Goal: Task Accomplishment & Management: Manage account settings

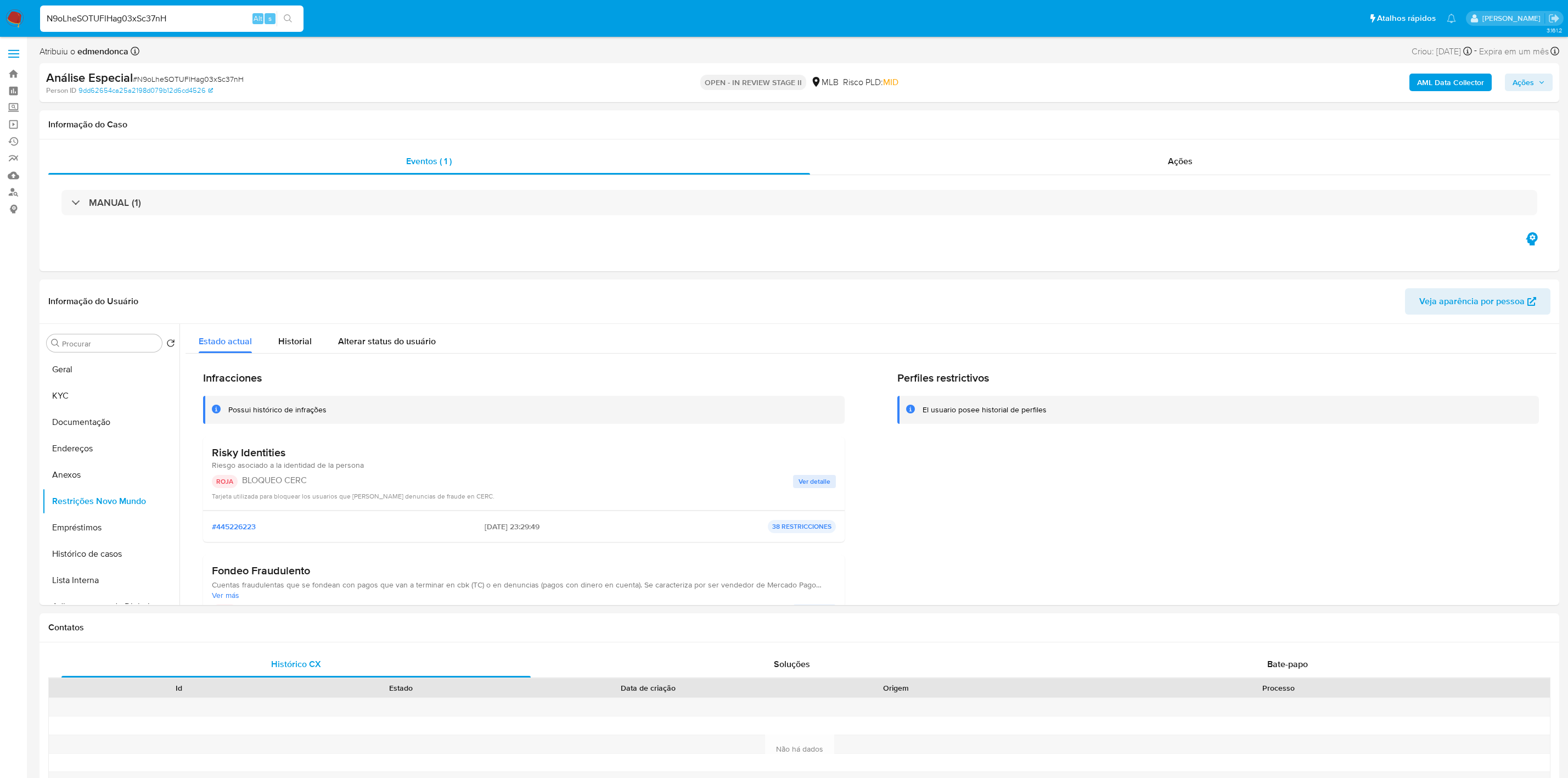
select select "10"
click at [12, 118] on link "Operações em massa" at bounding box center [65, 124] width 130 height 17
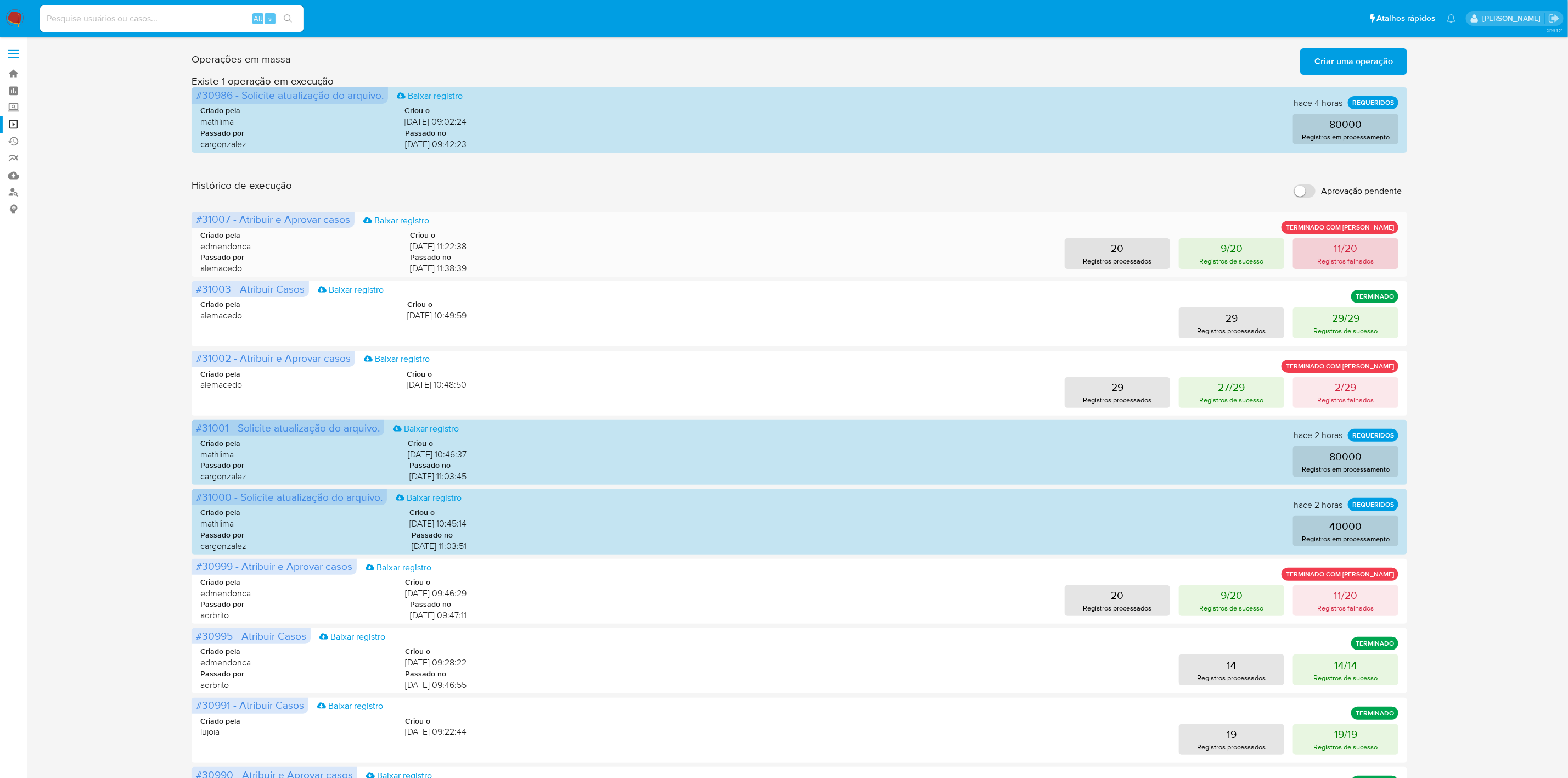
click at [1335, 243] on p "11/20" at bounding box center [1345, 248] width 23 height 15
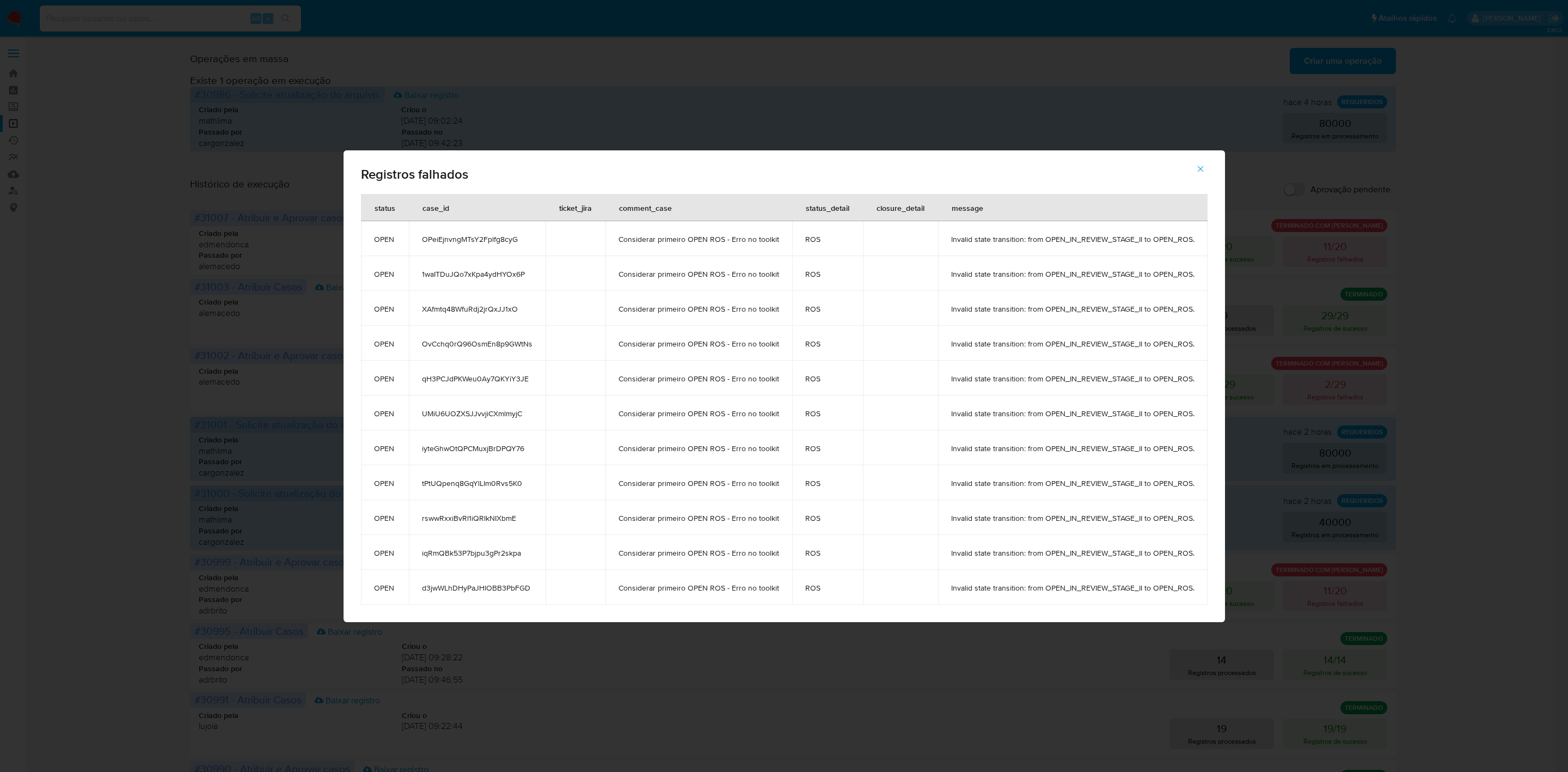
click at [456, 232] on td "OPeiEjnvngMTsY2Fplfg8cyG" at bounding box center [477, 239] width 137 height 35
click at [456, 231] on td "OPeiEjnvngMTsY2Fplfg8cyG" at bounding box center [477, 239] width 137 height 35
drag, startPoint x: 967, startPoint y: 317, endPoint x: 961, endPoint y: 314, distance: 6.7
click at [966, 316] on td "Invalid state transition: from OPEN_IN_REVIEW_STAGE_II to OPEN_ROS." at bounding box center [1072, 308] width 269 height 35
click at [1201, 167] on icon "button" at bounding box center [1201, 169] width 10 height 10
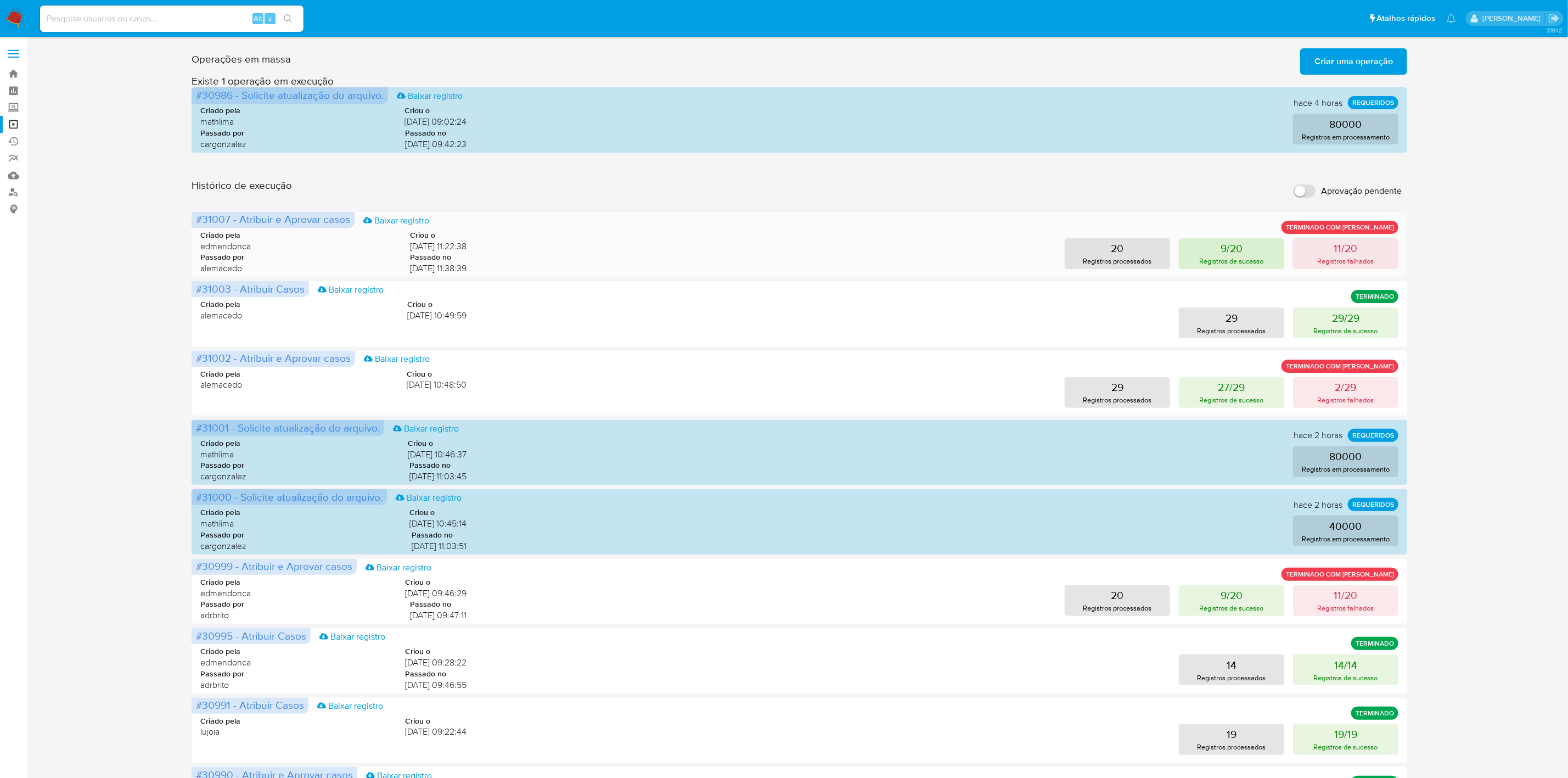
click at [1217, 260] on p "Registros de sucesso" at bounding box center [1232, 261] width 64 height 11
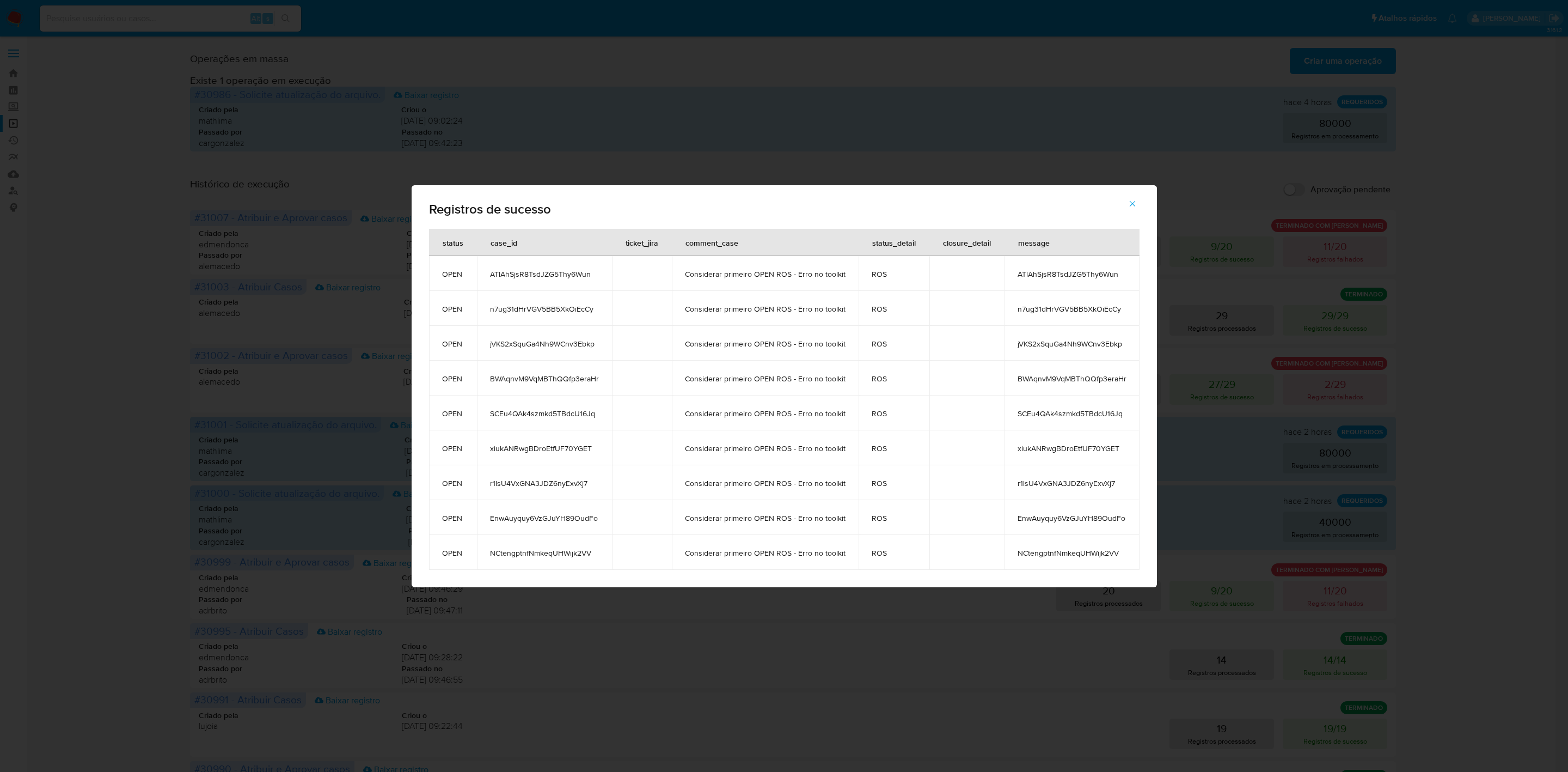
click at [524, 273] on span "ATlAhSjsR8TsdJZG5Thy6Wun" at bounding box center [544, 274] width 109 height 10
click at [556, 308] on span "n7ug31dHrVGV5BB5XkOiEcCy" at bounding box center [544, 309] width 109 height 10
click at [530, 341] on span "jVKS2xSquGa4Nh9WCnv3Ebkp" at bounding box center [544, 344] width 109 height 10
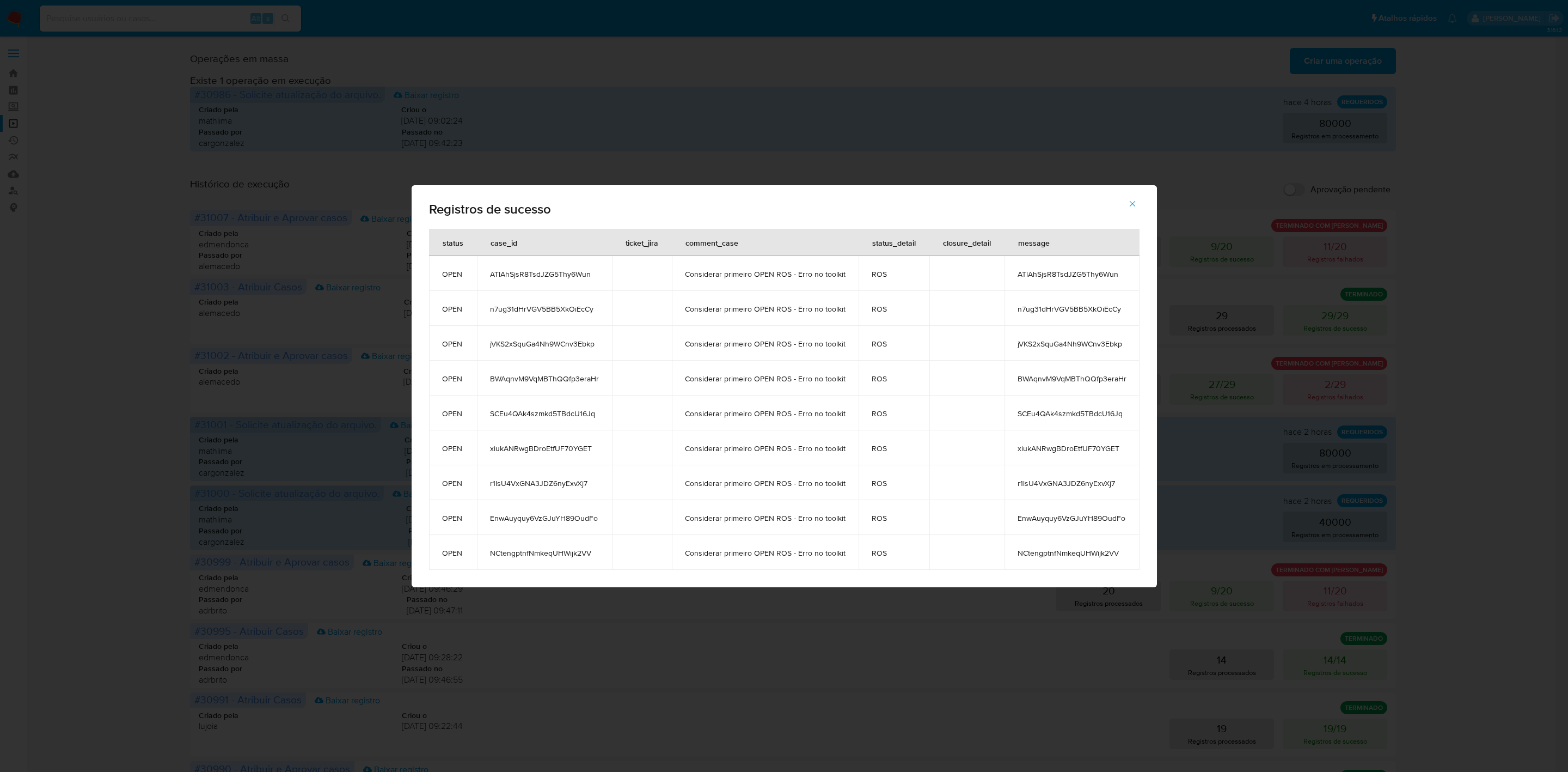
click at [530, 341] on span "jVKS2xSquGa4Nh9WCnv3Ebkp" at bounding box center [544, 344] width 109 height 10
click at [507, 383] on span "BWAqnvM9VqMBThQQfp3eraHr" at bounding box center [544, 379] width 109 height 10
drag, startPoint x: 612, startPoint y: 299, endPoint x: 590, endPoint y: 291, distance: 23.4
click at [612, 299] on td at bounding box center [642, 308] width 60 height 35
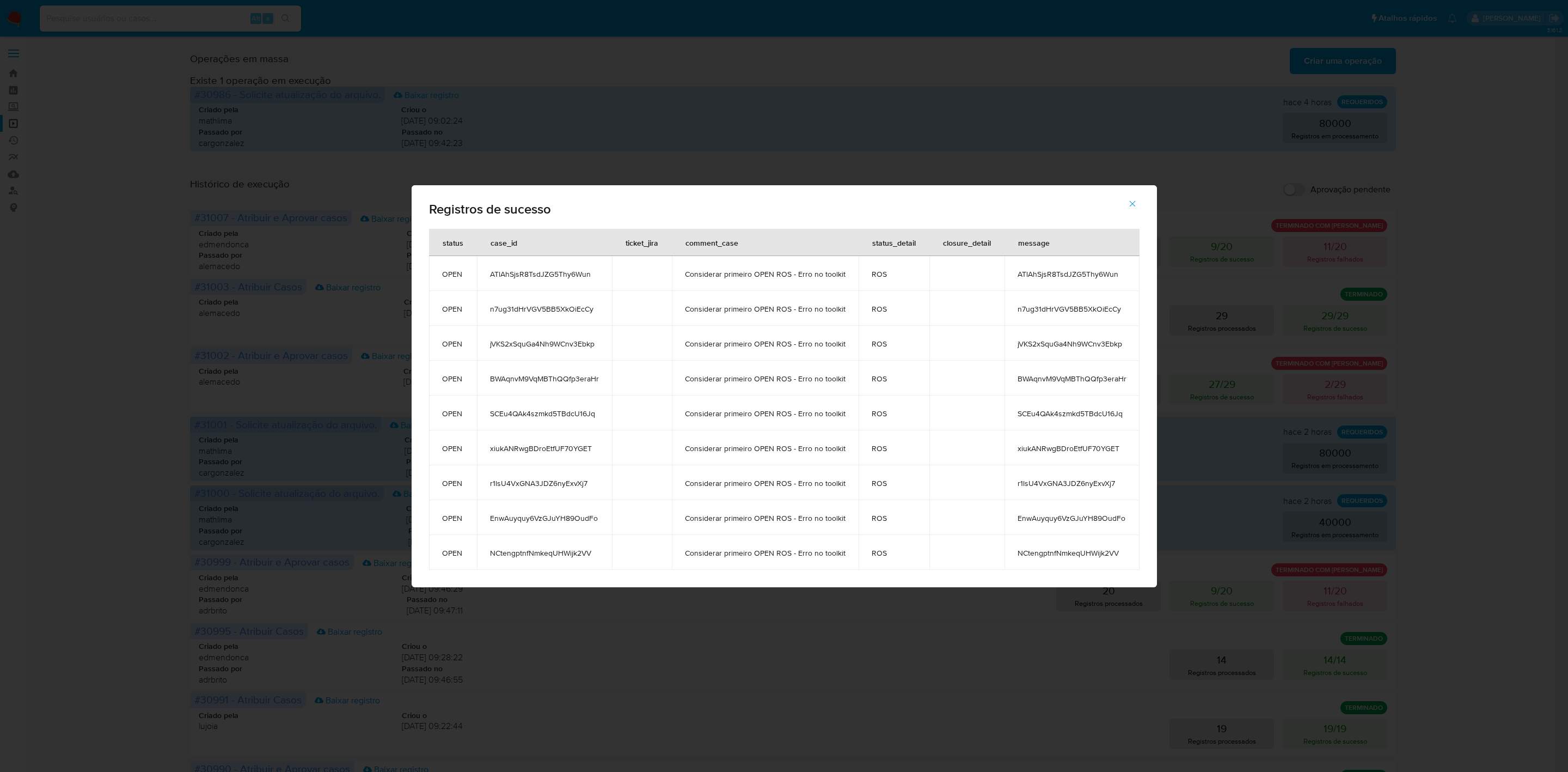
click at [568, 270] on span "ATlAhSjsR8TsdJZG5Thy6Wun" at bounding box center [544, 274] width 109 height 10
click at [587, 303] on td "n7ug31dHrVGV5BB5XkOiEcCy" at bounding box center [544, 308] width 135 height 35
click at [562, 341] on span "jVKS2xSquGa4Nh9WCnv3Ebkp" at bounding box center [544, 344] width 109 height 10
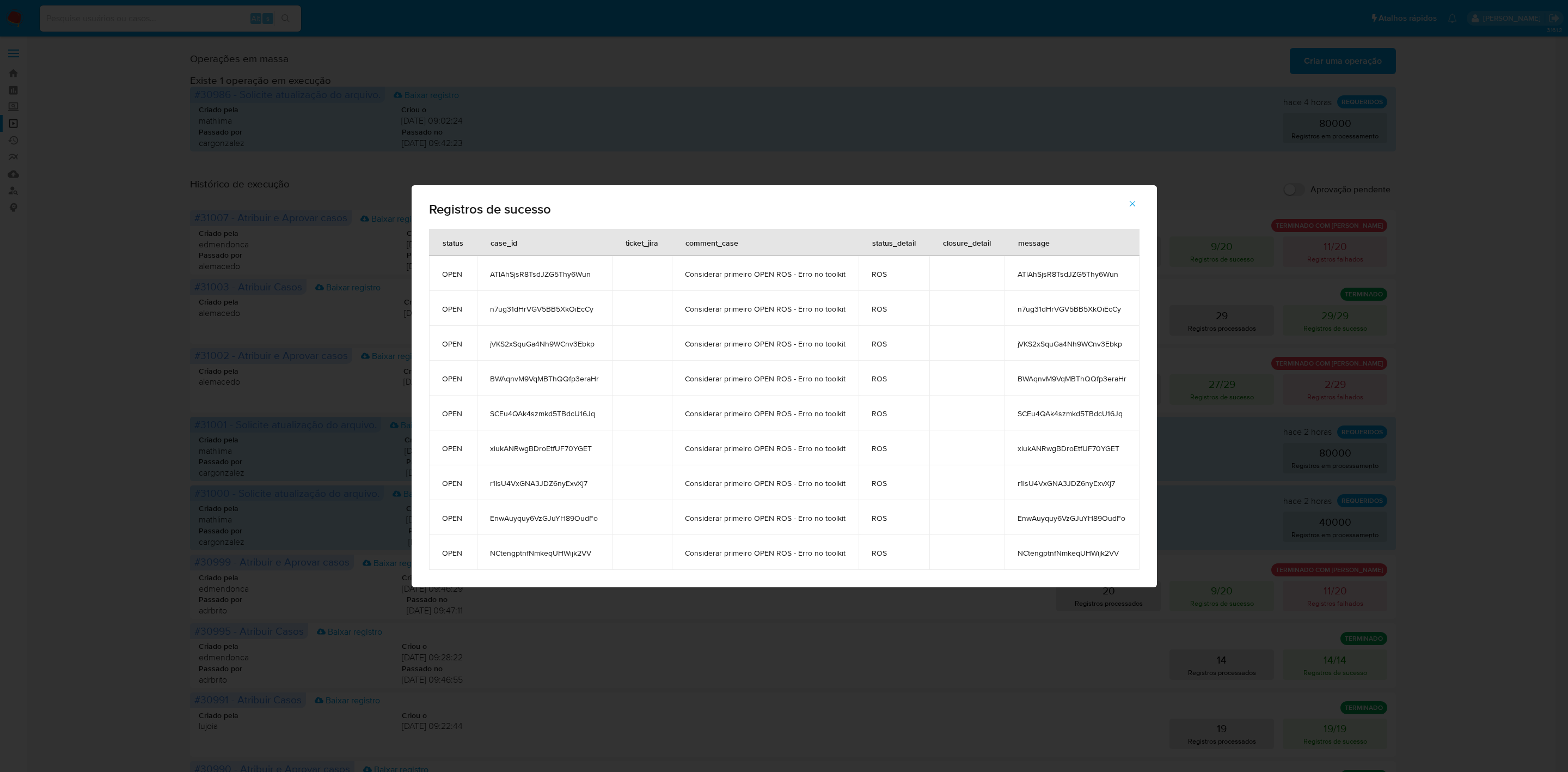
click at [562, 341] on span "jVKS2xSquGa4Nh9WCnv3Ebkp" at bounding box center [544, 344] width 109 height 10
click at [572, 379] on span "BWAqnvM9VqMBThQQfp3eraHr" at bounding box center [544, 379] width 109 height 10
click at [561, 418] on span "SCEu4QAk4szmkd5TBdcU16Jq" at bounding box center [544, 414] width 109 height 10
click at [561, 417] on span "SCEu4QAk4szmkd5TBdcU16Jq" at bounding box center [544, 414] width 109 height 10
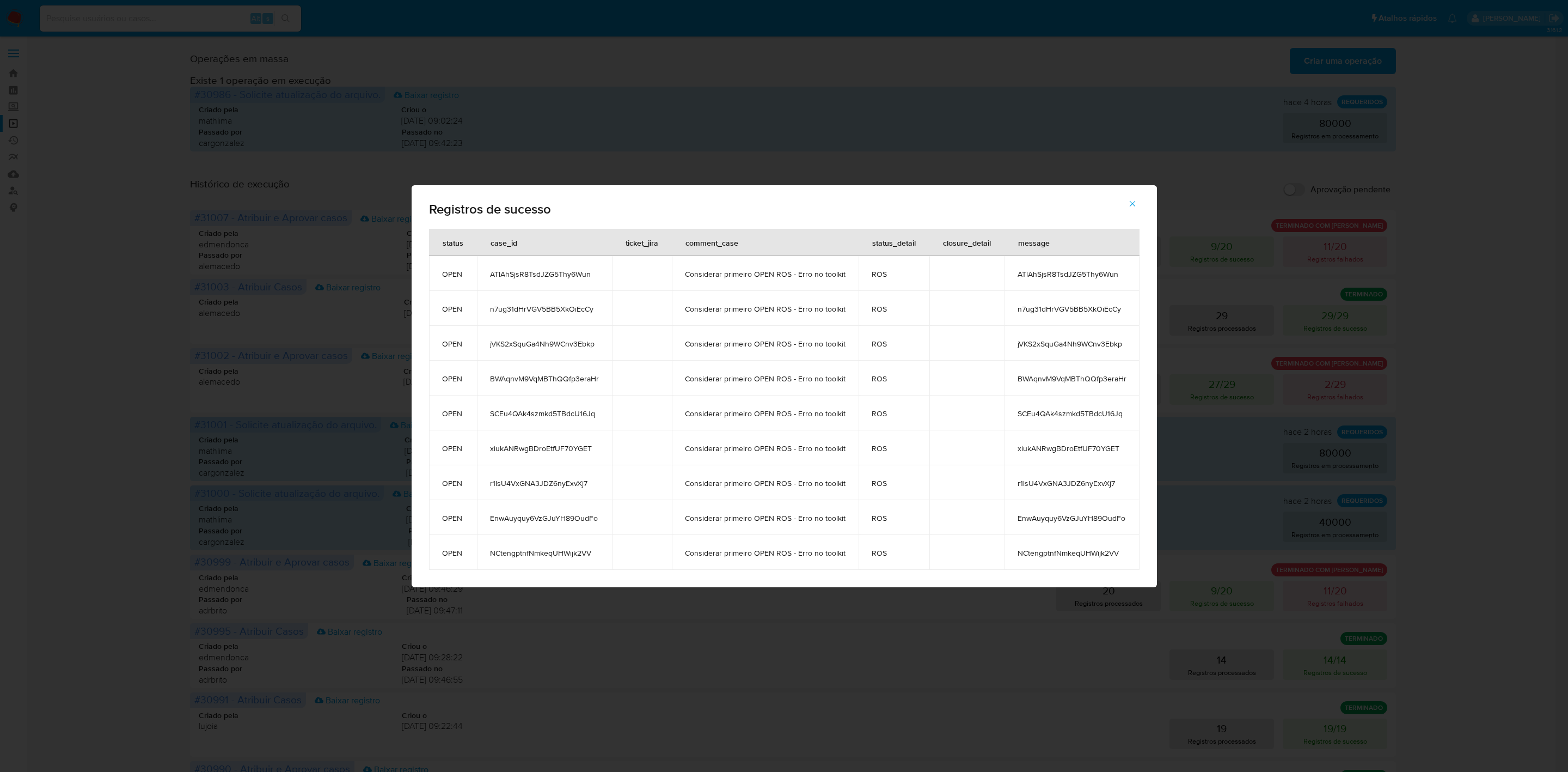
click at [565, 448] on span "xiukANRwgBDroEtfUF70YGET" at bounding box center [544, 448] width 109 height 10
click at [527, 481] on span "r1lsU4VxGNA3JDZ6nyExvXj7" at bounding box center [544, 483] width 109 height 10
click at [567, 516] on span "EnwAuyquy6VzGJuYH89OudFo" at bounding box center [544, 518] width 109 height 10
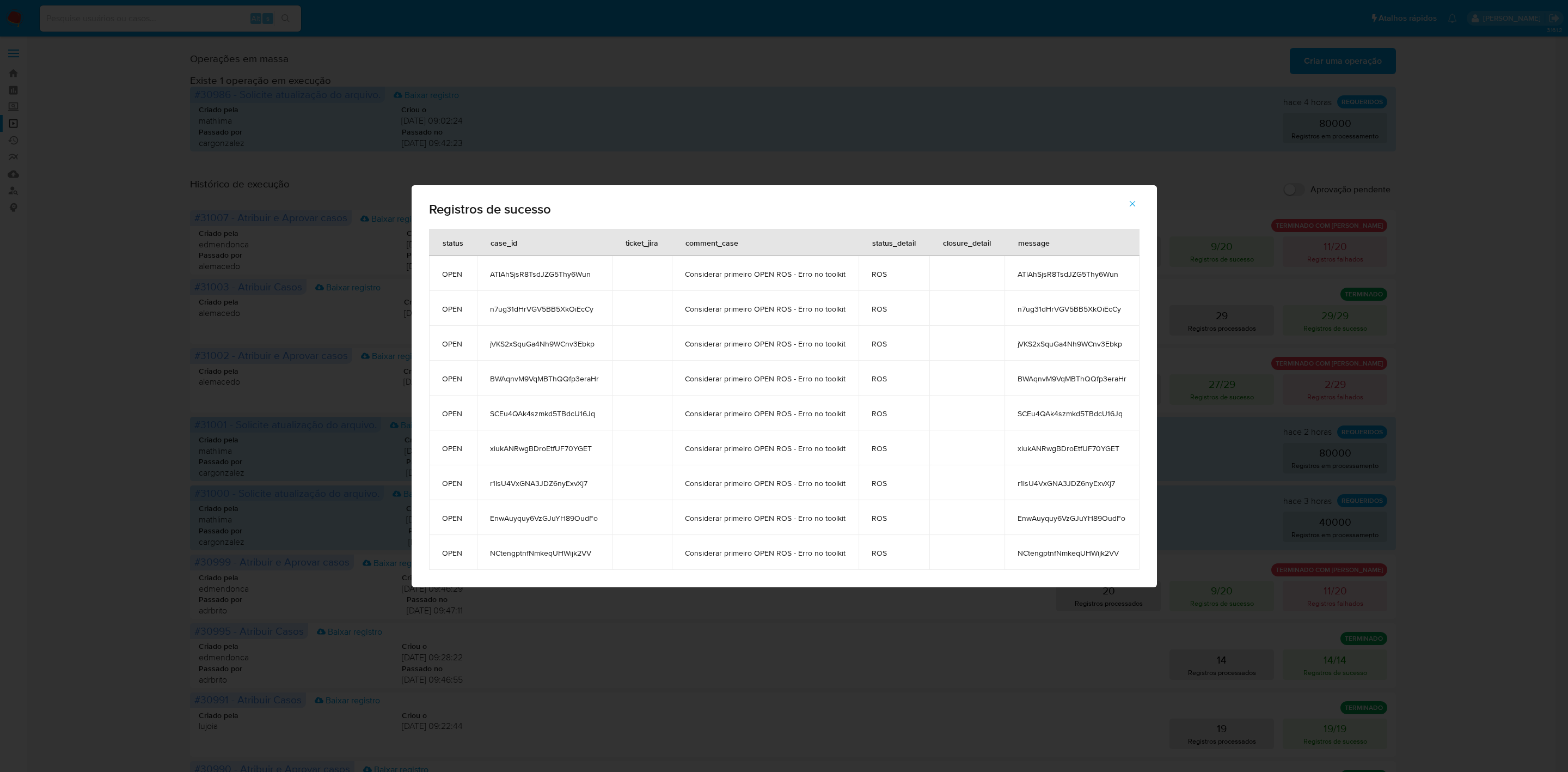
click at [567, 516] on span "EnwAuyquy6VzGJuYH89OudFo" at bounding box center [544, 518] width 109 height 10
click at [539, 556] on span "NCtengptnfNmkeqUHWijk2VV" at bounding box center [544, 553] width 109 height 10
click at [808, 368] on td "Considerar primeiro OPEN ROS - Erro no toolkit" at bounding box center [765, 378] width 187 height 35
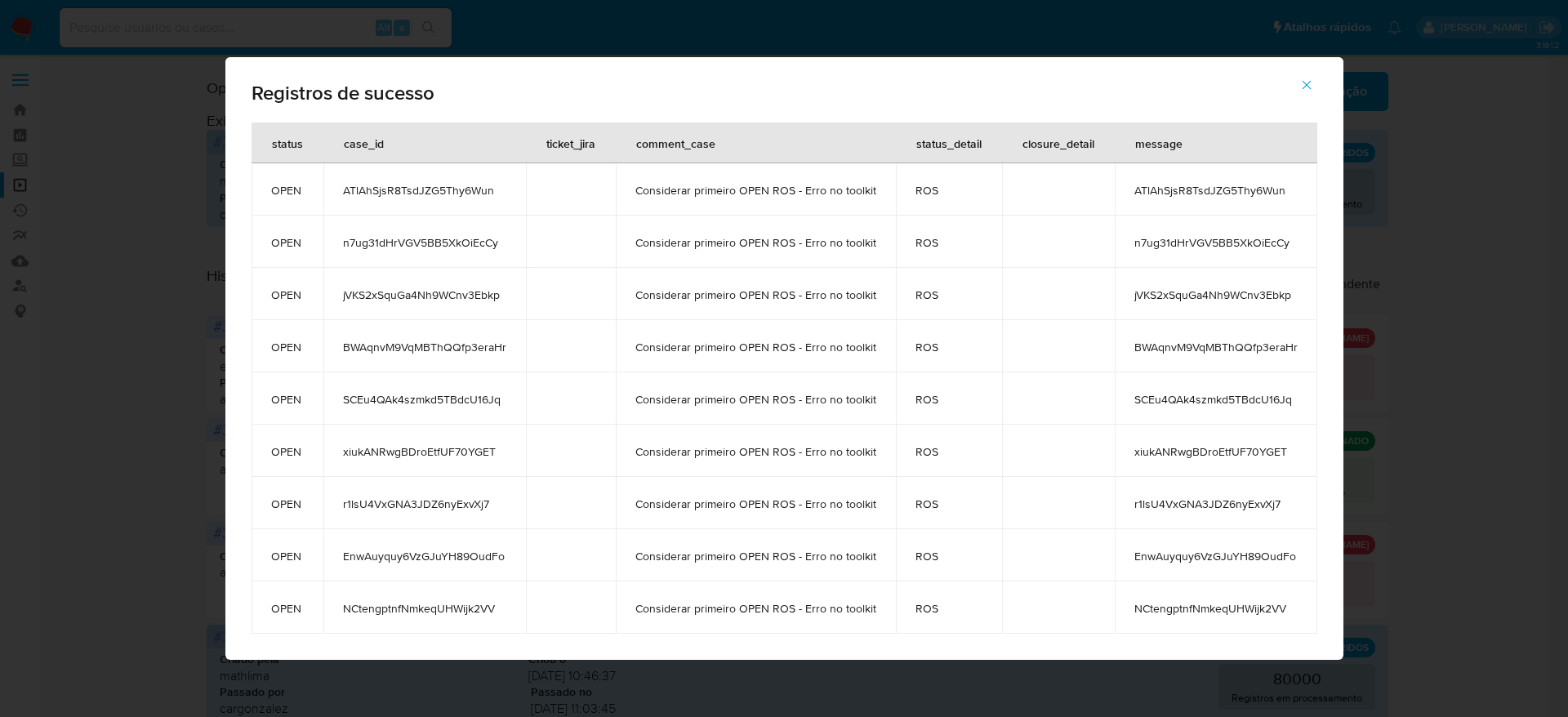
click at [1311, 80] on icon "button" at bounding box center [1307, 85] width 15 height 15
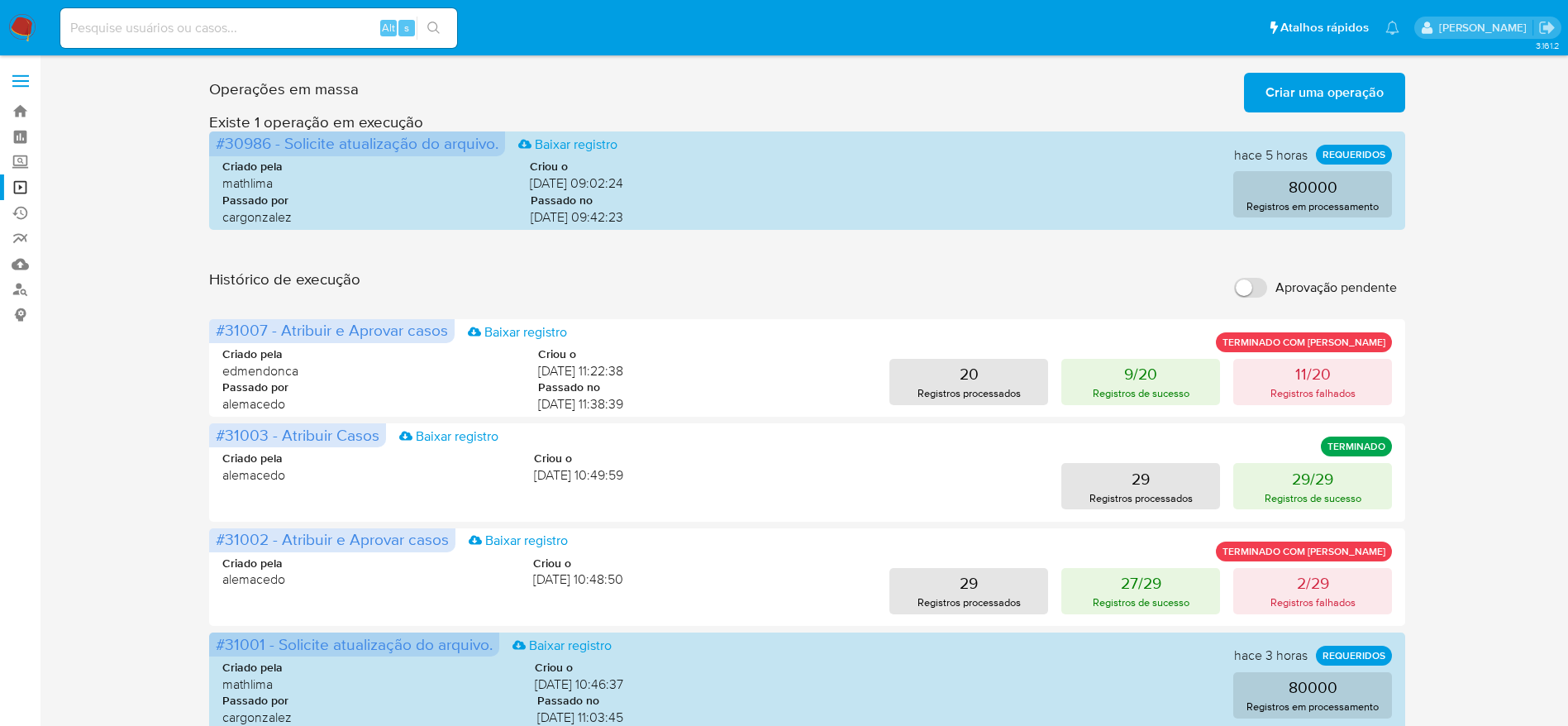
click at [85, 344] on div "Operações em massa Criar uma operação Só pode haver no máximo 5 recursos colado…" at bounding box center [807, 738] width 1495 height 1345
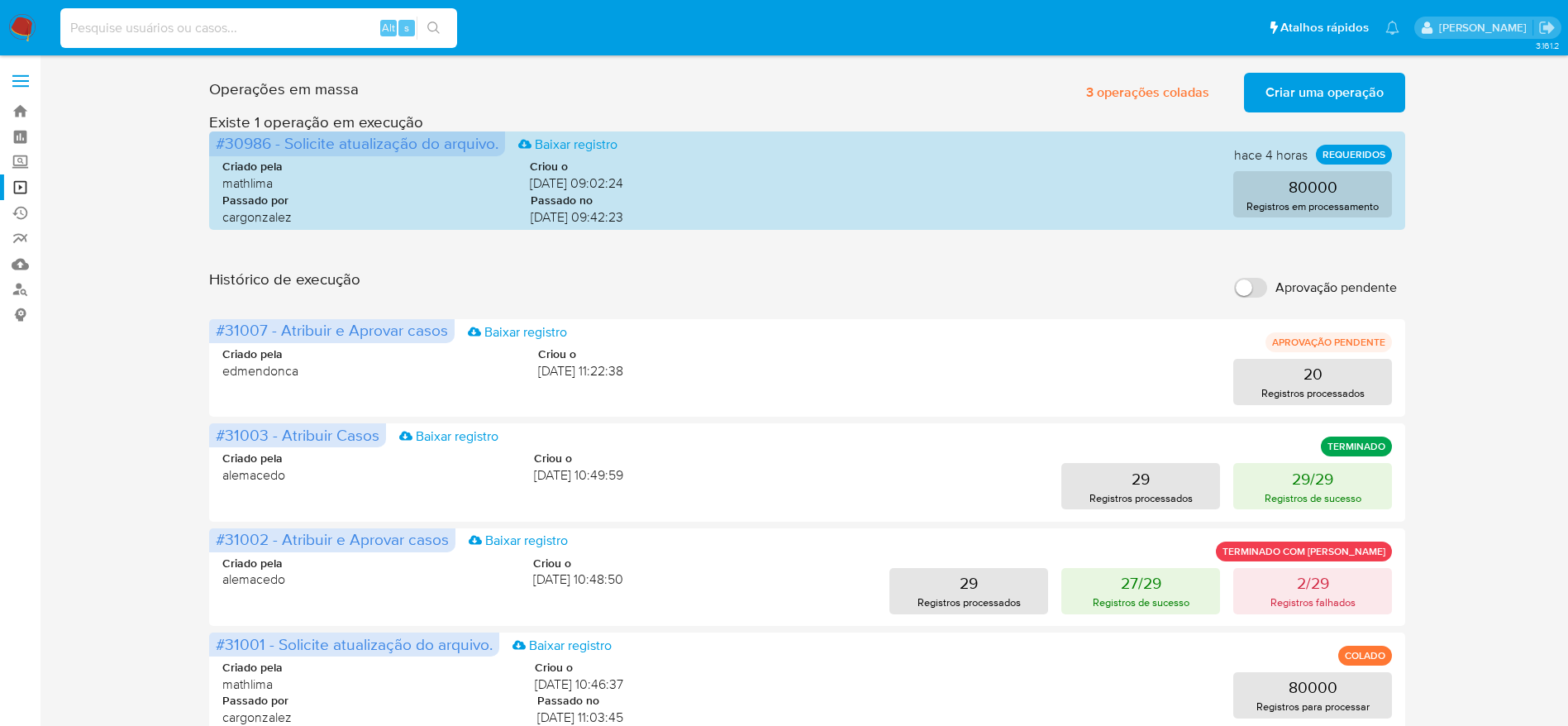
click at [265, 32] on input at bounding box center [259, 28] width 397 height 22
type input "OPeiEjnvngMTsY2Fplfg8cyG"
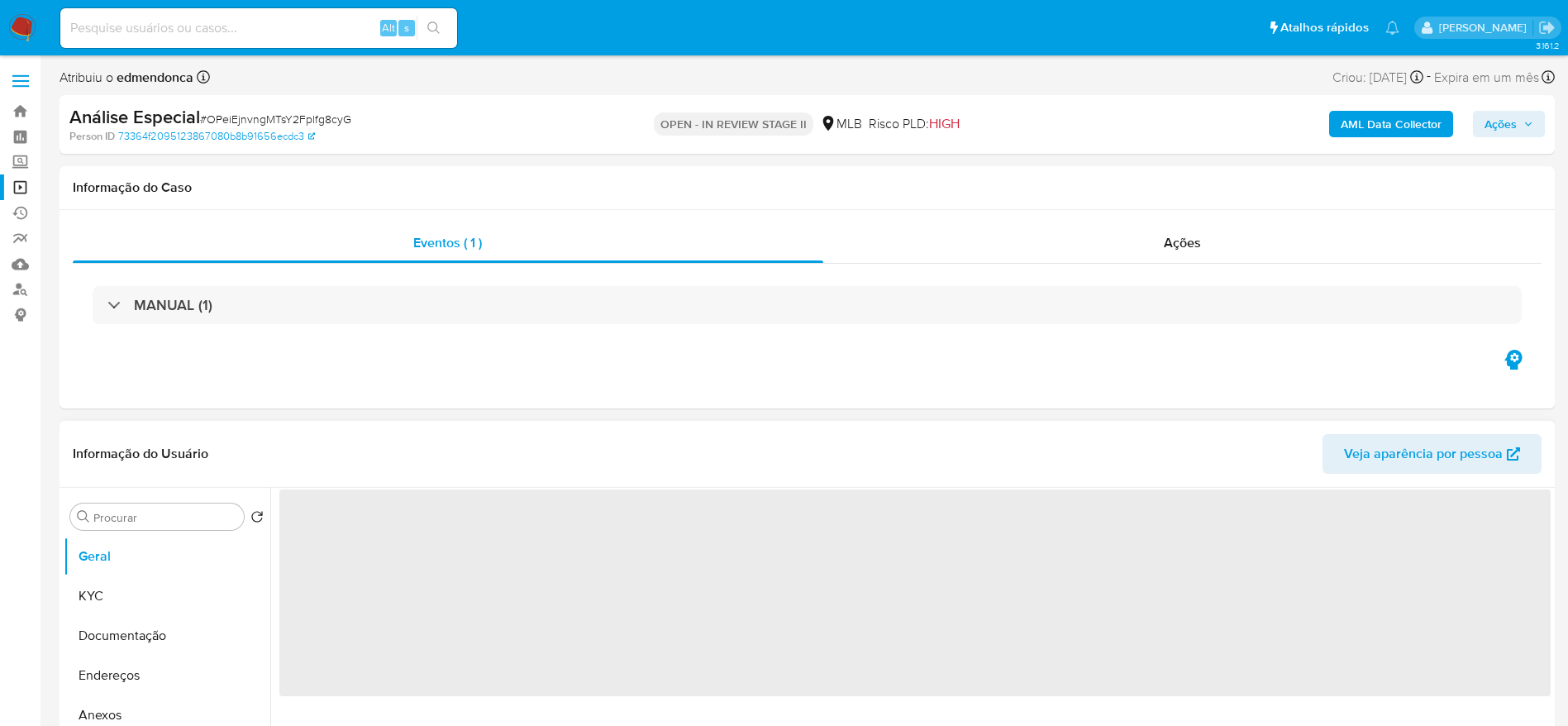
select select "10"
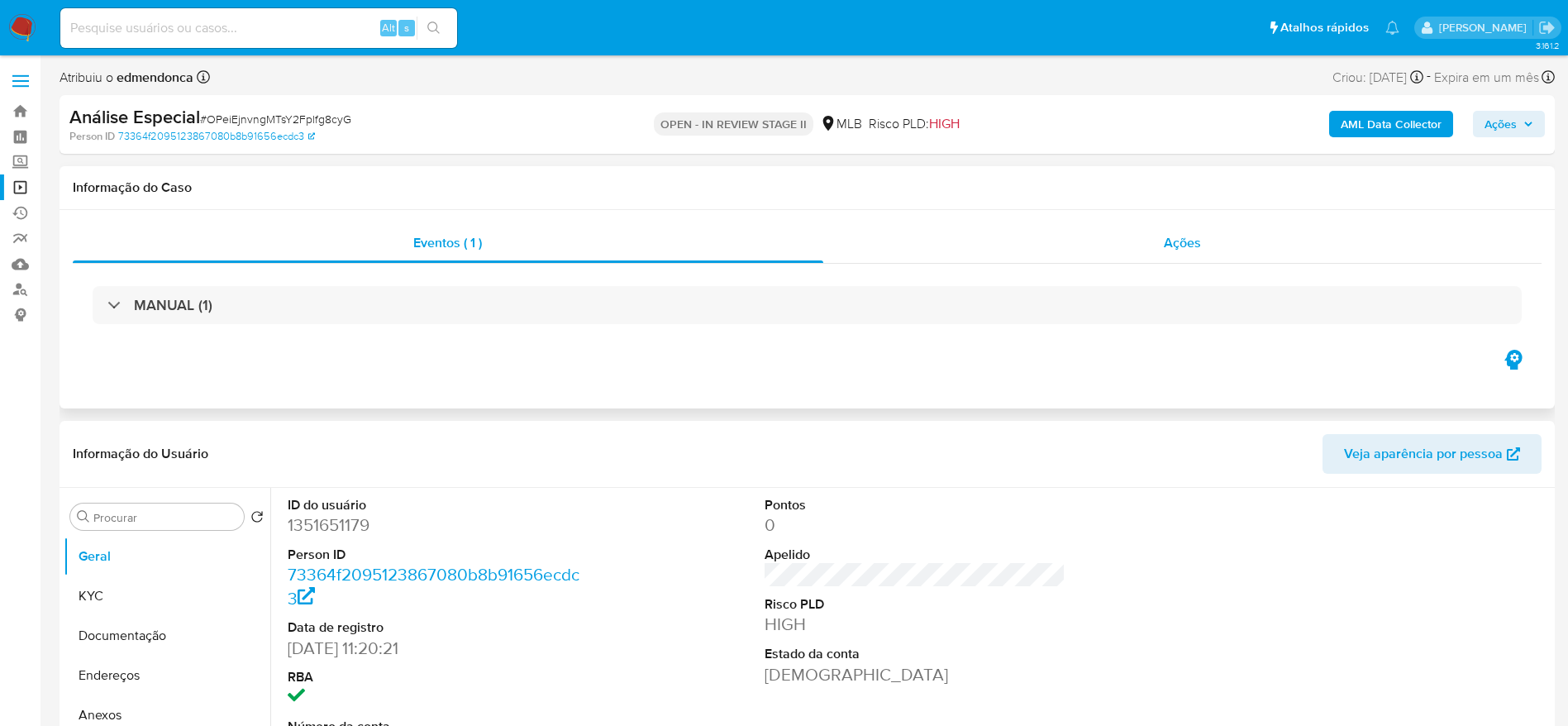
click at [968, 244] on div "Ações" at bounding box center [1183, 243] width 719 height 40
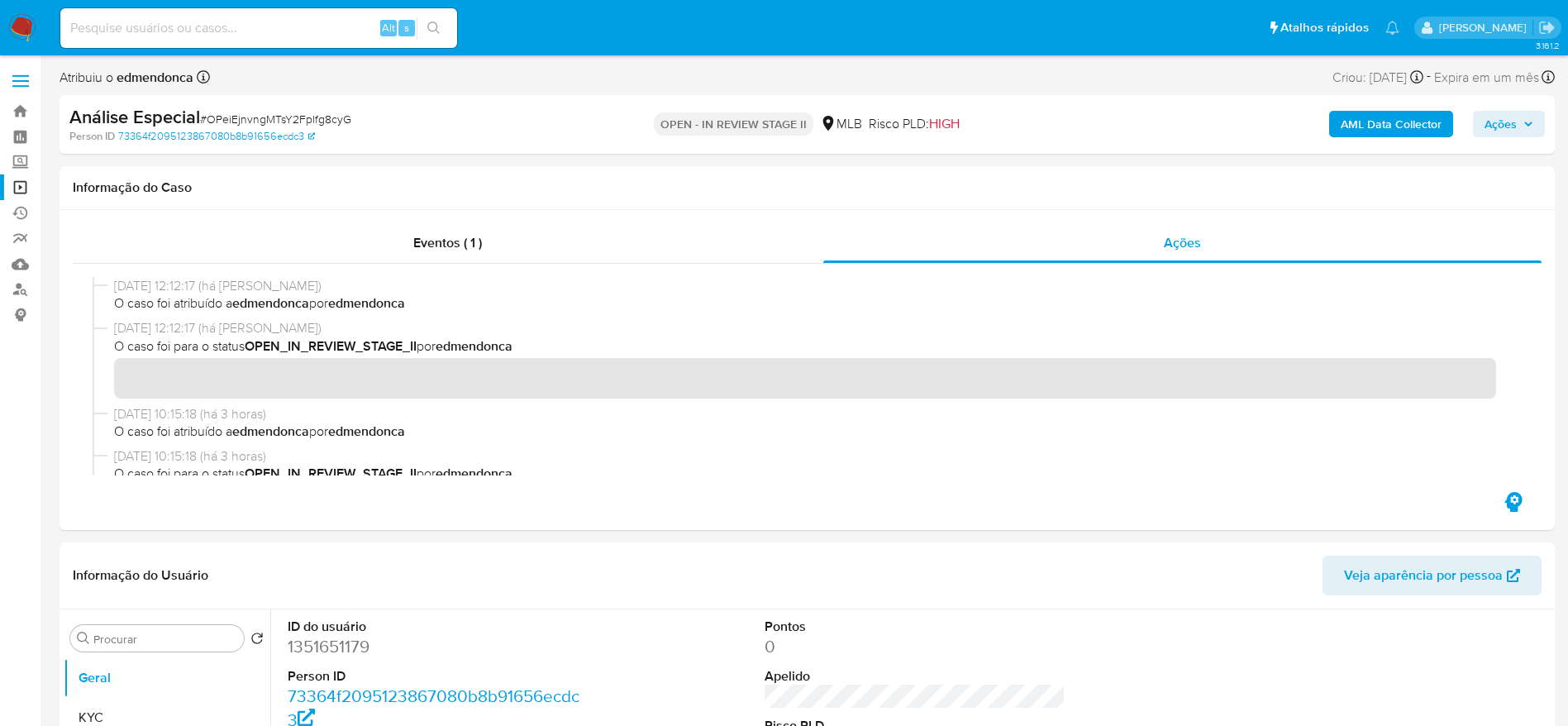
click at [241, 17] on input at bounding box center [259, 28] width 397 height 22
paste input "ATlAhSjsR8TsdJZG5Thy6Wun"
type input "ATlAhSjsR8TsdJZG5Thy6Wun"
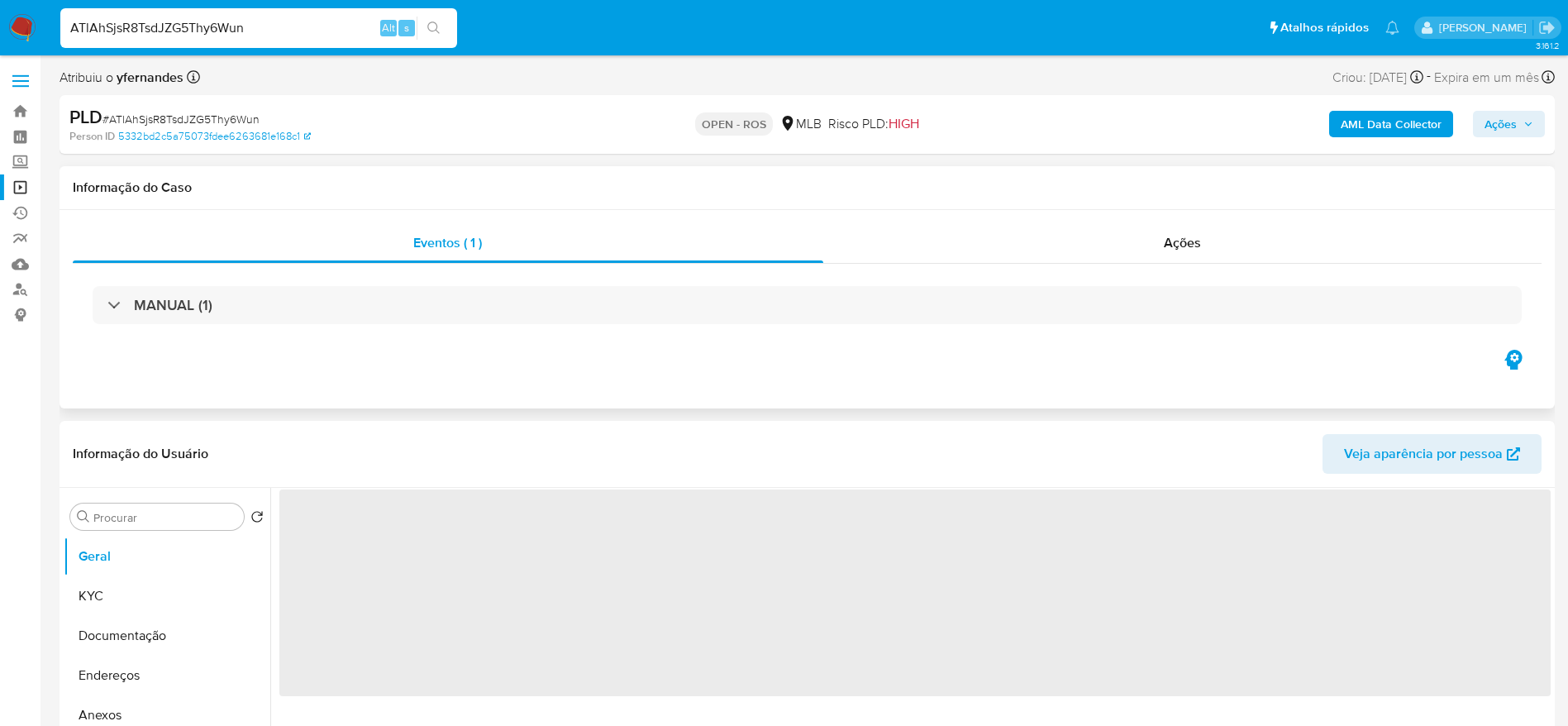
select select "10"
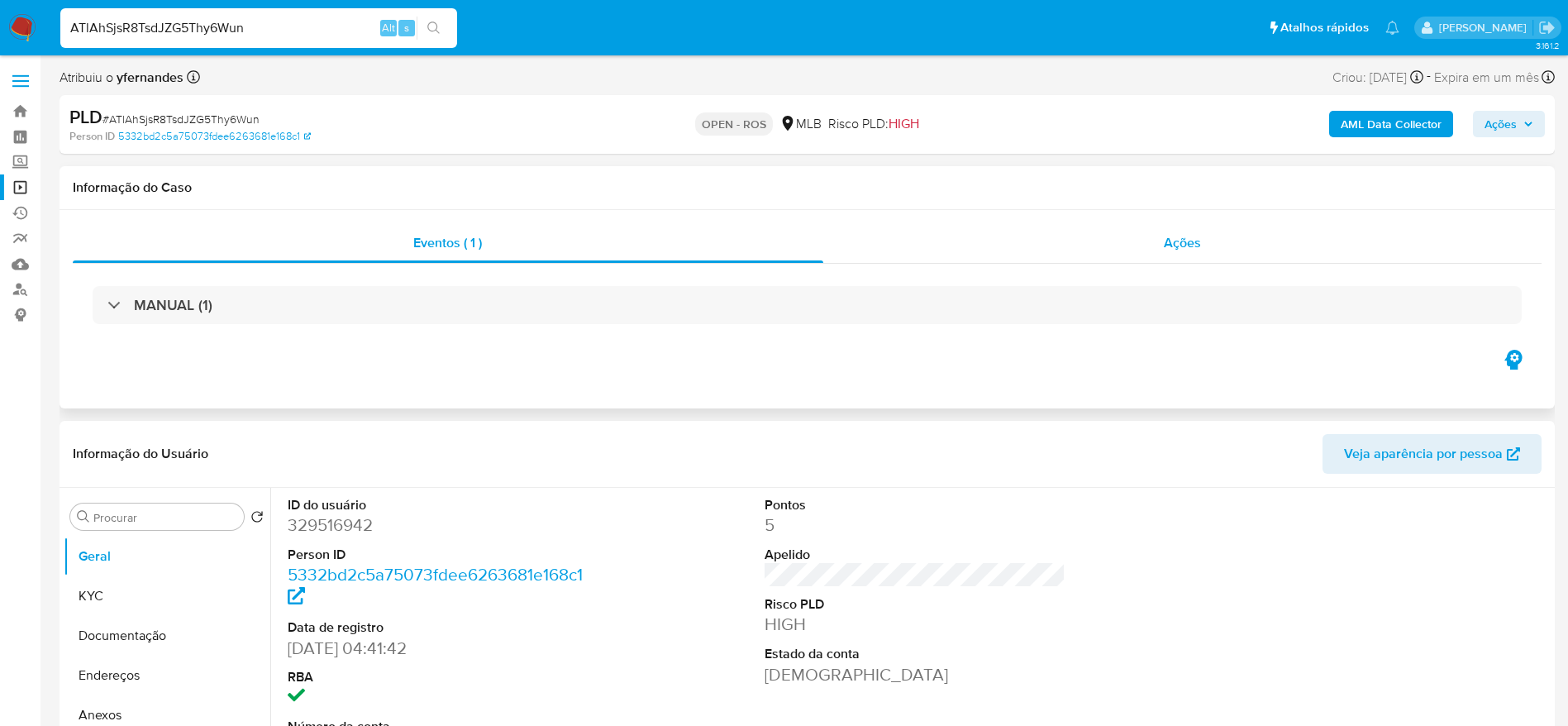
click at [1167, 228] on div "Ações" at bounding box center [1183, 243] width 719 height 40
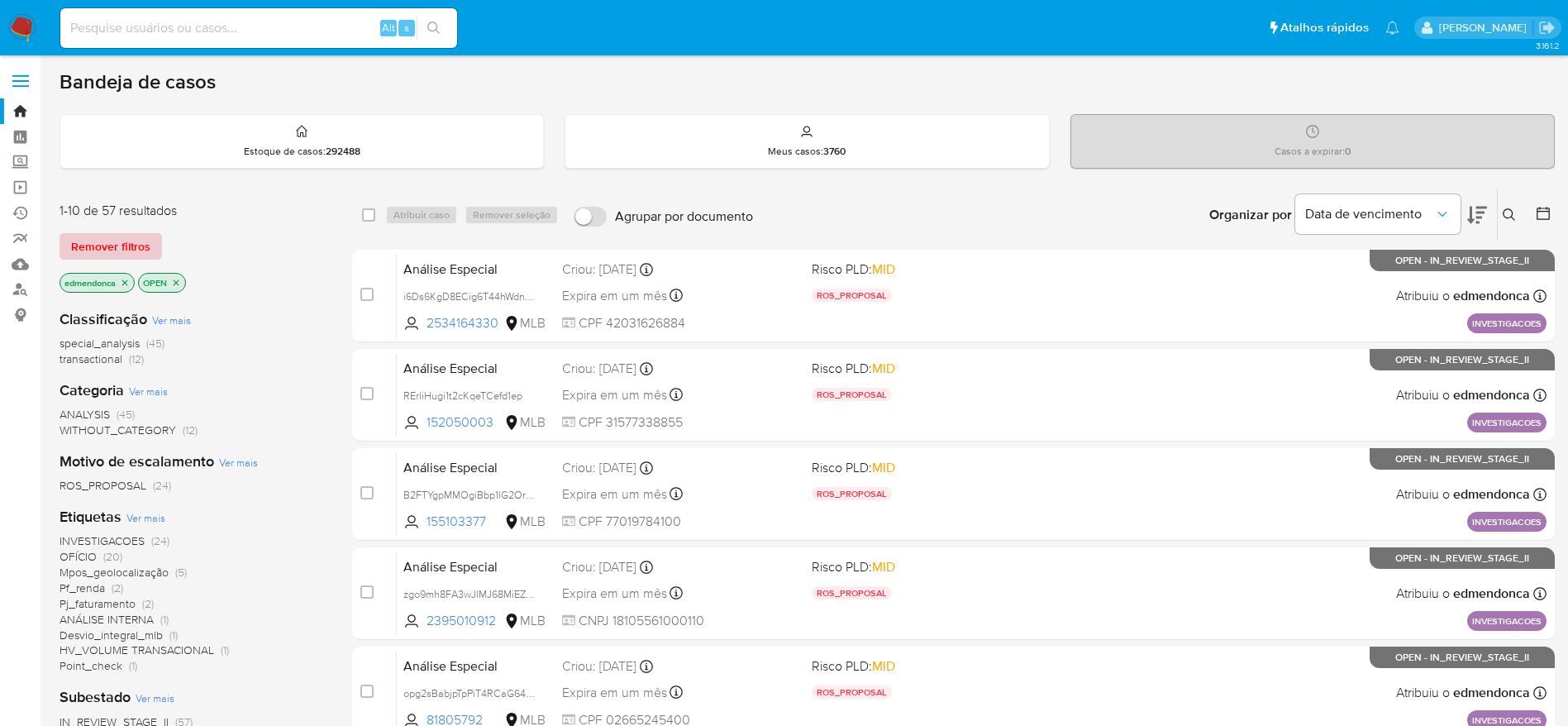
click at [66, 254] on button "Remover filtros" at bounding box center [111, 247] width 102 height 27
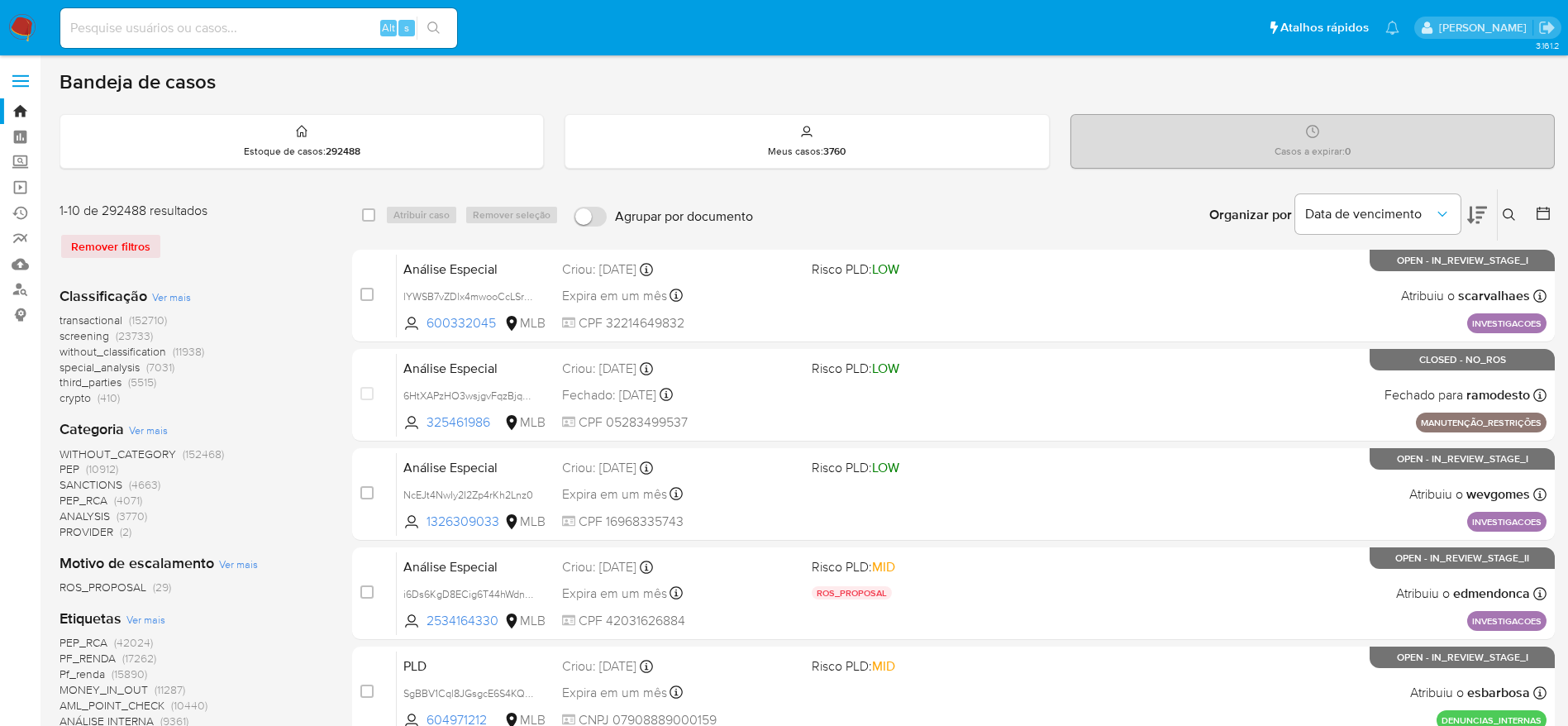
click at [1499, 214] on button at bounding box center [1511, 214] width 28 height 20
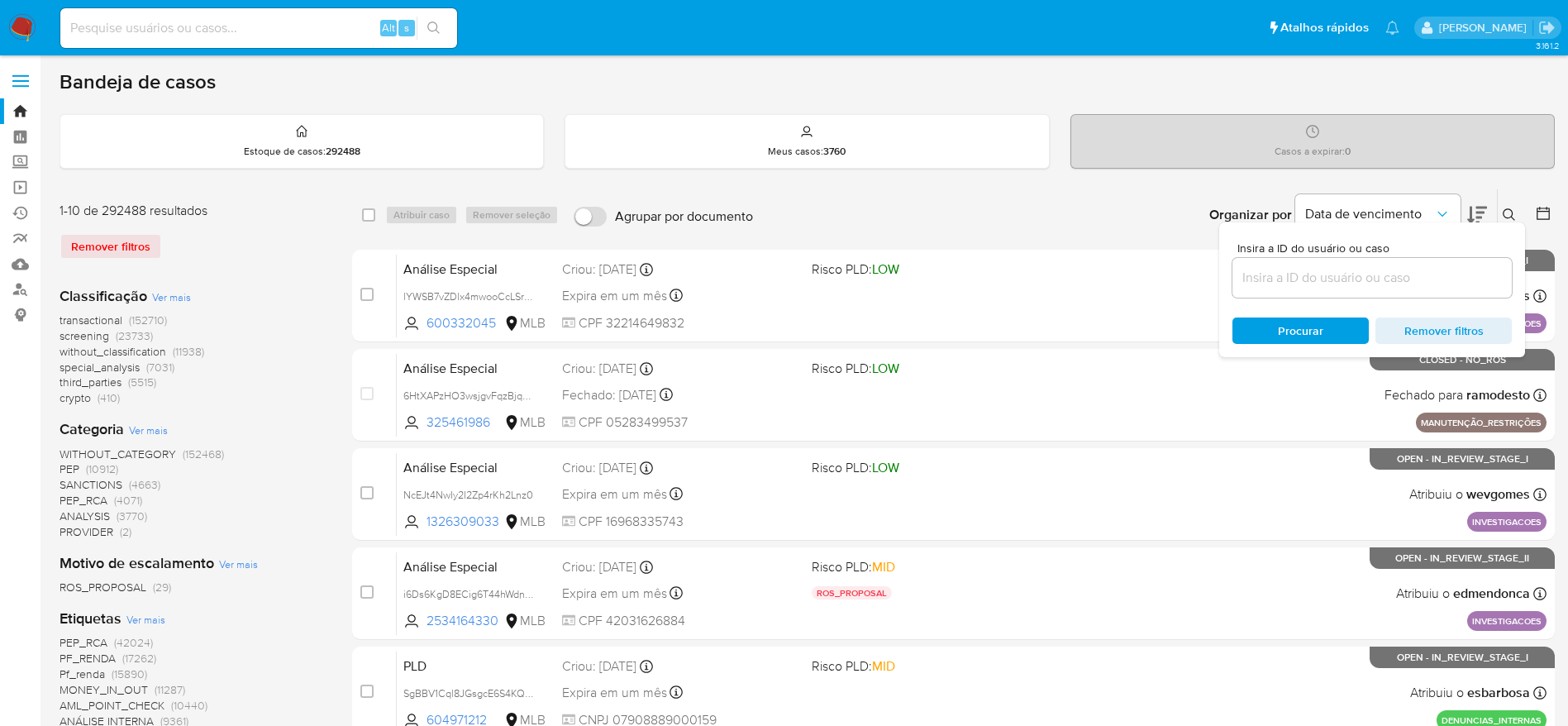
click at [1322, 281] on input at bounding box center [1372, 277] width 280 height 22
type input "ATlAhSjsR8TsdJZG5Thy6Wun"
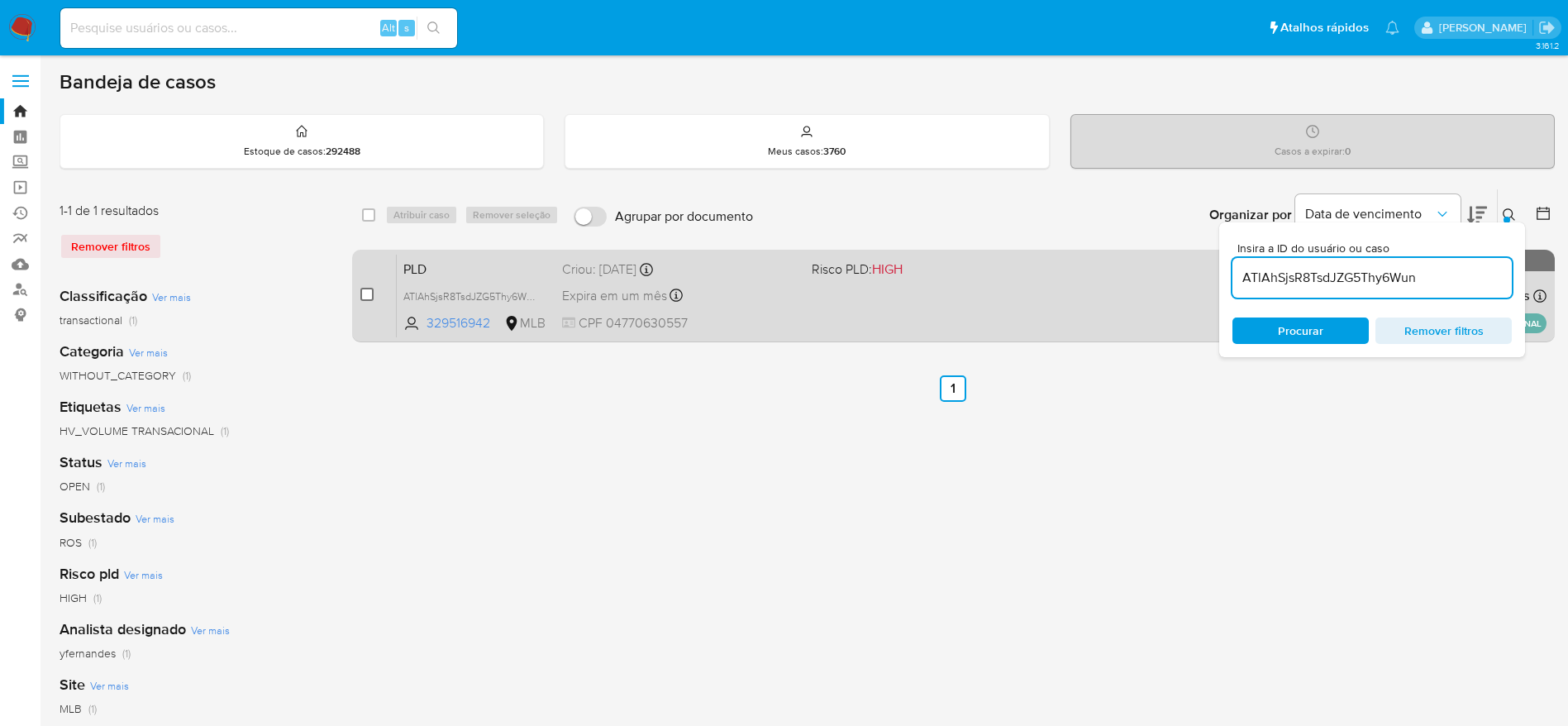
click at [368, 289] on input "checkbox" at bounding box center [367, 294] width 13 height 13
checkbox input "true"
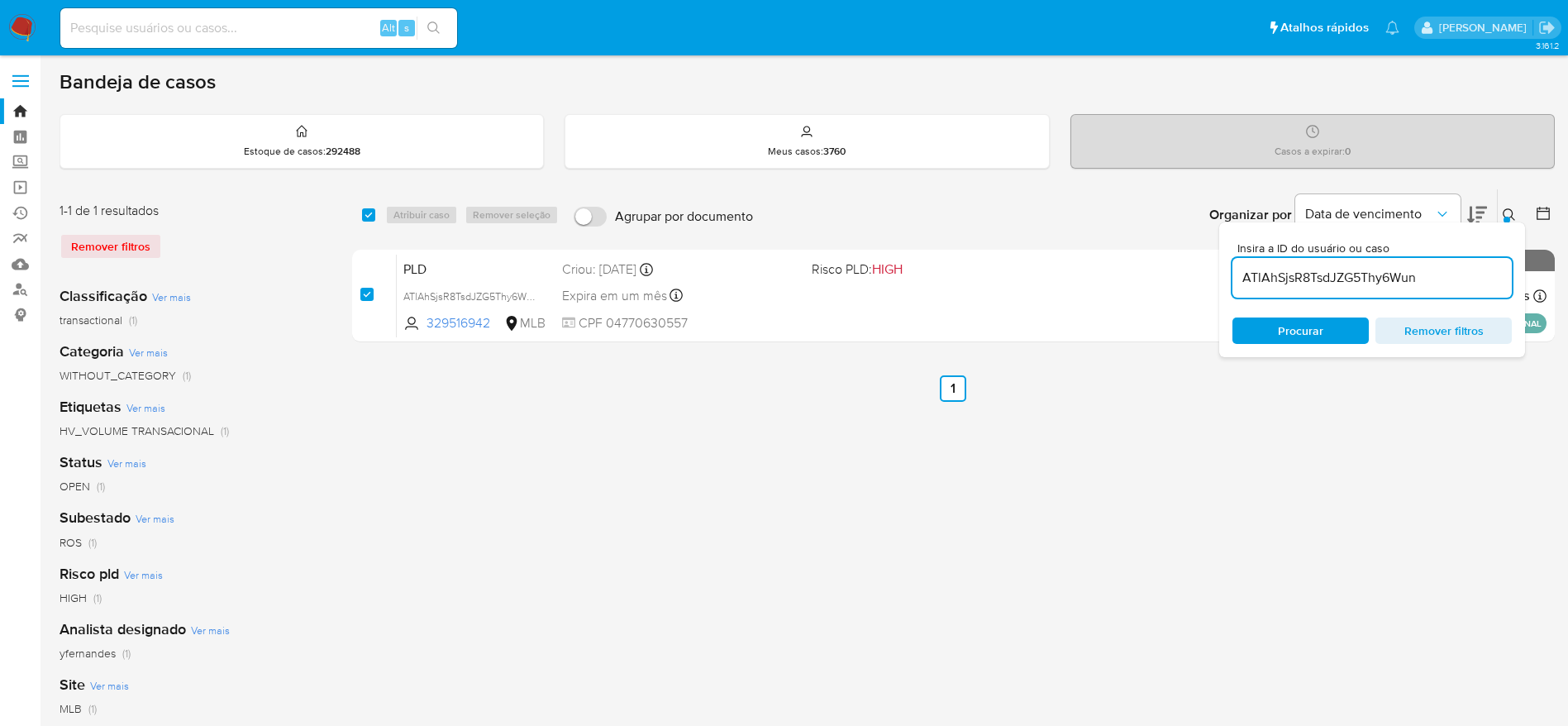
checkbox input "true"
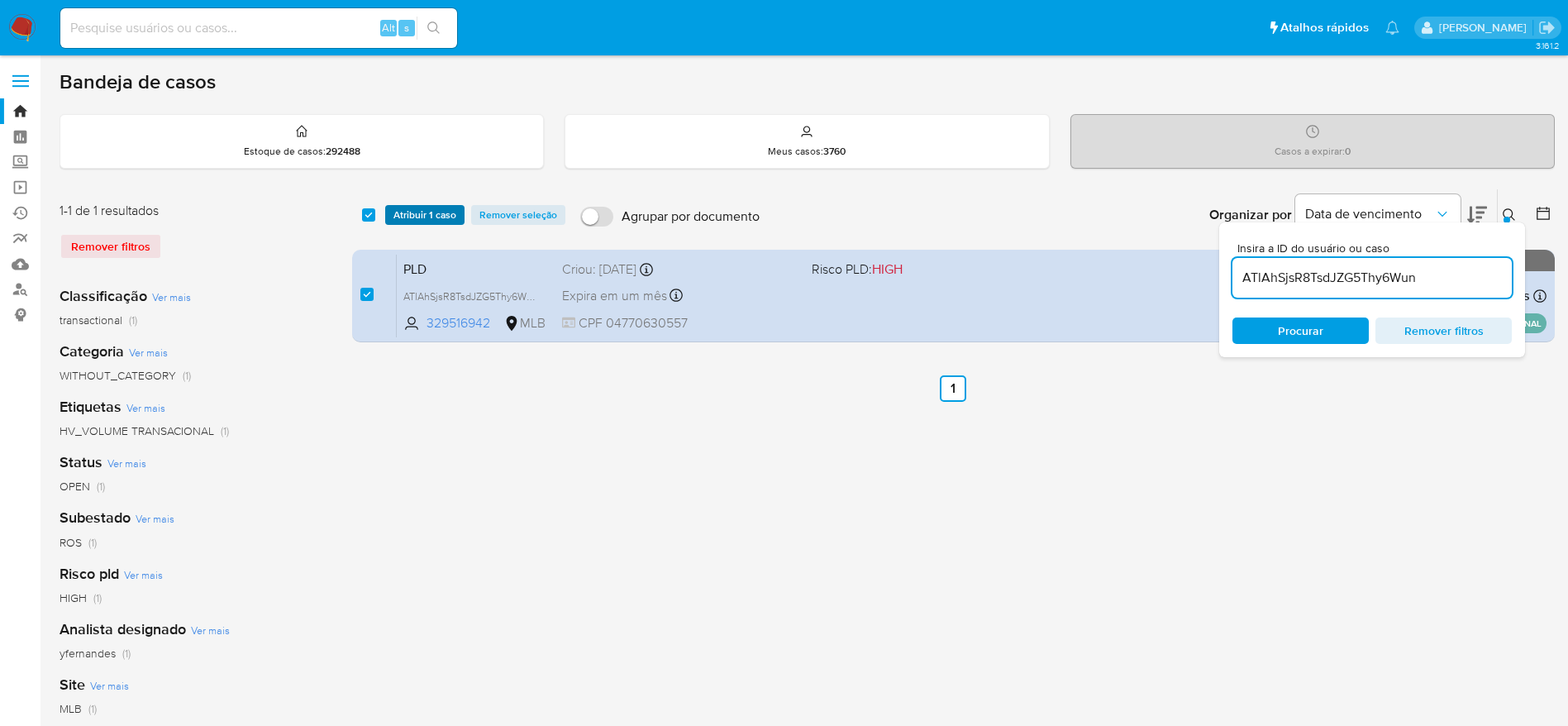
click at [429, 214] on span "Atribuir 1 caso" at bounding box center [425, 214] width 63 height 16
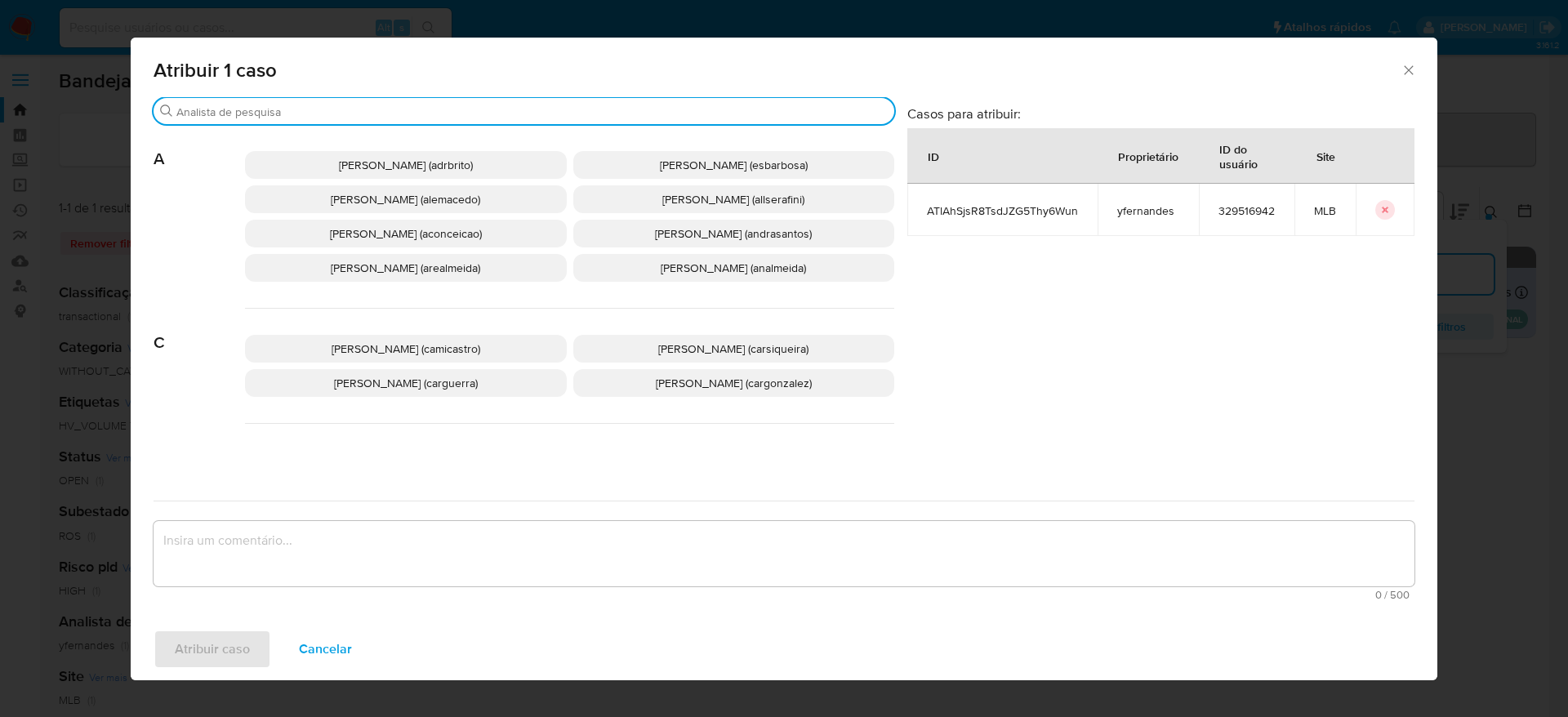
click at [376, 109] on input "Buscar" at bounding box center [531, 112] width 711 height 15
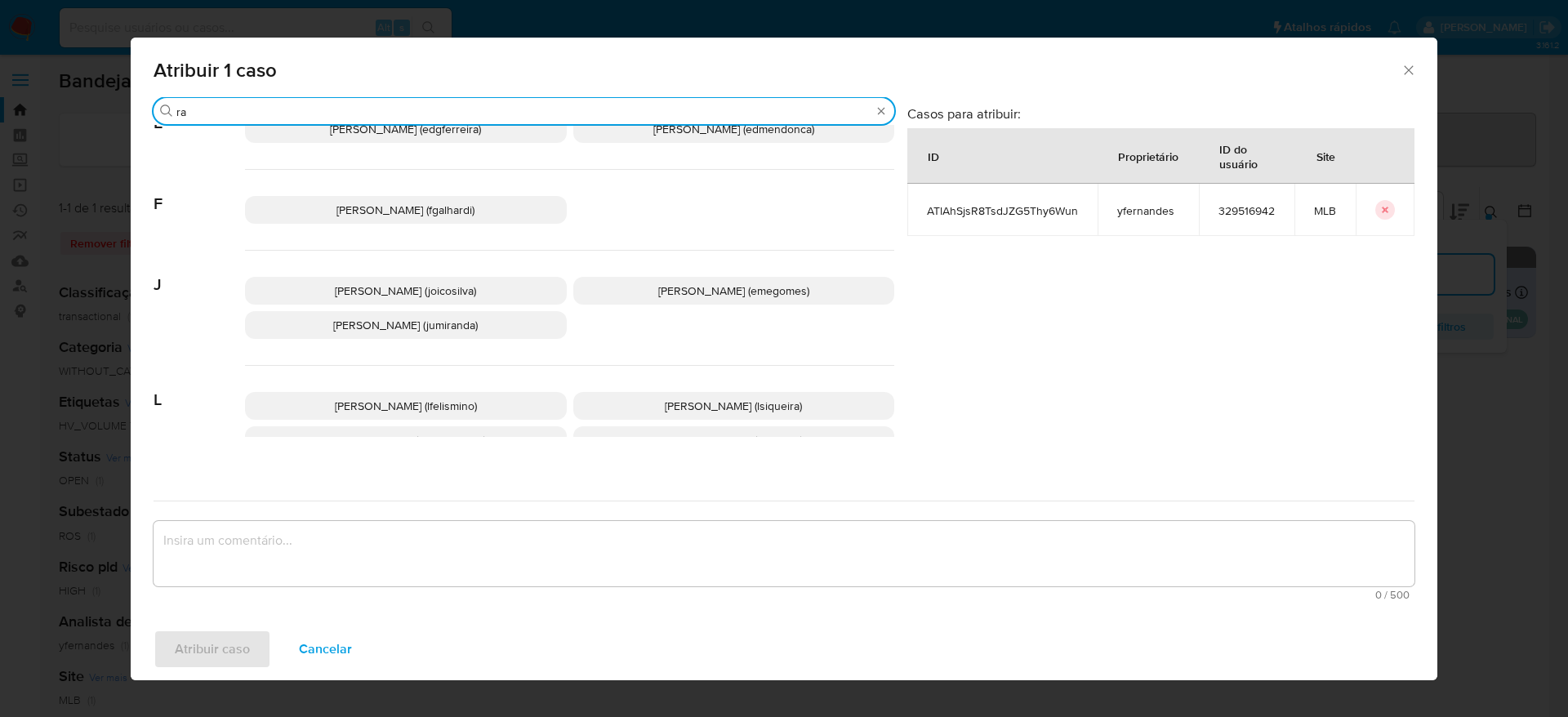
scroll to position [613, 0]
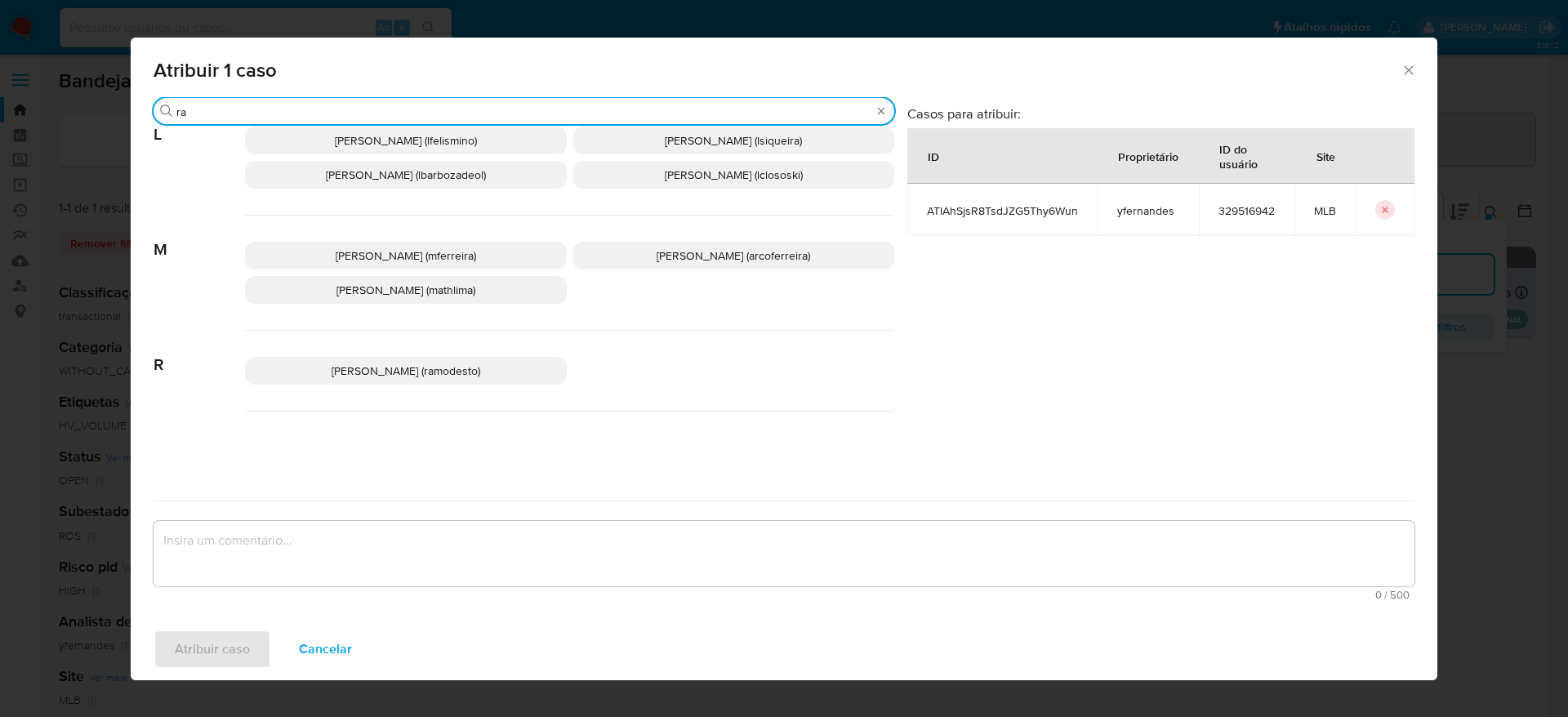
type input "ra"
click at [419, 399] on div "Rafael Modesto Dos Santos (ramodesto)" at bounding box center [569, 371] width 650 height 81
click at [419, 379] on span "Rafael Modesto Dos Santos (ramodesto)" at bounding box center [406, 370] width 149 height 16
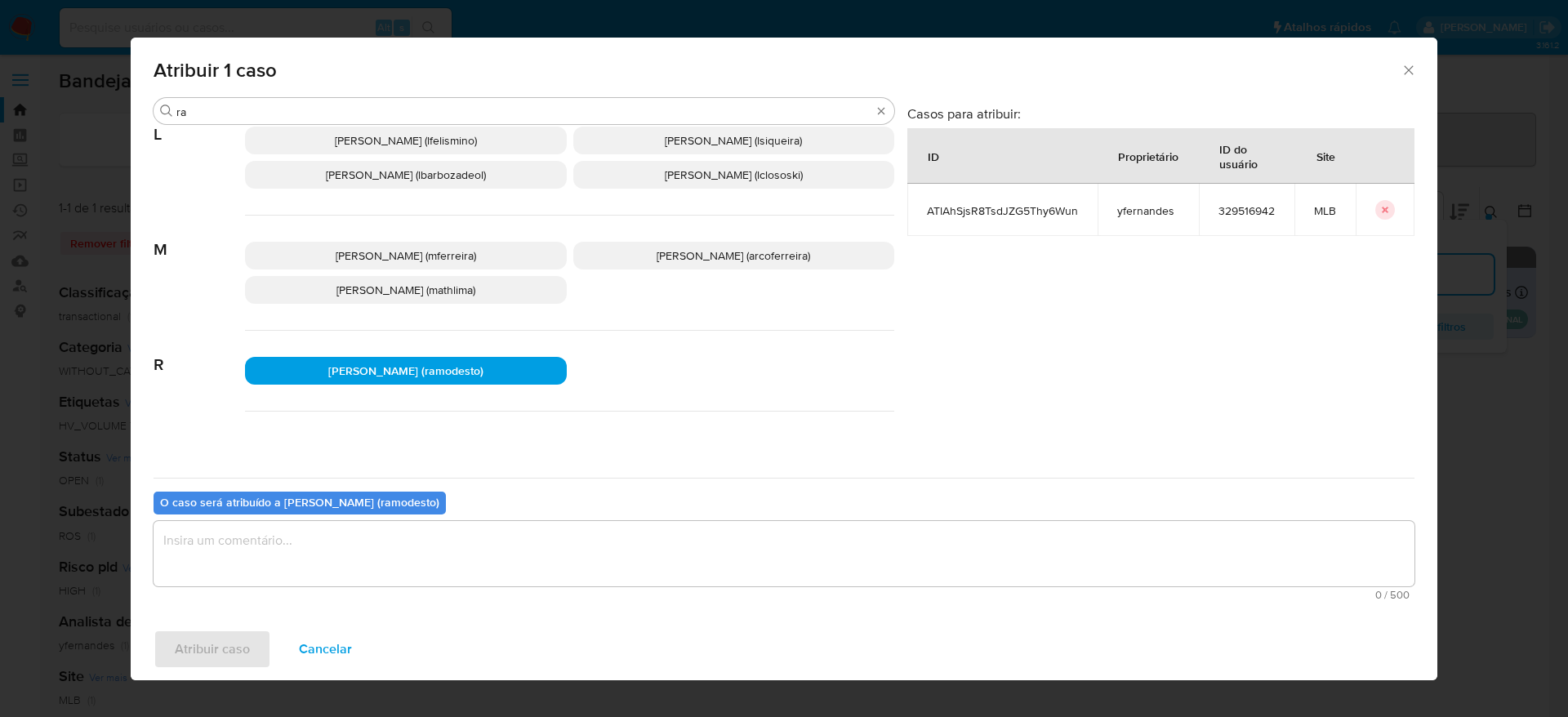
click at [404, 590] on span "0 / 500" at bounding box center [784, 594] width 1251 height 10
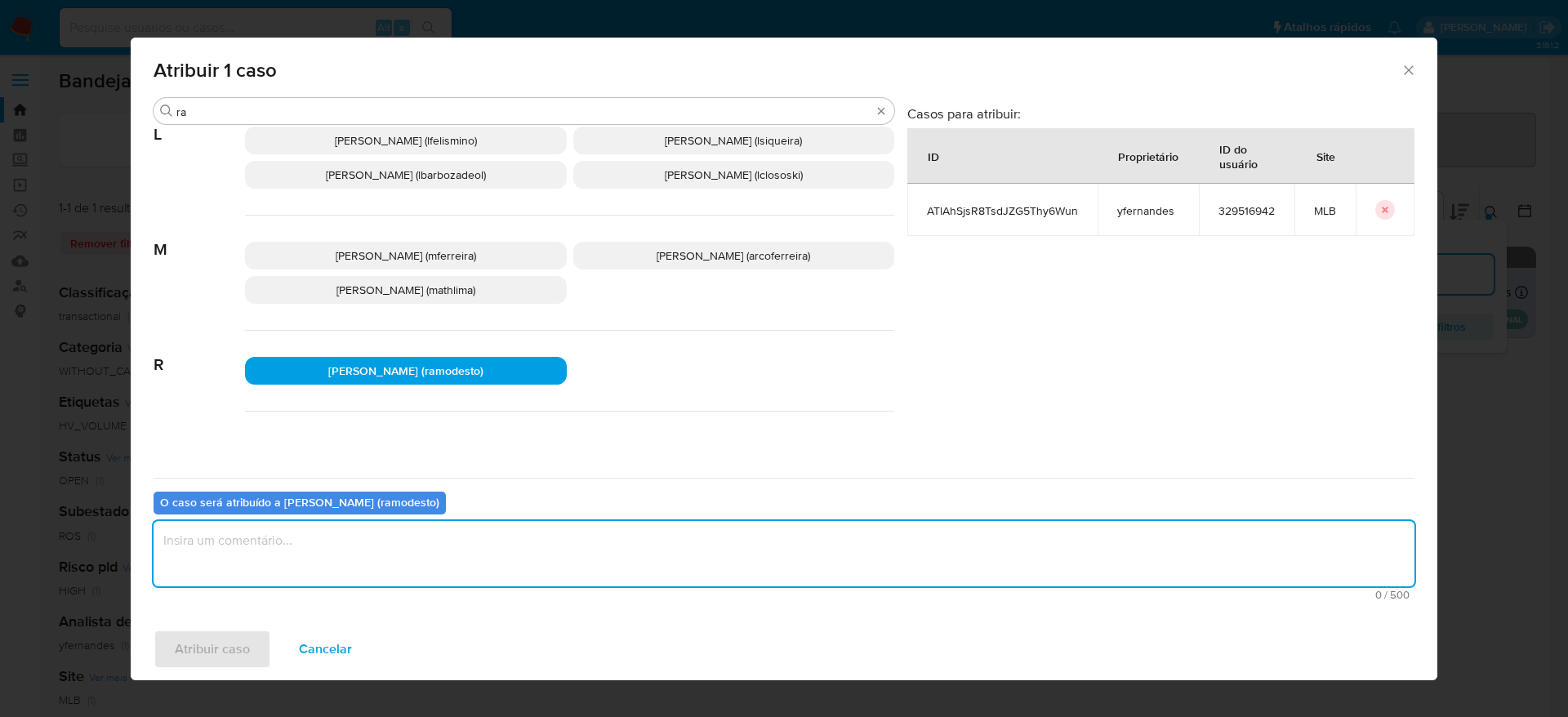
click at [404, 555] on textarea "assign-modal" at bounding box center [784, 554] width 1261 height 66
type textarea "."
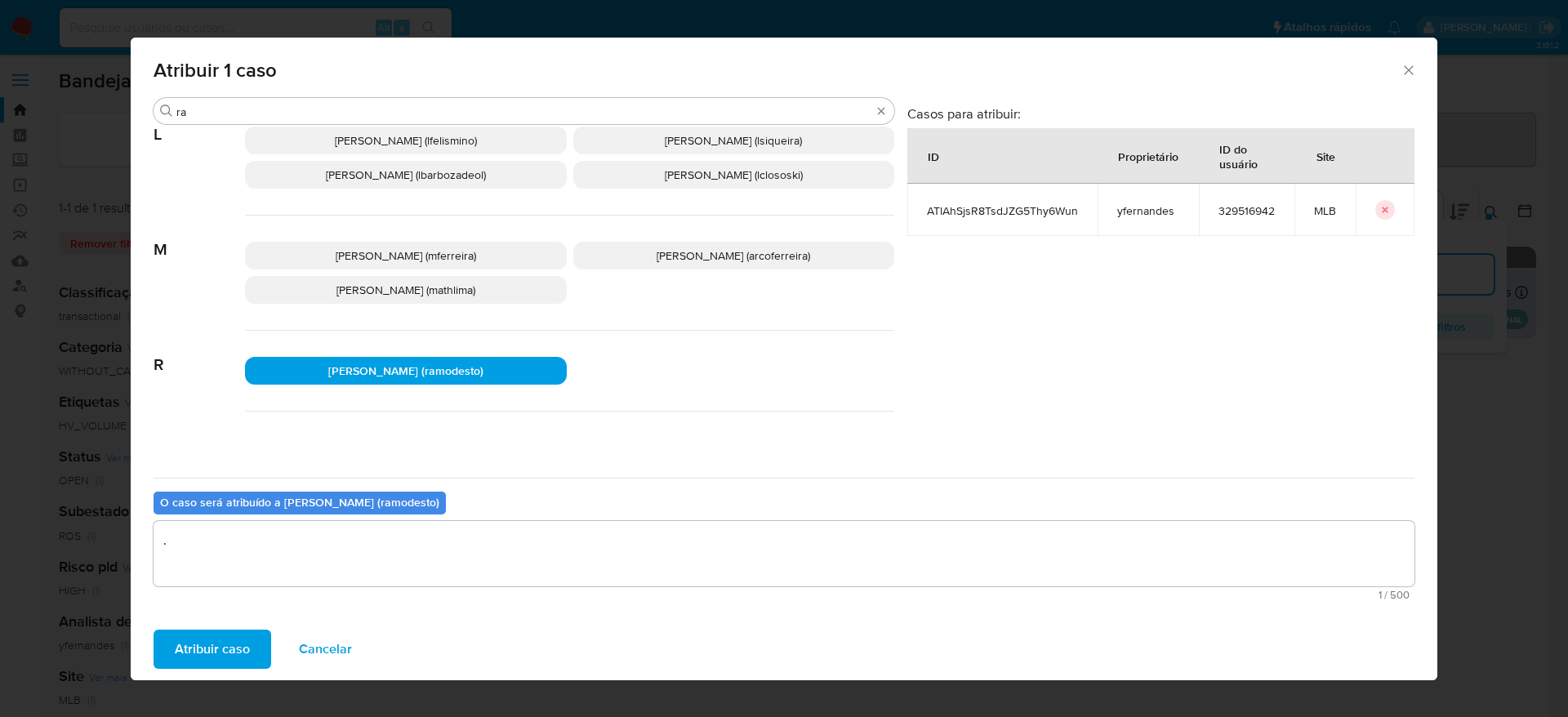
click at [213, 642] on span "Atribuir caso" at bounding box center [212, 650] width 75 height 36
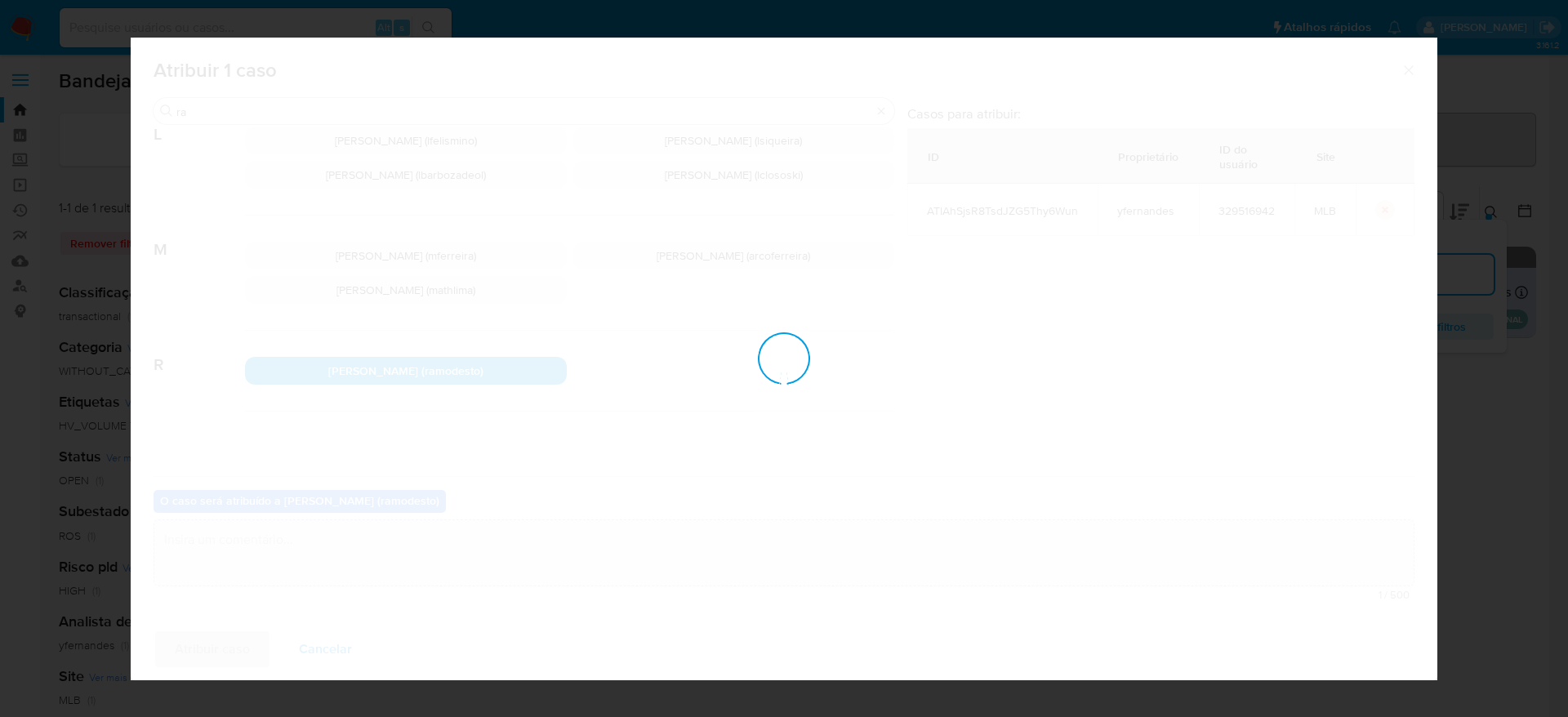
checkbox input "false"
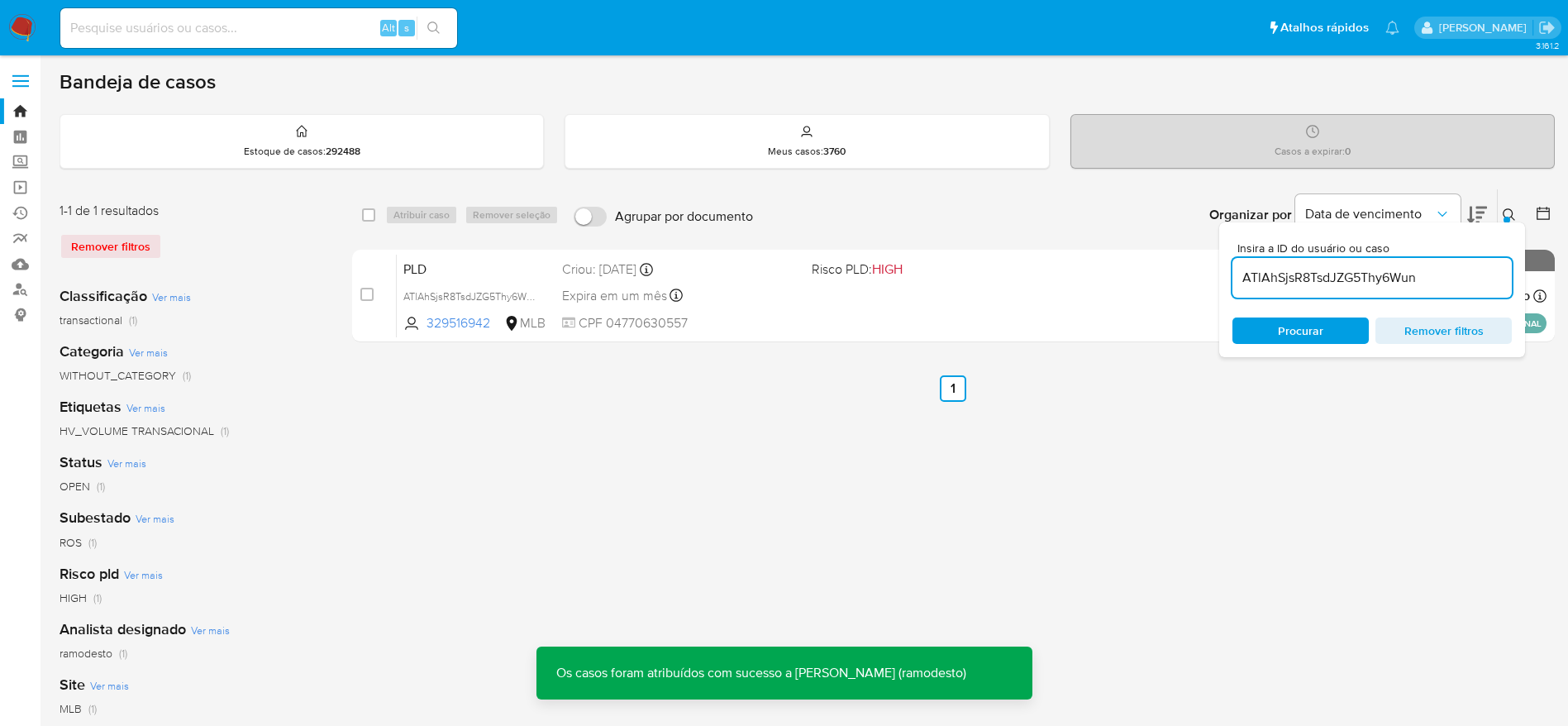
click at [1316, 273] on input "ATlAhSjsR8TsdJZG5Thy6Wun" at bounding box center [1372, 277] width 280 height 22
paste input "n7ug31dHrVGV5BB5XkOiEcCy"
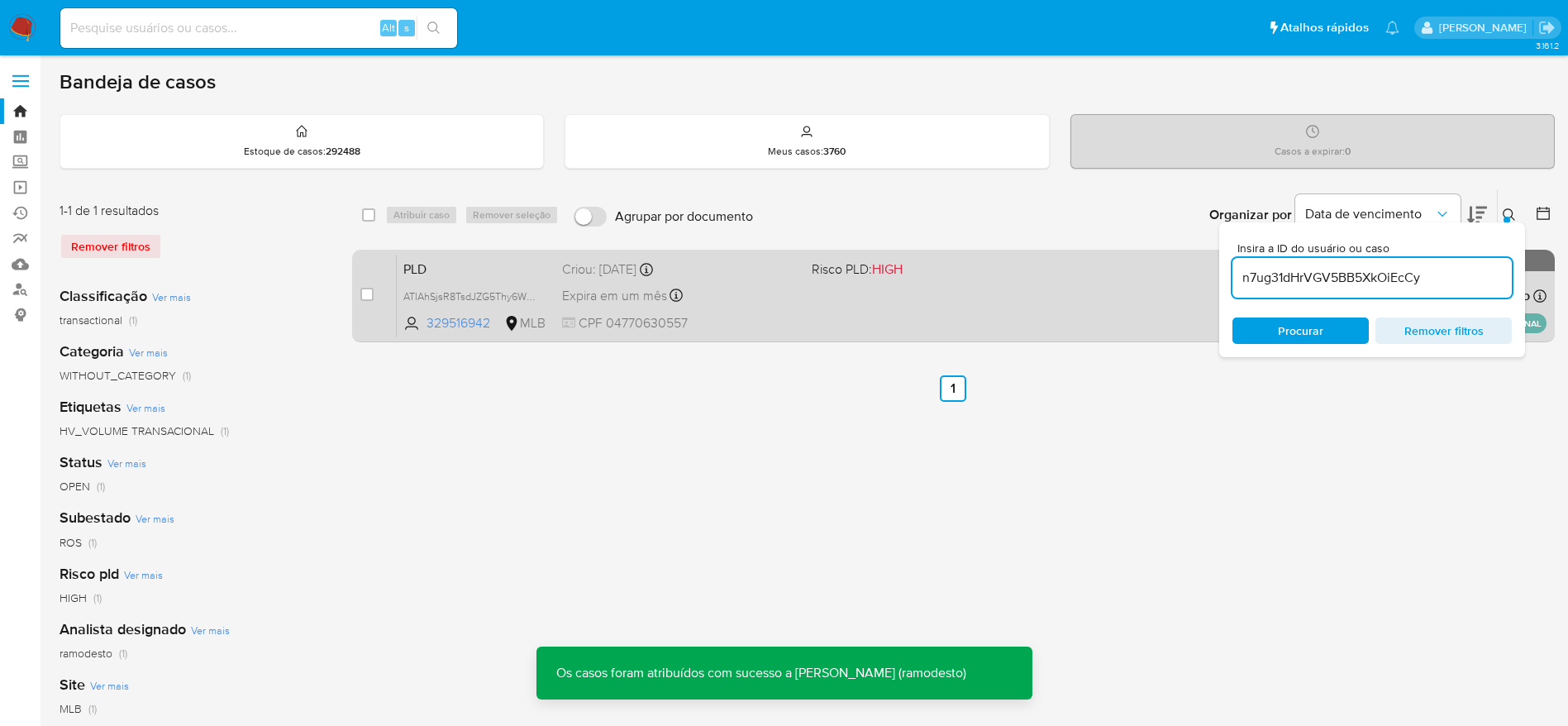
type input "n7ug31dHrVGV5BB5XkOiEcCy"
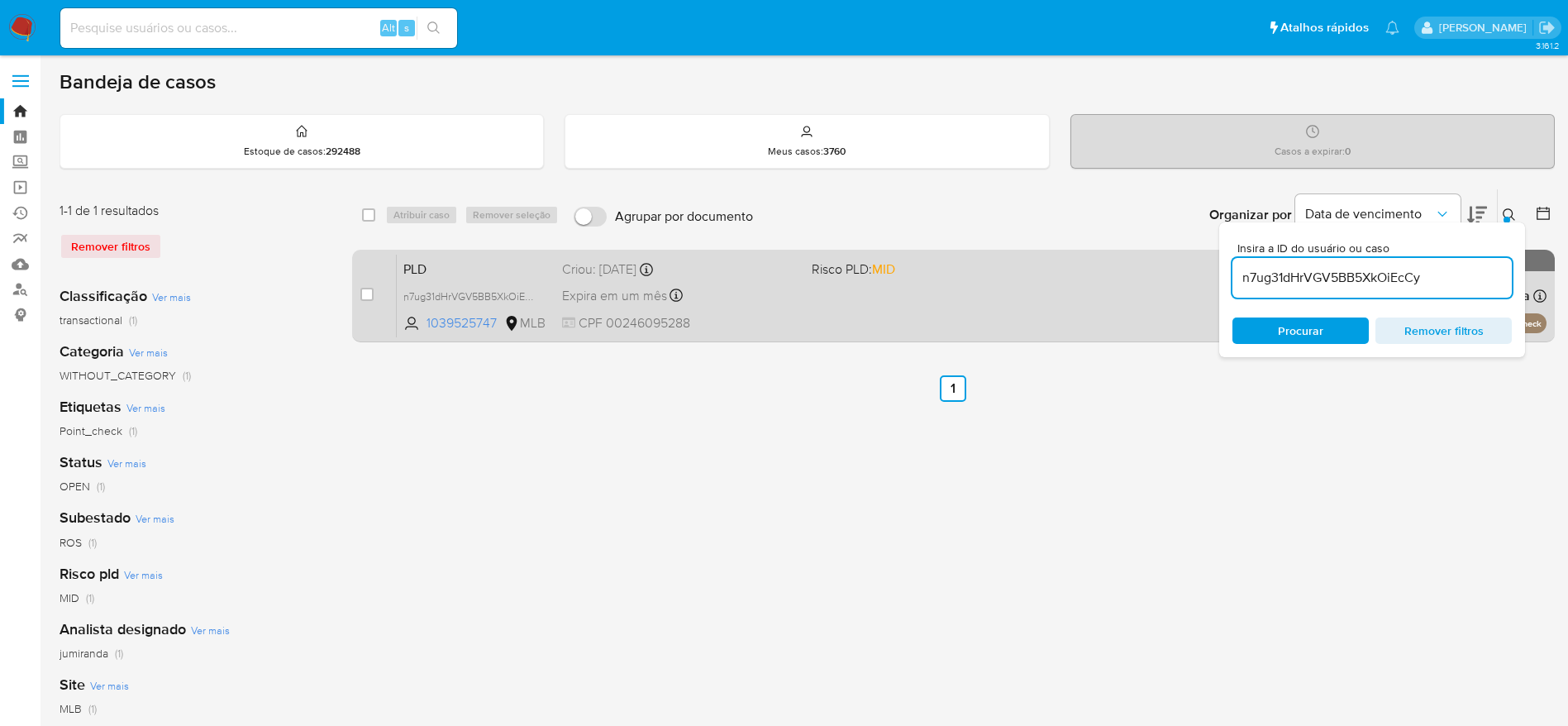
click at [360, 299] on span at bounding box center [367, 294] width 13 height 13
drag, startPoint x: 373, startPoint y: 289, endPoint x: 389, endPoint y: 270, distance: 24.8
click at [372, 289] on input "checkbox" at bounding box center [367, 294] width 13 height 13
checkbox input "true"
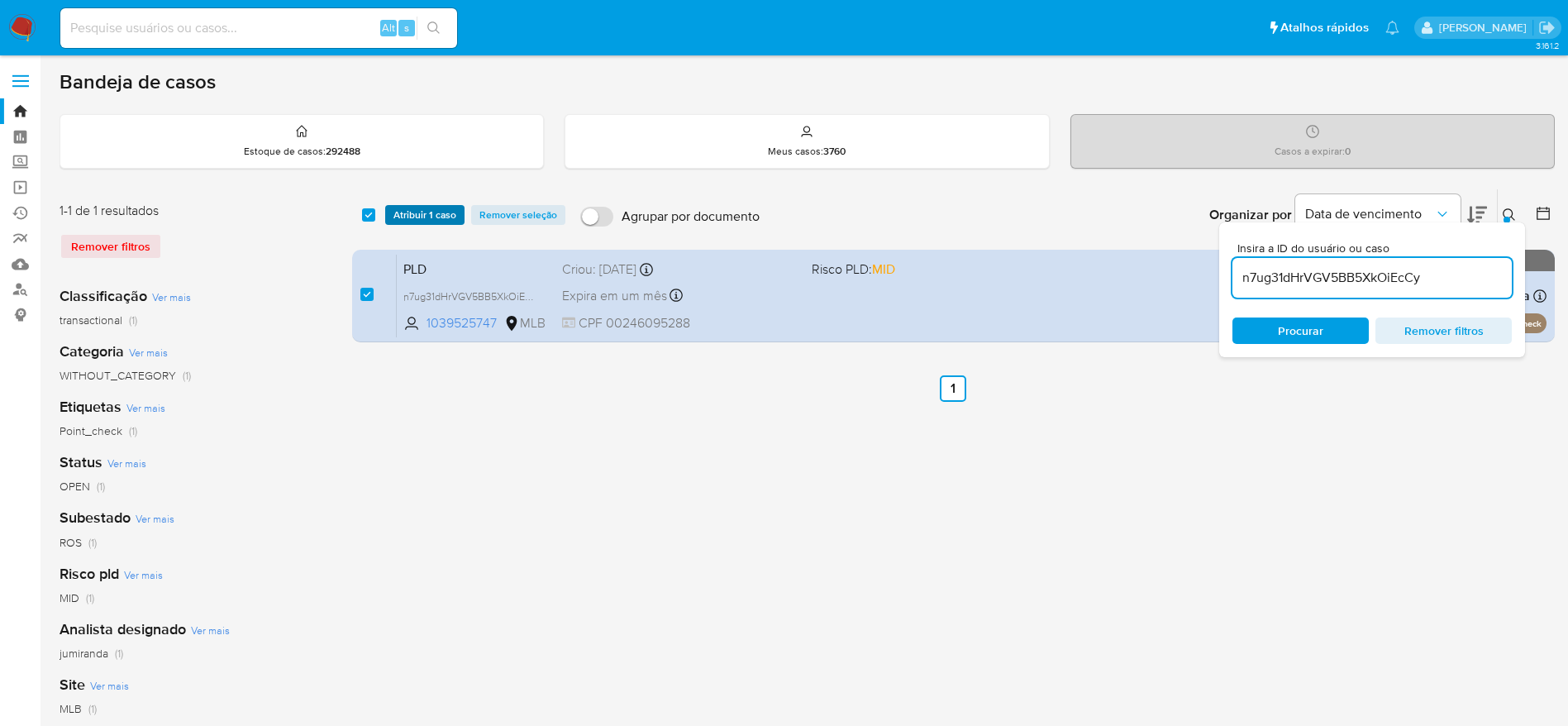
click at [453, 210] on span "Atribuir 1 caso" at bounding box center [425, 214] width 63 height 16
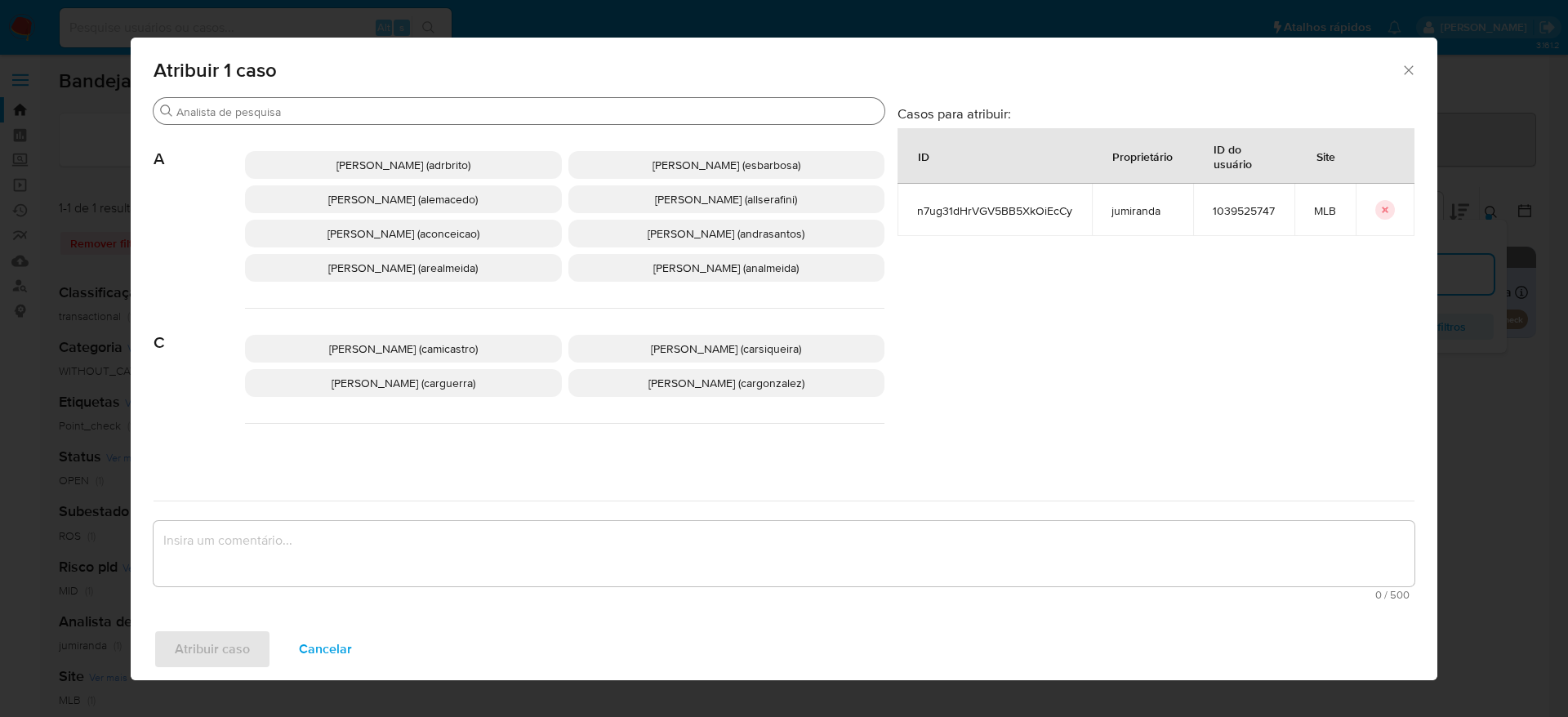
click at [331, 109] on input "Buscar" at bounding box center [527, 112] width 702 height 15
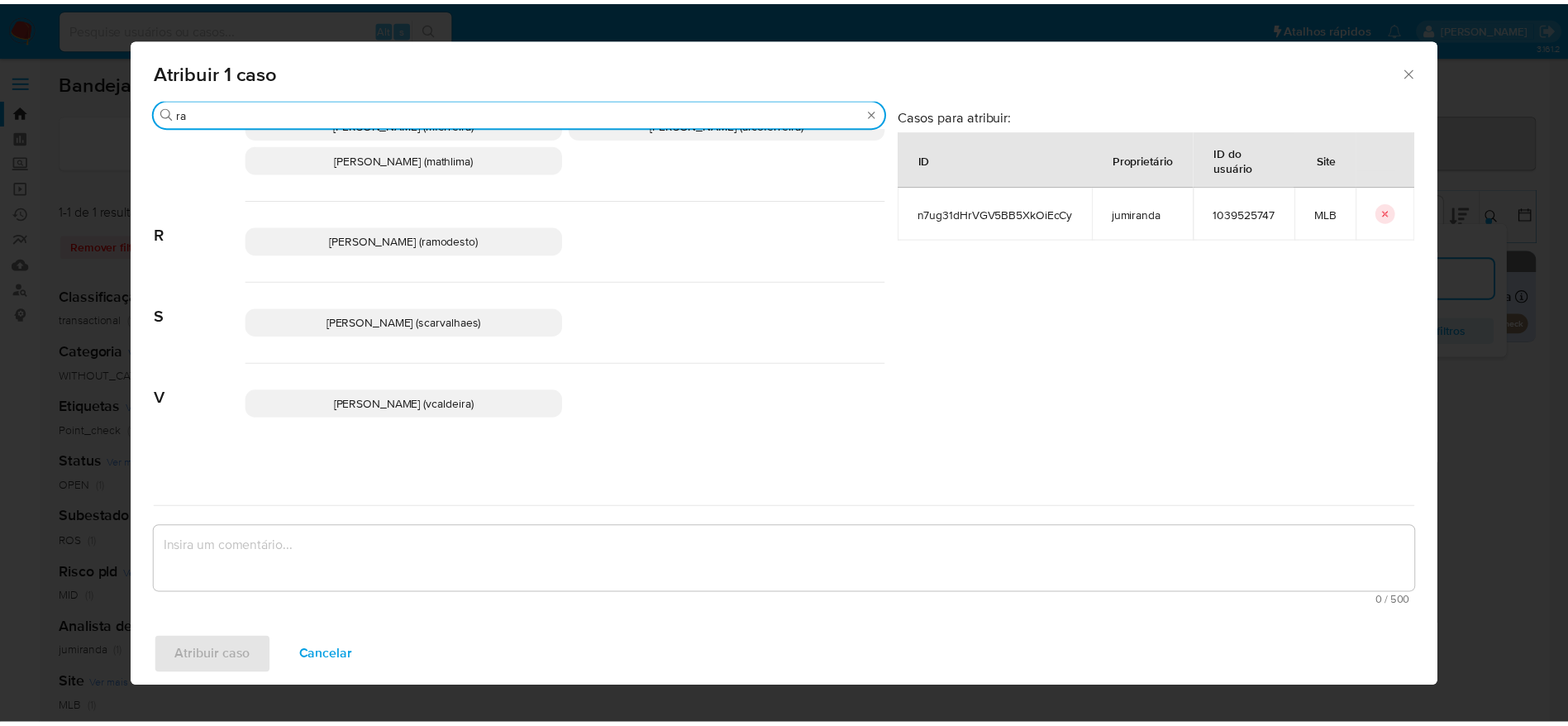
scroll to position [773, 0]
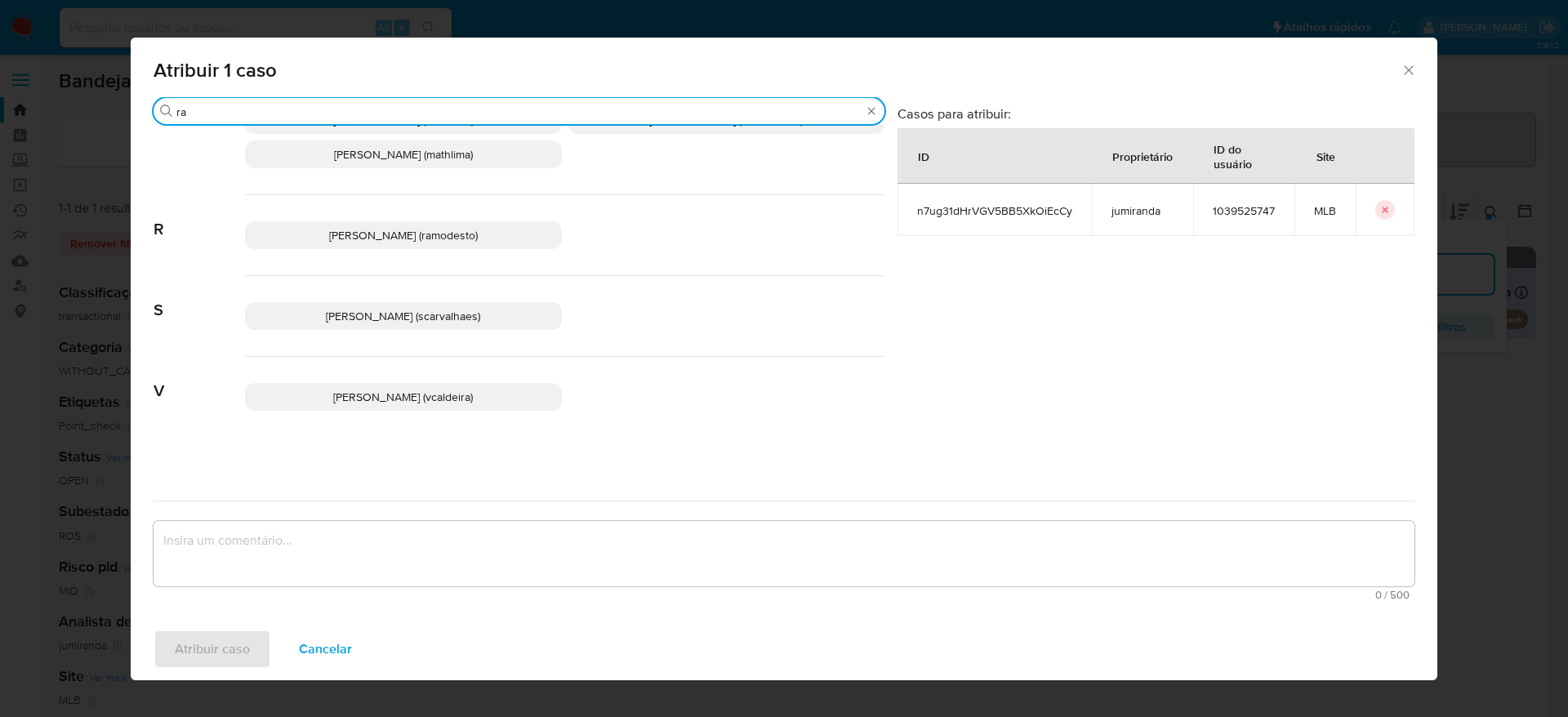
type input "ra"
click at [383, 242] on span "Rafael Modesto Dos Santos (ramodesto)" at bounding box center [403, 234] width 149 height 16
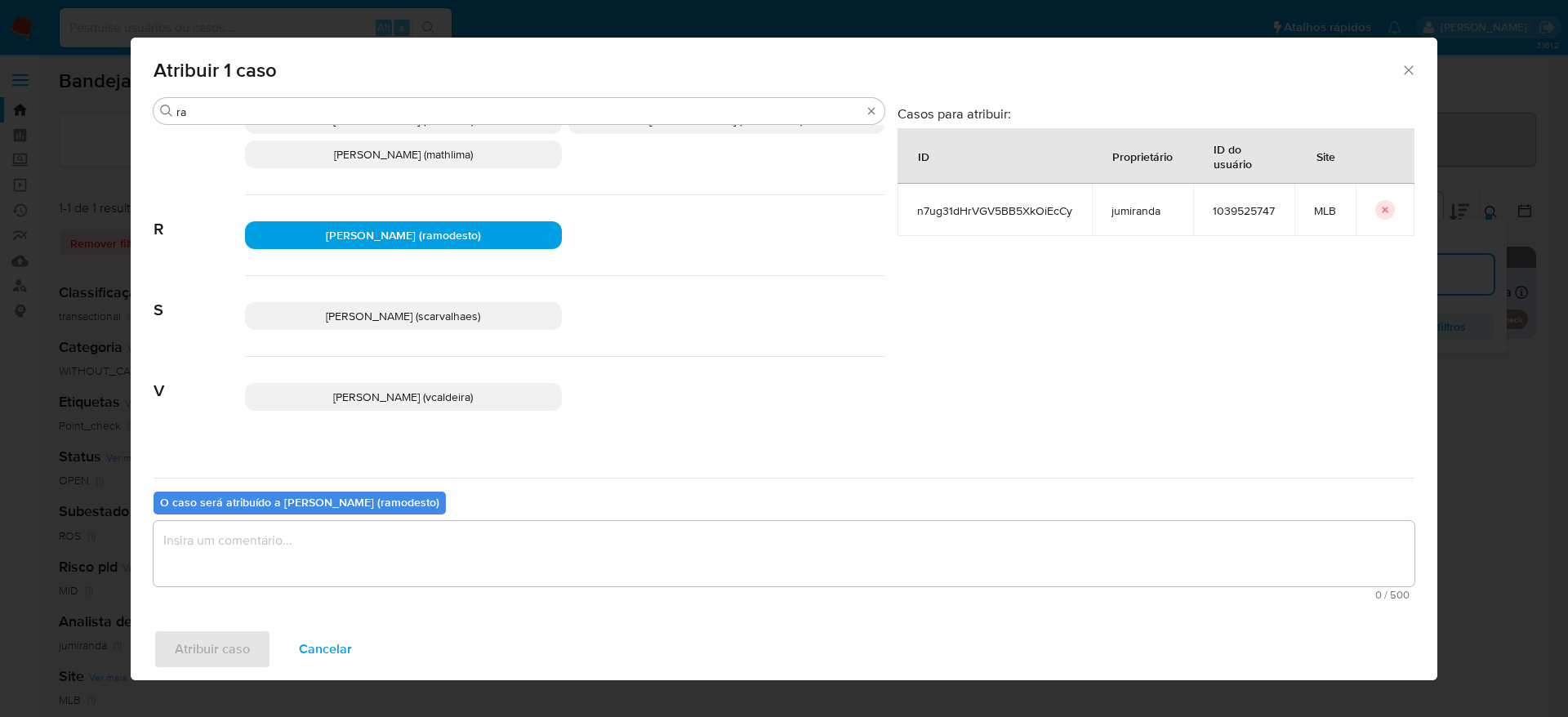
click at [486, 537] on textarea "assign-modal" at bounding box center [784, 554] width 1261 height 66
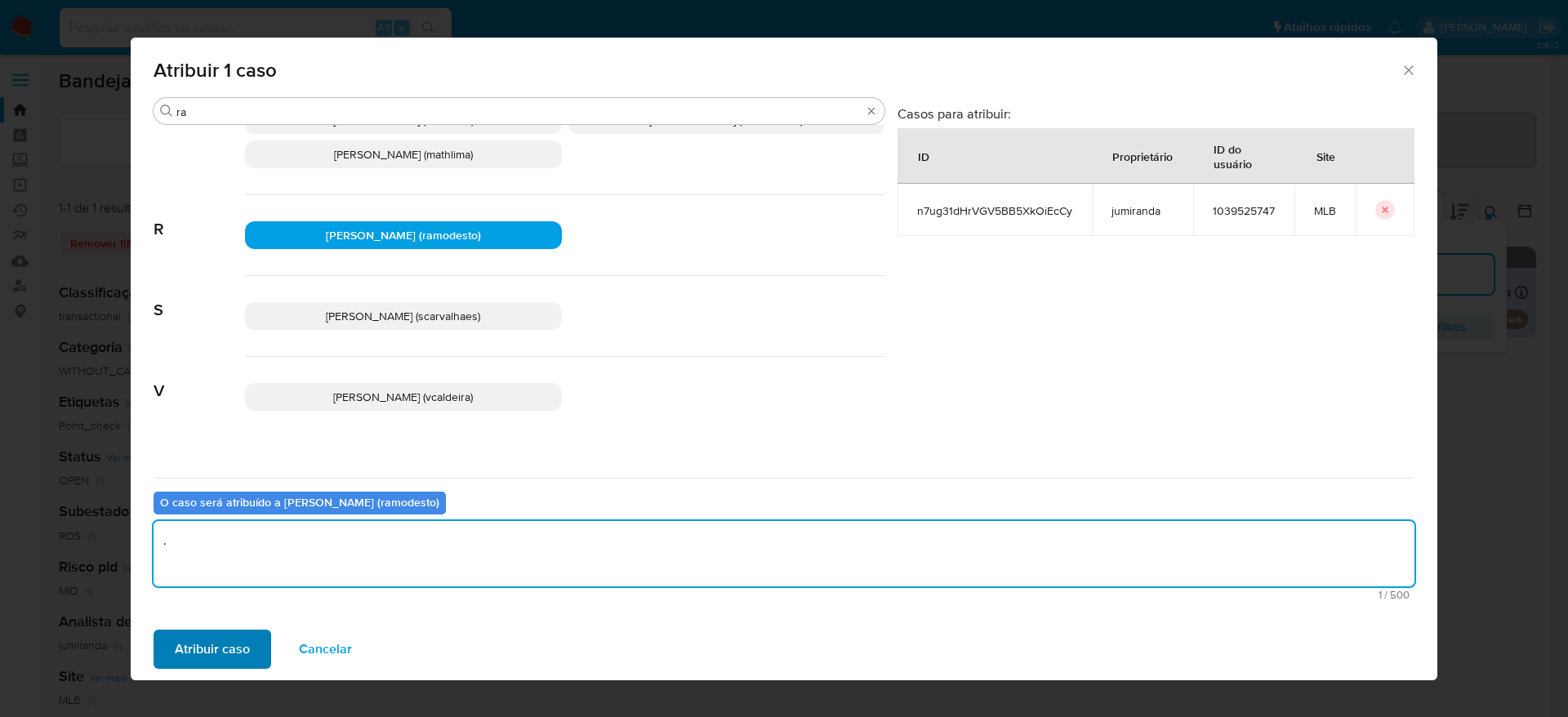
type textarea "."
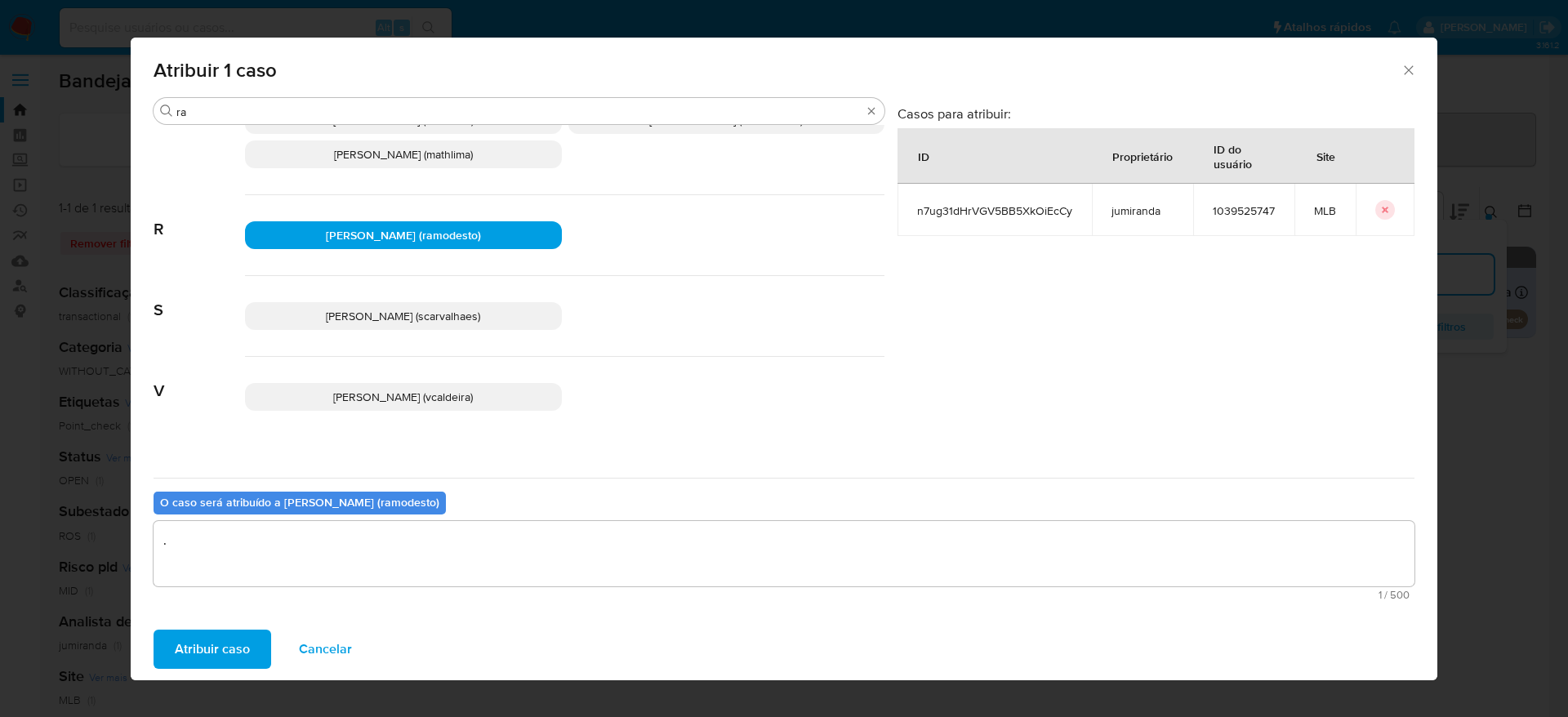
click at [235, 636] on span "Atribuir caso" at bounding box center [212, 650] width 75 height 36
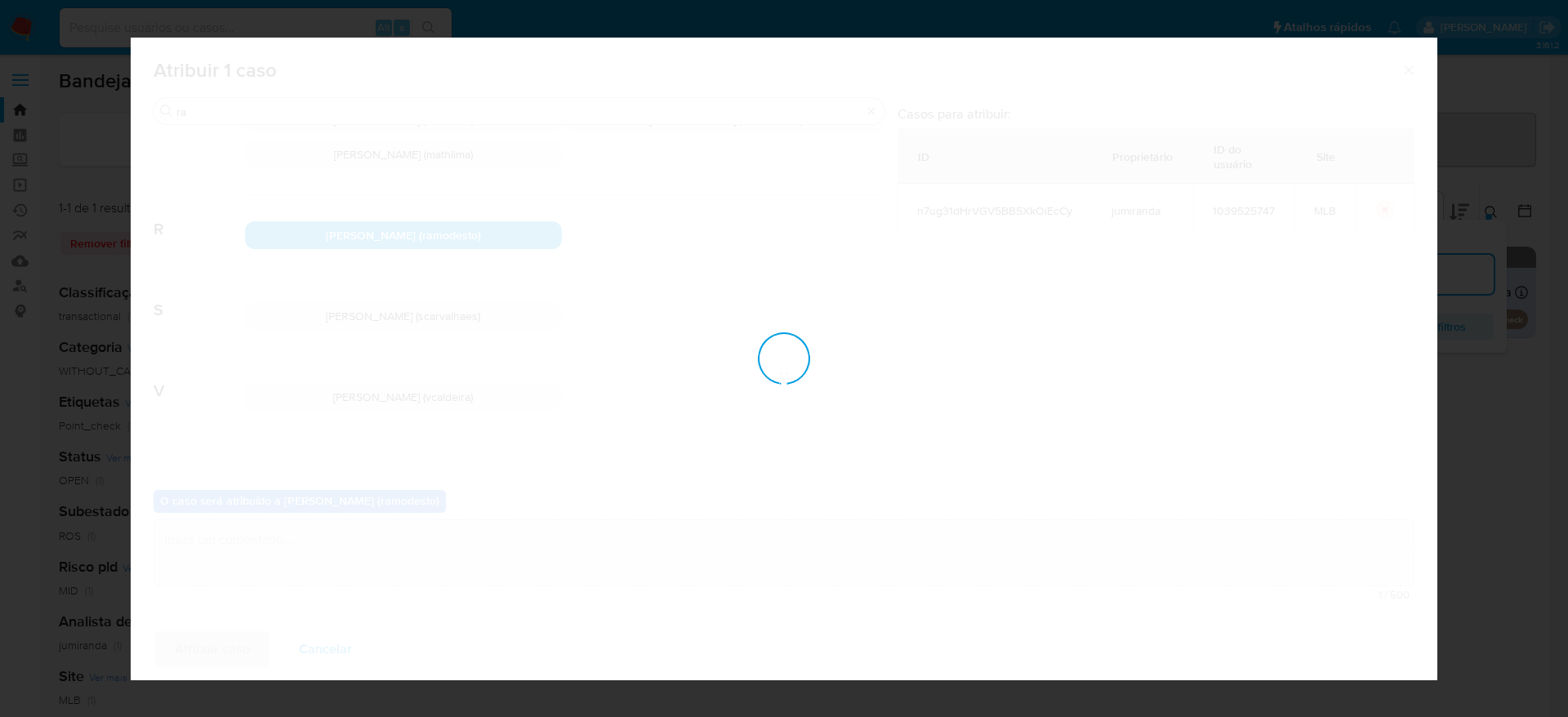
checkbox input "false"
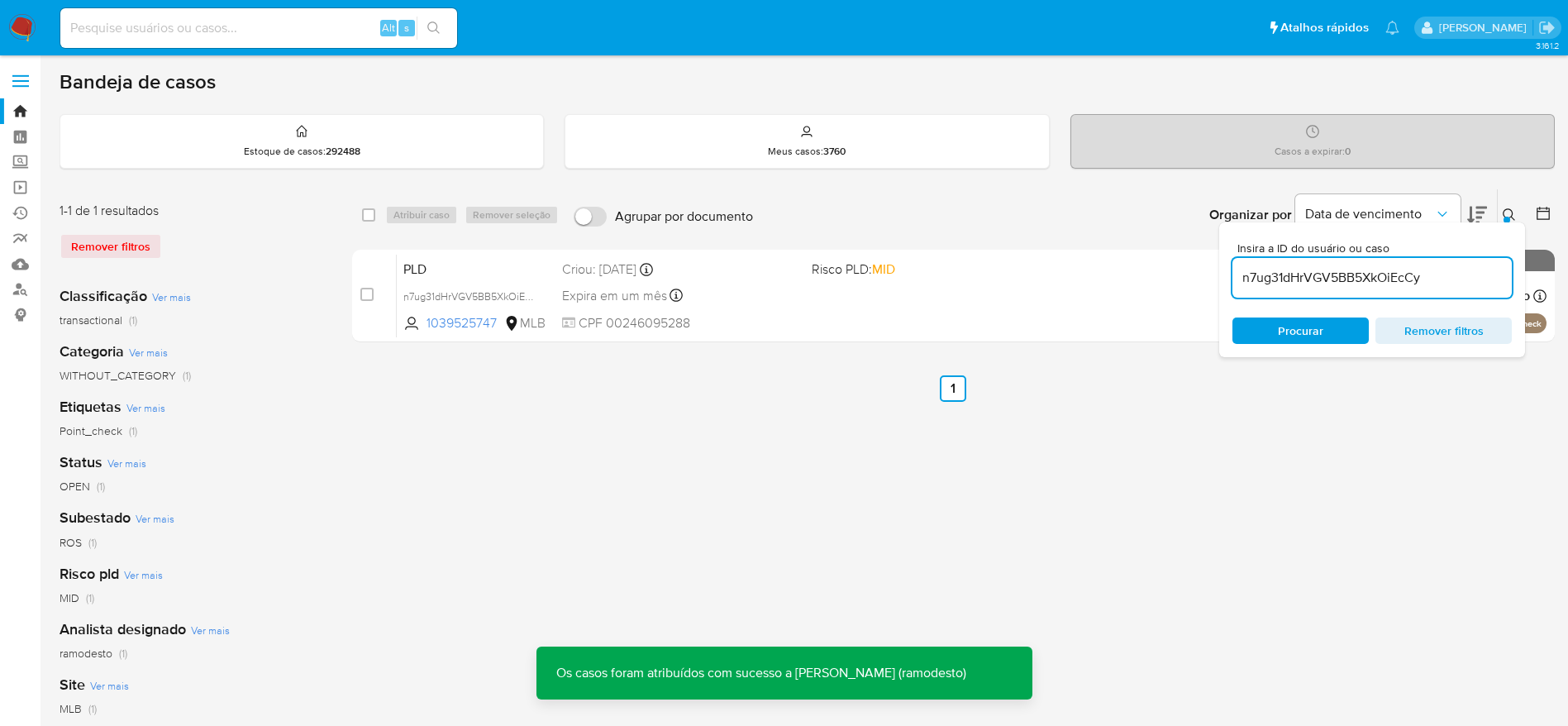
click at [1326, 276] on input "n7ug31dHrVGV5BB5XkOiEcCy" at bounding box center [1372, 277] width 280 height 22
paste input "jVKS2xSquGa4Nh9WCnv3Ebkp"
type input "jVKS2xSquGa4Nh9WCnv3Ebkp"
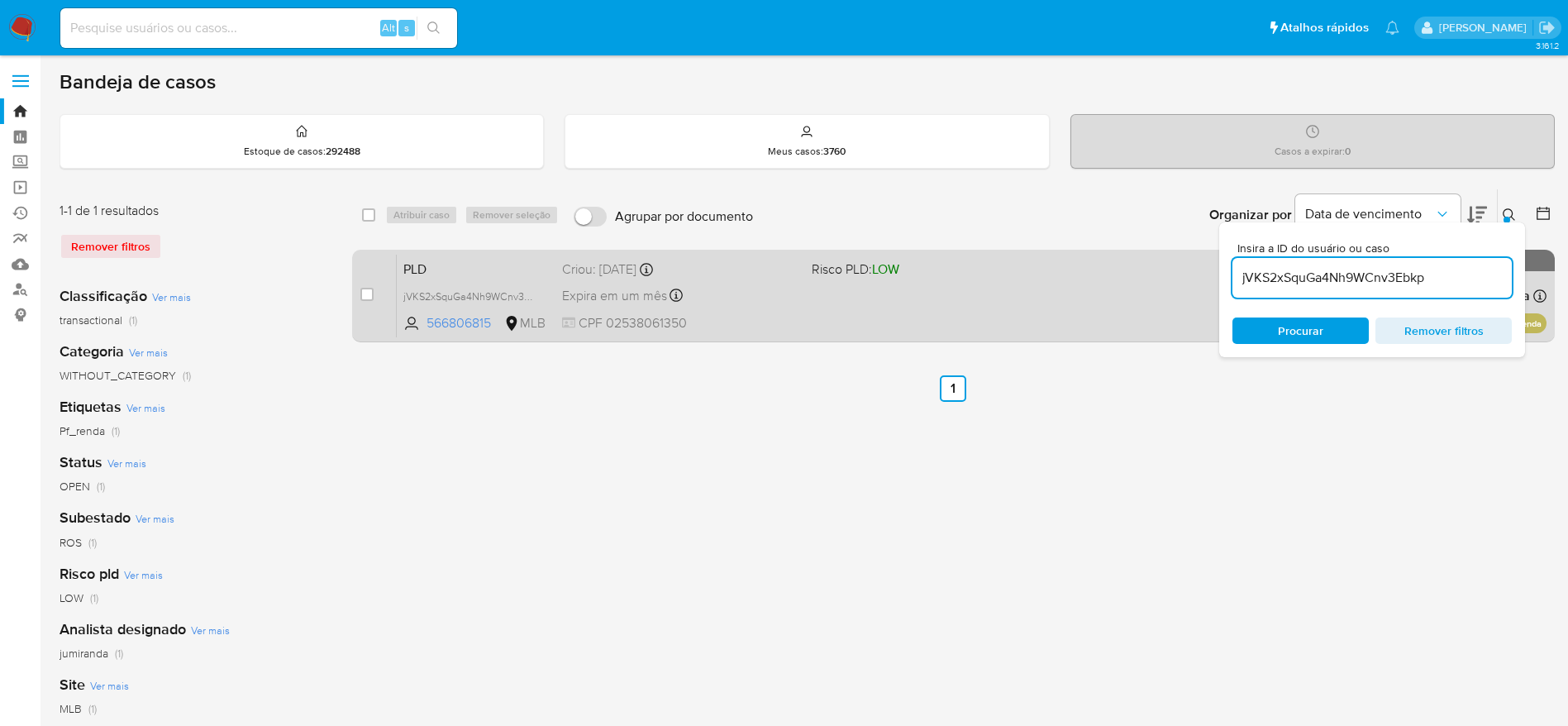
click at [374, 296] on div "case-item-checkbox Incapaz de atribuir o caso" at bounding box center [378, 296] width 36 height 84
click at [367, 289] on input "checkbox" at bounding box center [367, 294] width 13 height 13
checkbox input "true"
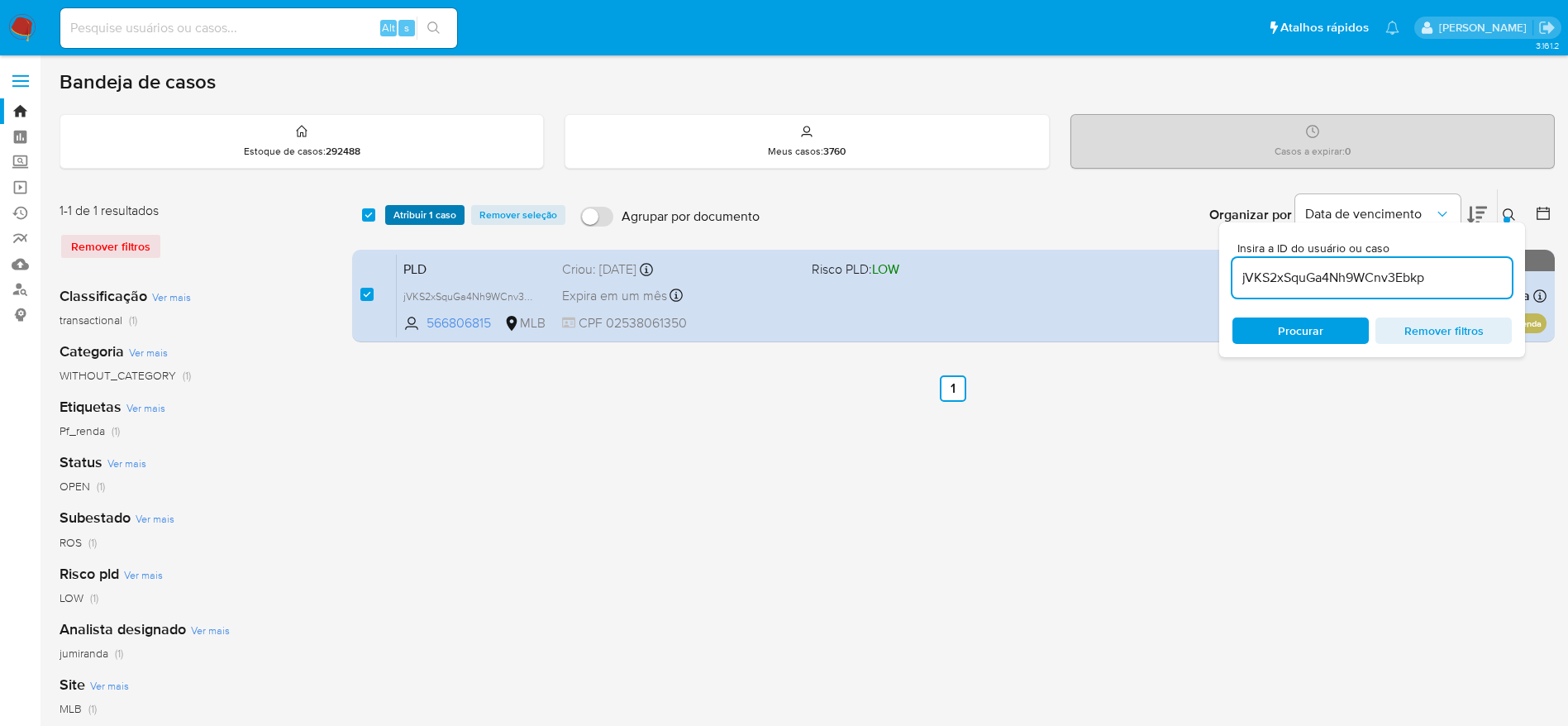
click at [434, 216] on span "Atribuir 1 caso" at bounding box center [425, 214] width 63 height 16
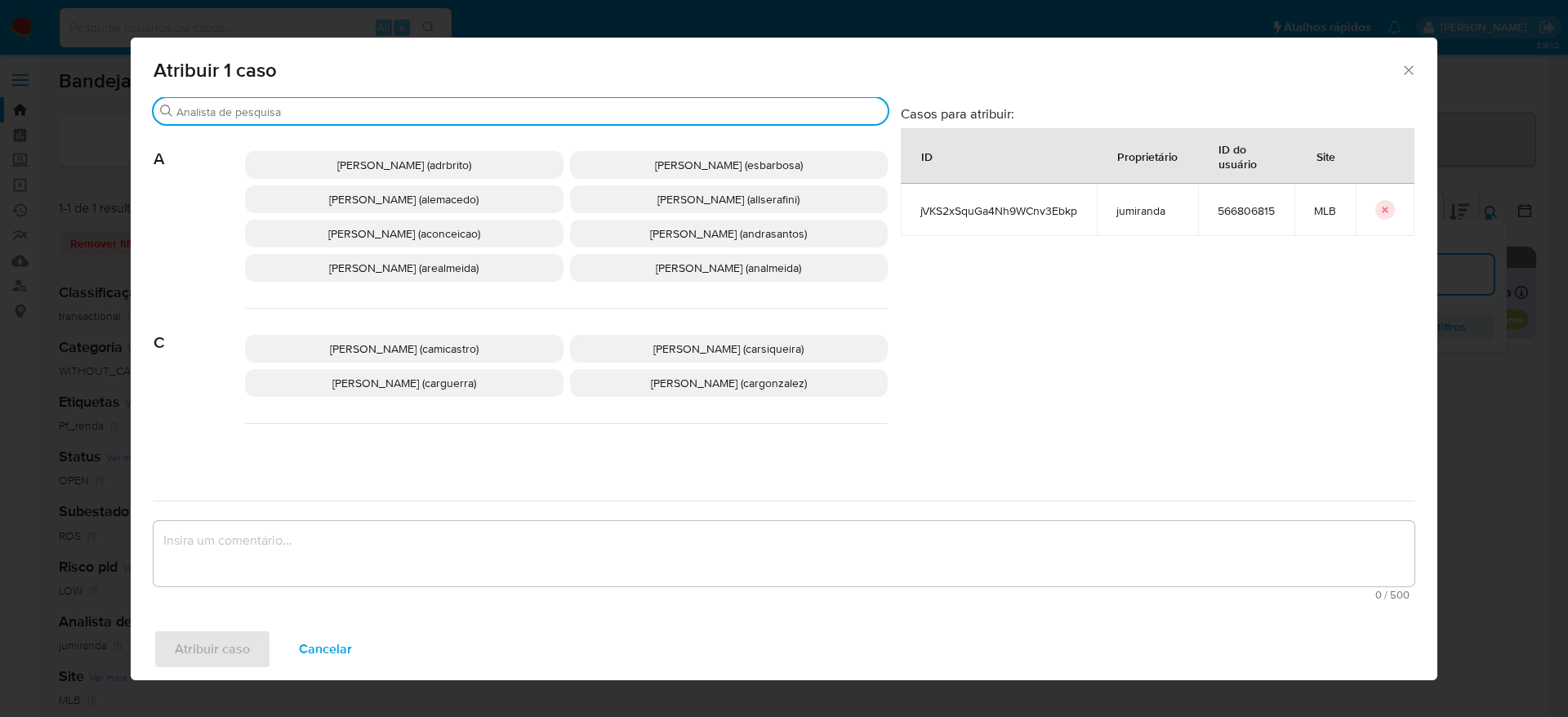
click at [400, 114] on input "Buscar" at bounding box center [529, 112] width 705 height 15
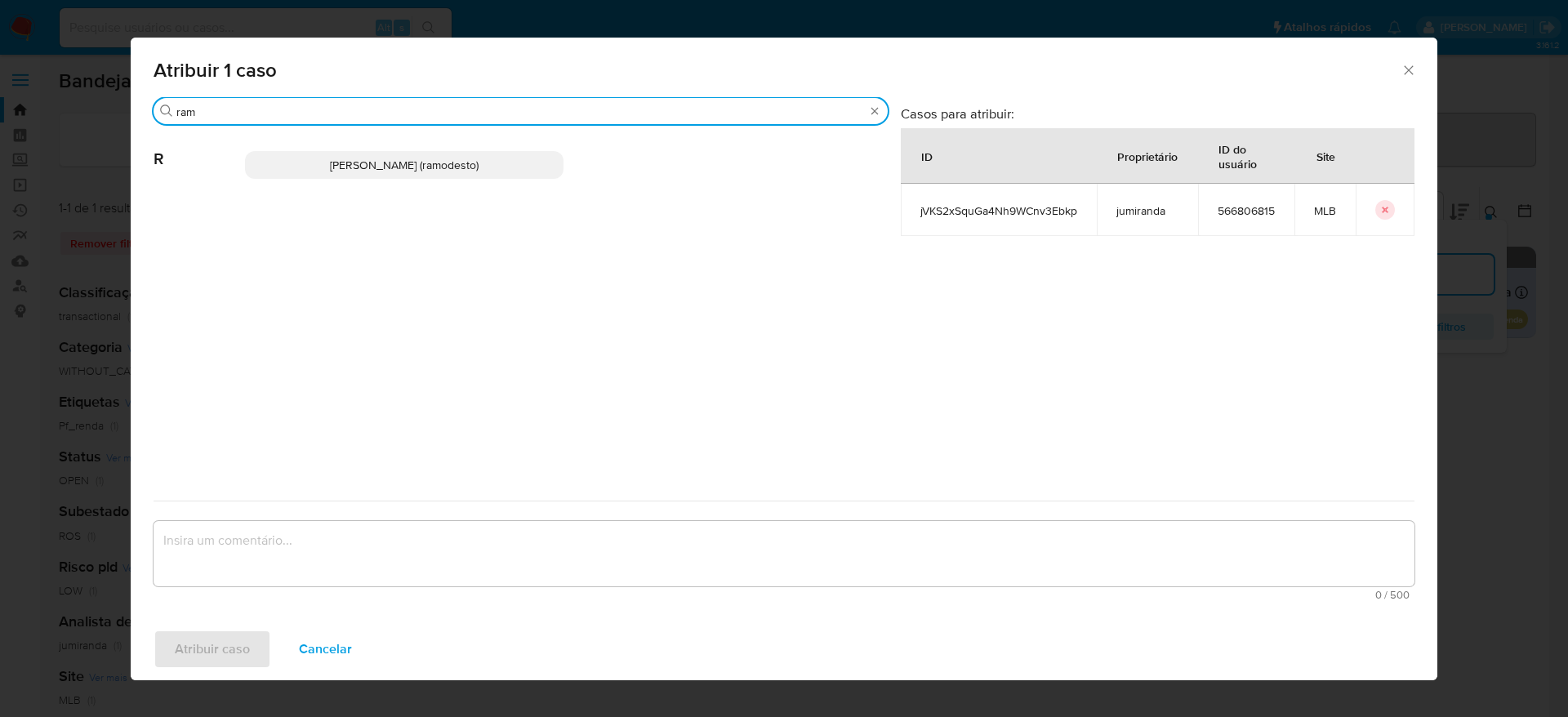
type input "ram"
click at [411, 174] on p "Rafael Modesto Dos Santos (ramodesto)" at bounding box center [404, 165] width 319 height 28
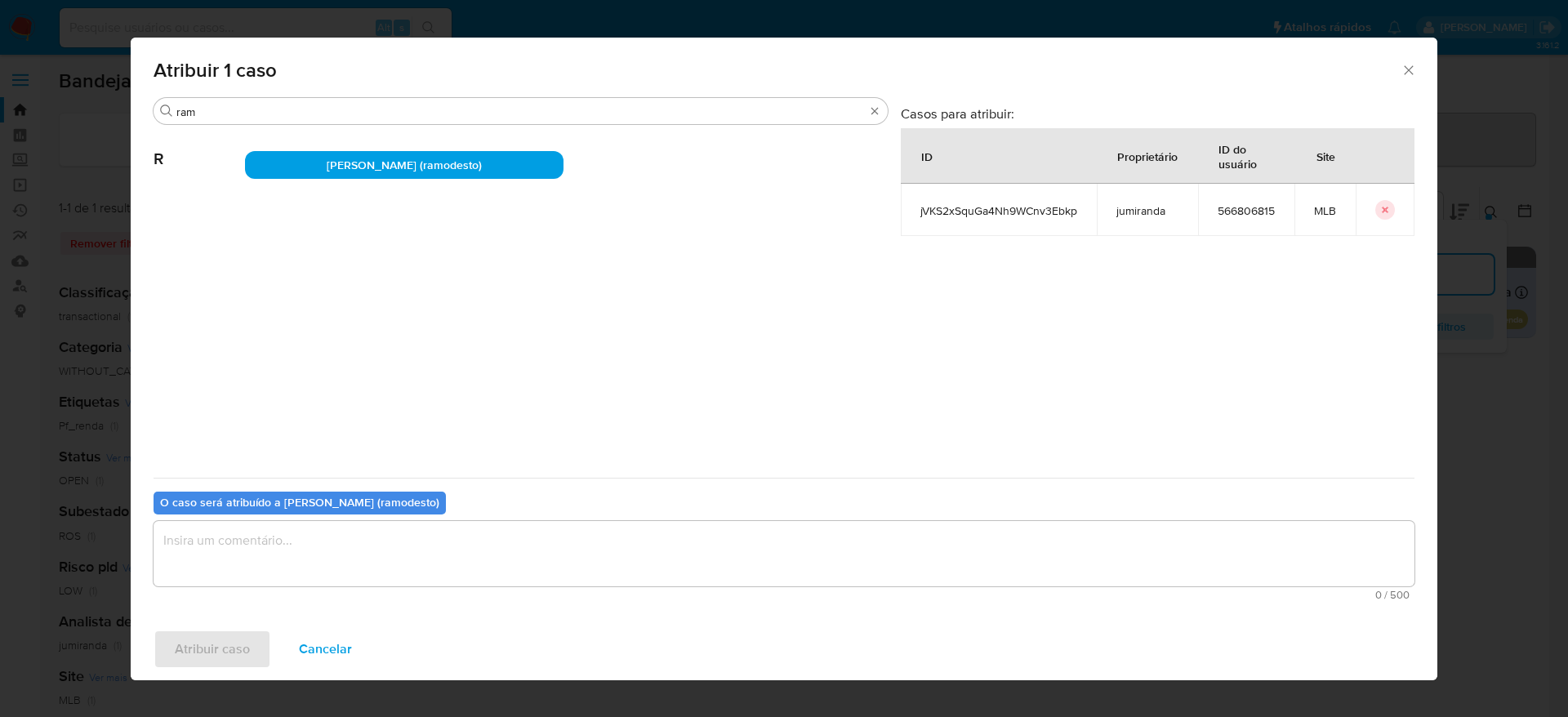
click at [497, 541] on textarea "assign-modal" at bounding box center [784, 554] width 1261 height 66
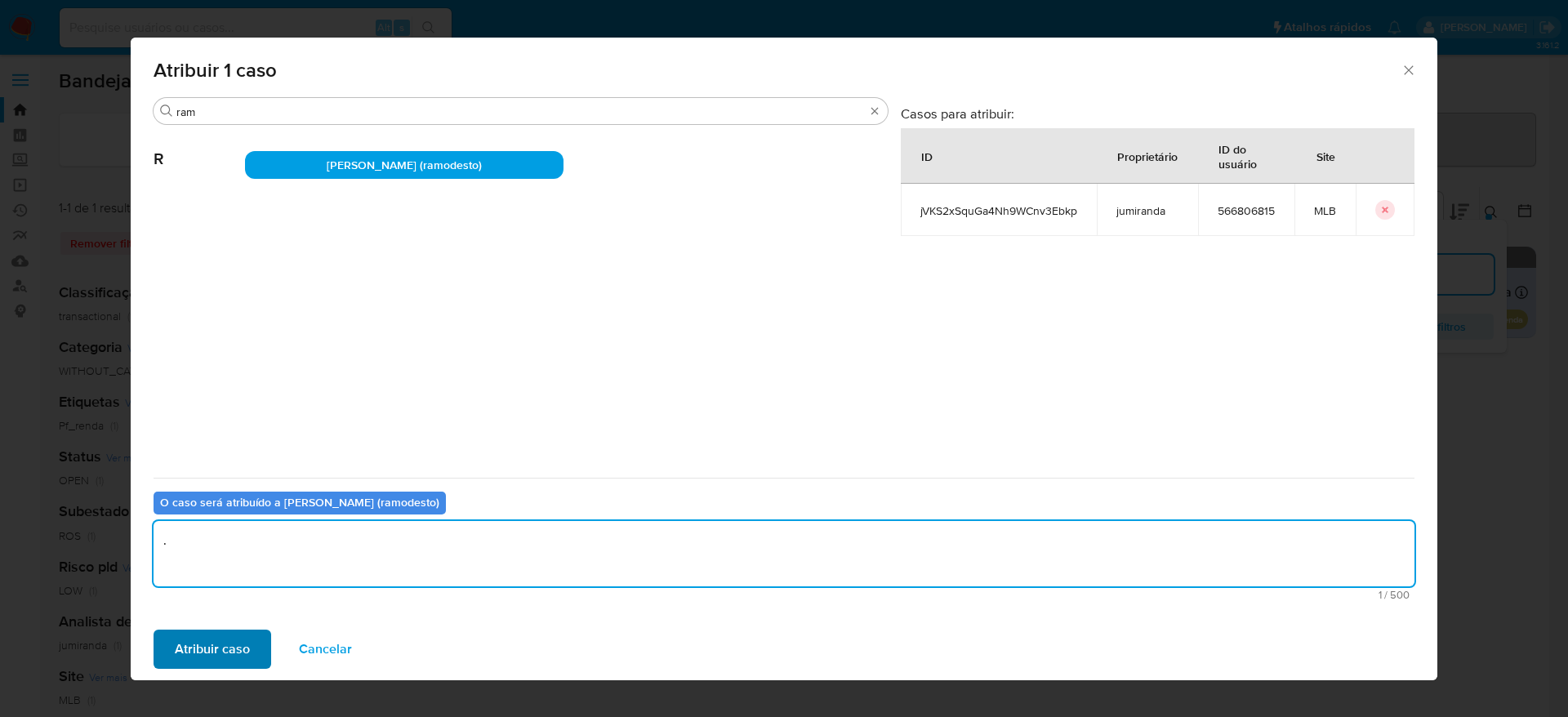
type textarea "."
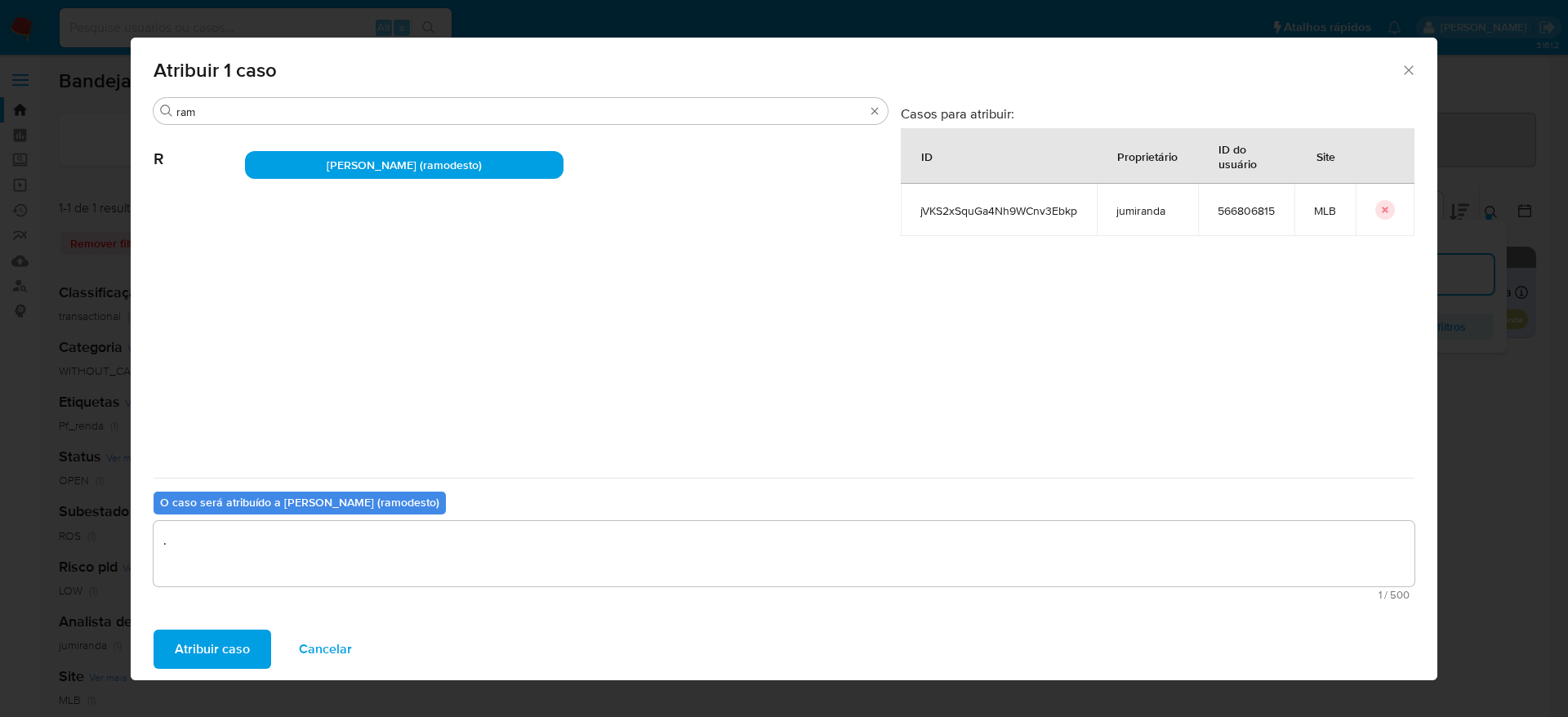
click at [202, 642] on span "Atribuir caso" at bounding box center [212, 650] width 75 height 36
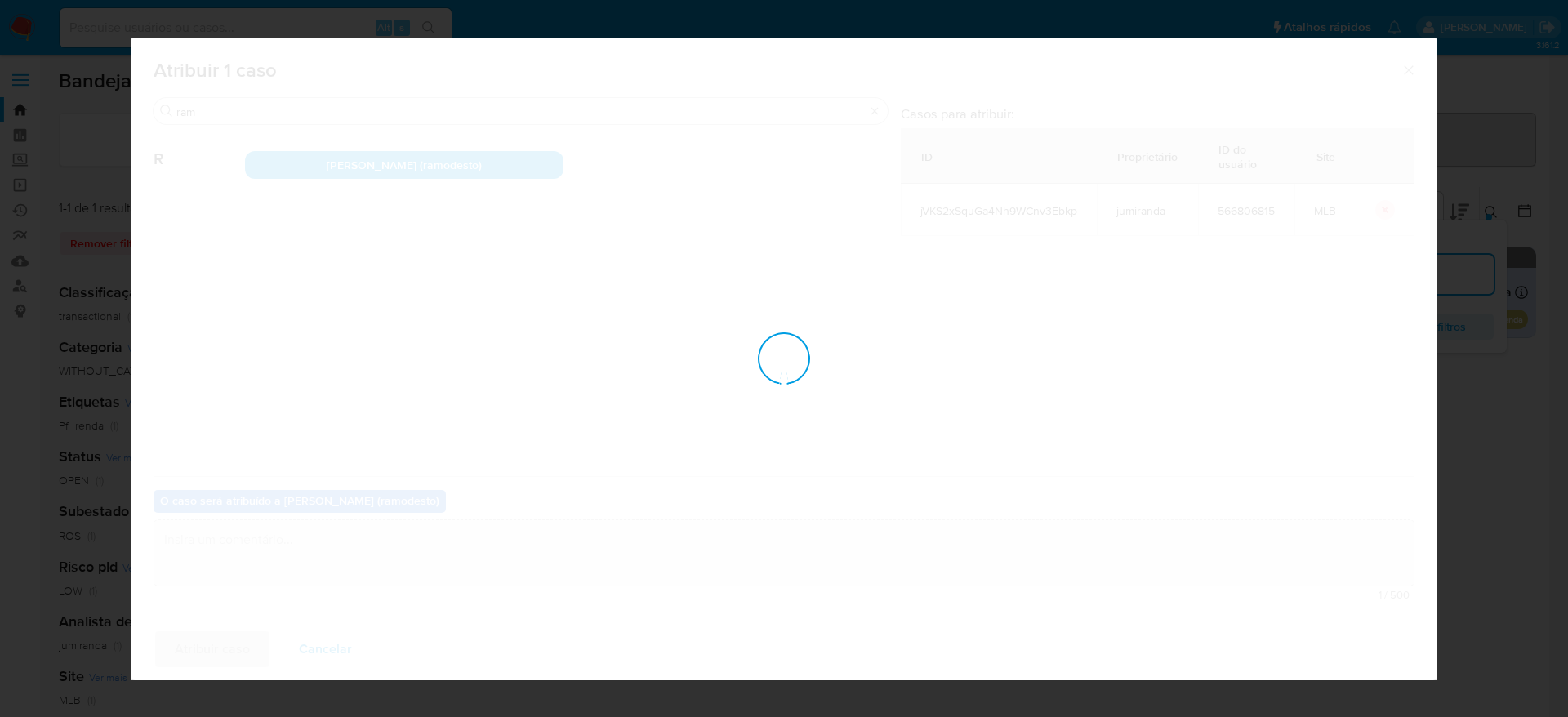
checkbox input "false"
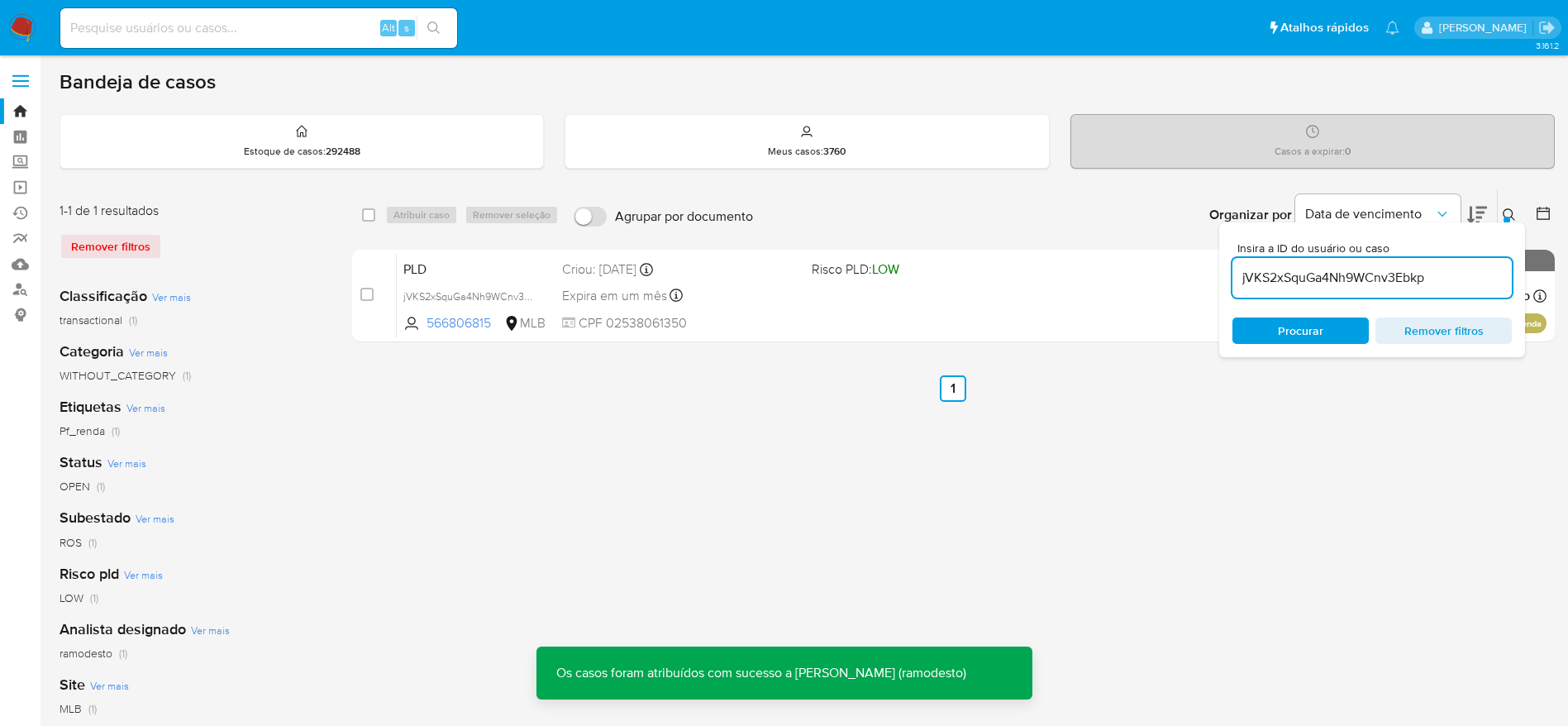
click at [1345, 273] on input "jVKS2xSquGa4Nh9WCnv3Ebkp" at bounding box center [1372, 277] width 280 height 22
click at [1345, 272] on input "jVKS2xSquGa4Nh9WCnv3Ebkp" at bounding box center [1372, 277] width 280 height 22
paste input "BWAqnvM9VqMBThQQfp3eraHr"
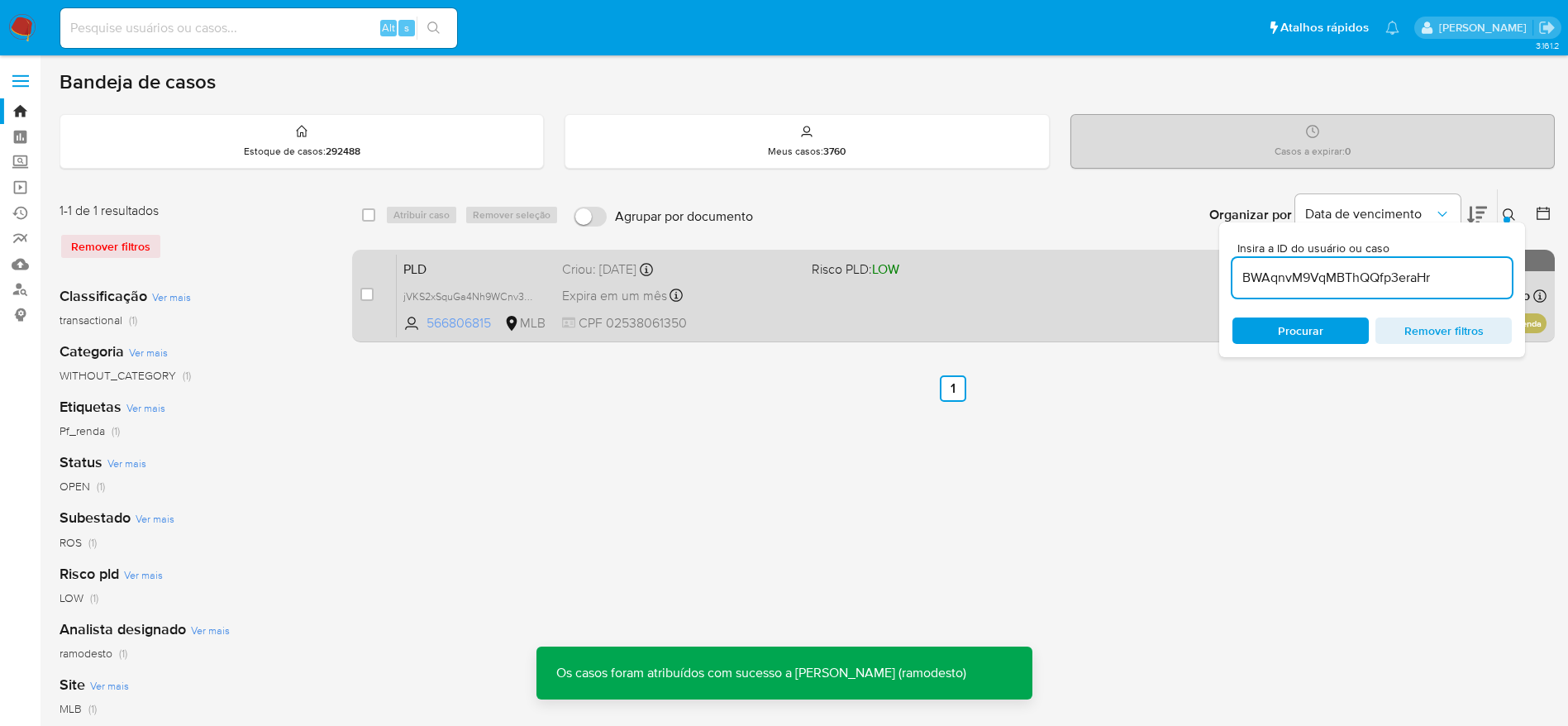
type input "BWAqnvM9VqMBThQQfp3eraHr"
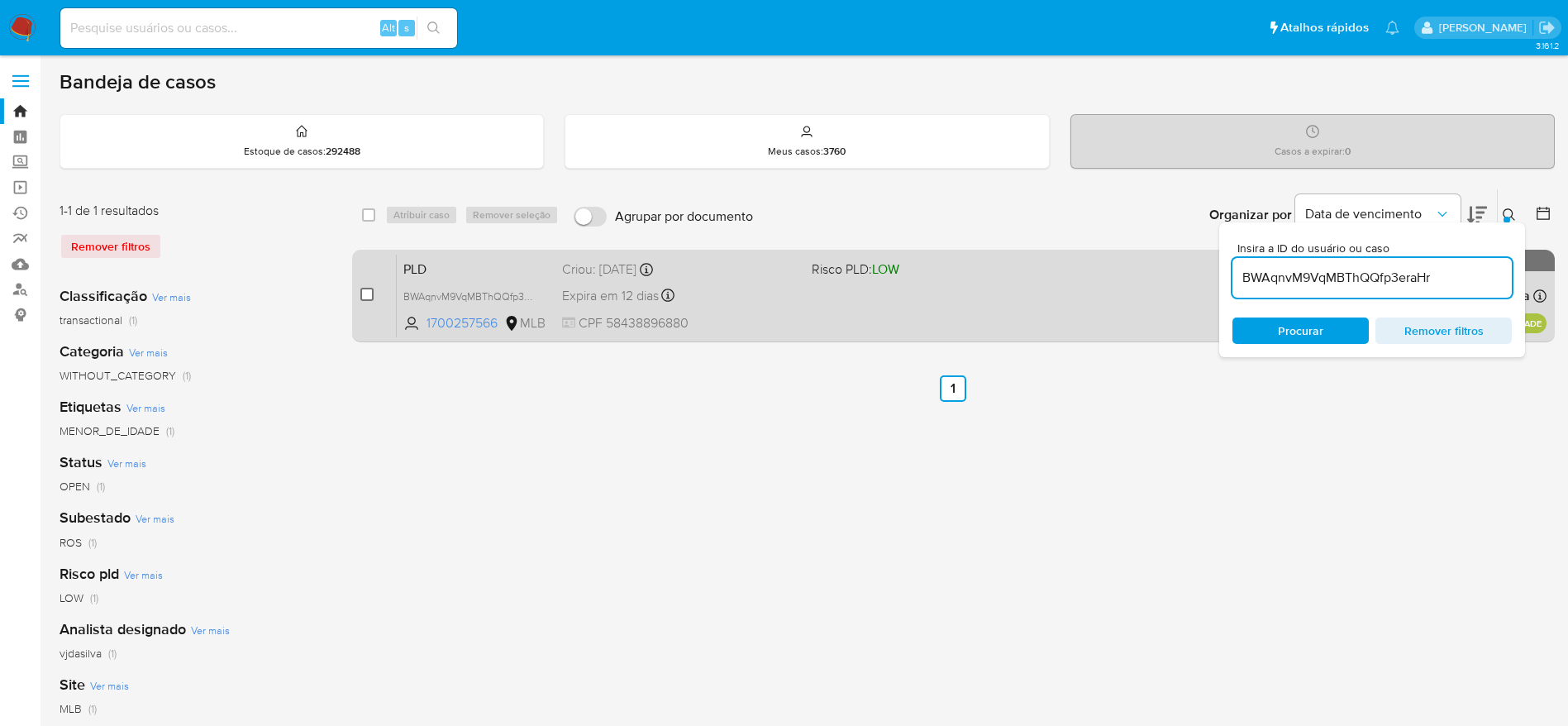
drag, startPoint x: 374, startPoint y: 305, endPoint x: 370, endPoint y: 292, distance: 13.6
click at [370, 292] on input "checkbox" at bounding box center [367, 294] width 13 height 13
checkbox input "true"
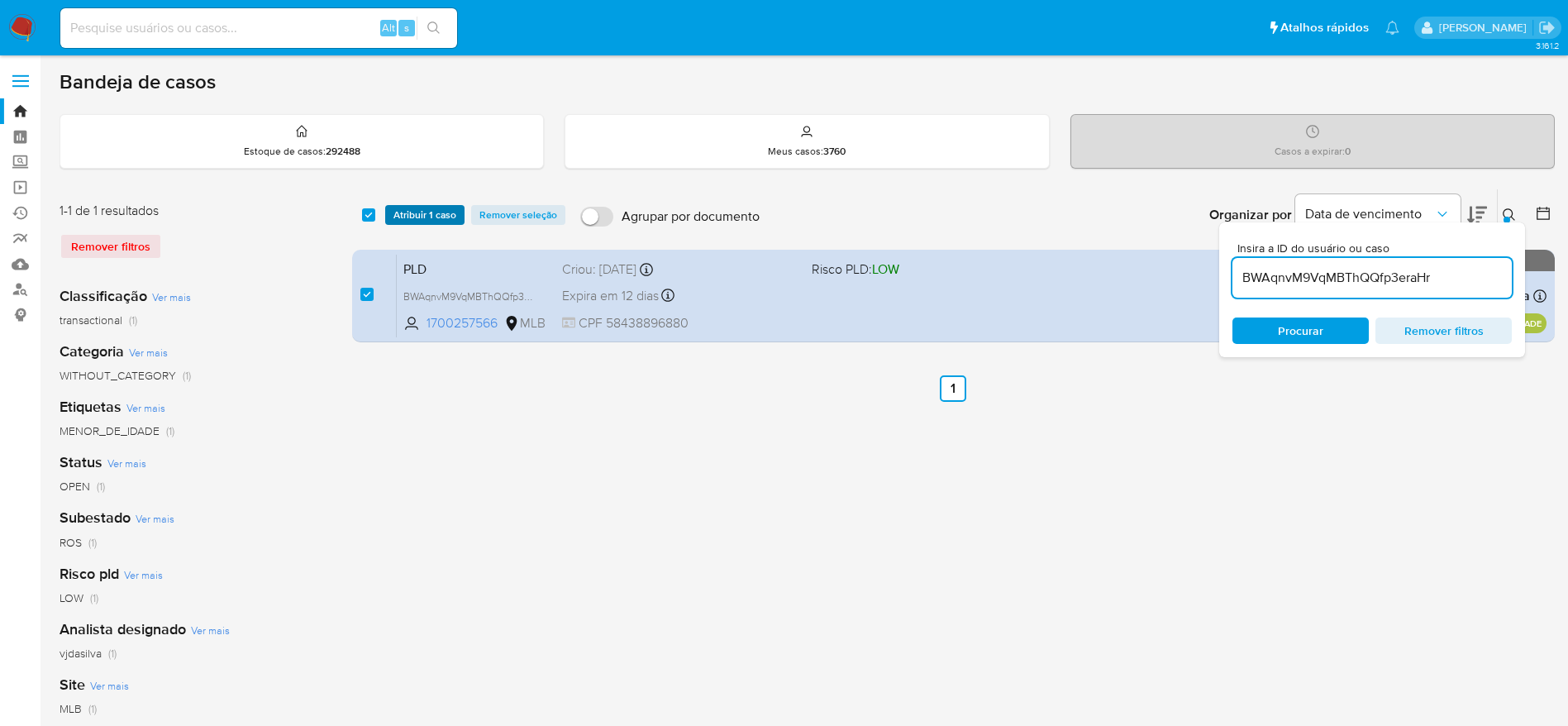
click at [428, 215] on span "Atribuir 1 caso" at bounding box center [425, 214] width 63 height 16
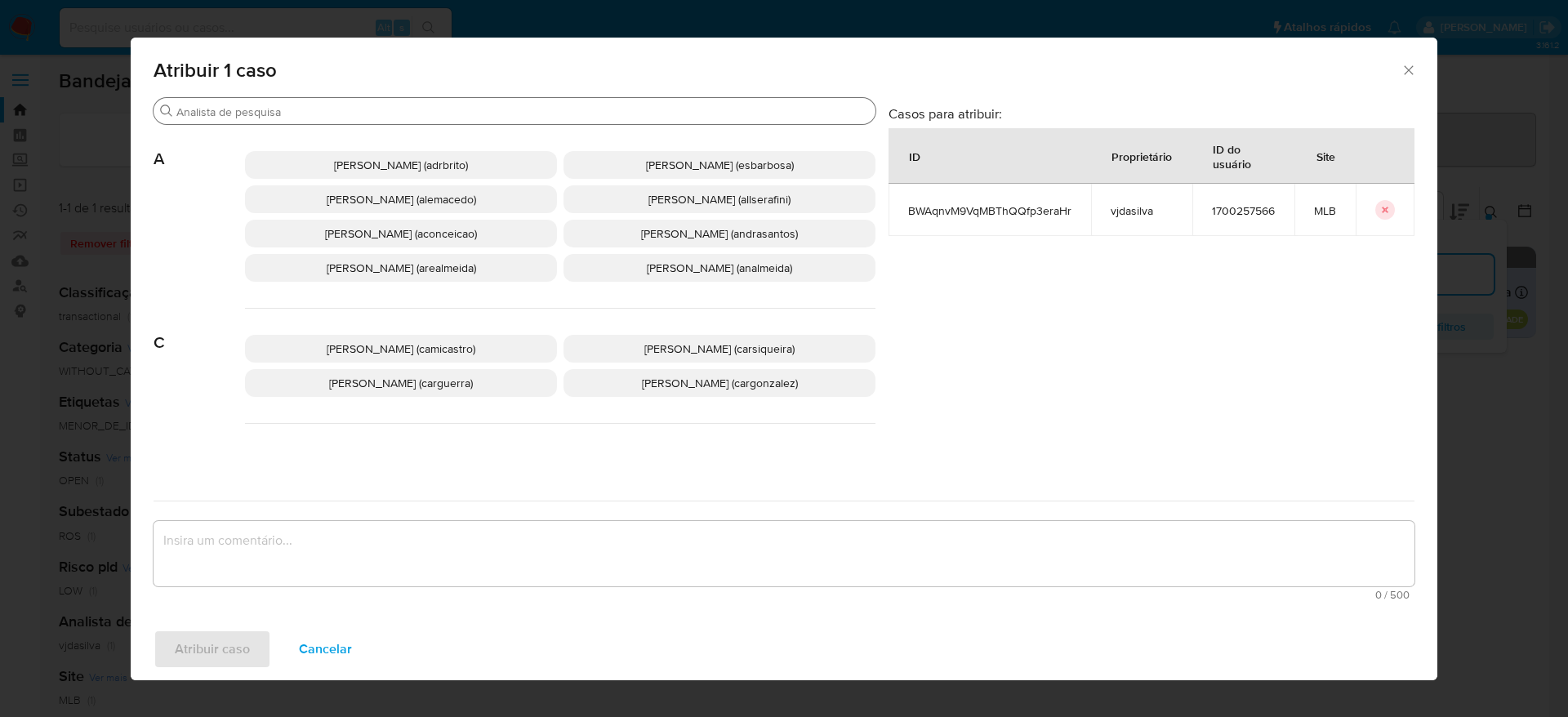
click at [360, 103] on div "Buscar" at bounding box center [515, 112] width 722 height 26
click at [359, 112] on input "Buscar" at bounding box center [522, 112] width 693 height 15
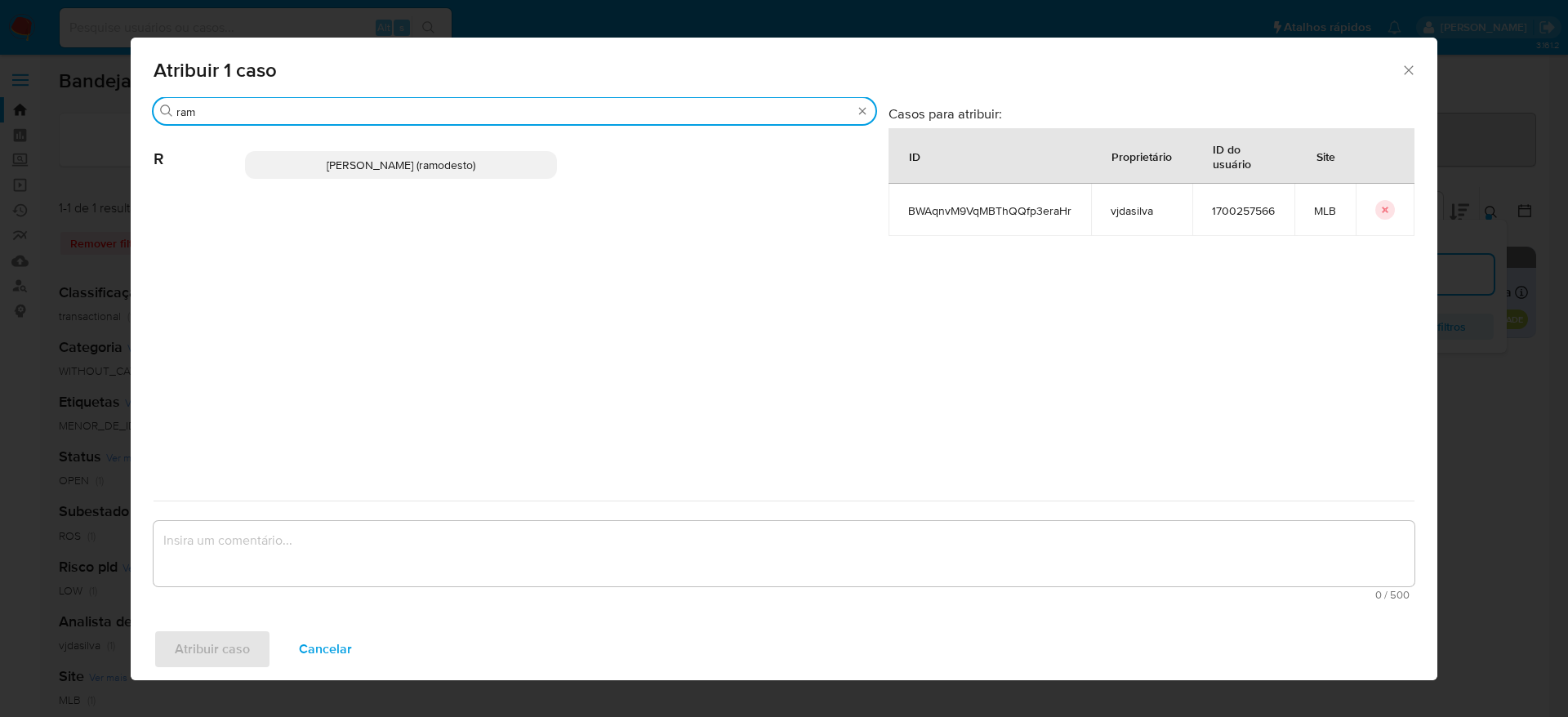
type input "ram"
click at [385, 158] on span "[PERSON_NAME] (ramodesto)" at bounding box center [401, 164] width 149 height 16
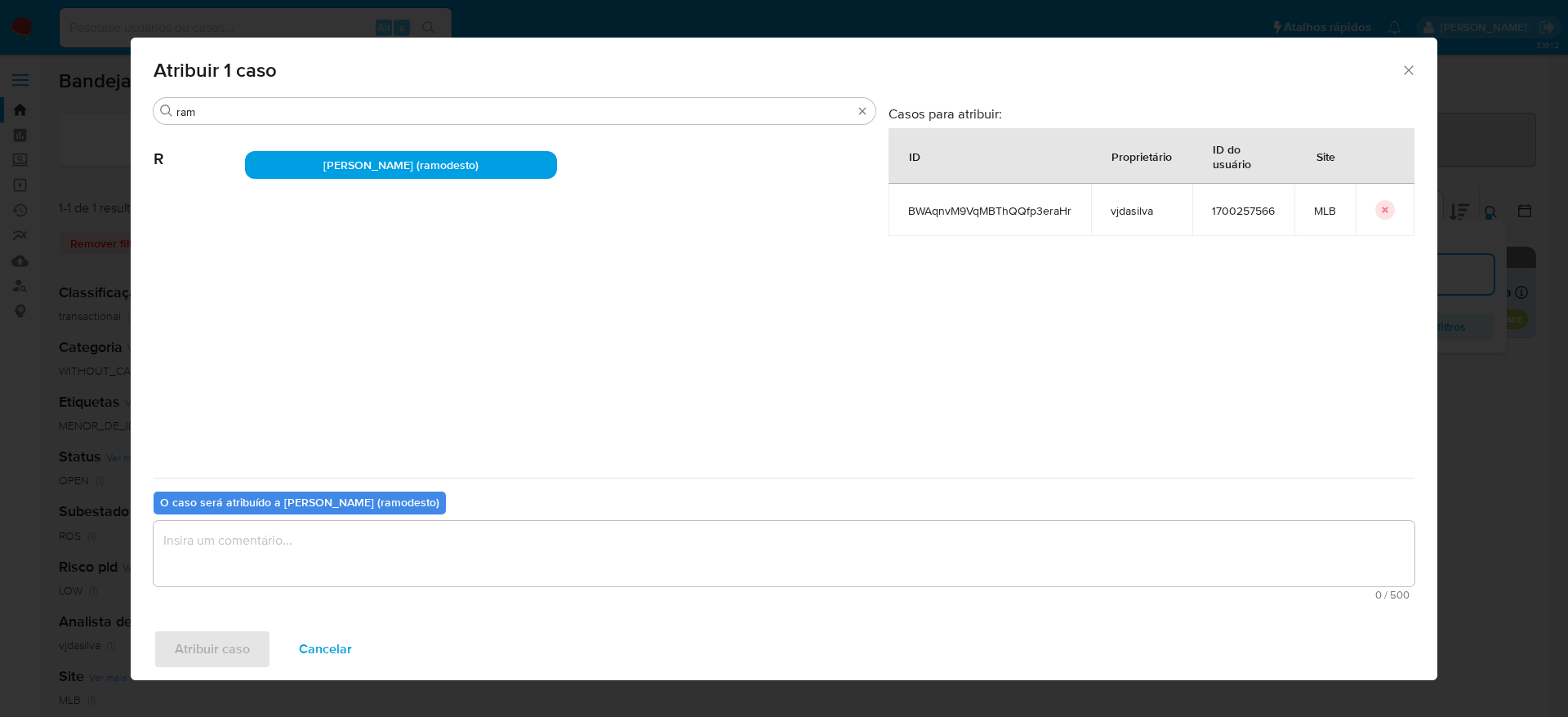
click at [343, 569] on textarea "assign-modal" at bounding box center [784, 554] width 1261 height 66
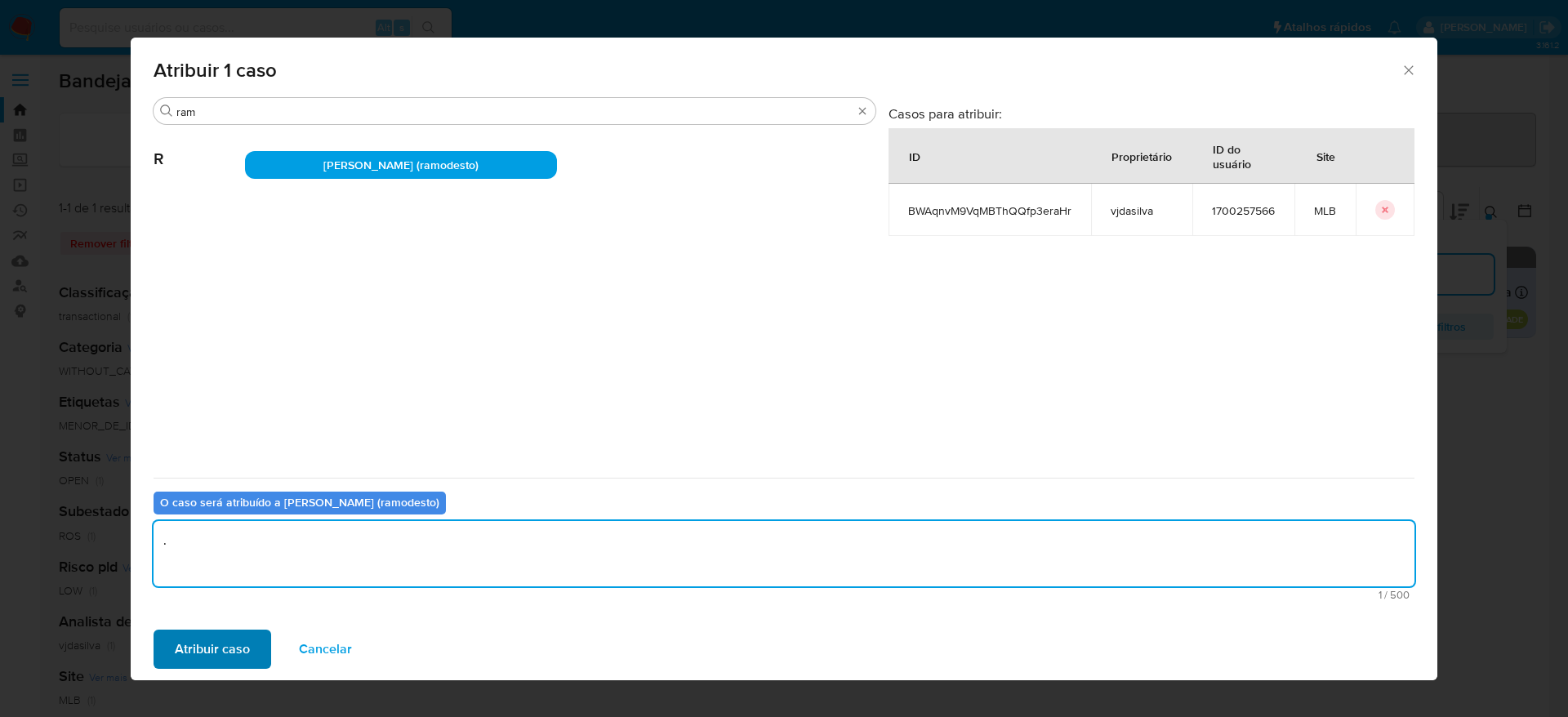
type textarea "."
click at [259, 650] on button "Atribuir caso" at bounding box center [212, 650] width 117 height 39
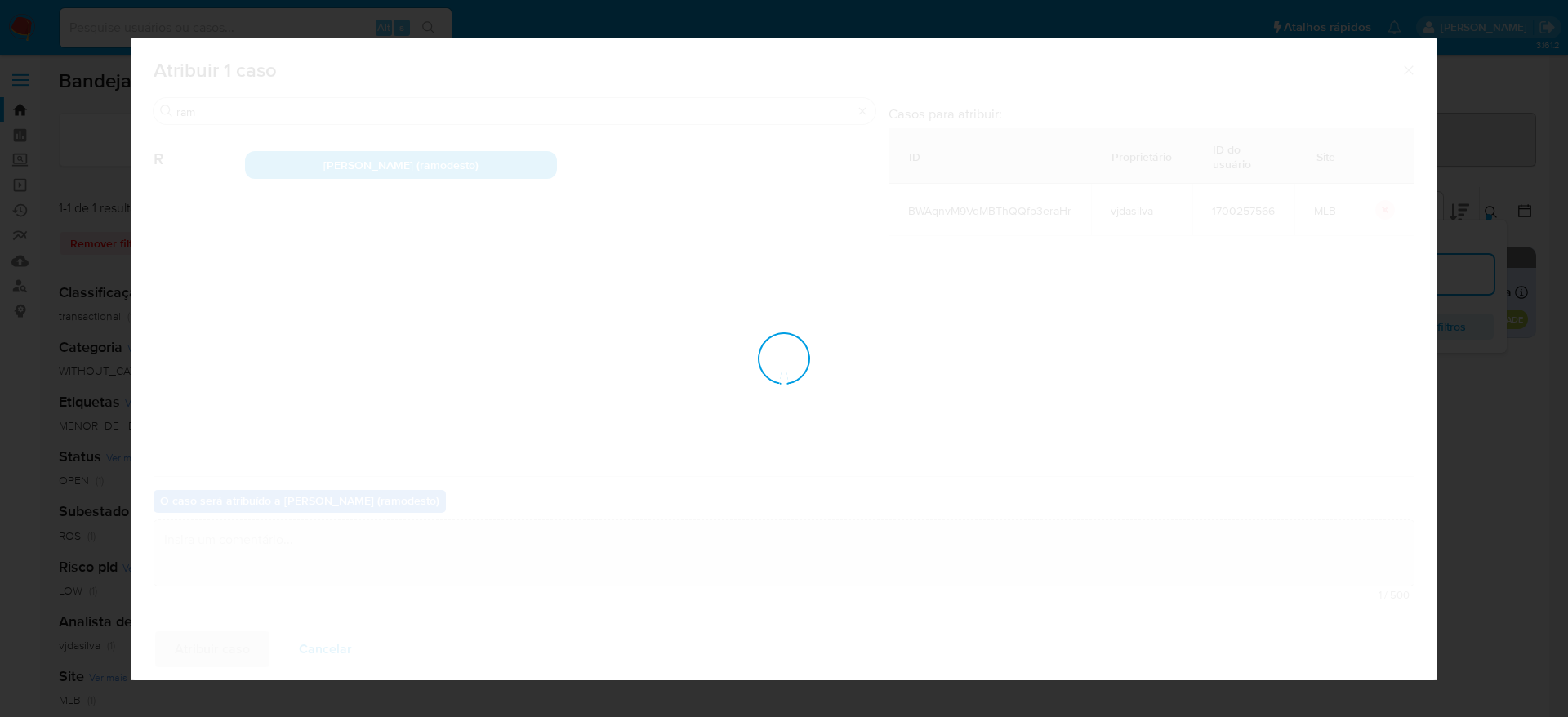
checkbox input "false"
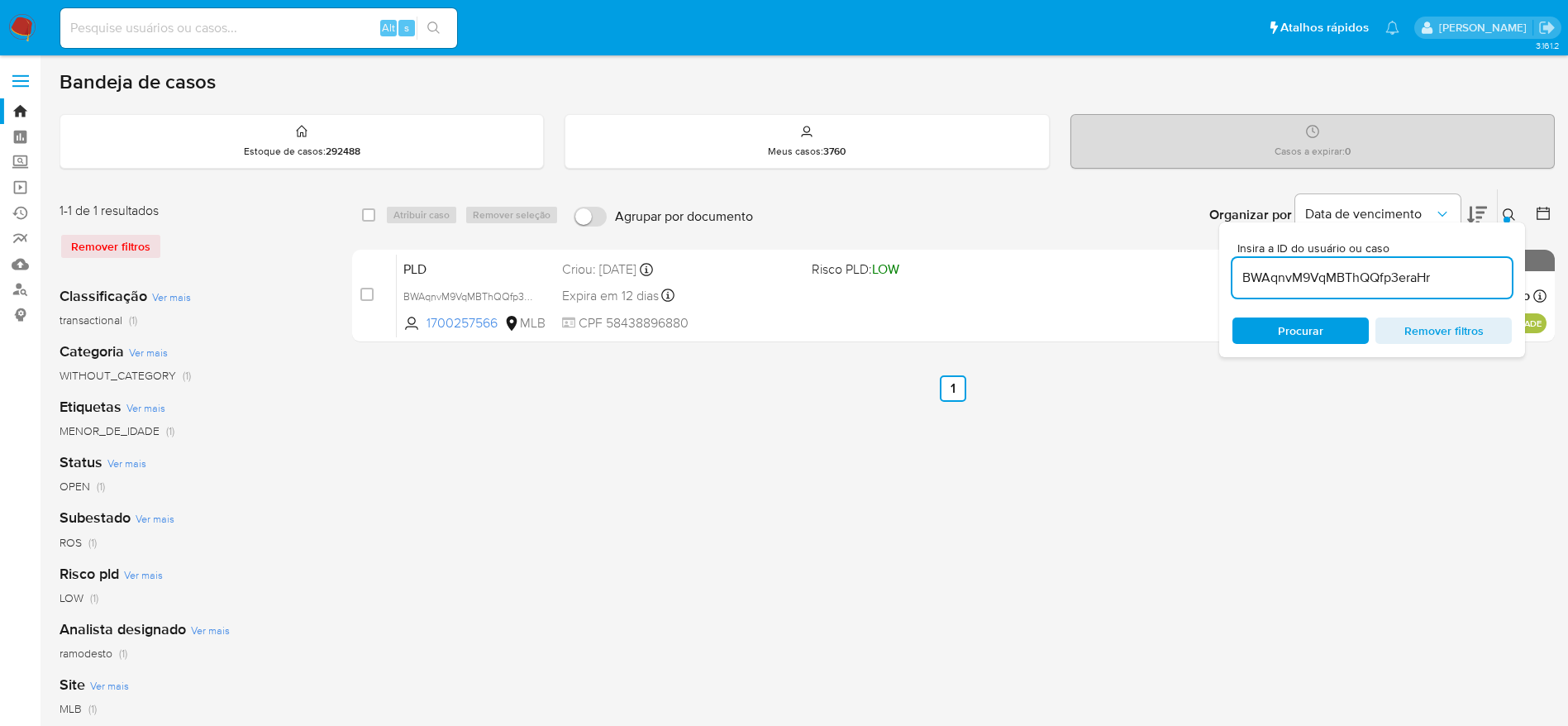
click at [1495, 203] on div "Organizar por Data de vencimento" at bounding box center [1346, 215] width 301 height 51
click at [1451, 210] on button "Data de vencimento" at bounding box center [1378, 214] width 165 height 40
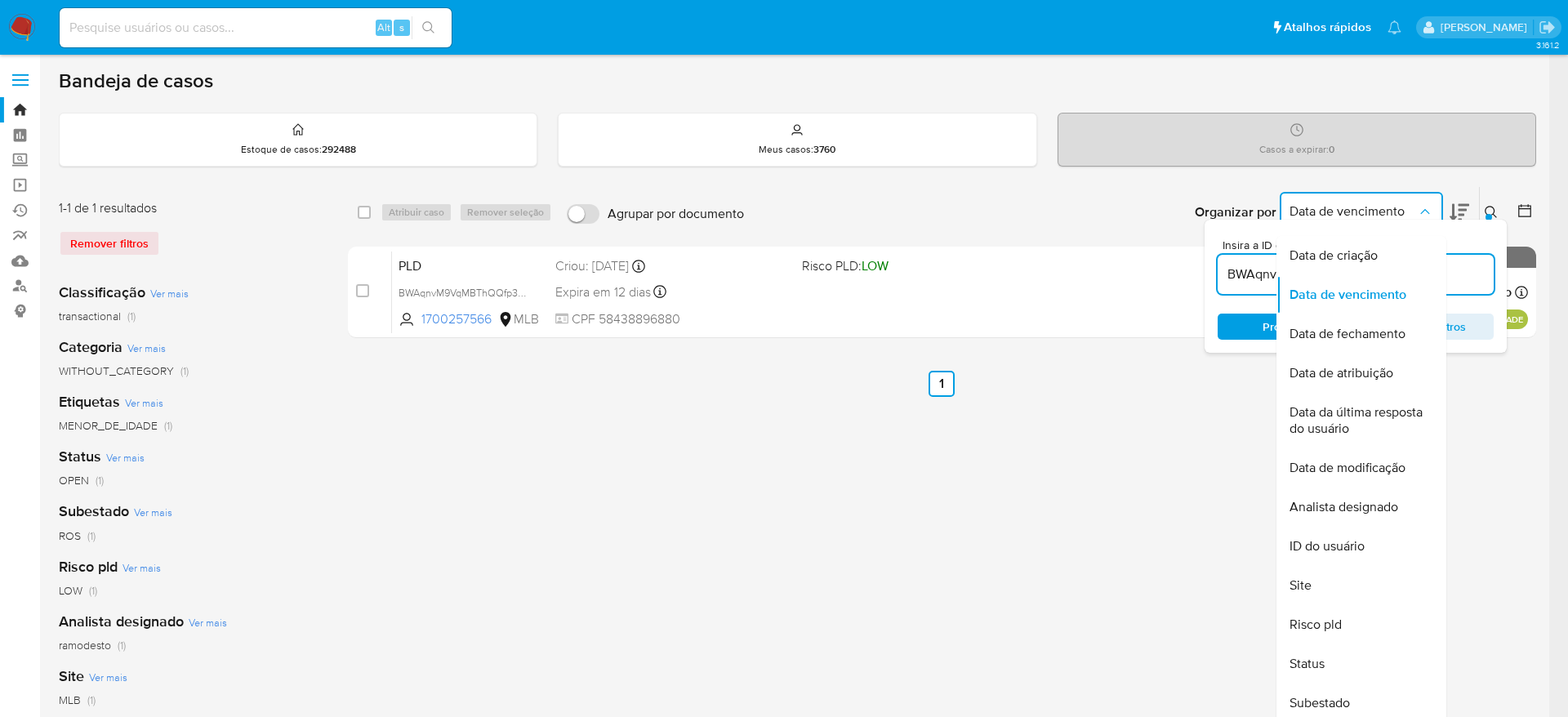
drag, startPoint x: 1434, startPoint y: 207, endPoint x: 1477, endPoint y: 200, distance: 43.6
click at [1434, 206] on button "Data de vencimento" at bounding box center [1362, 212] width 163 height 39
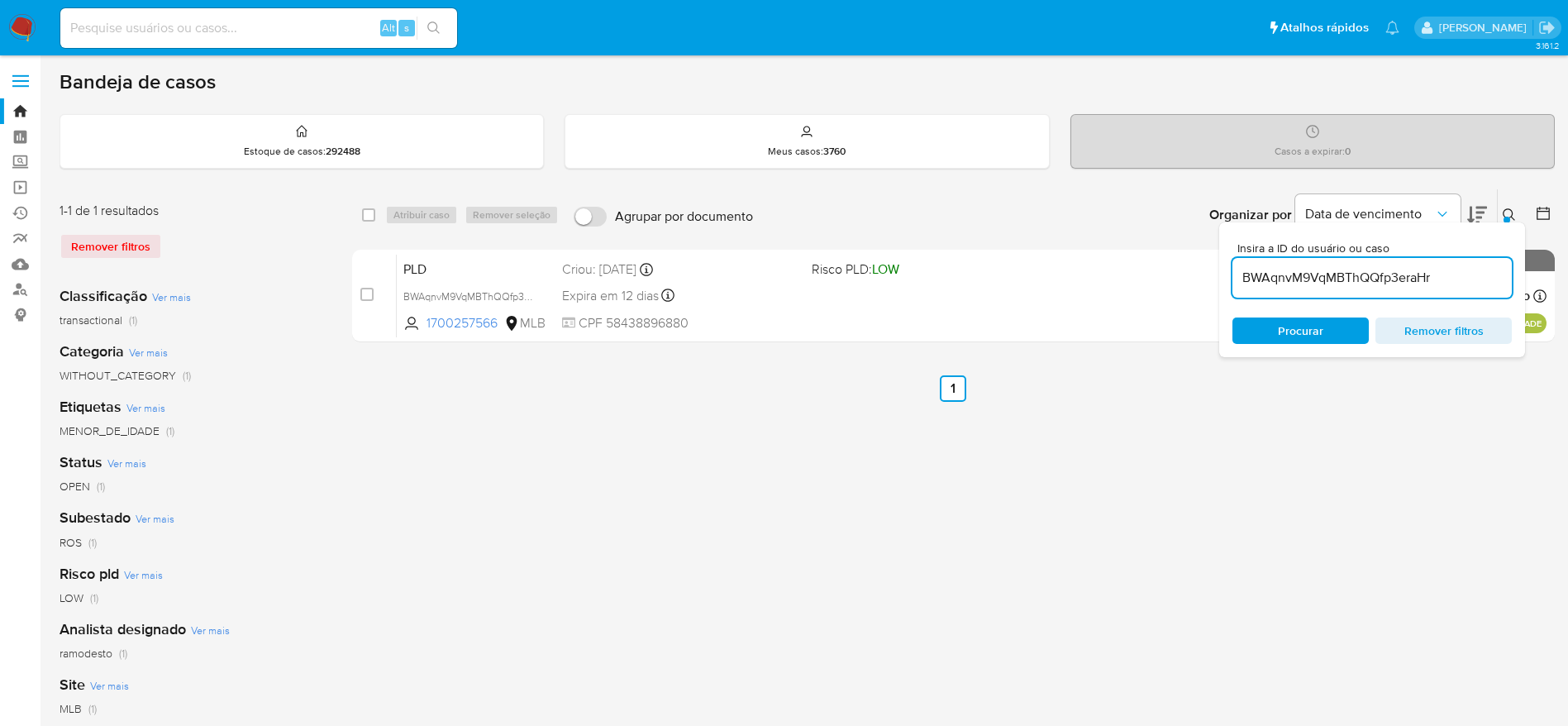
click at [1502, 202] on div "Insira a ID do usuário ou caso BWAqnvM9VqMBThQQfp3eraHr Procurar Remover filtros" at bounding box center [1511, 215] width 28 height 51
click at [1510, 205] on button at bounding box center [1511, 214] width 28 height 20
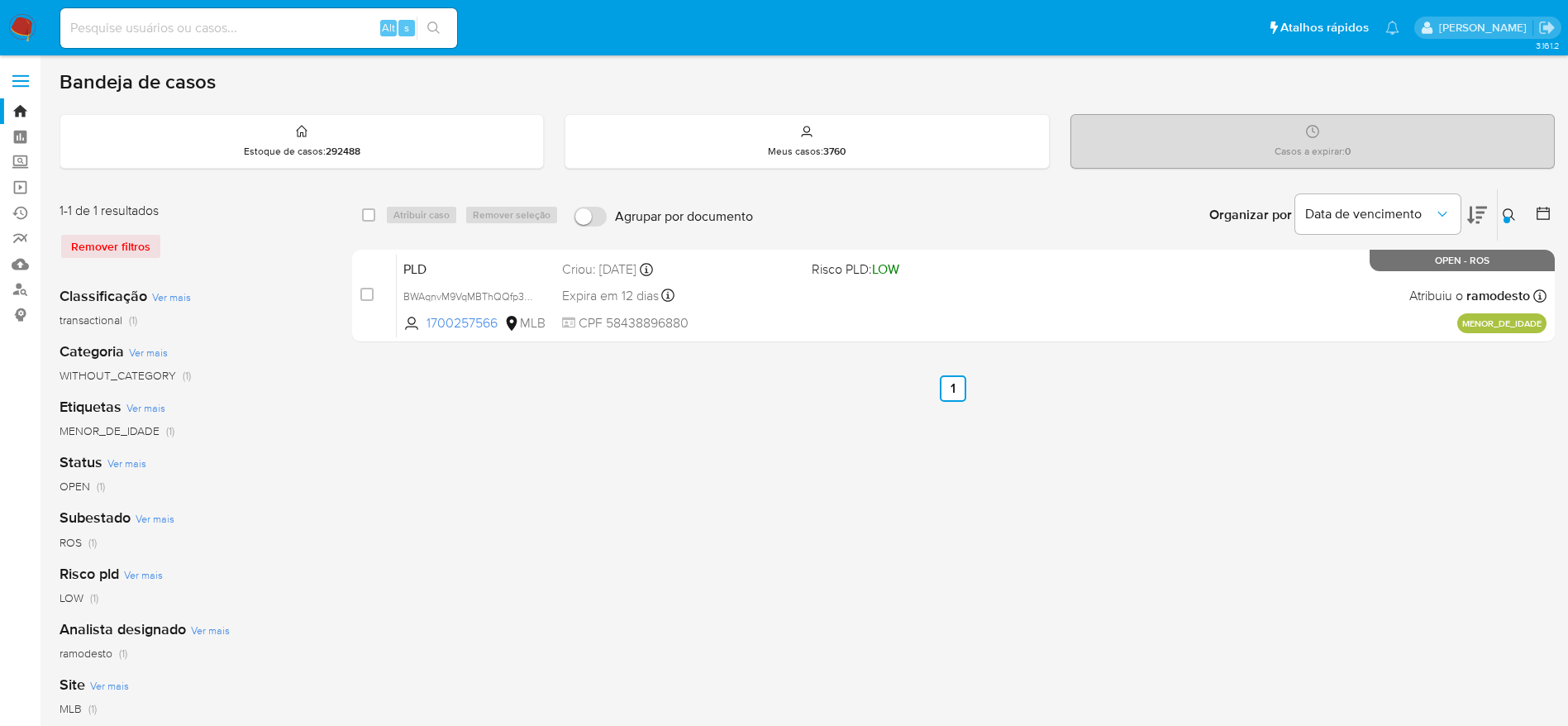
click at [1509, 215] on icon at bounding box center [1509, 215] width 13 height 13
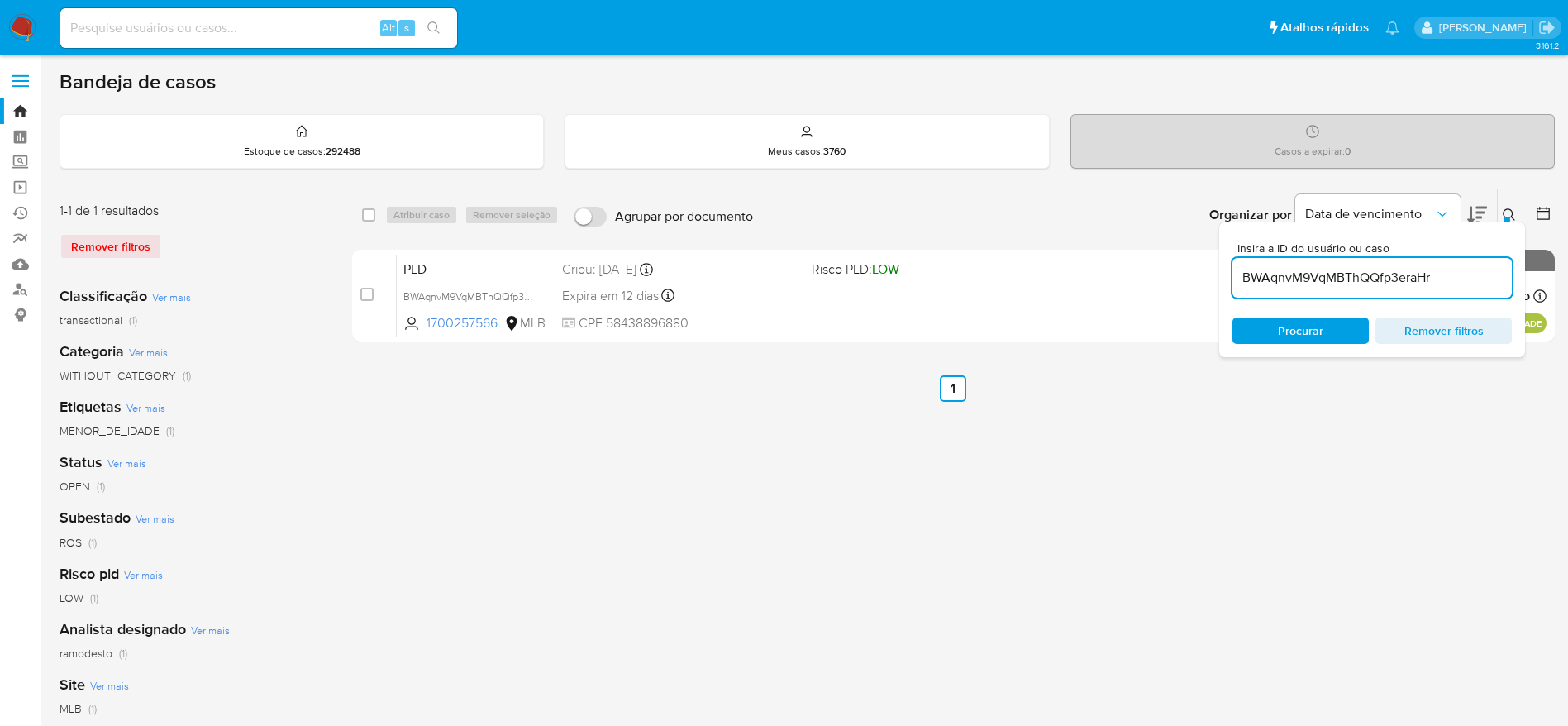
click at [1284, 286] on input "BWAqnvM9VqMBThQQfp3eraHr" at bounding box center [1372, 277] width 280 height 22
click at [1287, 286] on input "BWAqnvM9VqMBThQQfp3eraHr" at bounding box center [1372, 277] width 280 height 22
type input "SCEu4QAk4szmkd5TBdcU16Jq"
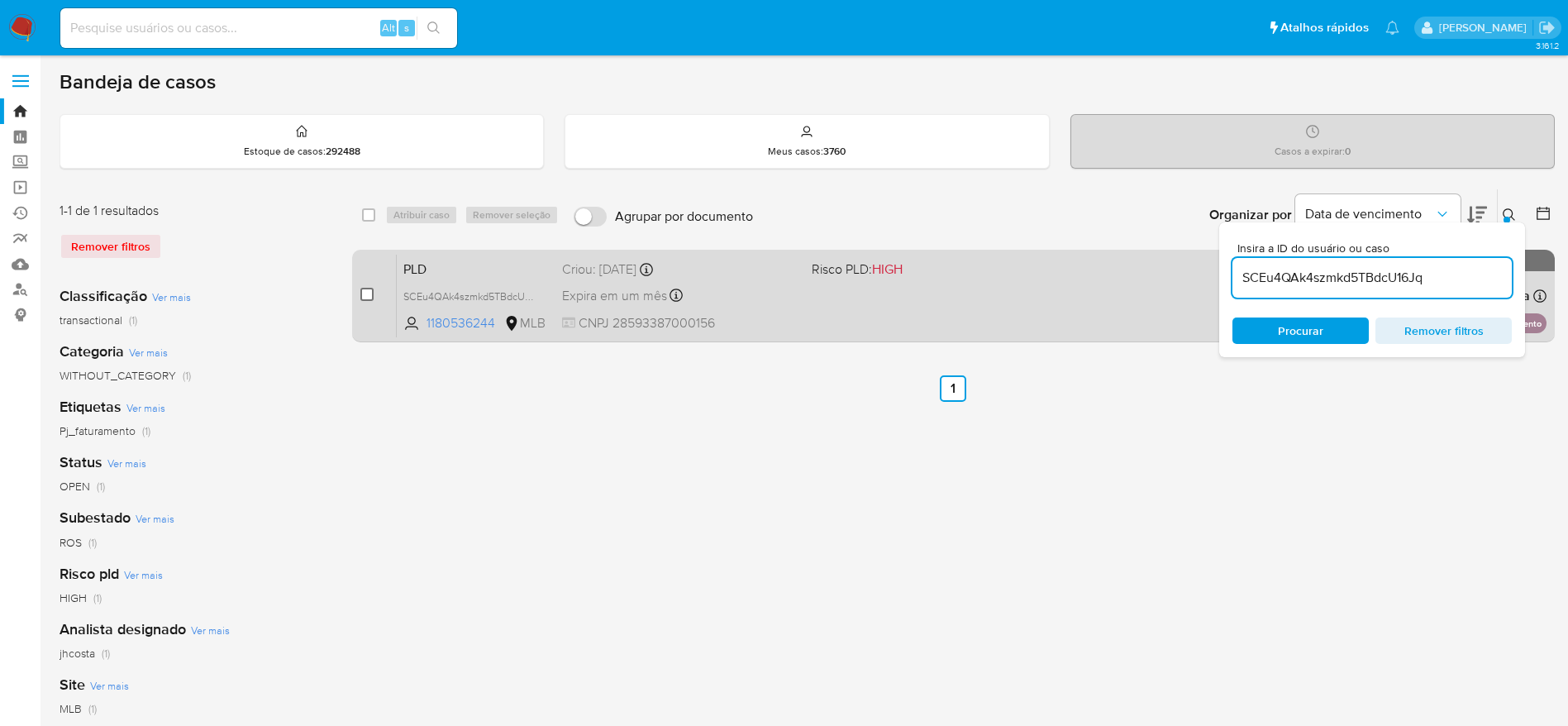
click at [372, 297] on input "checkbox" at bounding box center [367, 294] width 13 height 13
checkbox input "true"
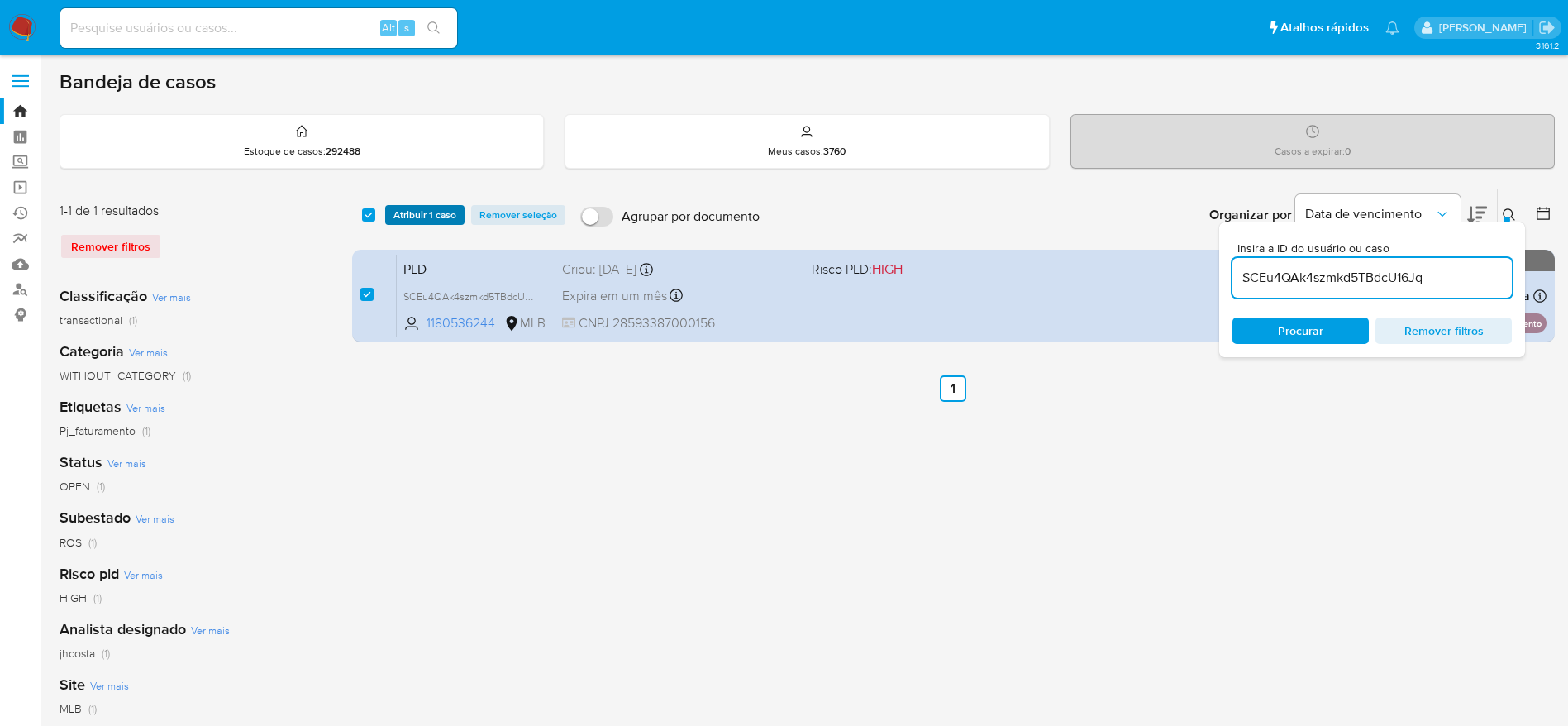
click at [408, 214] on span "Atribuir 1 caso" at bounding box center [425, 214] width 63 height 16
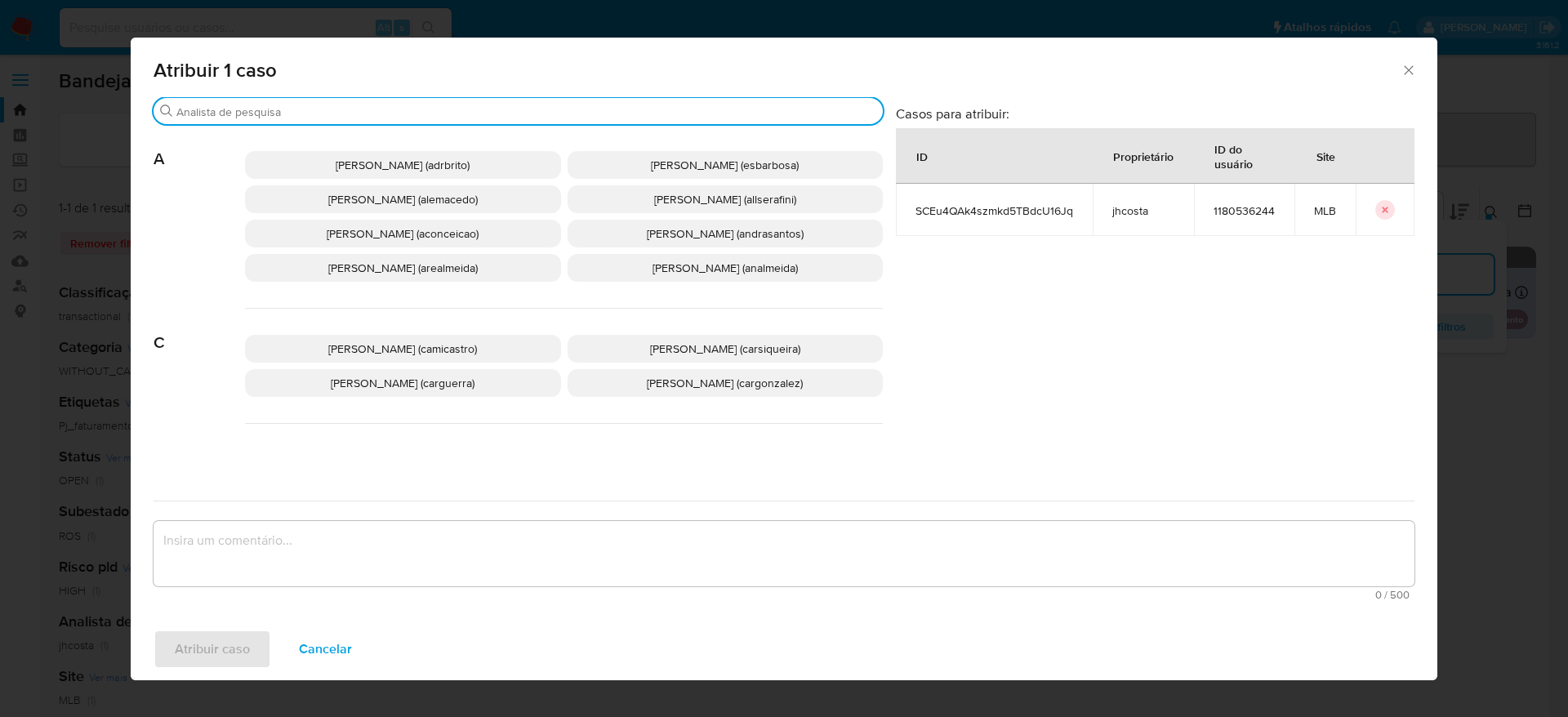
click at [321, 111] on input "Buscar" at bounding box center [526, 112] width 700 height 15
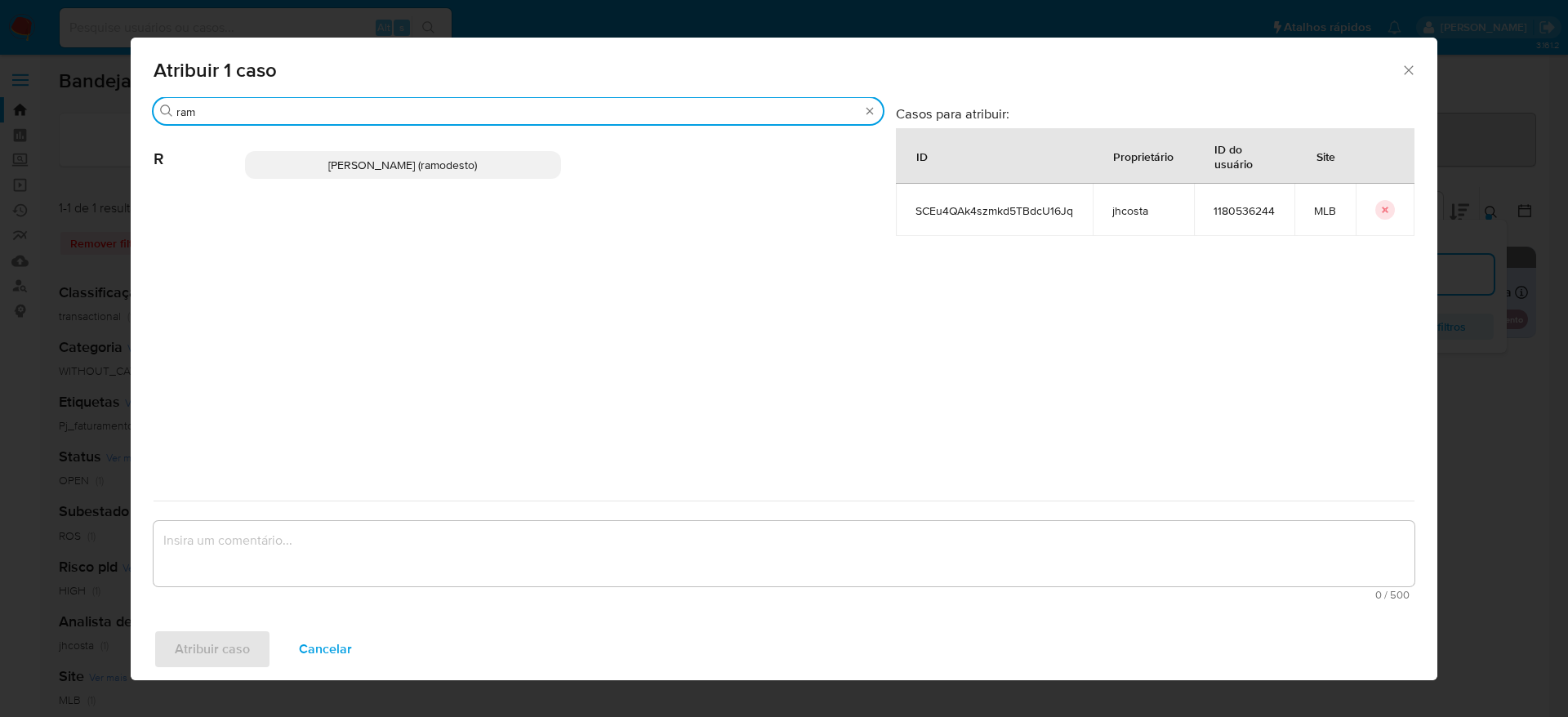
type input "ram"
click at [354, 167] on span "Rafael Modesto Dos Santos (ramodesto)" at bounding box center [402, 164] width 149 height 16
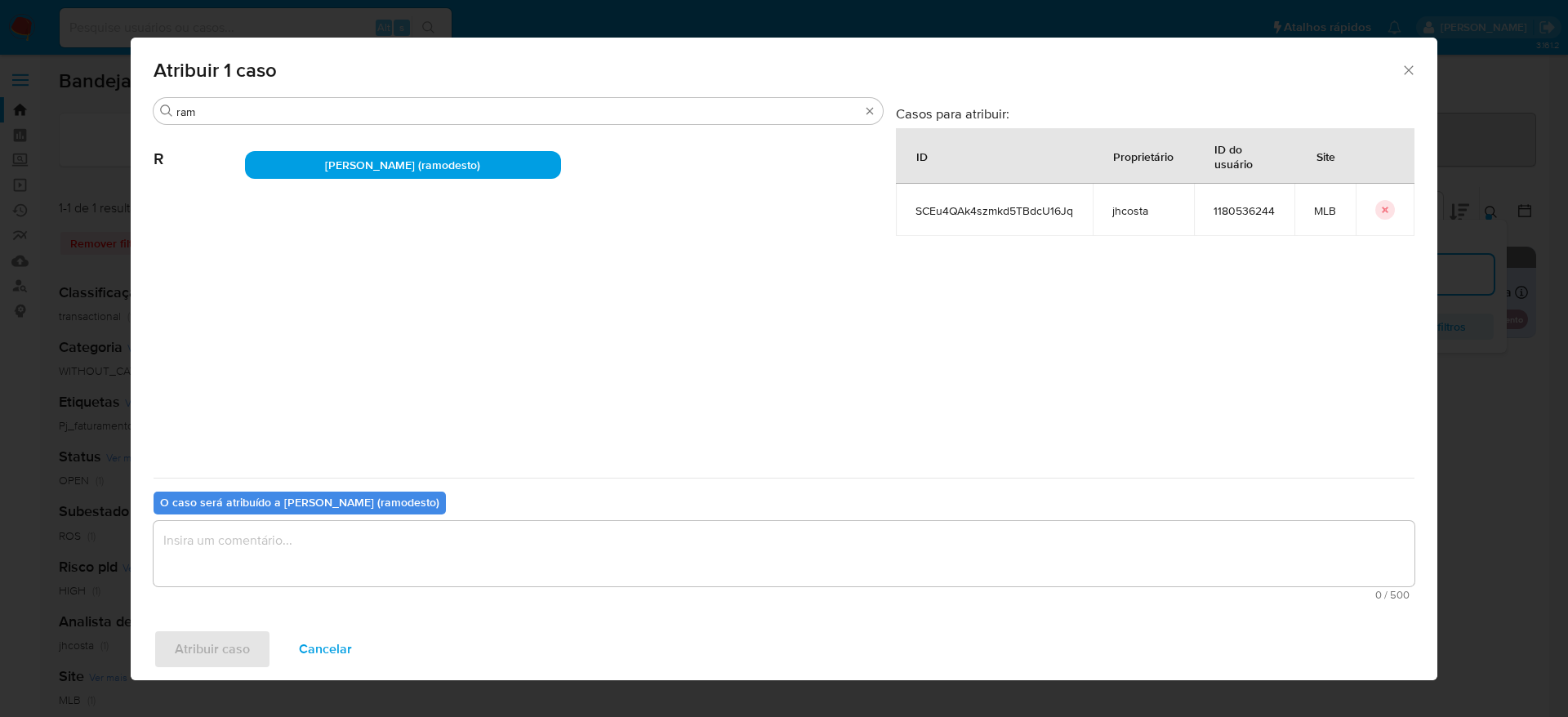
click at [313, 580] on textarea "assign-modal" at bounding box center [784, 554] width 1261 height 66
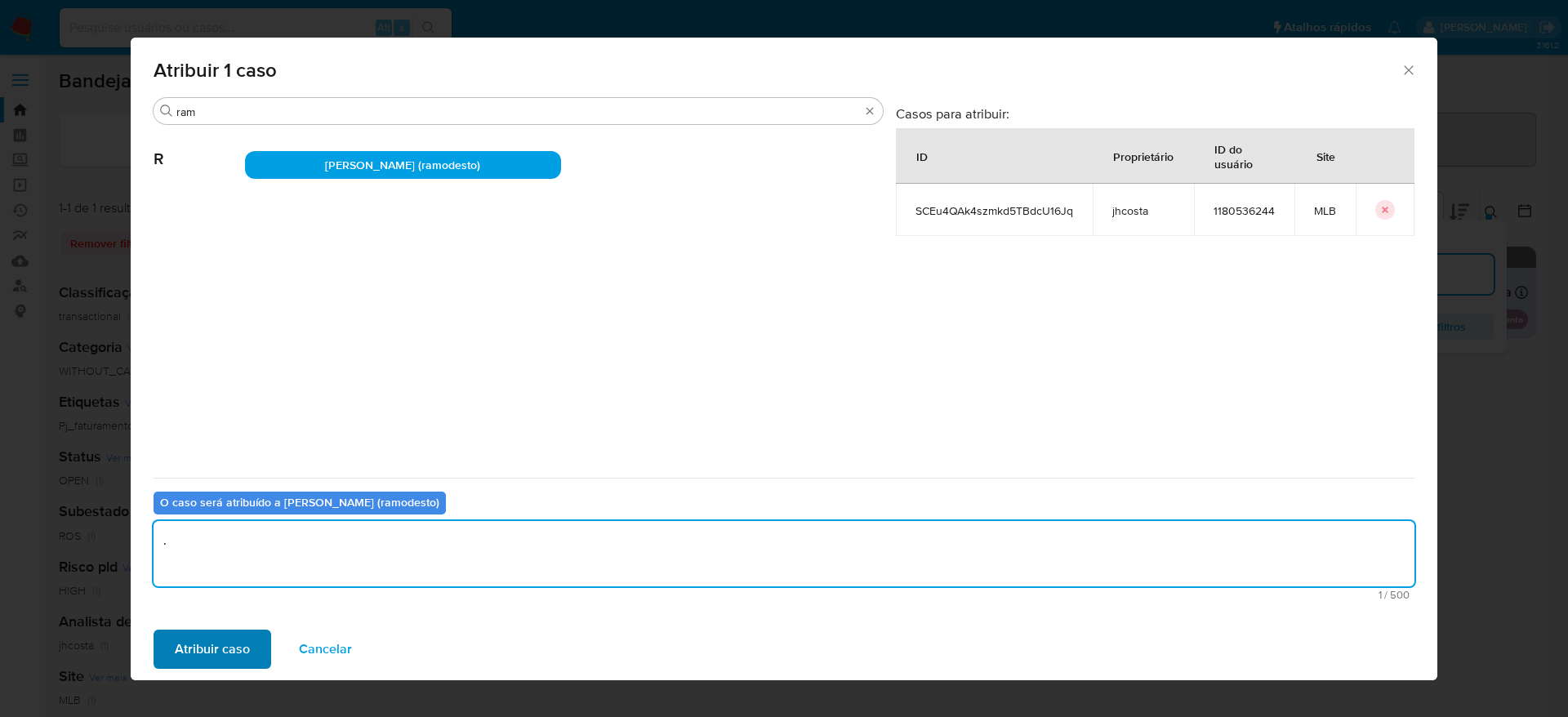
type textarea "."
click at [214, 652] on span "Atribuir caso" at bounding box center [212, 650] width 75 height 36
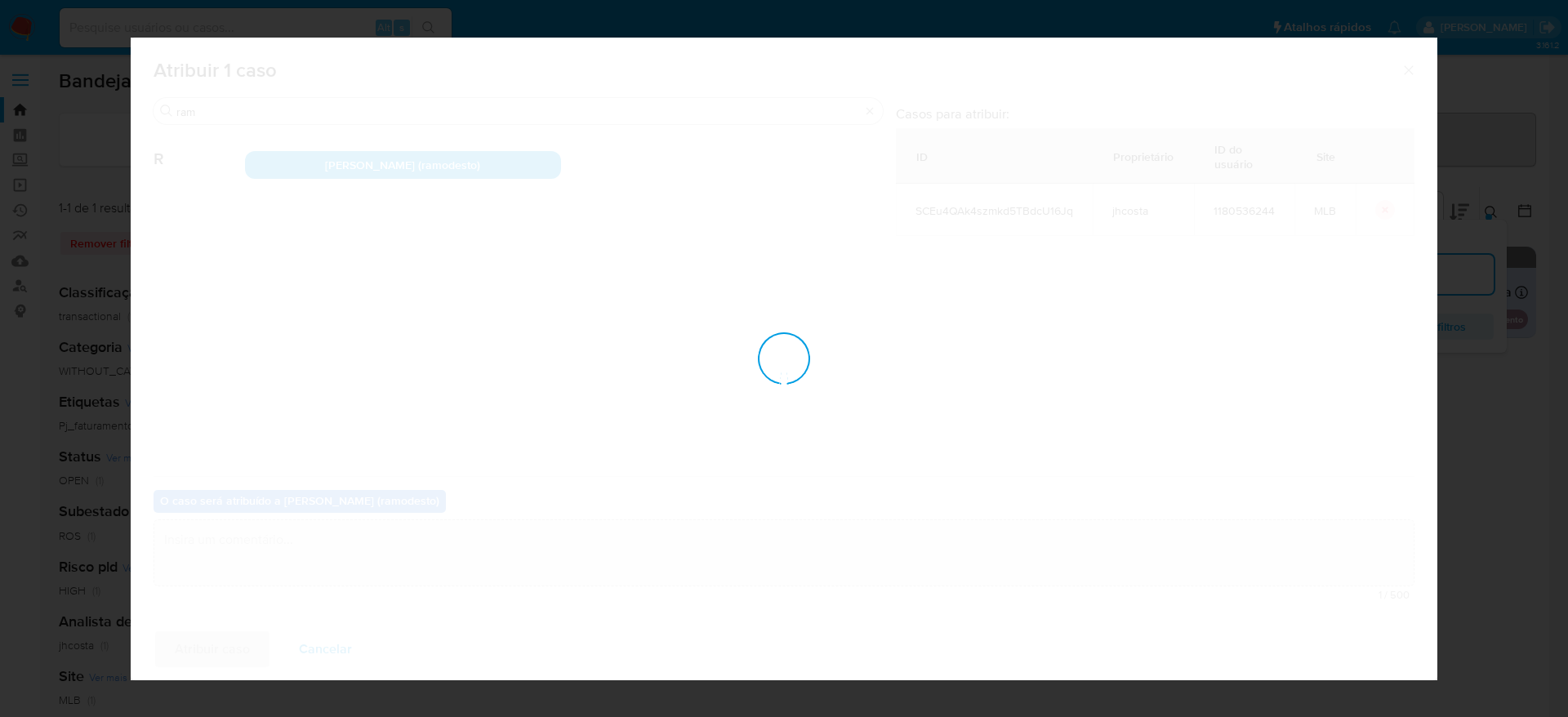
checkbox input "false"
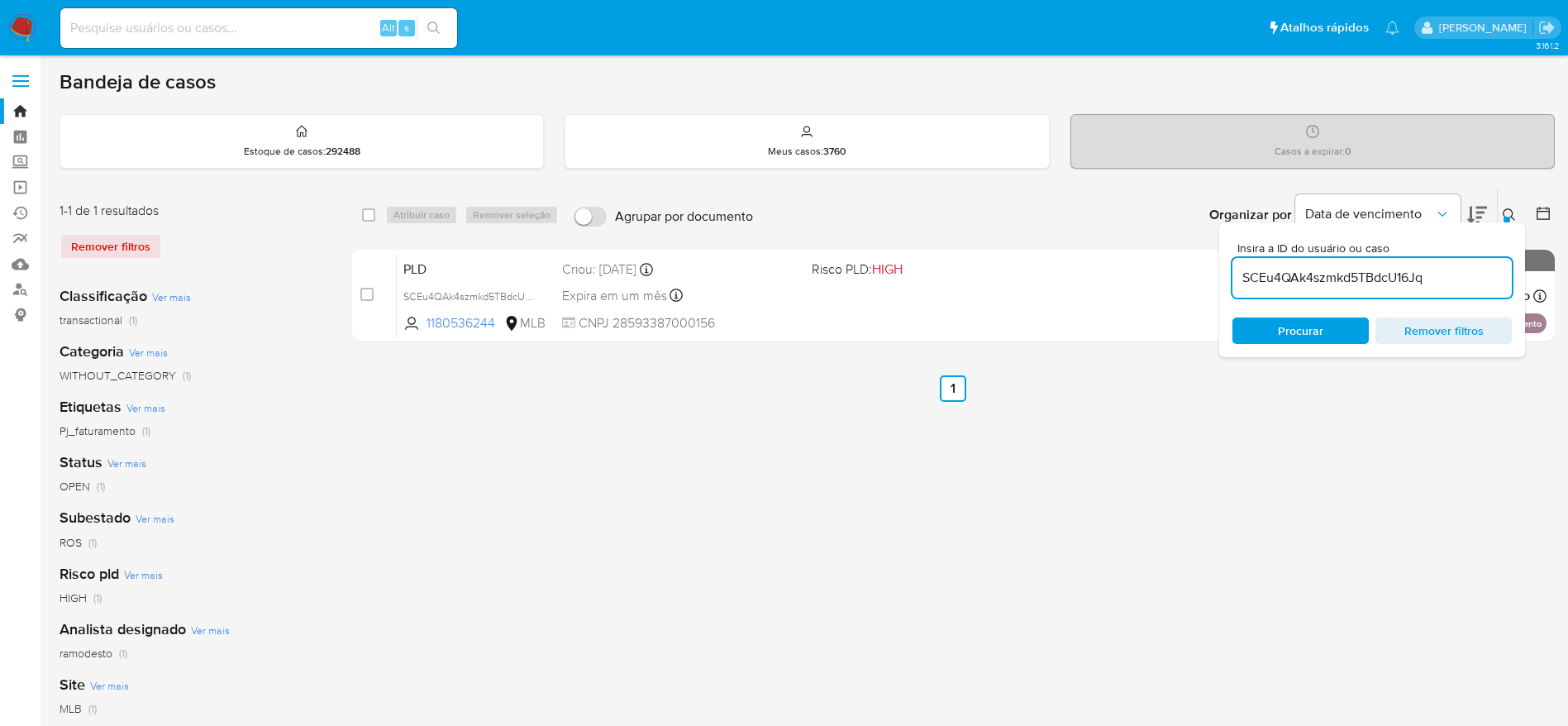
click at [1334, 273] on input "SCEu4QAk4szmkd5TBdcU16Jq" at bounding box center [1372, 277] width 280 height 22
paste input "xiukANRwgBDroEtfUF70YGET"
type input "xiukANRwgBDroEtfUF70YGET"
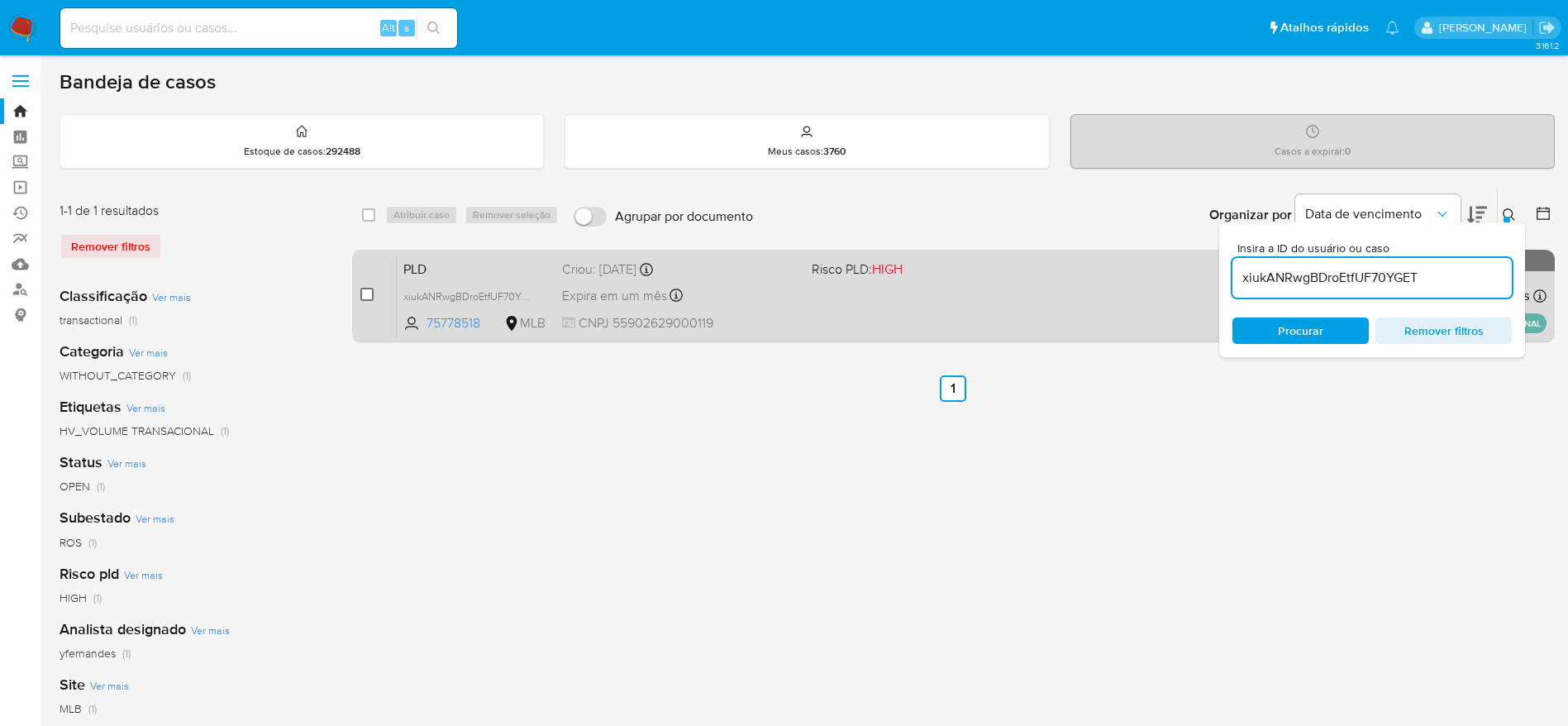
click at [363, 297] on input "checkbox" at bounding box center [367, 294] width 13 height 13
checkbox input "true"
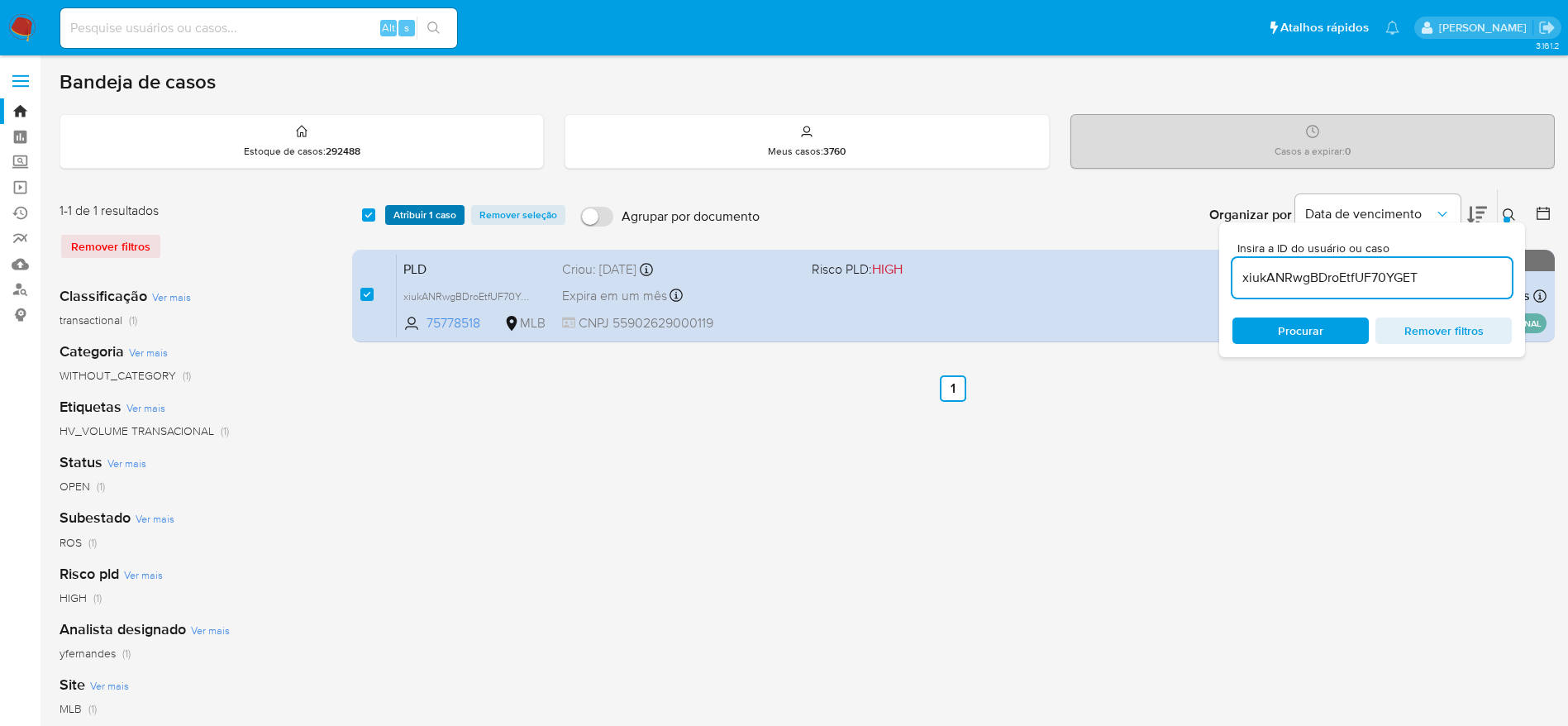
click at [440, 215] on span "Atribuir 1 caso" at bounding box center [425, 214] width 63 height 16
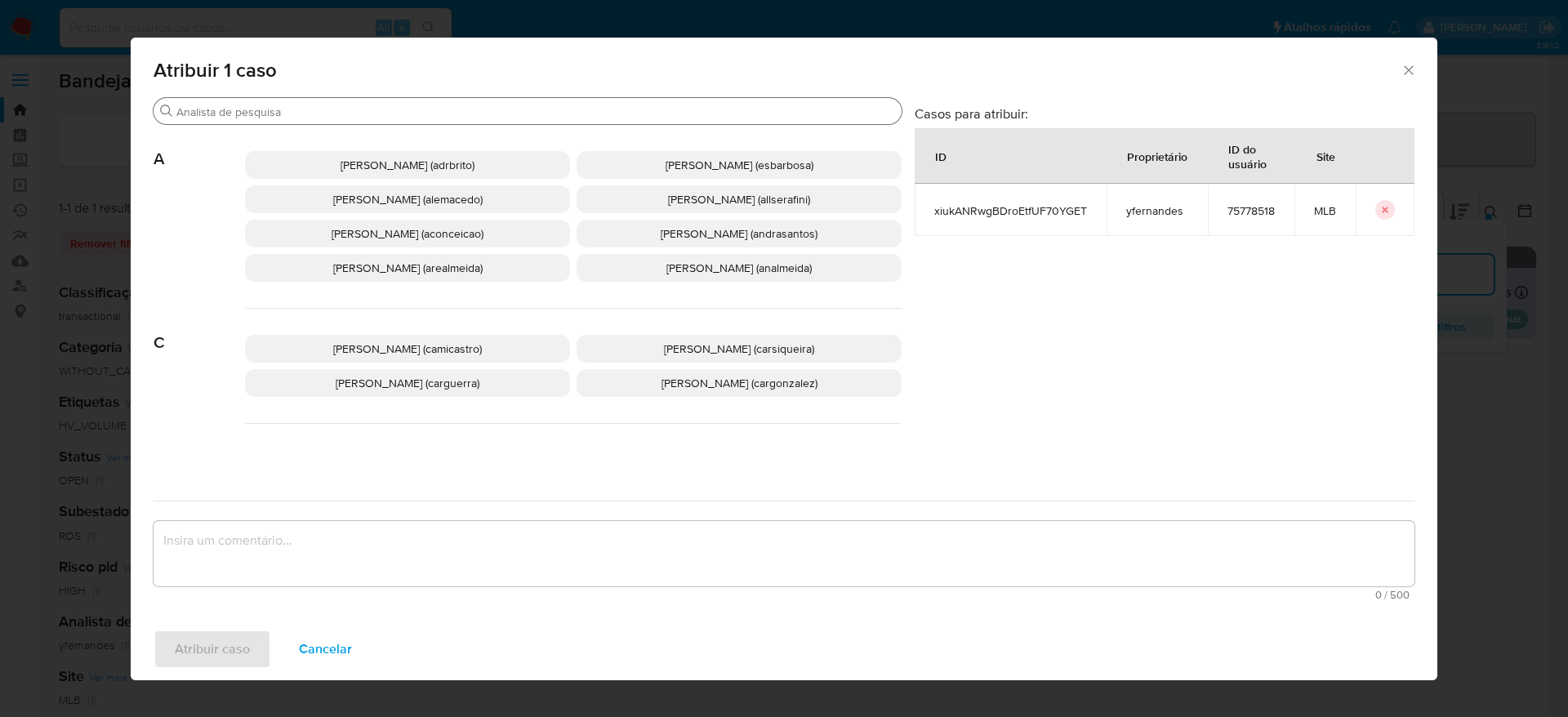
click at [342, 107] on input "Buscar" at bounding box center [535, 112] width 719 height 15
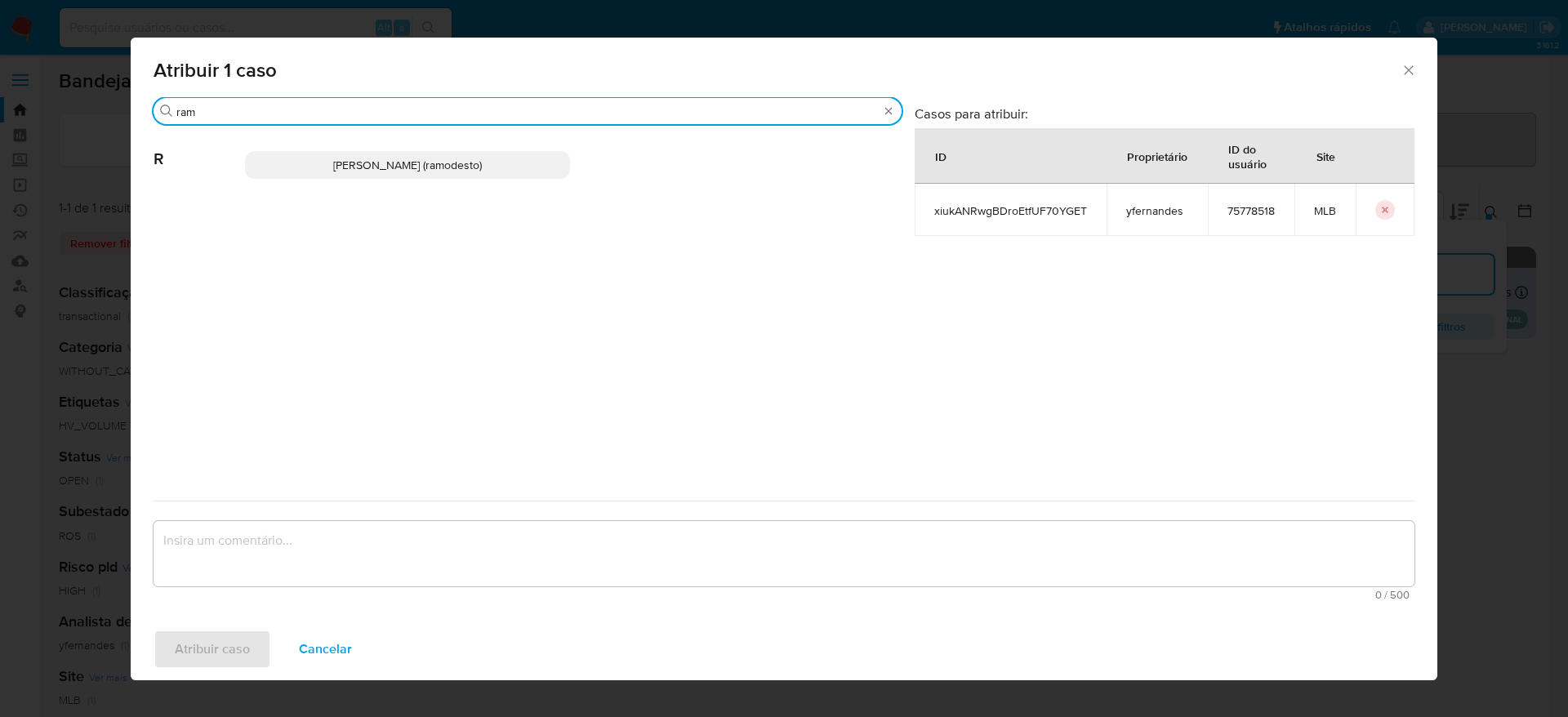
type input "ram"
click at [404, 164] on span "Rafael Modesto Dos Santos (ramodesto)" at bounding box center [408, 164] width 149 height 16
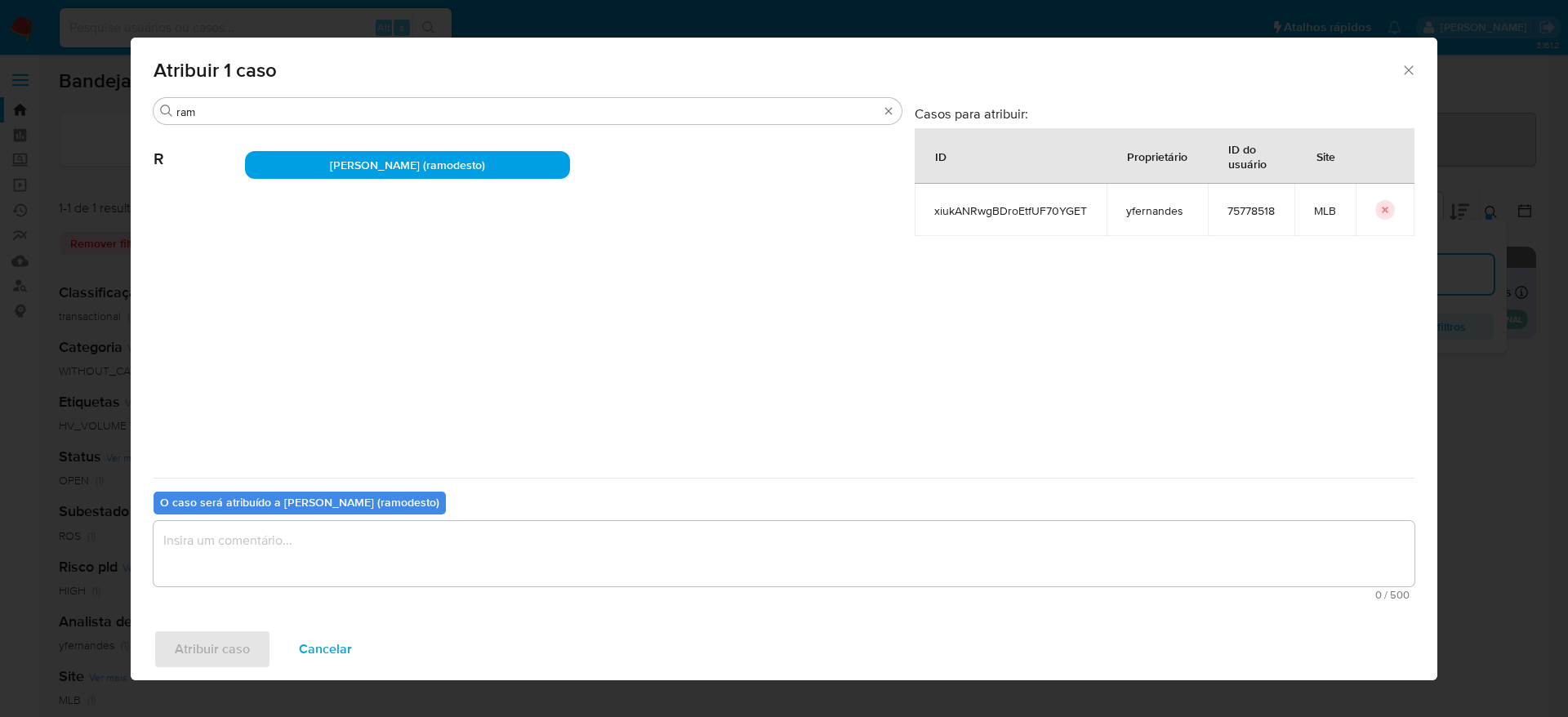
click at [335, 566] on textarea "assign-modal" at bounding box center [784, 554] width 1261 height 66
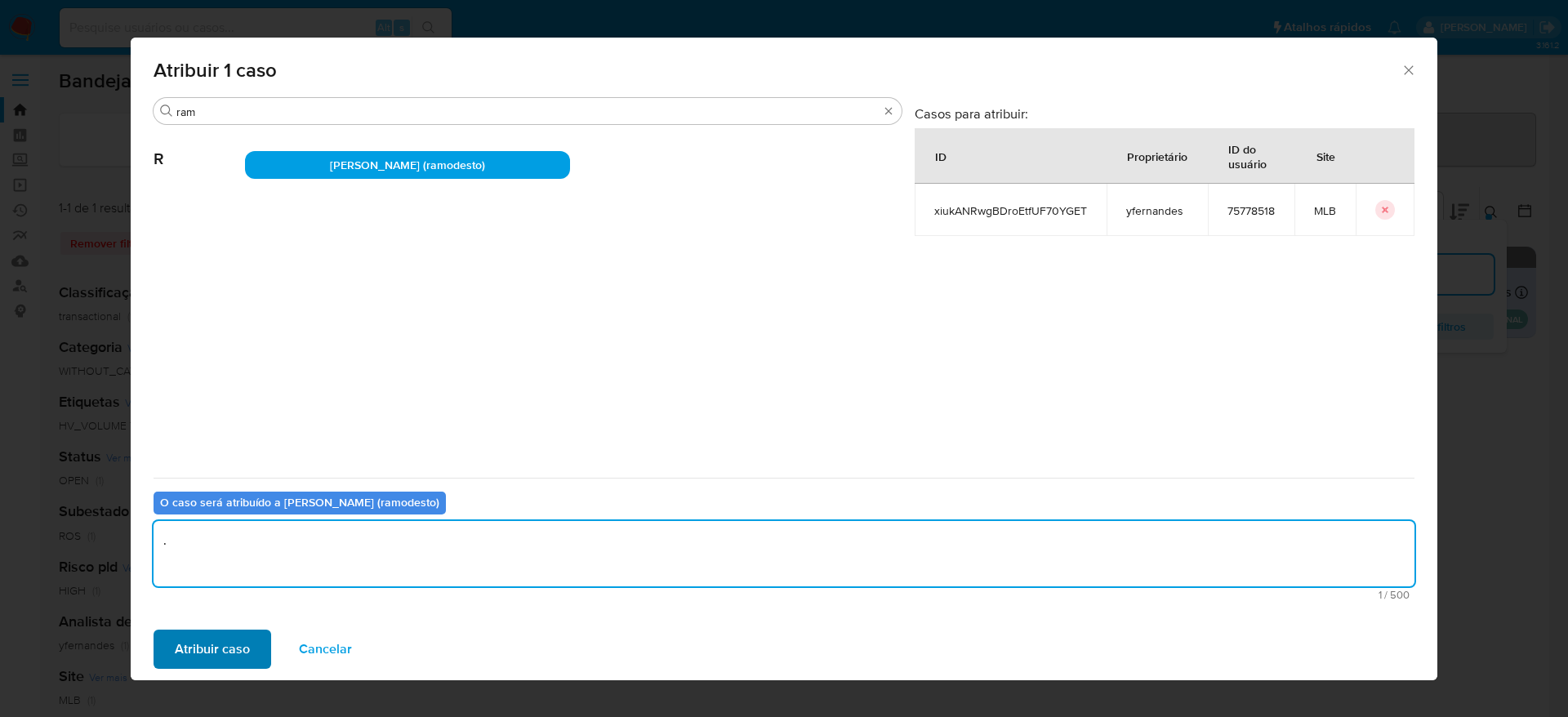
type textarea "."
click at [185, 651] on span "Atribuir caso" at bounding box center [212, 650] width 75 height 36
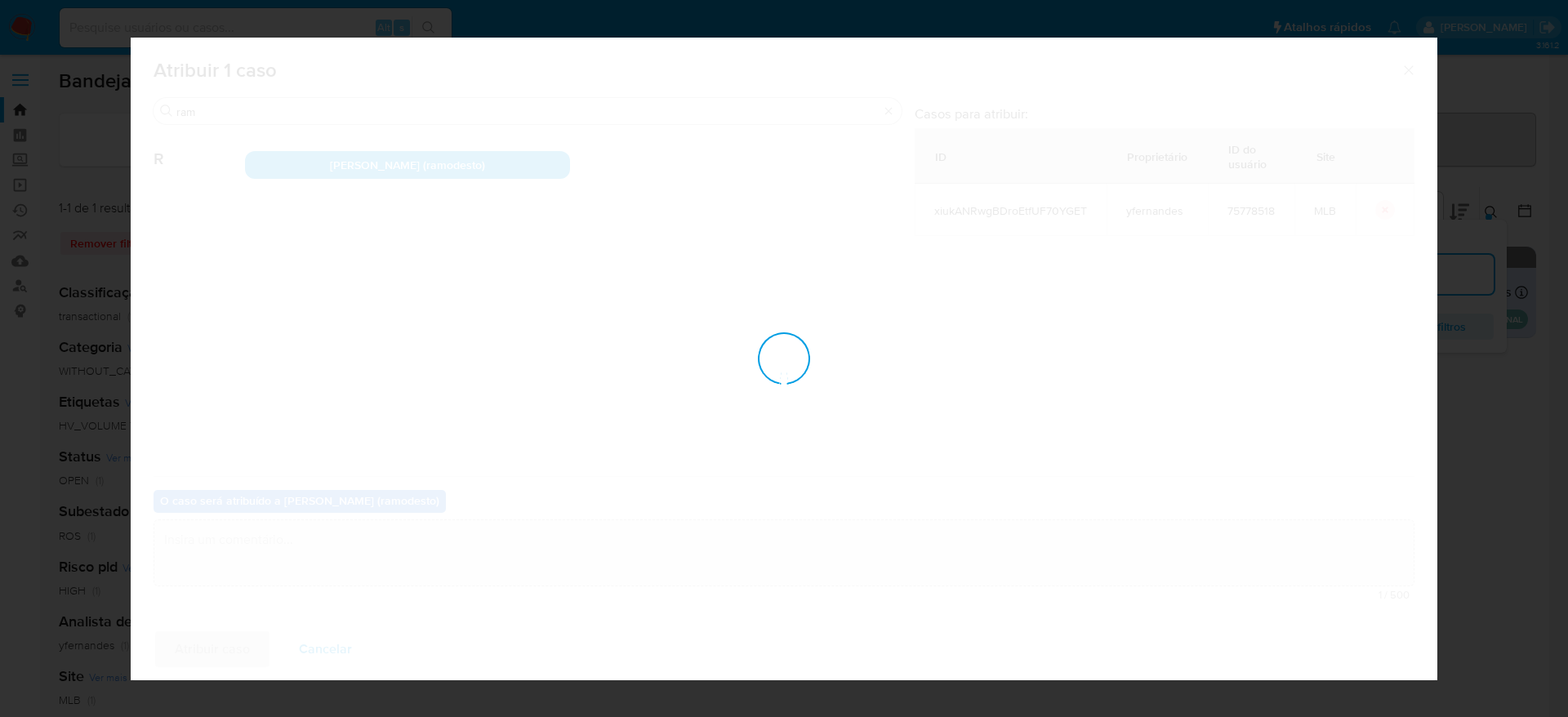
checkbox input "false"
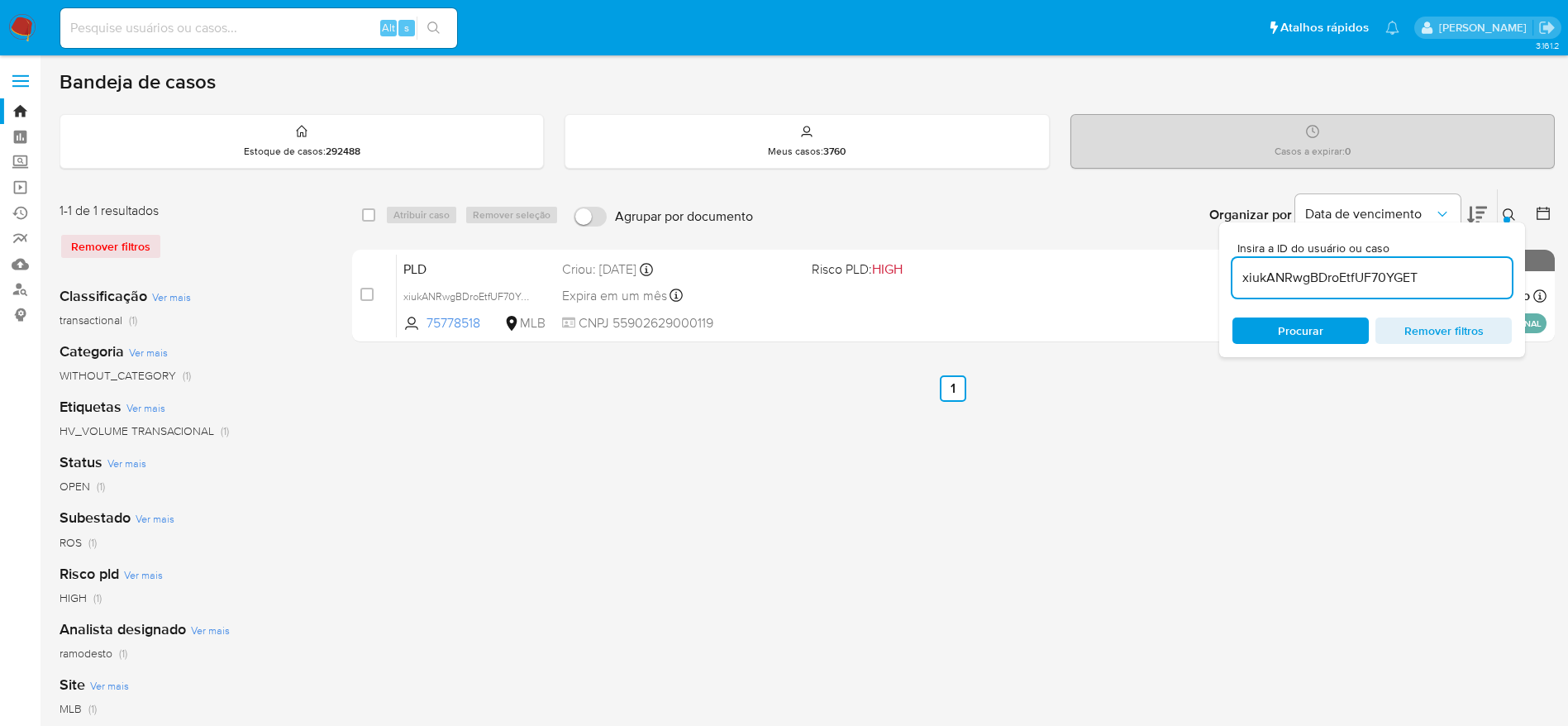
click at [1502, 208] on button at bounding box center [1511, 214] width 28 height 20
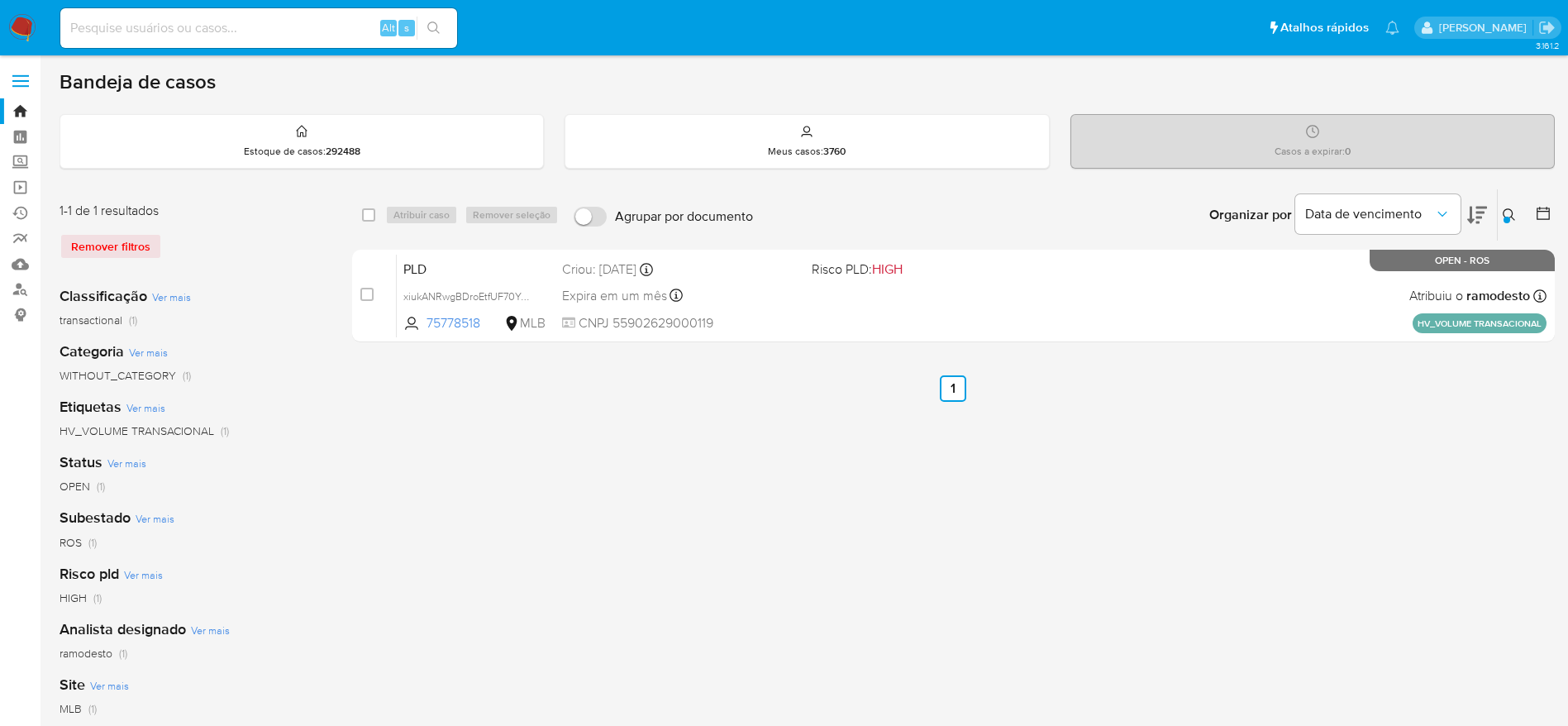
click at [1510, 209] on icon at bounding box center [1509, 215] width 13 height 13
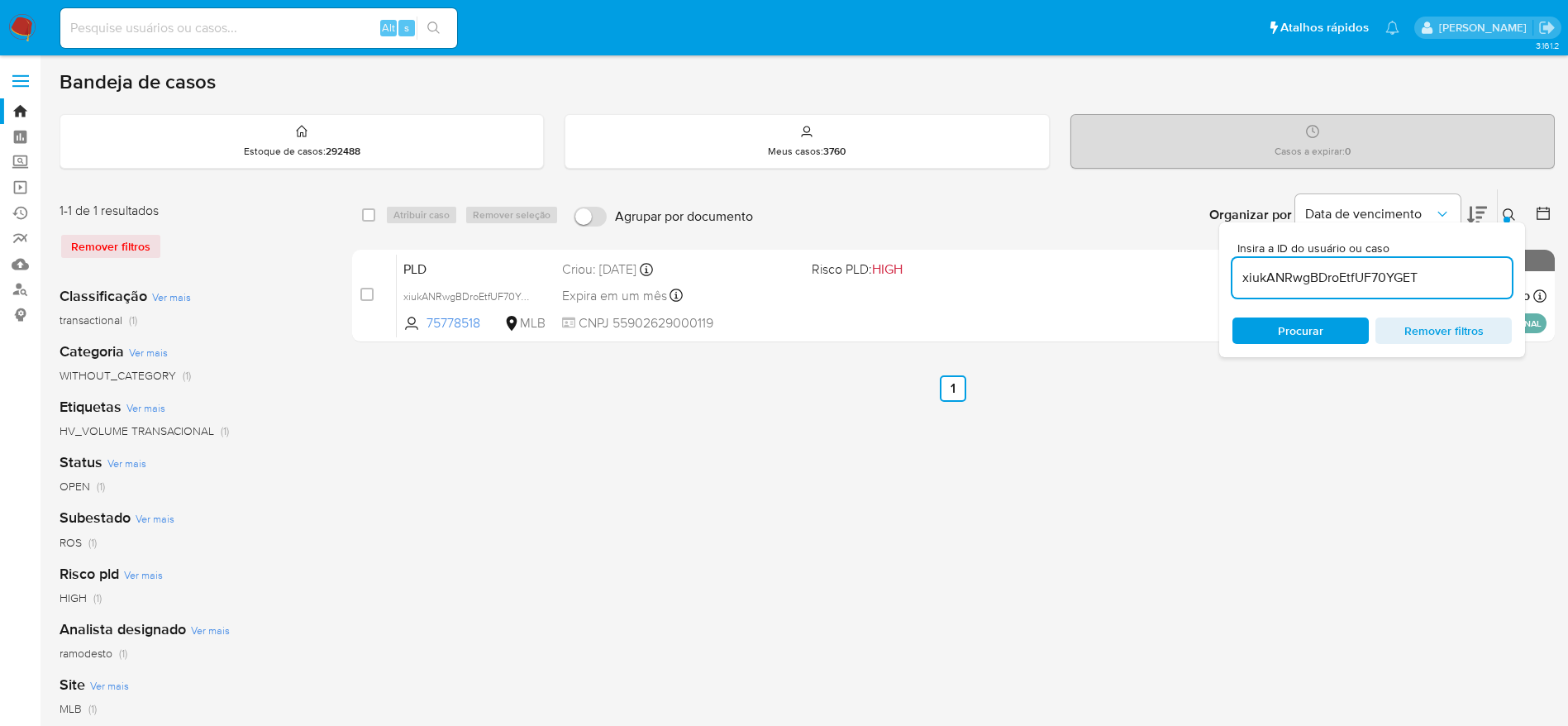
click at [1421, 279] on input "xiukANRwgBDroEtfUF70YGET" at bounding box center [1372, 277] width 280 height 22
click at [1421, 278] on input "xiukANRwgBDroEtfUF70YGET" at bounding box center [1372, 277] width 280 height 22
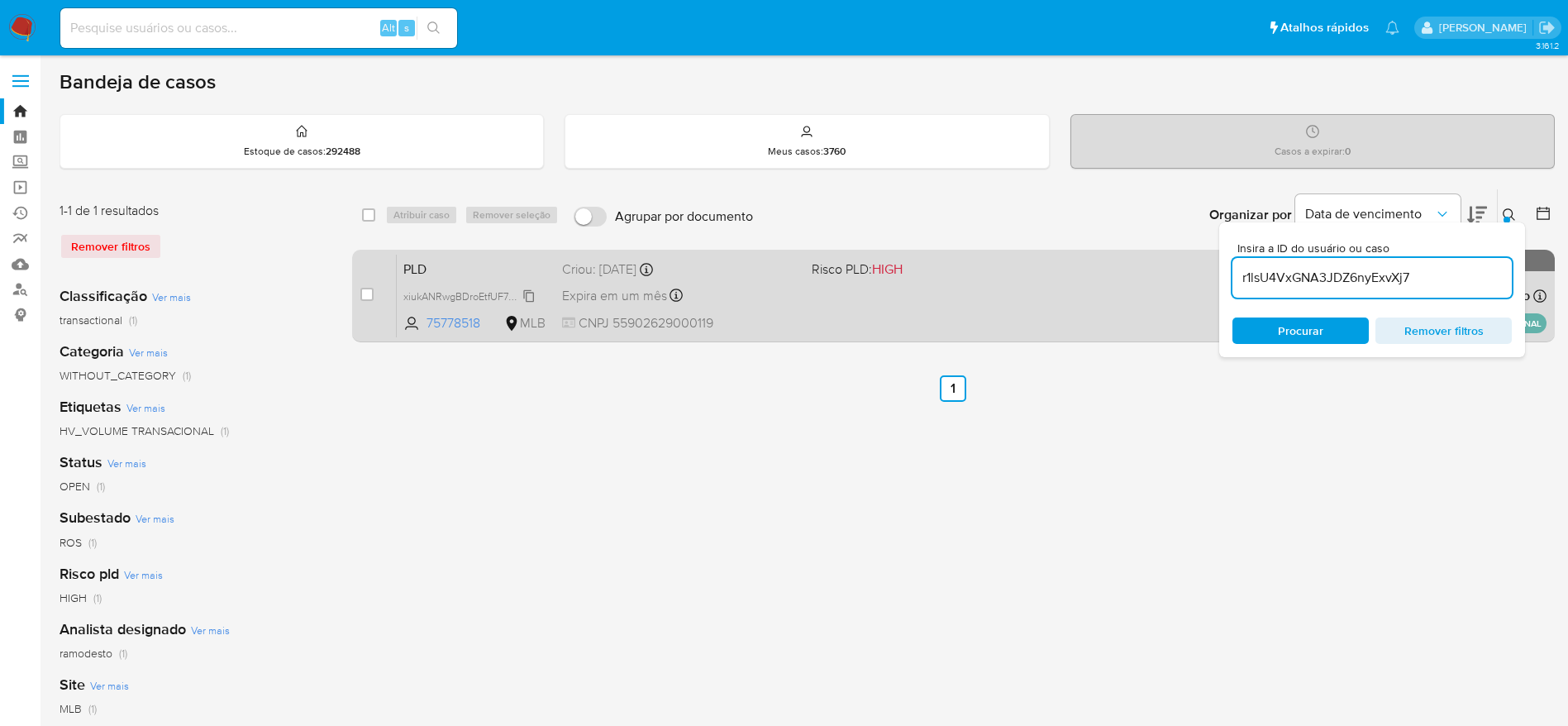
type input "r1lsU4VxGNA3JDZ6nyExvXj7"
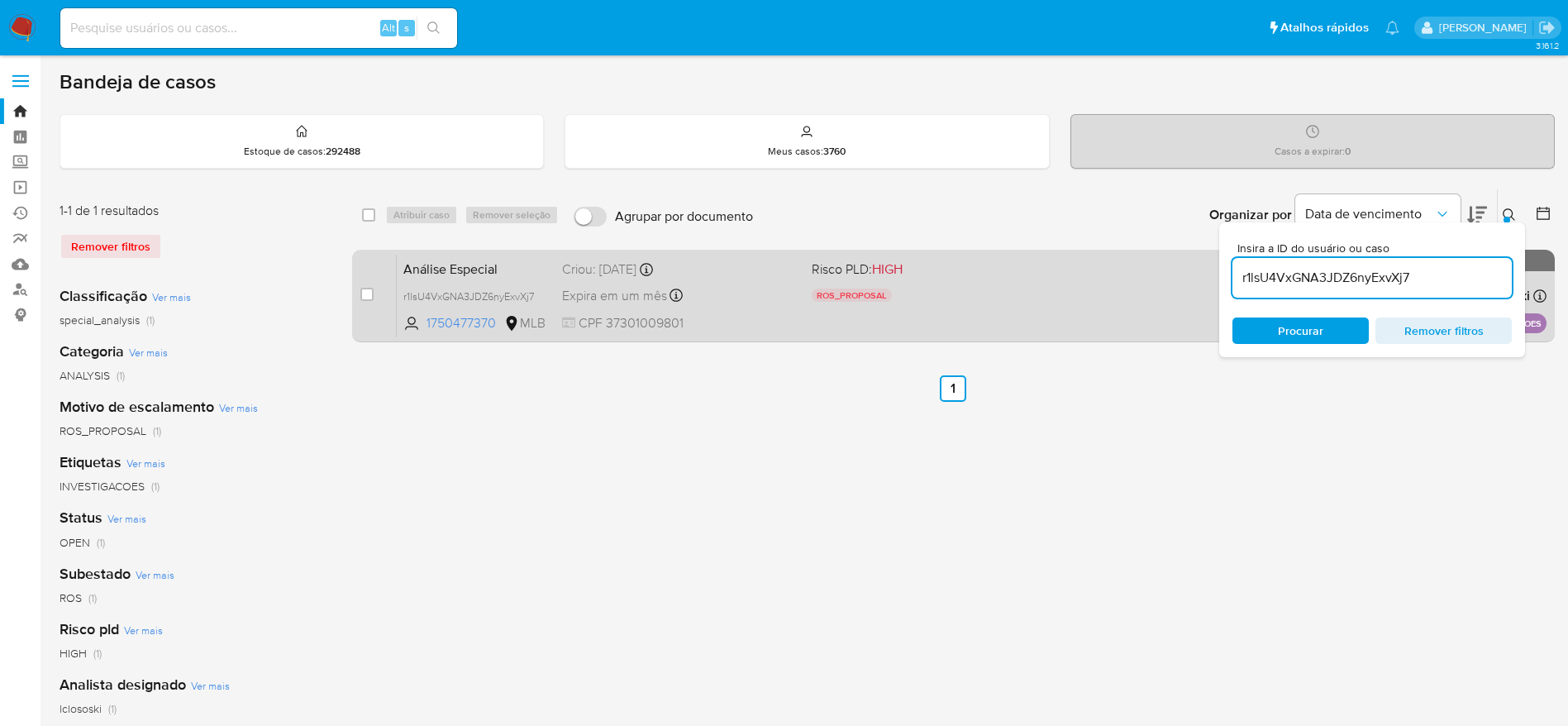
click at [366, 295] on input "checkbox" at bounding box center [367, 294] width 13 height 13
checkbox input "true"
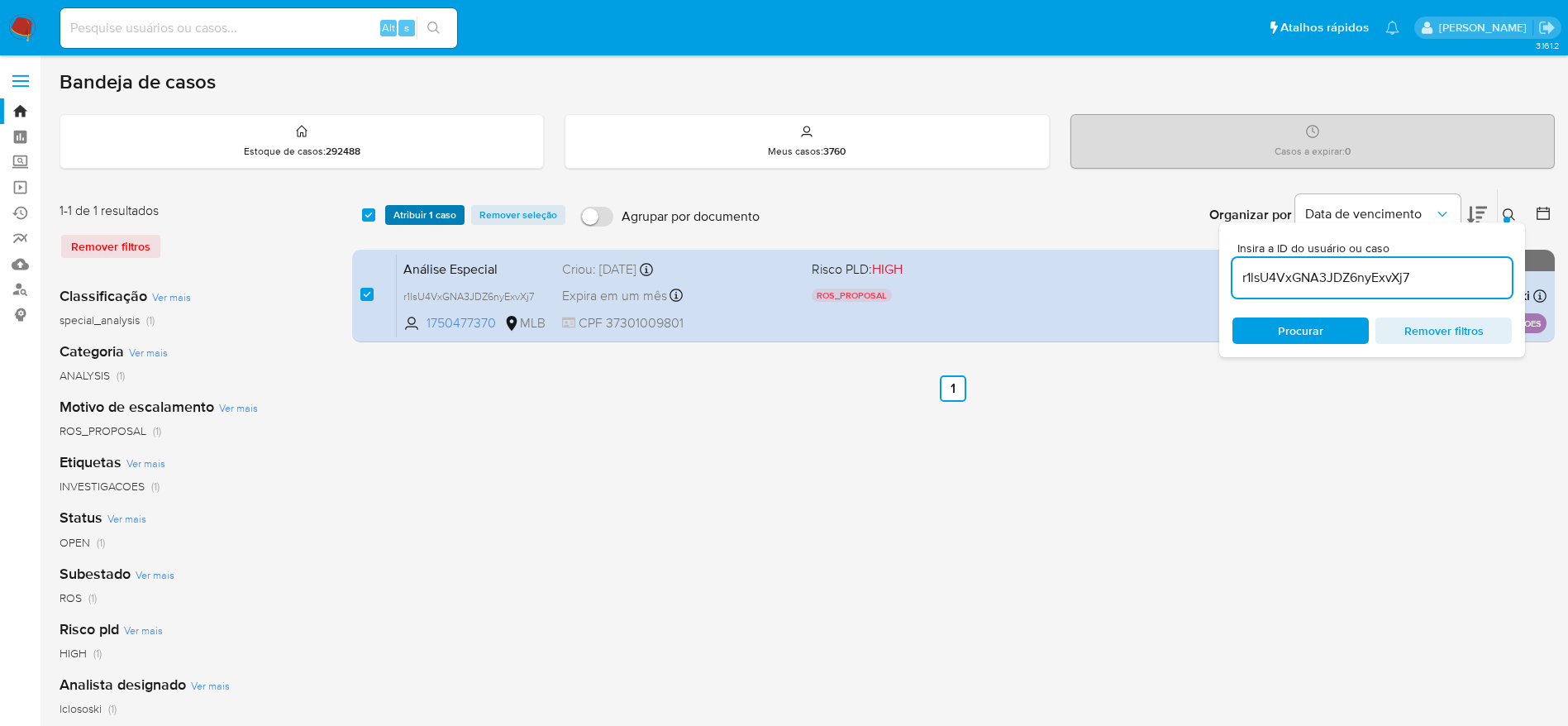
click at [412, 213] on span "Atribuir 1 caso" at bounding box center [425, 214] width 63 height 16
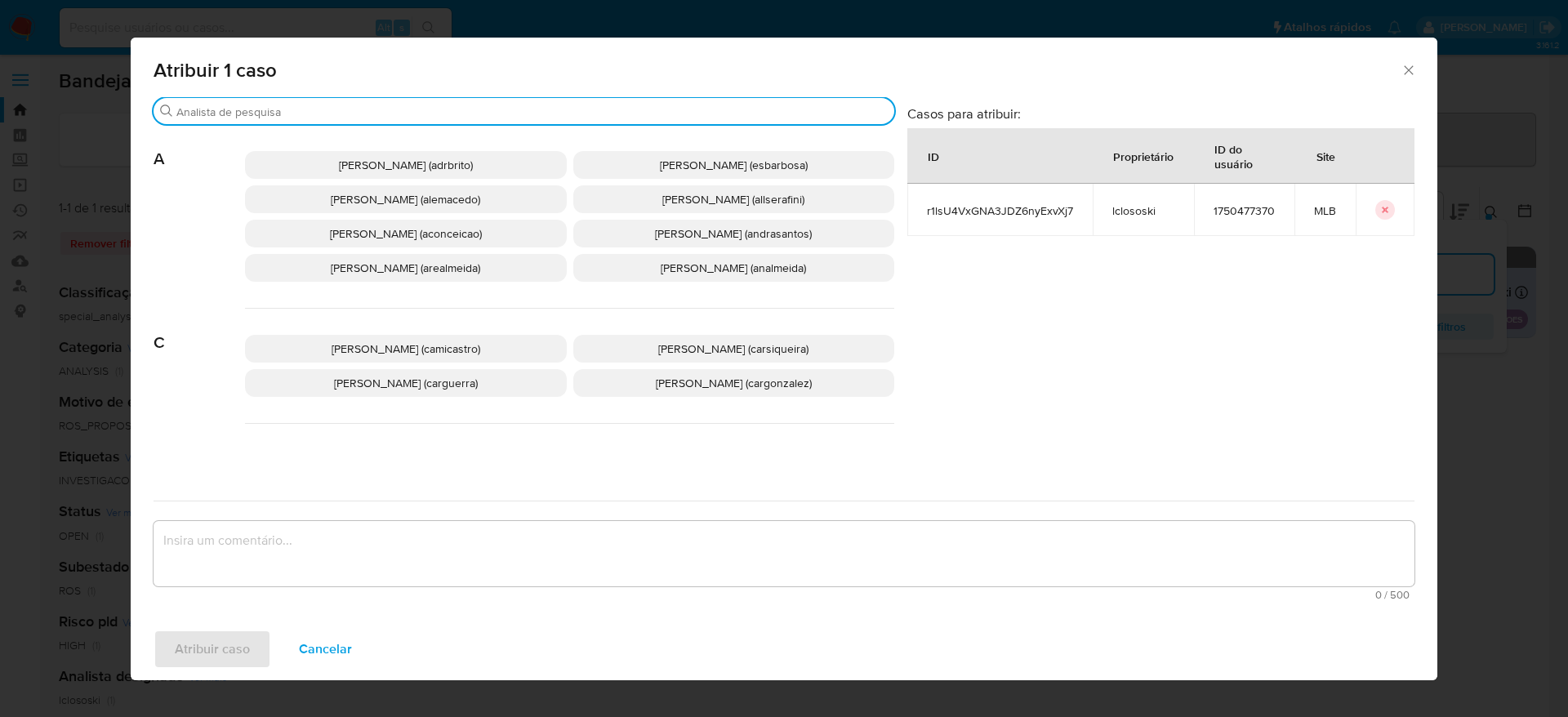
click at [430, 118] on input "Buscar" at bounding box center [531, 112] width 711 height 15
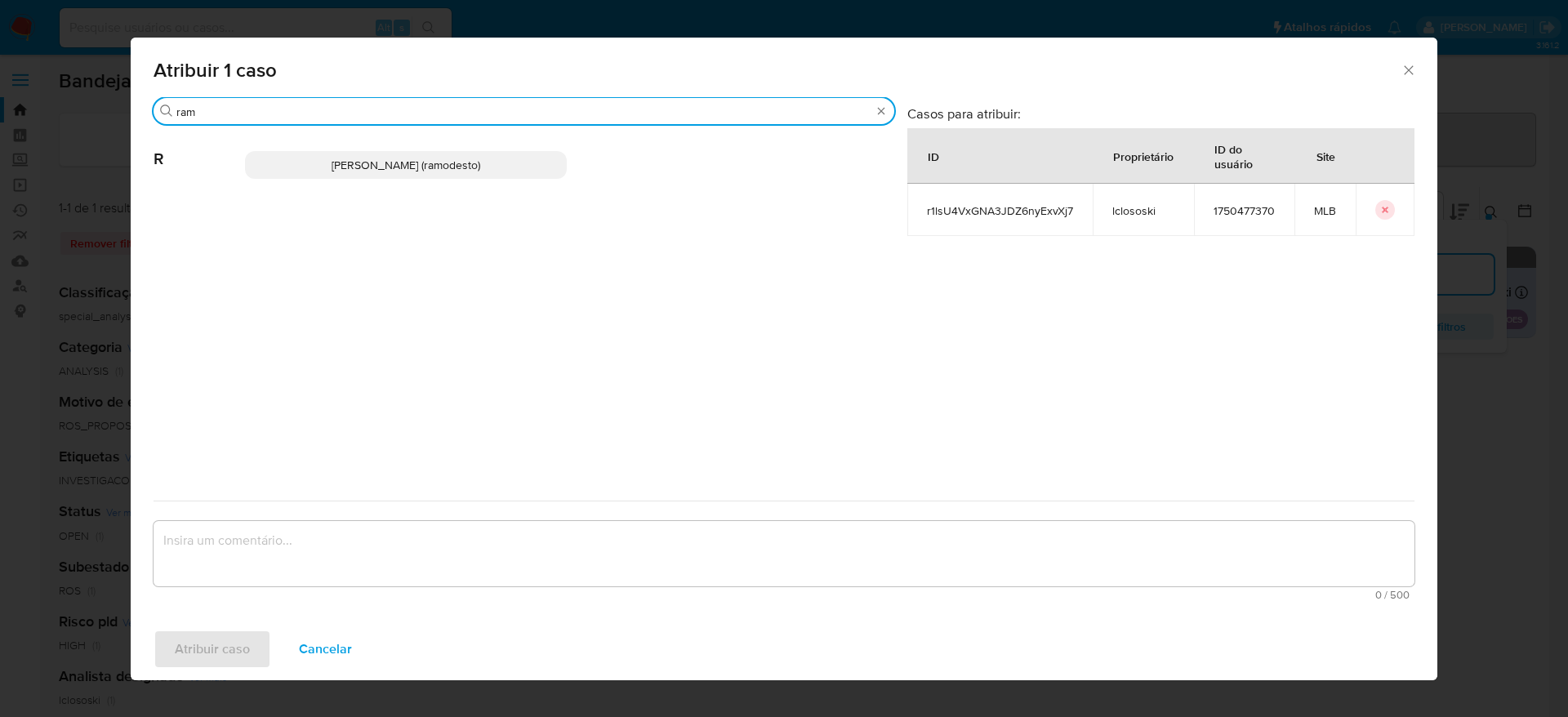
type input "ram"
click at [435, 156] on p "Rafael Modesto Dos Santos (ramodesto)" at bounding box center [405, 165] width 321 height 28
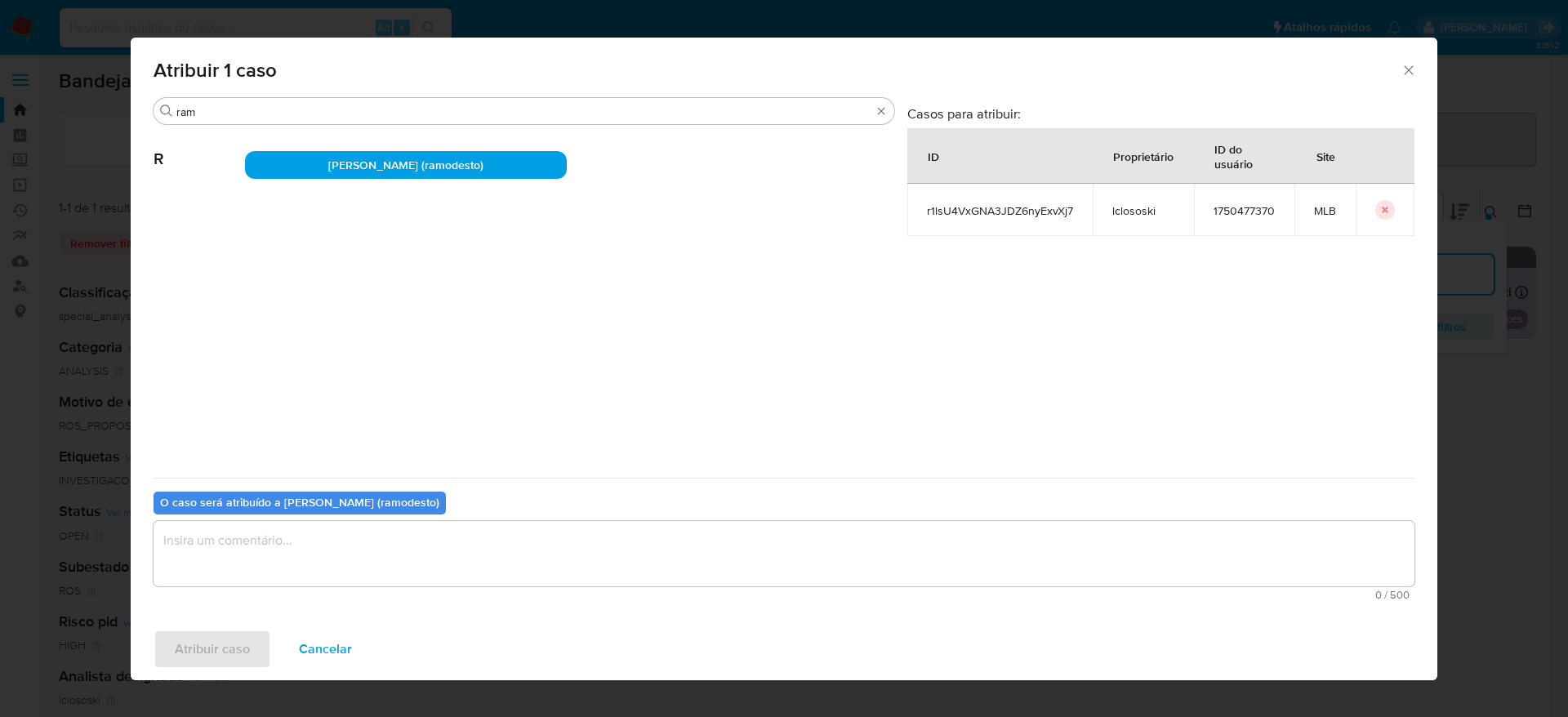
click at [457, 554] on textarea "assign-modal" at bounding box center [784, 554] width 1261 height 66
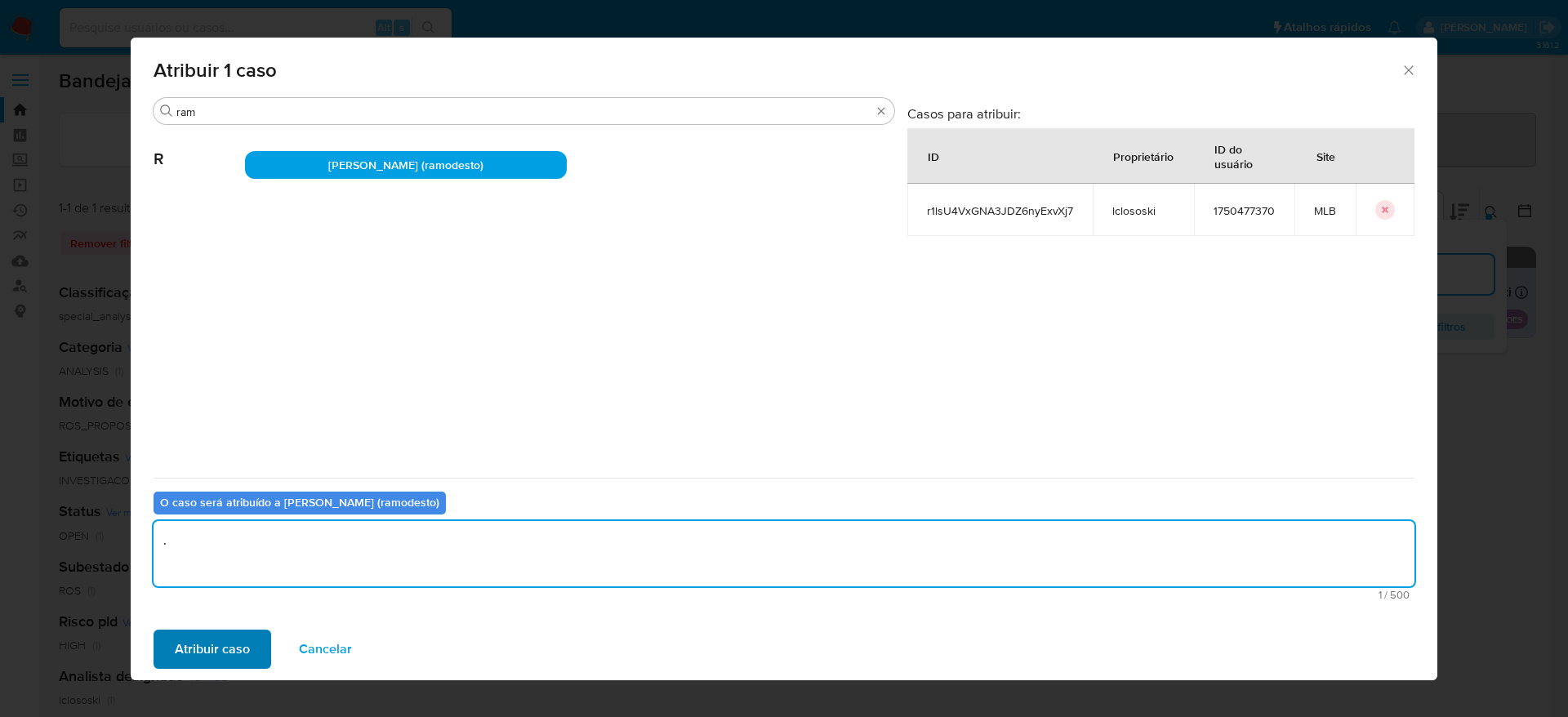
type textarea "."
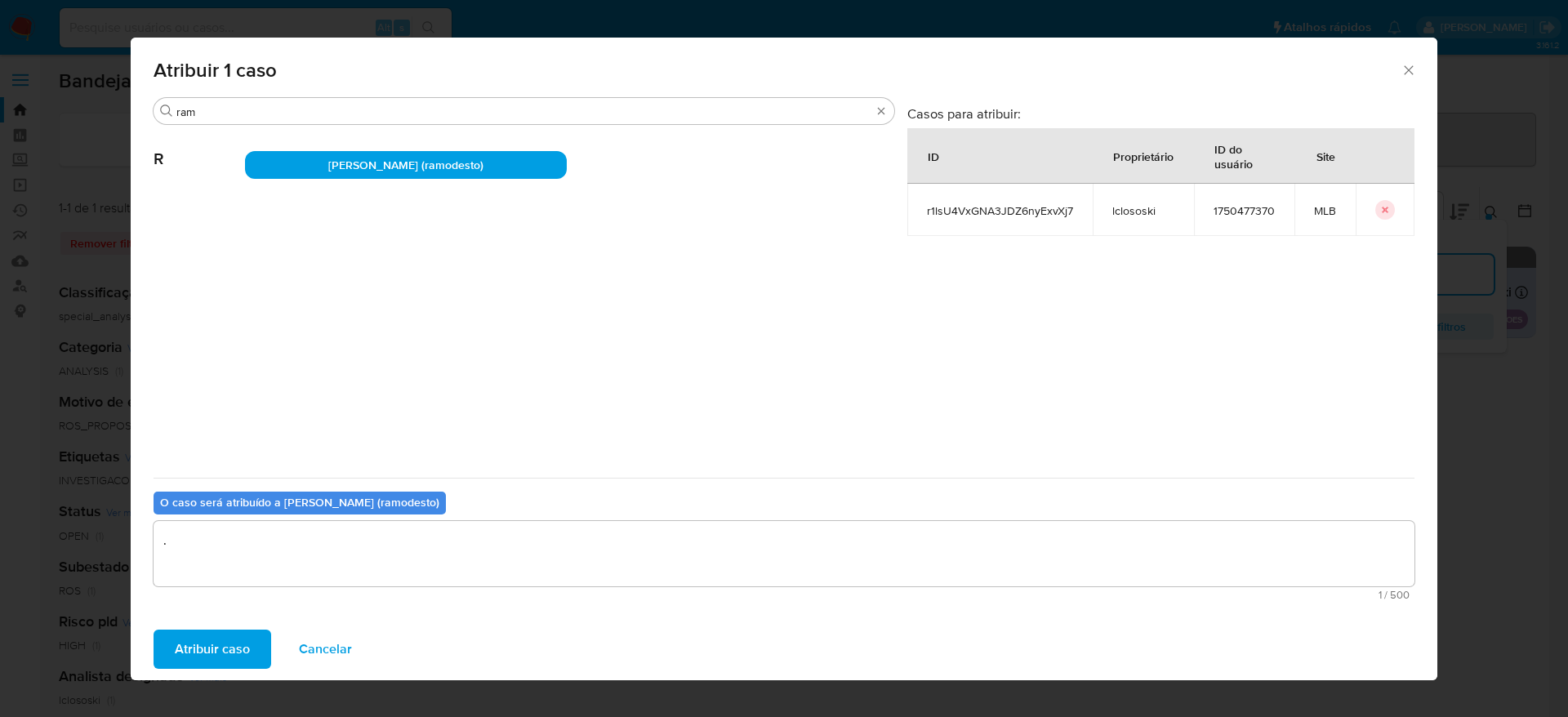
click at [210, 639] on span "Atribuir caso" at bounding box center [212, 650] width 75 height 36
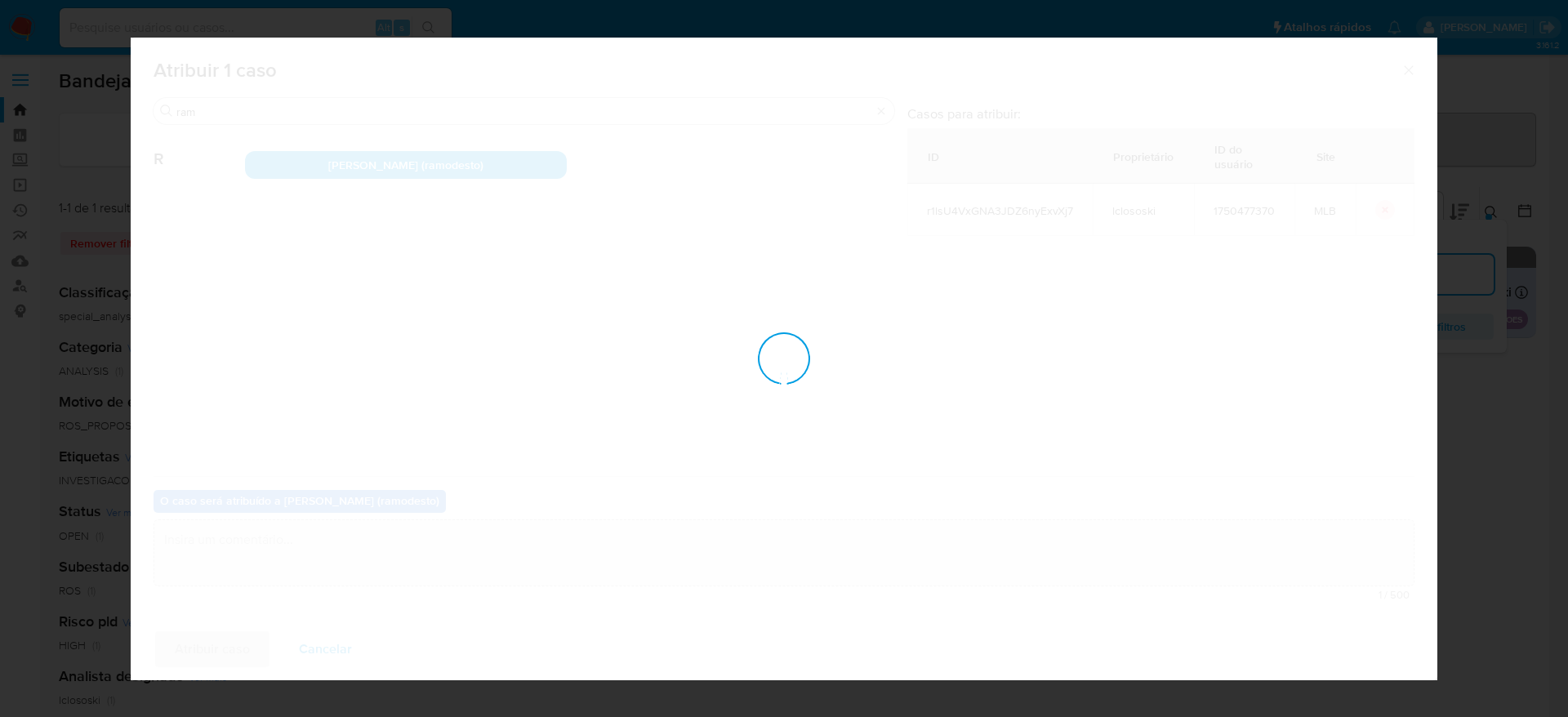
checkbox input "false"
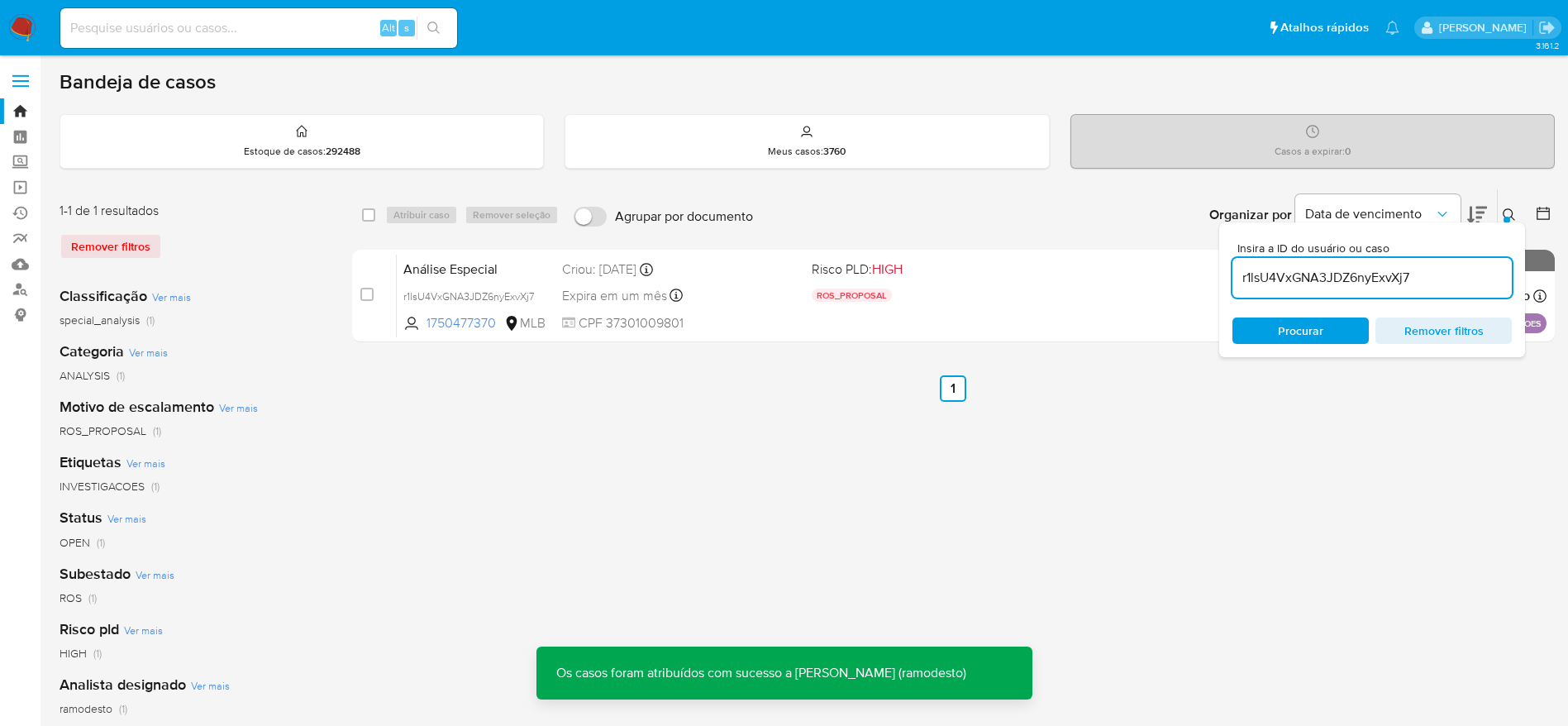
click at [1323, 273] on input "r1lsU4VxGNA3JDZ6nyExvXj7" at bounding box center [1372, 277] width 280 height 22
paste input "EnwAuyquy6VzGJuYH89OudFo"
type input "EnwAuyquy6VzGJuYH89OudFo"
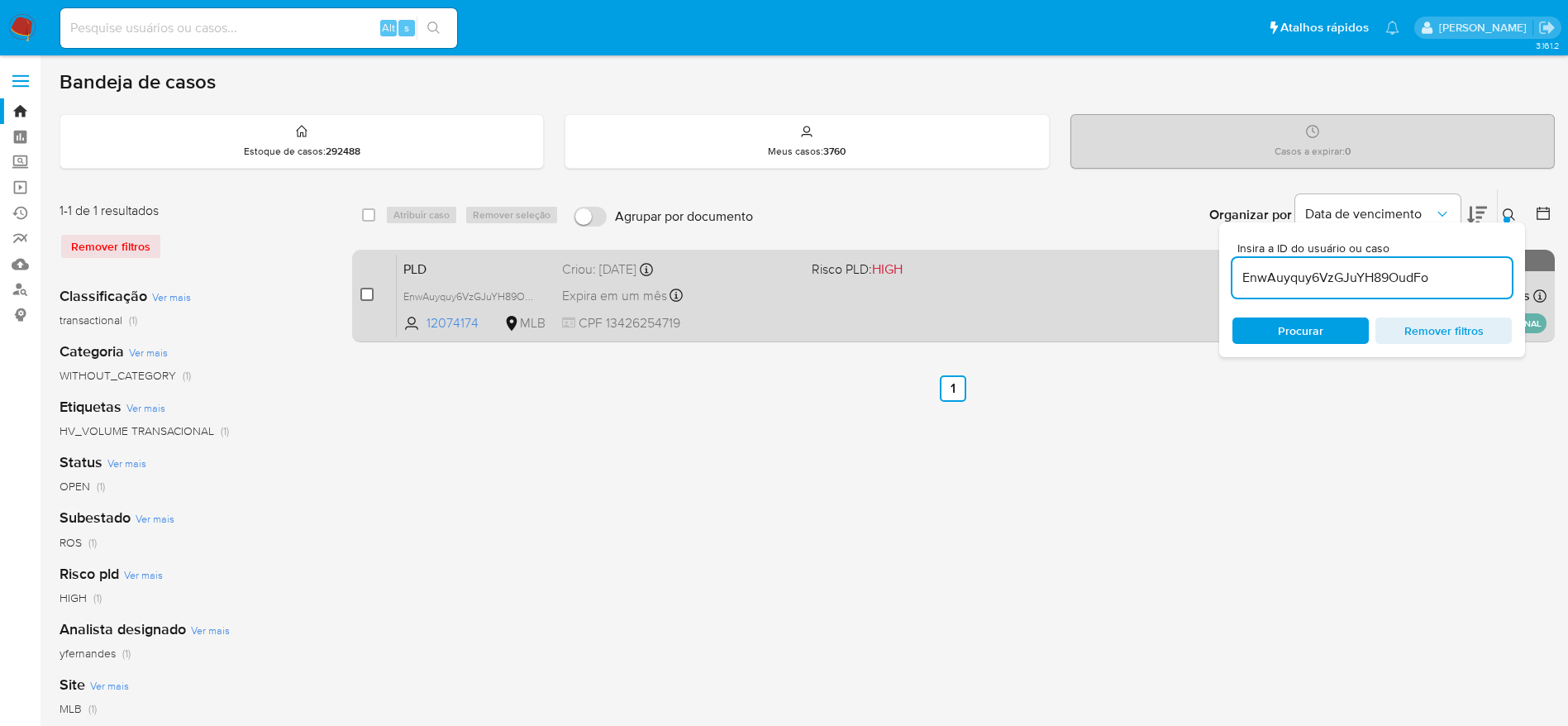
click at [370, 292] on input "checkbox" at bounding box center [367, 294] width 13 height 13
checkbox input "true"
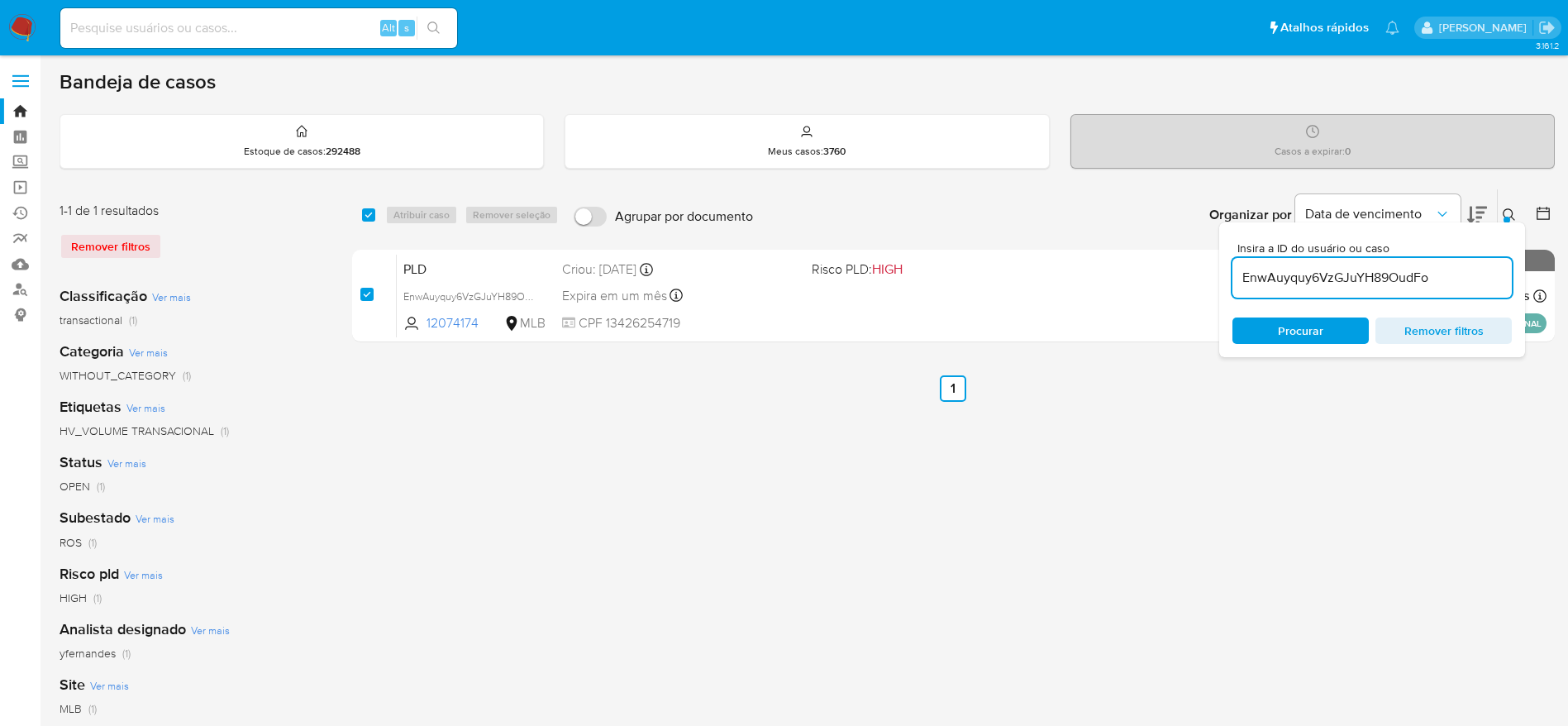
checkbox input "true"
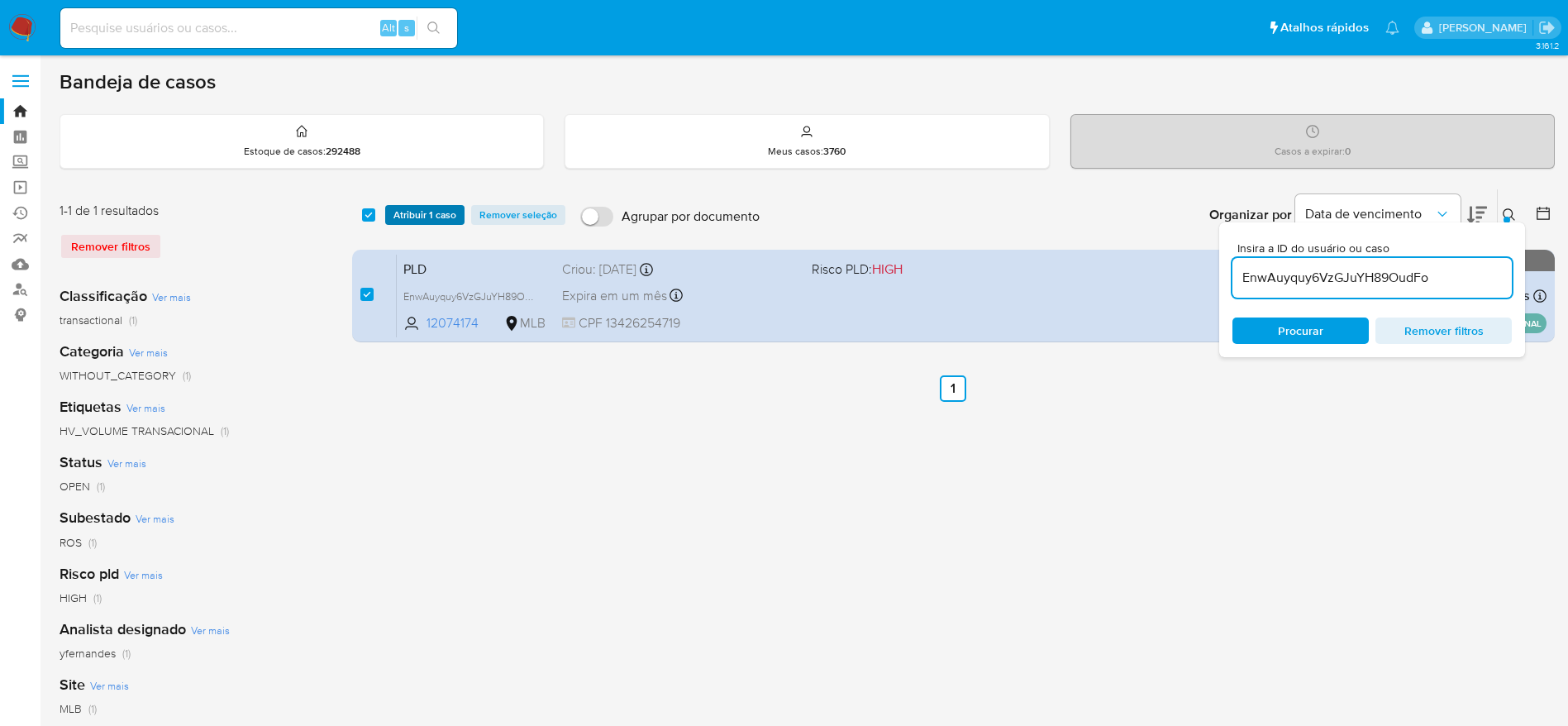
click at [436, 214] on span "Atribuir 1 caso" at bounding box center [425, 214] width 63 height 16
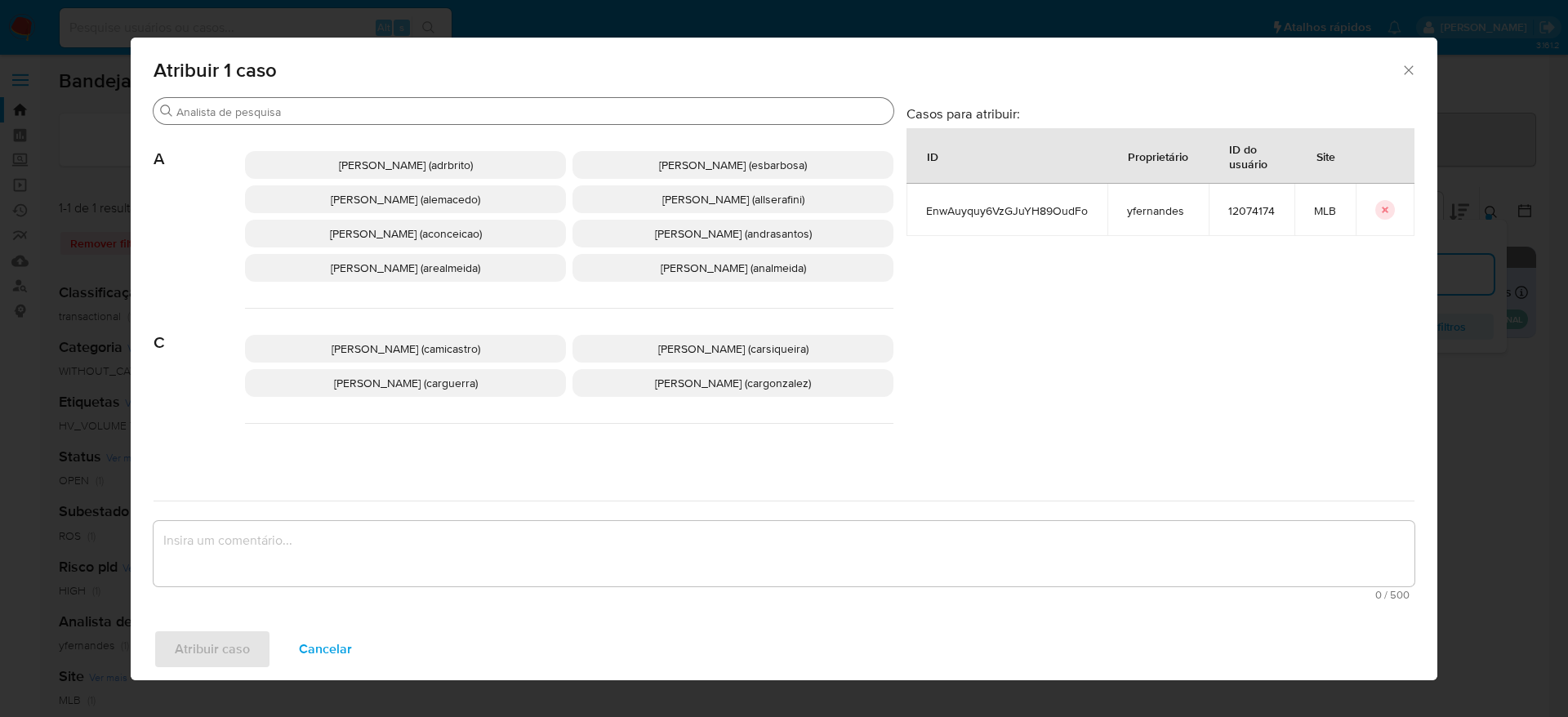
click at [465, 103] on div "Buscar" at bounding box center [524, 112] width 740 height 26
click at [461, 120] on div "Buscar" at bounding box center [524, 112] width 740 height 26
click at [425, 105] on input "Buscar" at bounding box center [531, 112] width 710 height 15
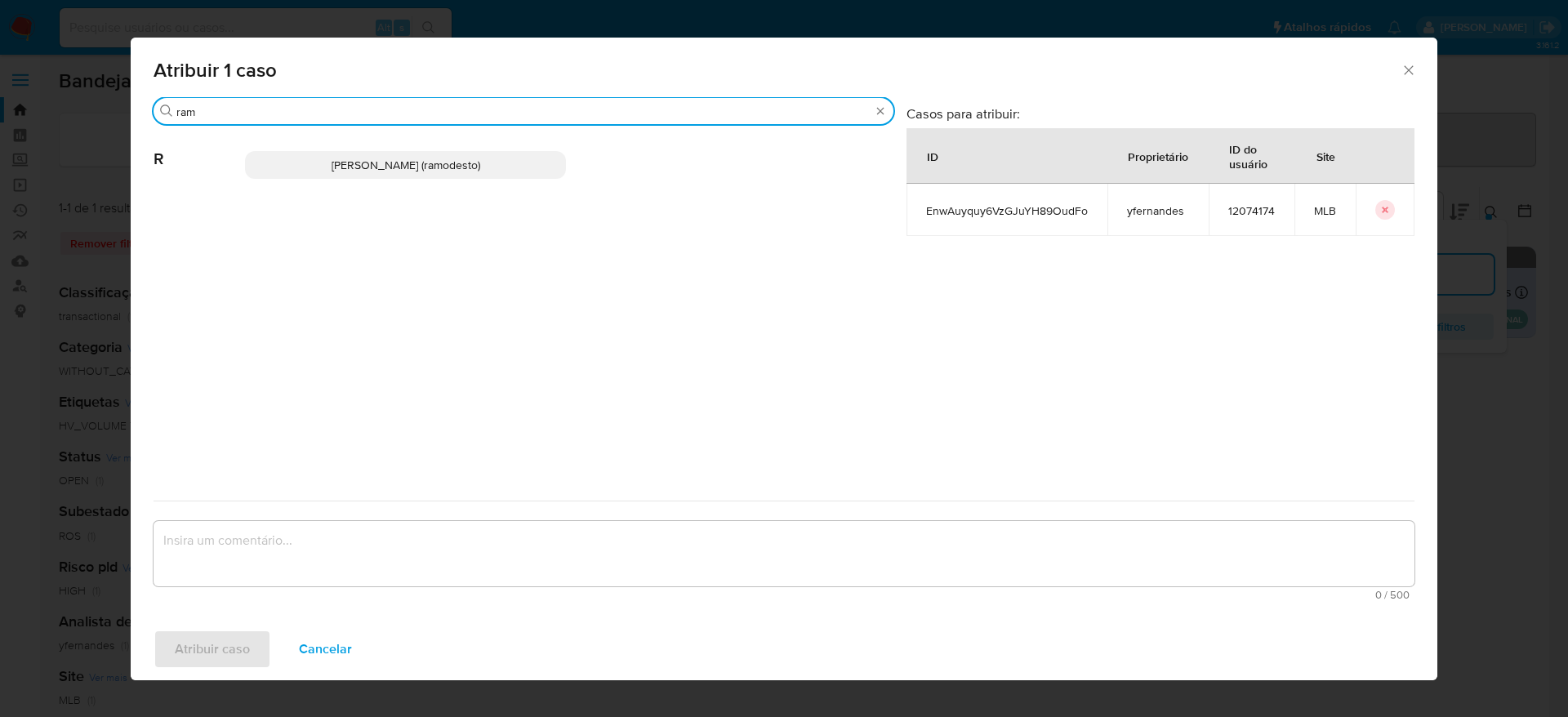
type input "ram"
click at [480, 170] on span "Rafael Modesto Dos Santos (ramodesto)" at bounding box center [406, 164] width 149 height 16
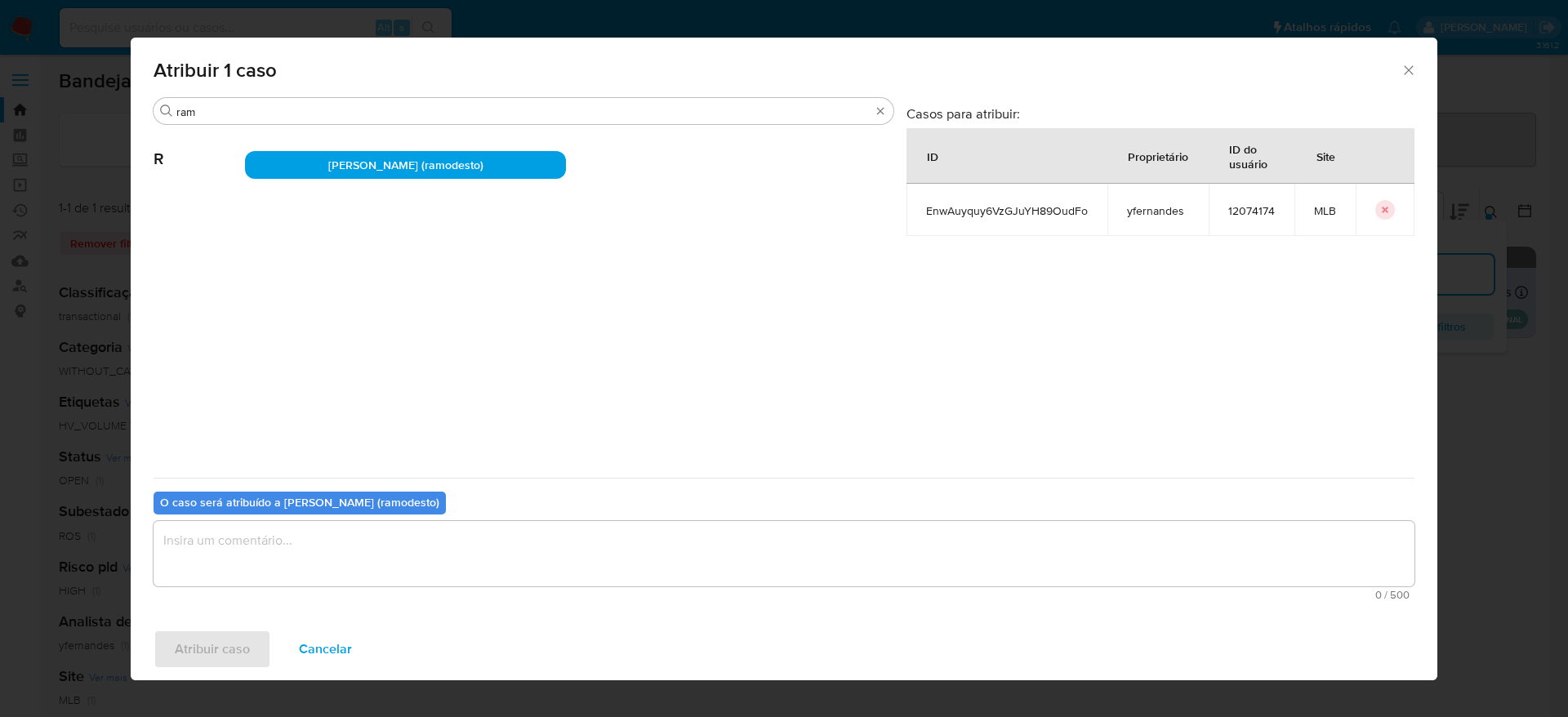
click at [470, 549] on textarea "assign-modal" at bounding box center [784, 554] width 1261 height 66
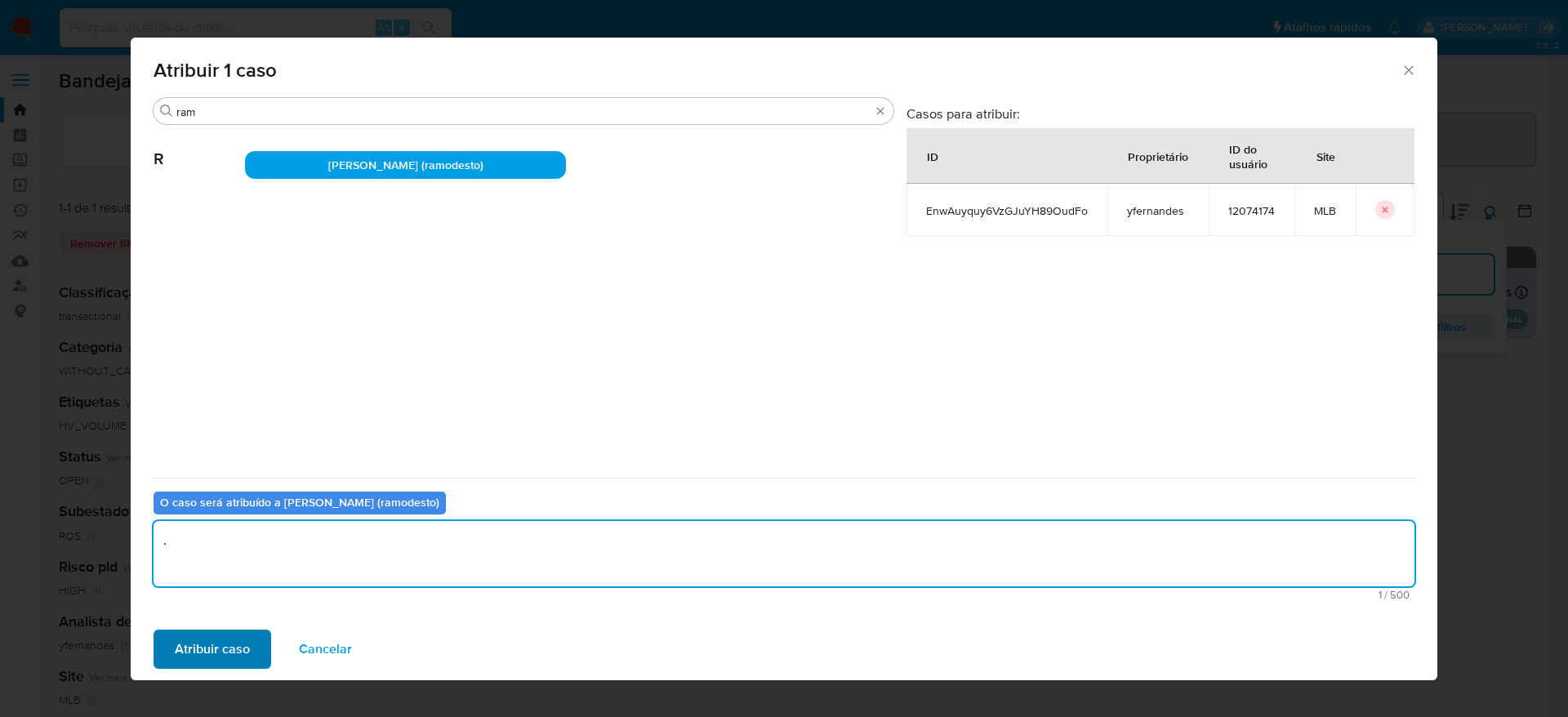
type textarea "."
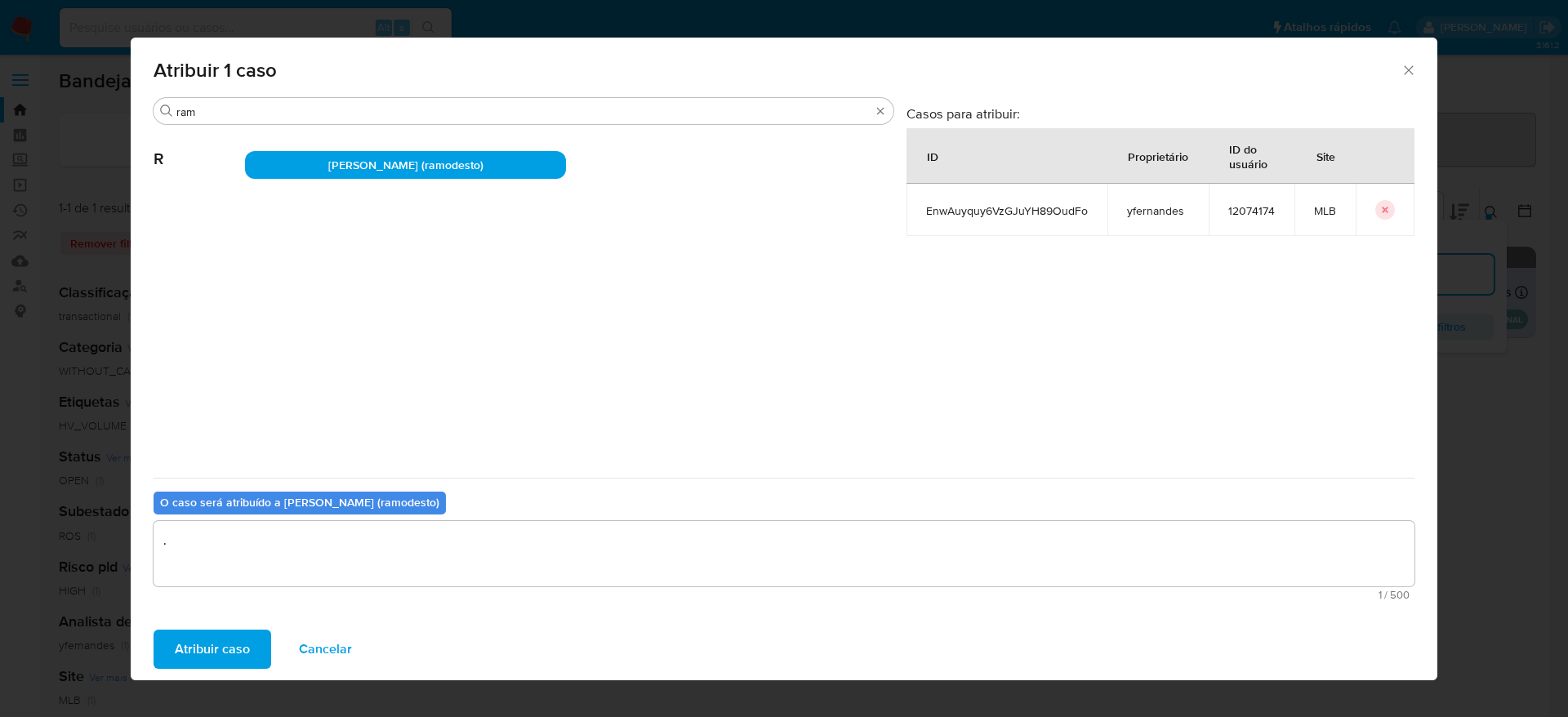
click at [228, 654] on span "Atribuir caso" at bounding box center [212, 650] width 75 height 36
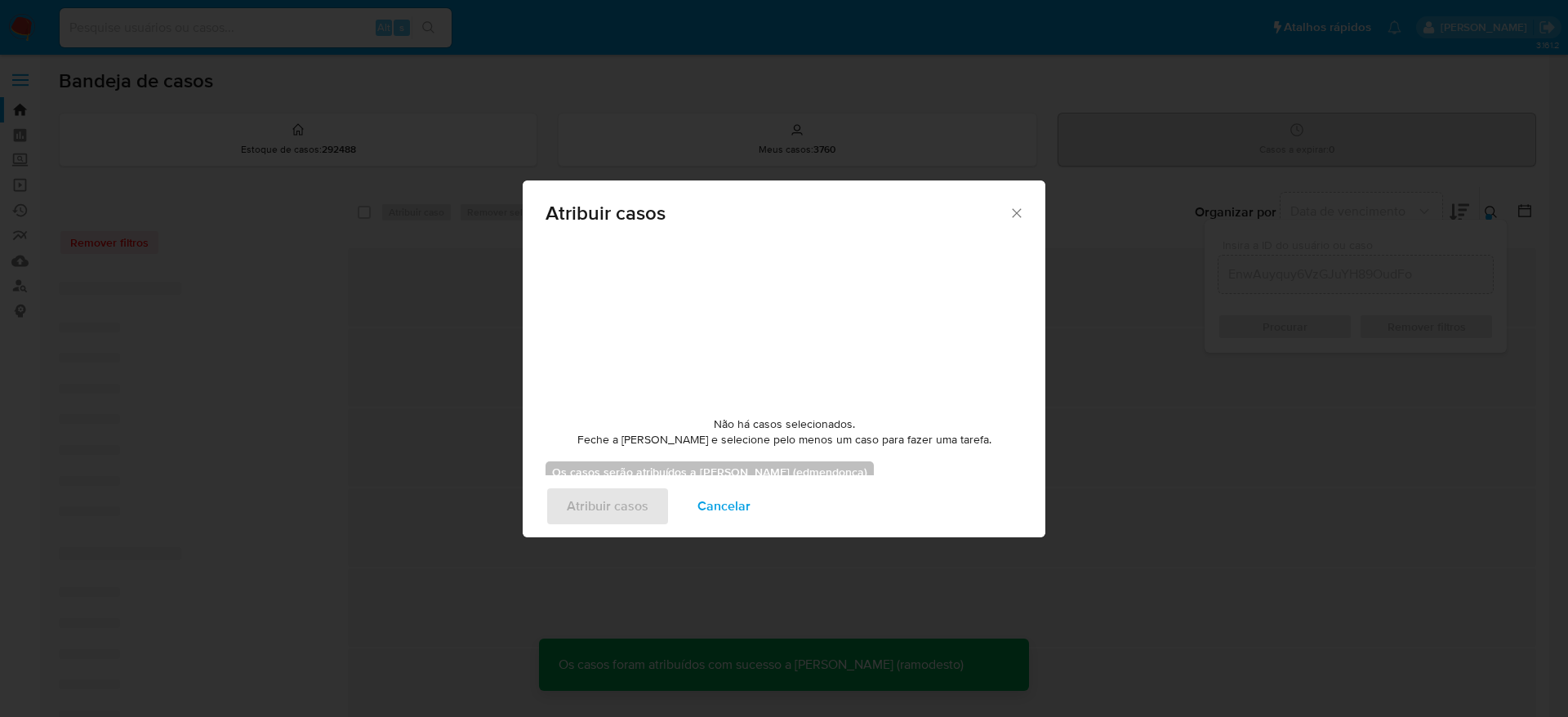
checkbox input "false"
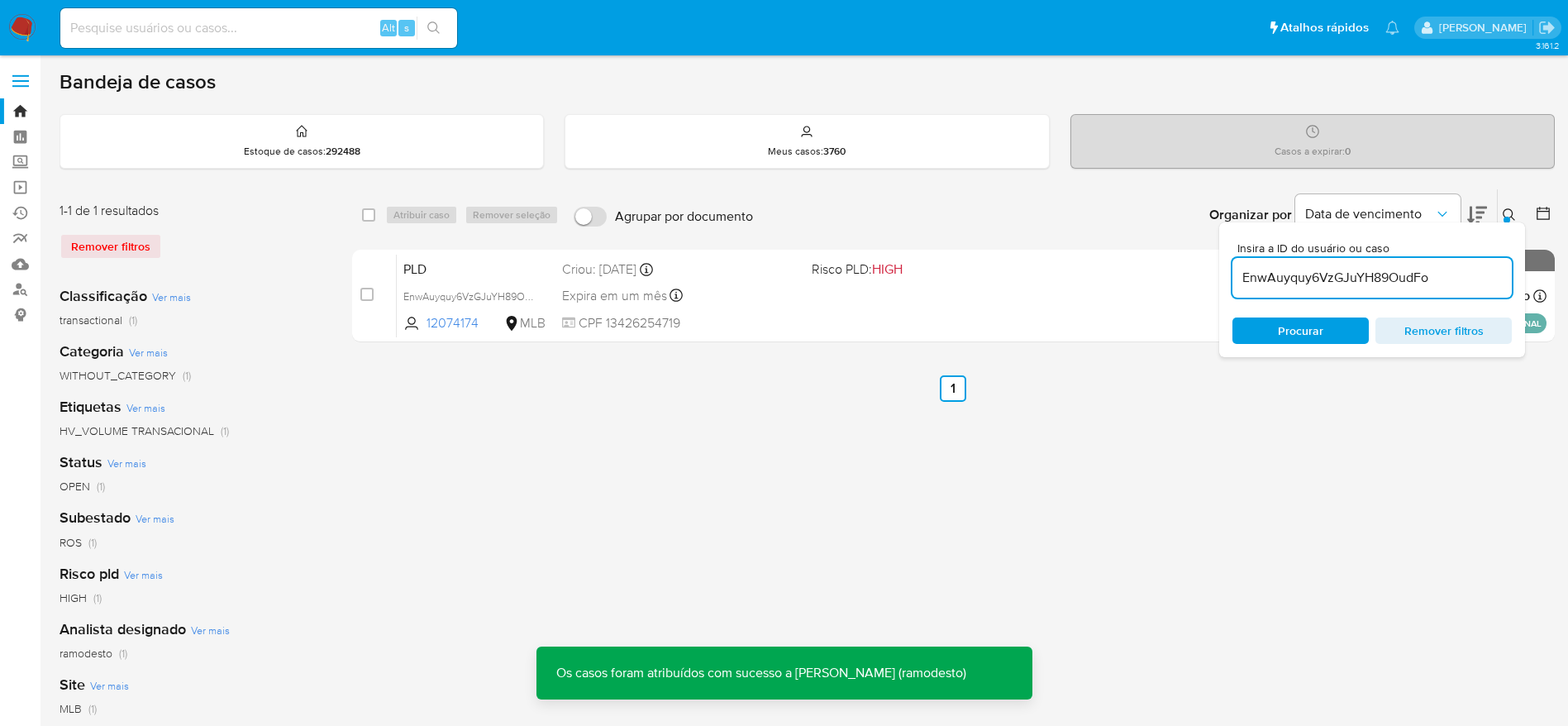
click at [1364, 271] on input "EnwAuyquy6VzGJuYH89OudFo" at bounding box center [1372, 277] width 280 height 22
paste input "NCtengptnfNmkeqUHWijk2VV"
type input "NCtengptnfNmkeqUHWijk2VV"
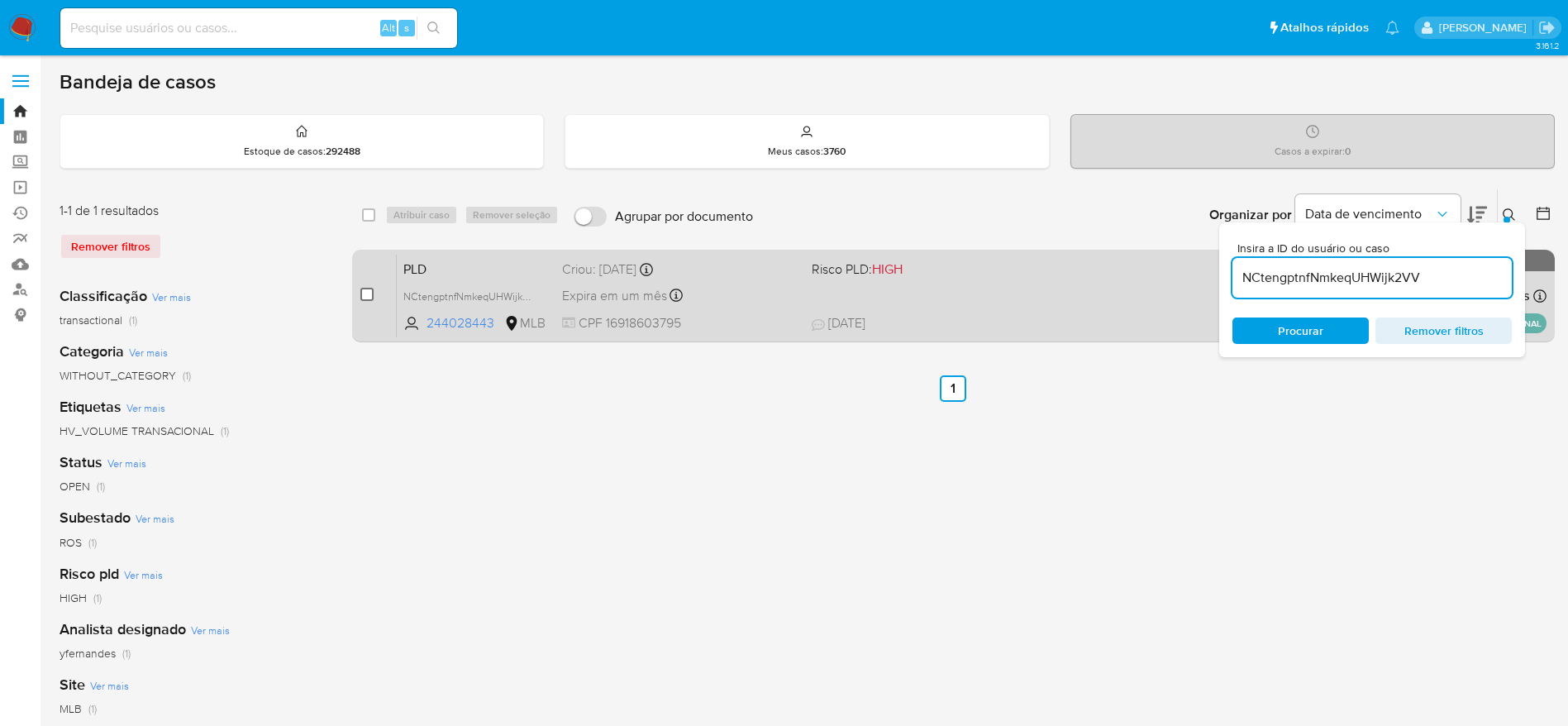
click at [363, 295] on input "checkbox" at bounding box center [367, 294] width 13 height 13
checkbox input "true"
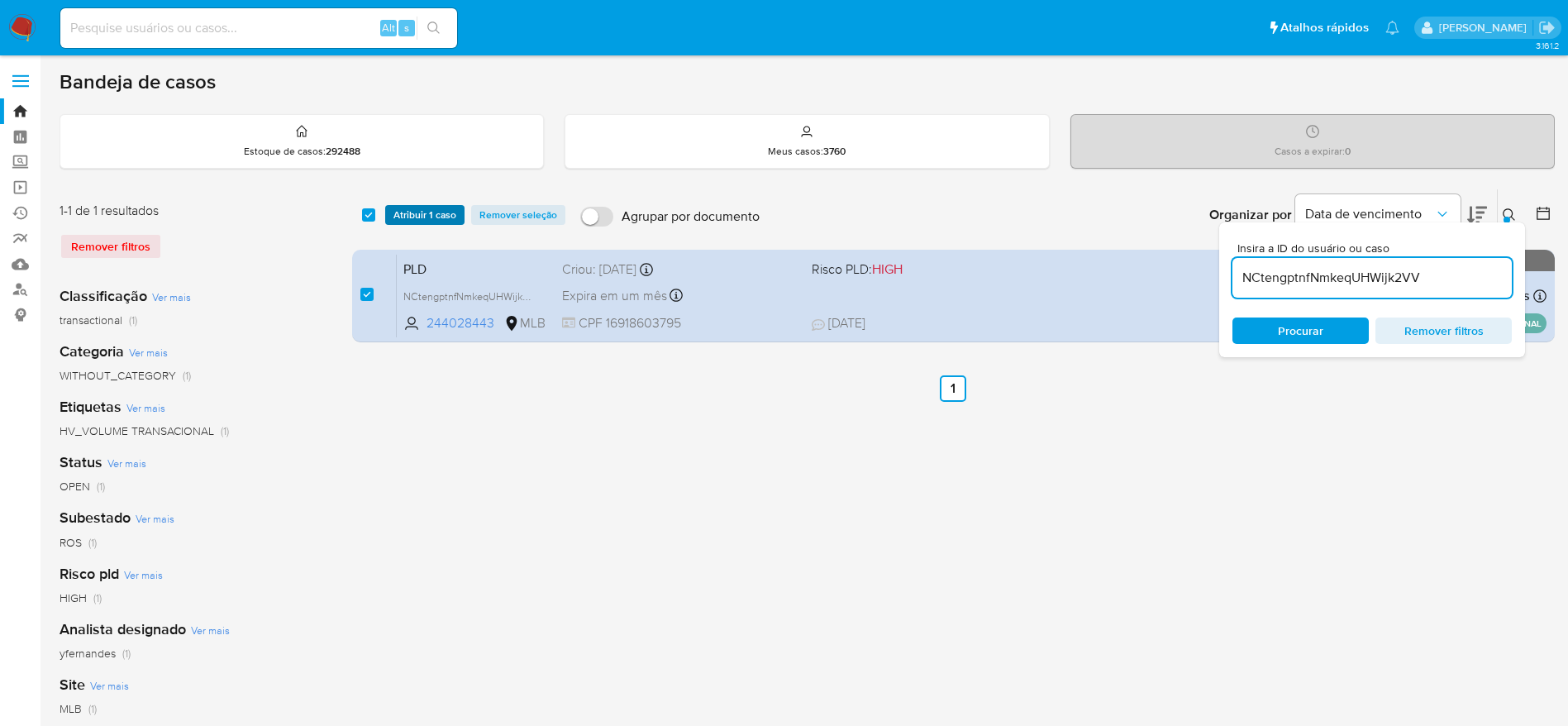
click at [448, 212] on span "Atribuir 1 caso" at bounding box center [425, 214] width 63 height 16
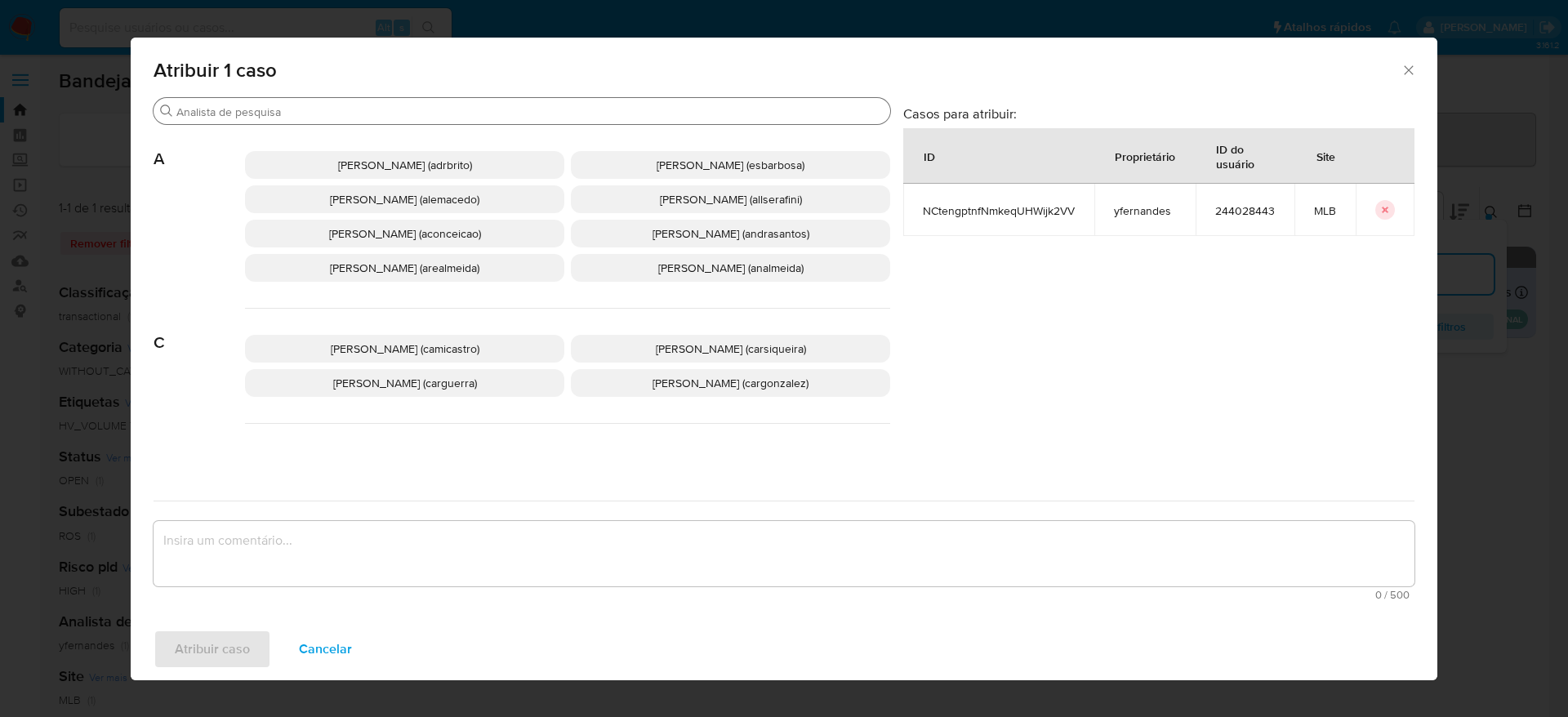
click at [396, 112] on input "Buscar" at bounding box center [530, 112] width 708 height 15
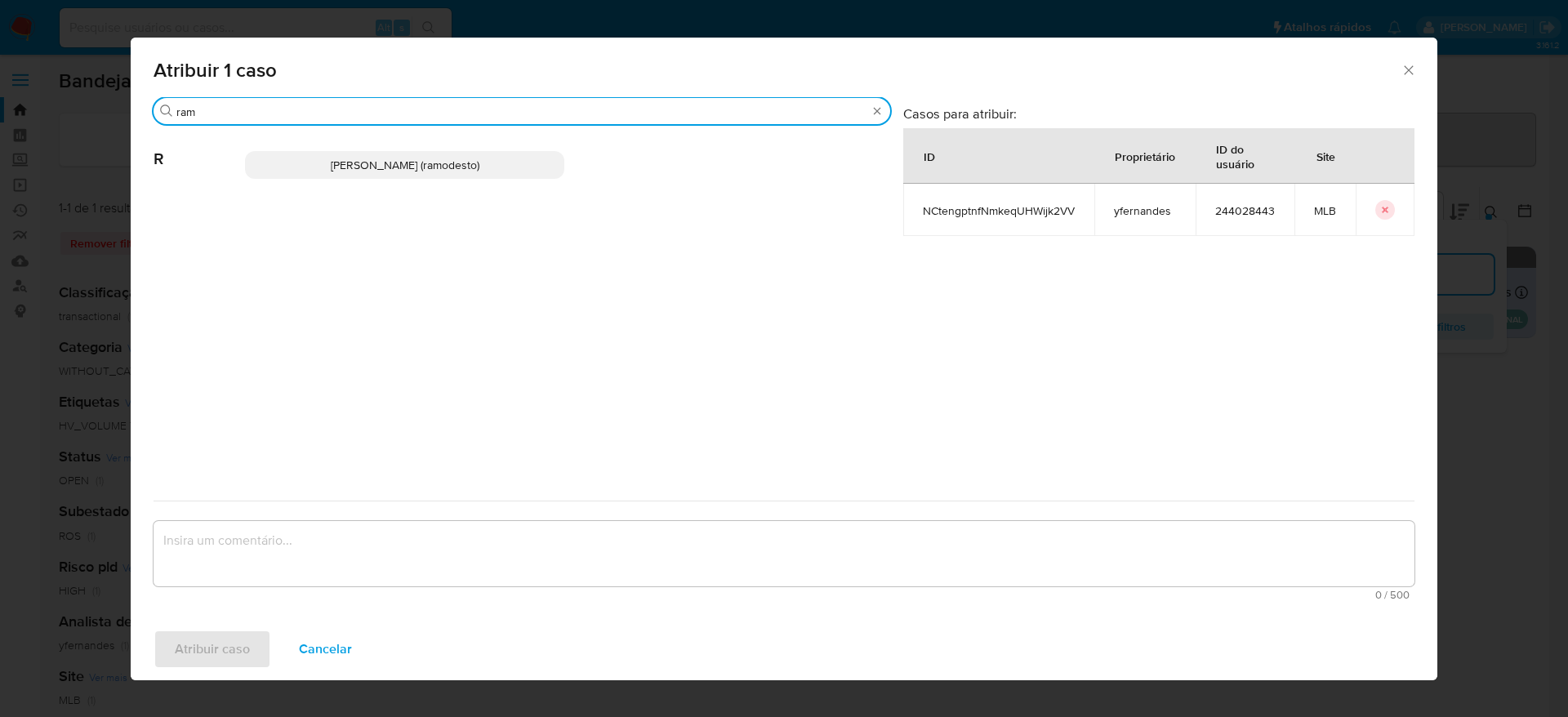
type input "ram"
click at [419, 162] on span "Rafael Modesto Dos Santos (ramodesto)" at bounding box center [405, 164] width 149 height 16
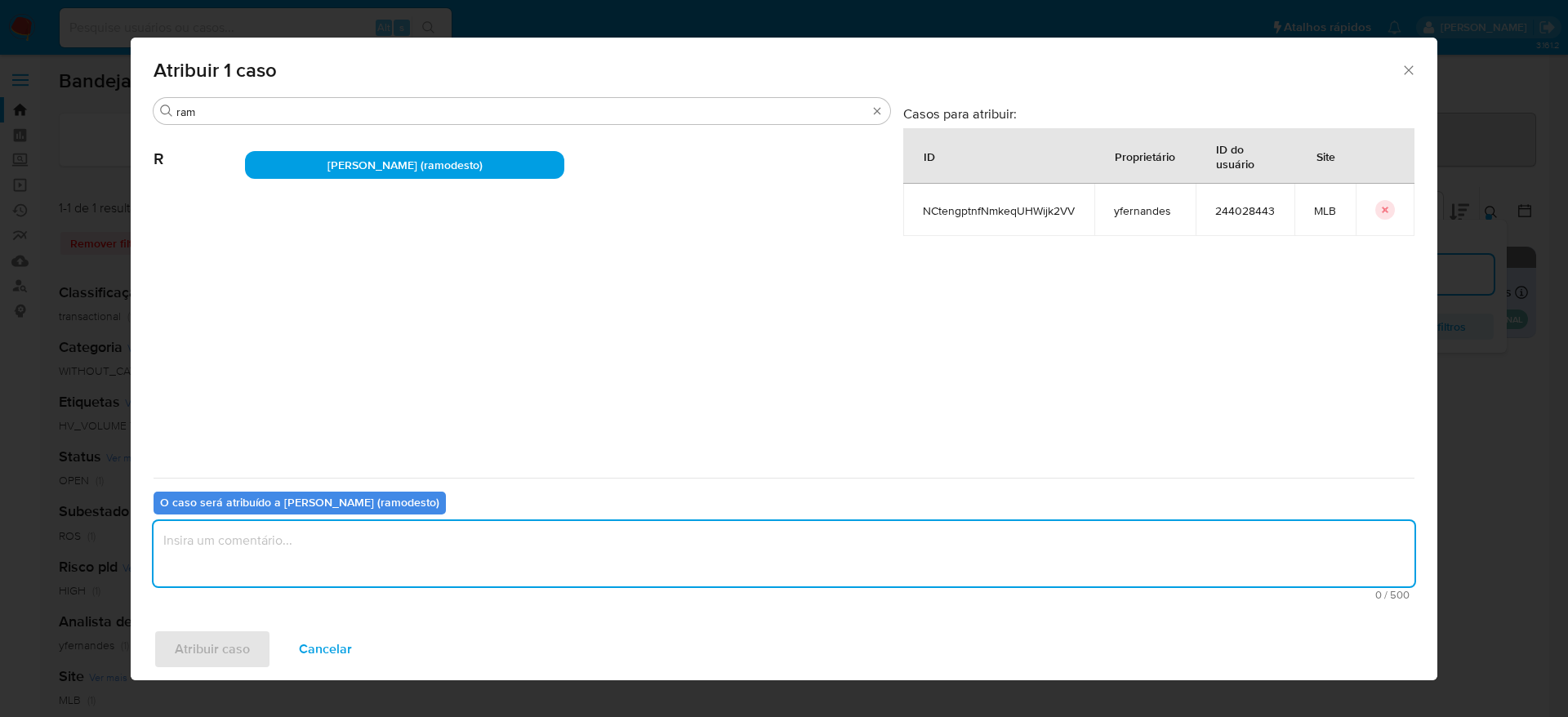
click at [468, 565] on textarea "assign-modal" at bounding box center [784, 554] width 1261 height 66
type textarea "."
click at [227, 654] on span "Atribuir caso" at bounding box center [212, 650] width 75 height 36
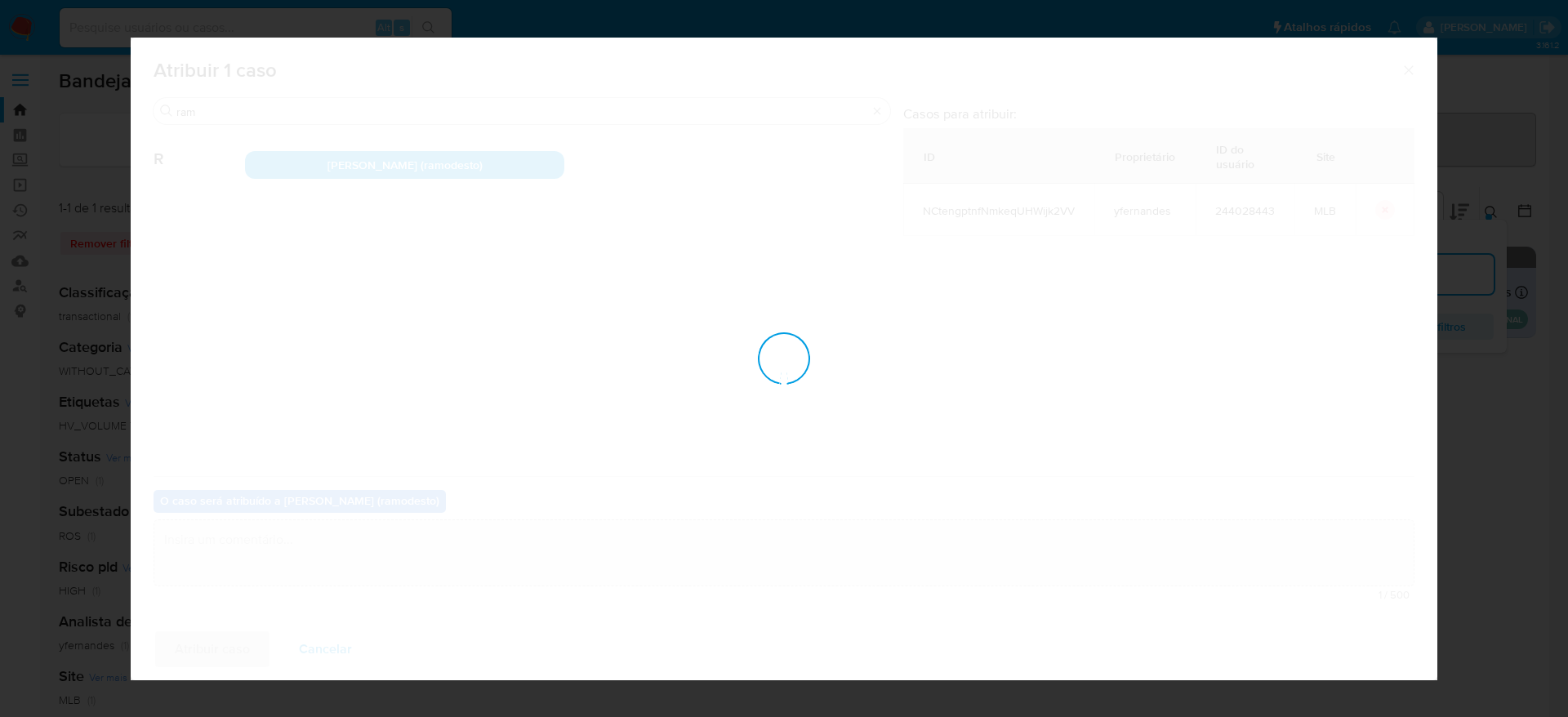
checkbox input "false"
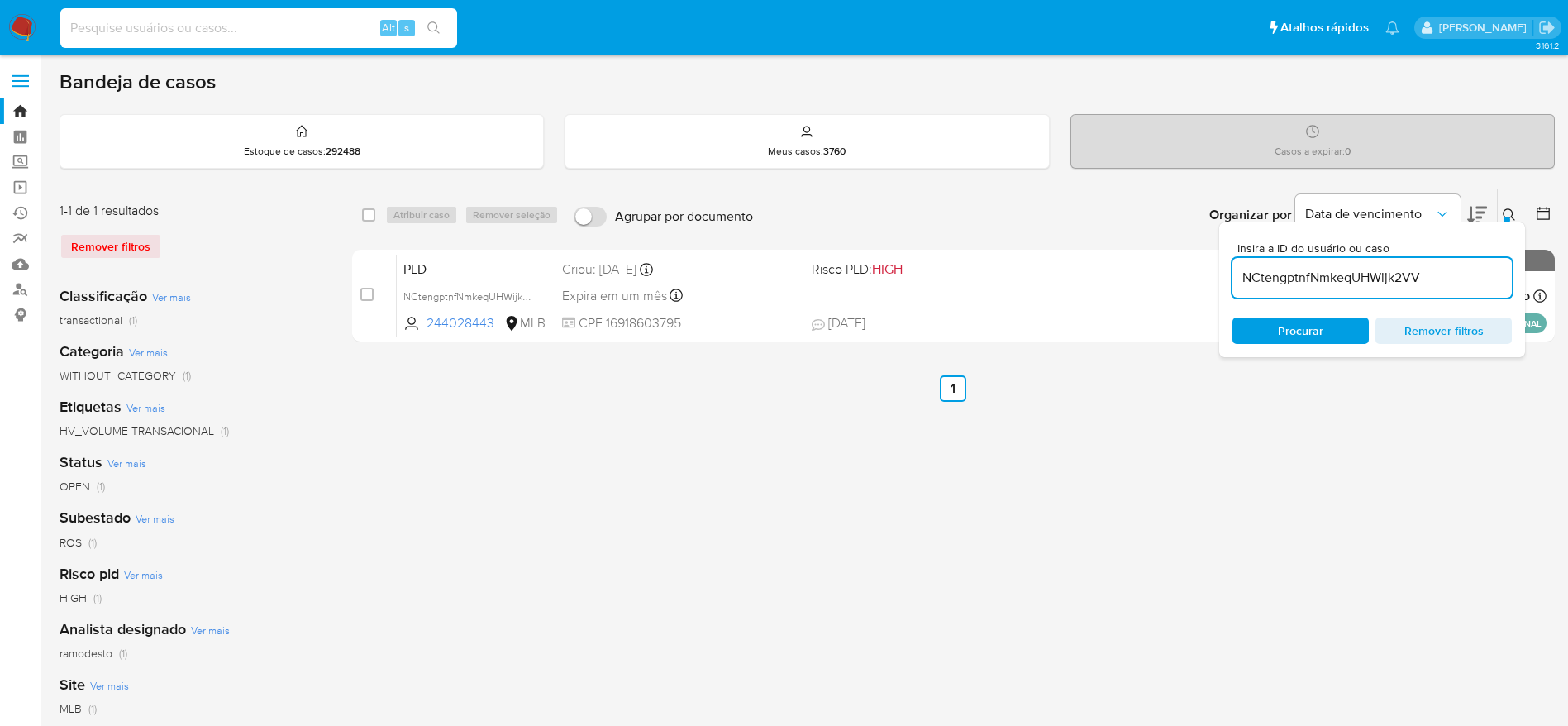
click at [322, 23] on input at bounding box center [259, 28] width 397 height 22
paste input "n7ug31dHrVGV5BB5XkOiEcCy"
type input "n7ug31dHrVGV5BB5XkOiEcCy"
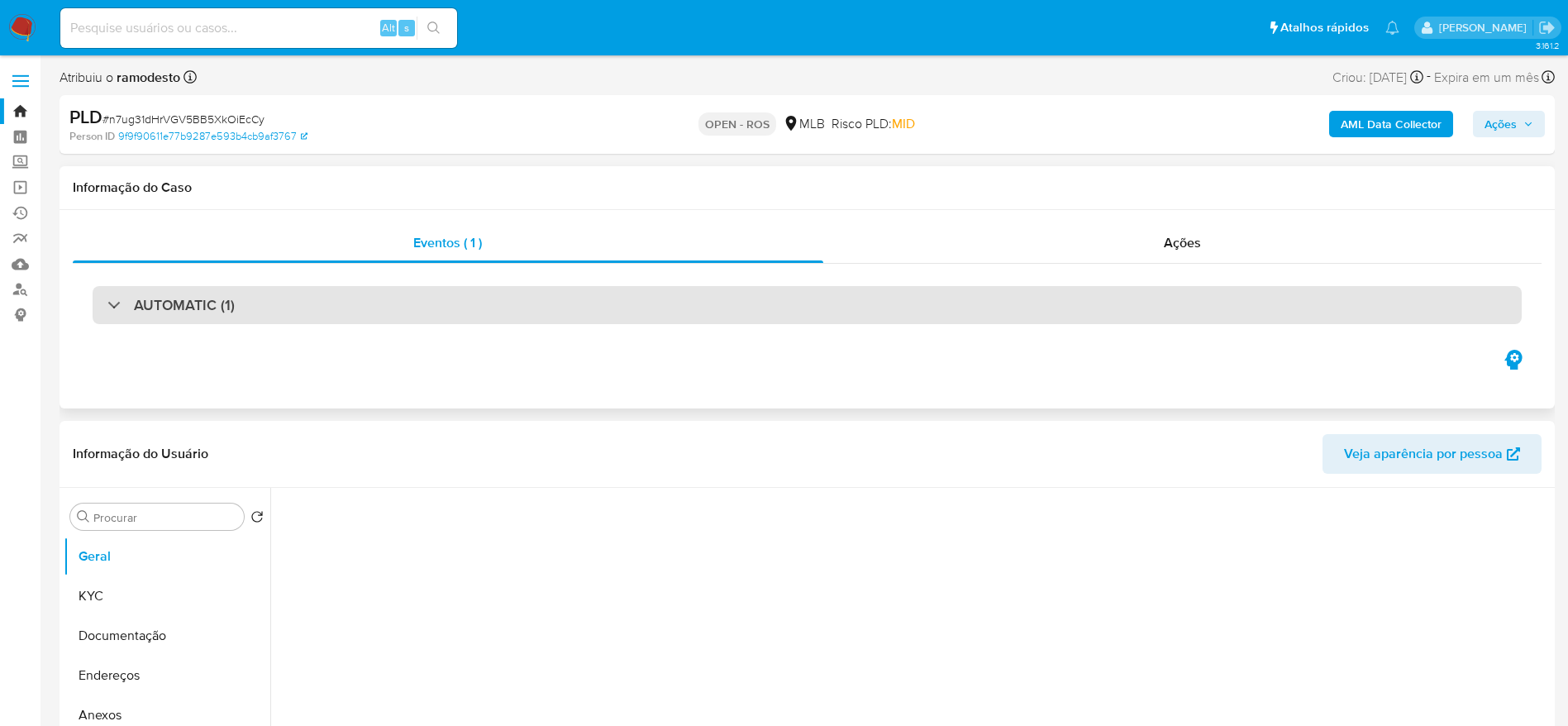
select select "10"
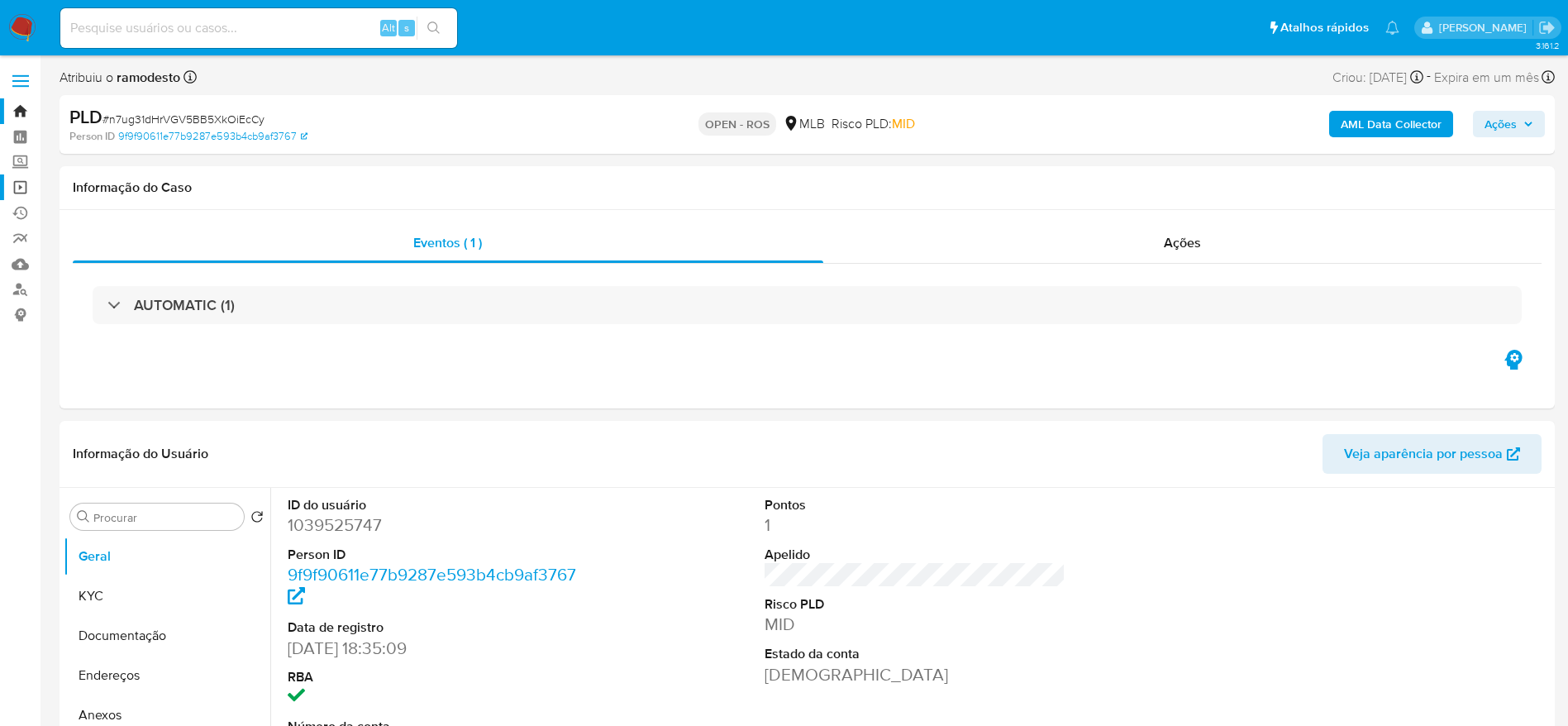
click at [9, 185] on link "Operações em massa" at bounding box center [98, 187] width 196 height 26
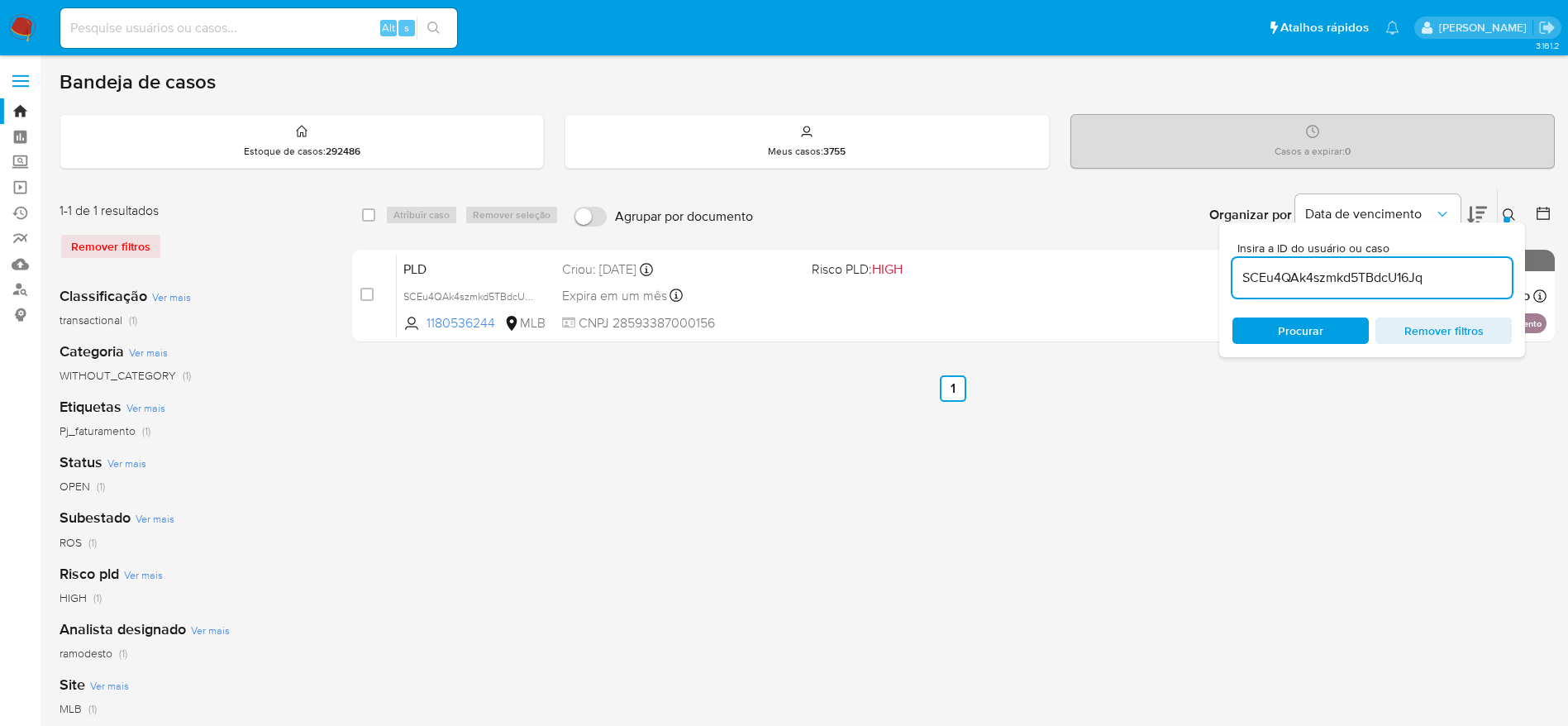
click at [1272, 278] on input "SCEu4QAk4szmkd5TBdcU16Jq" at bounding box center [1372, 277] width 280 height 22
paste input "n7ug31dHrVGV5BB5XkOiEcCy"
type input "n7ug31dHrVGV5BB5XkOiEcCy"
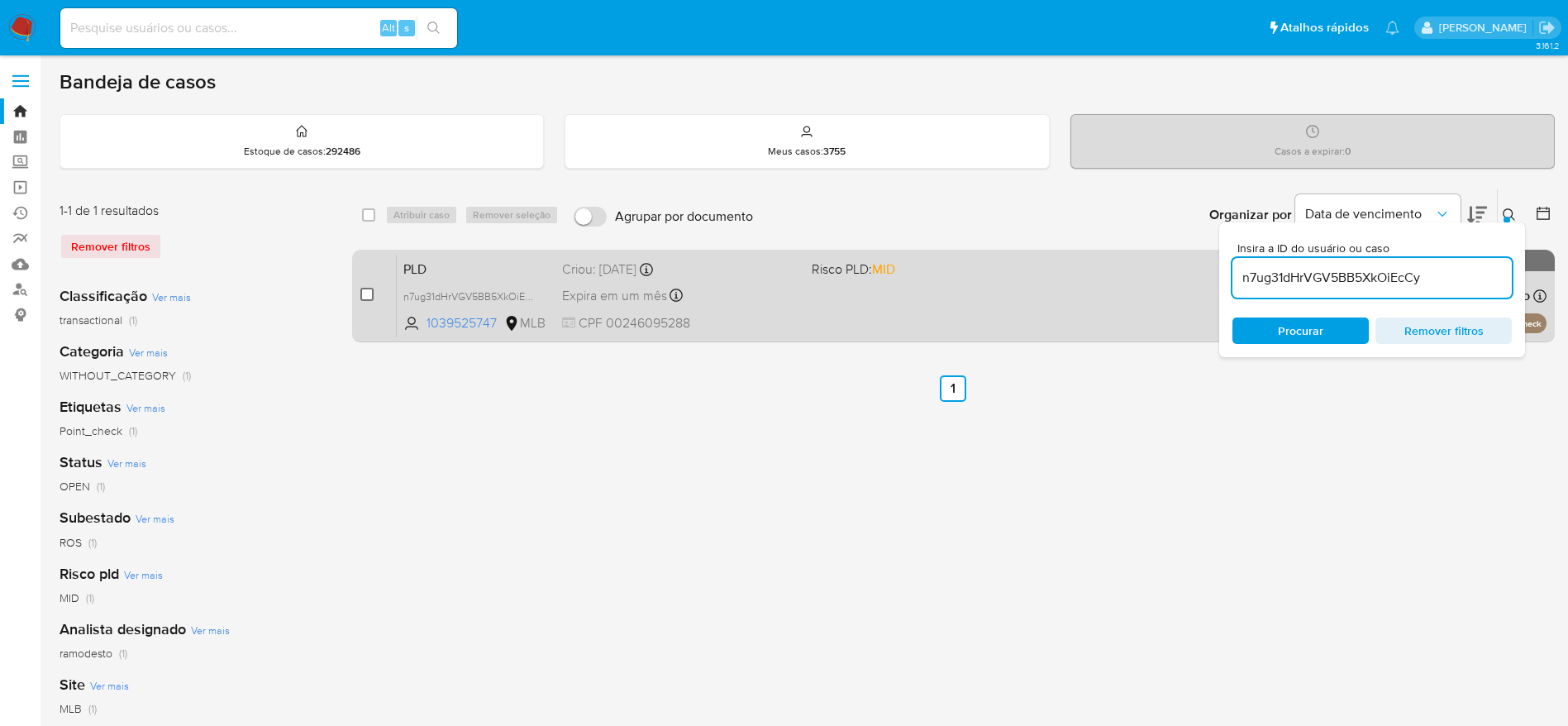
click at [366, 299] on input "checkbox" at bounding box center [367, 294] width 13 height 13
checkbox input "true"
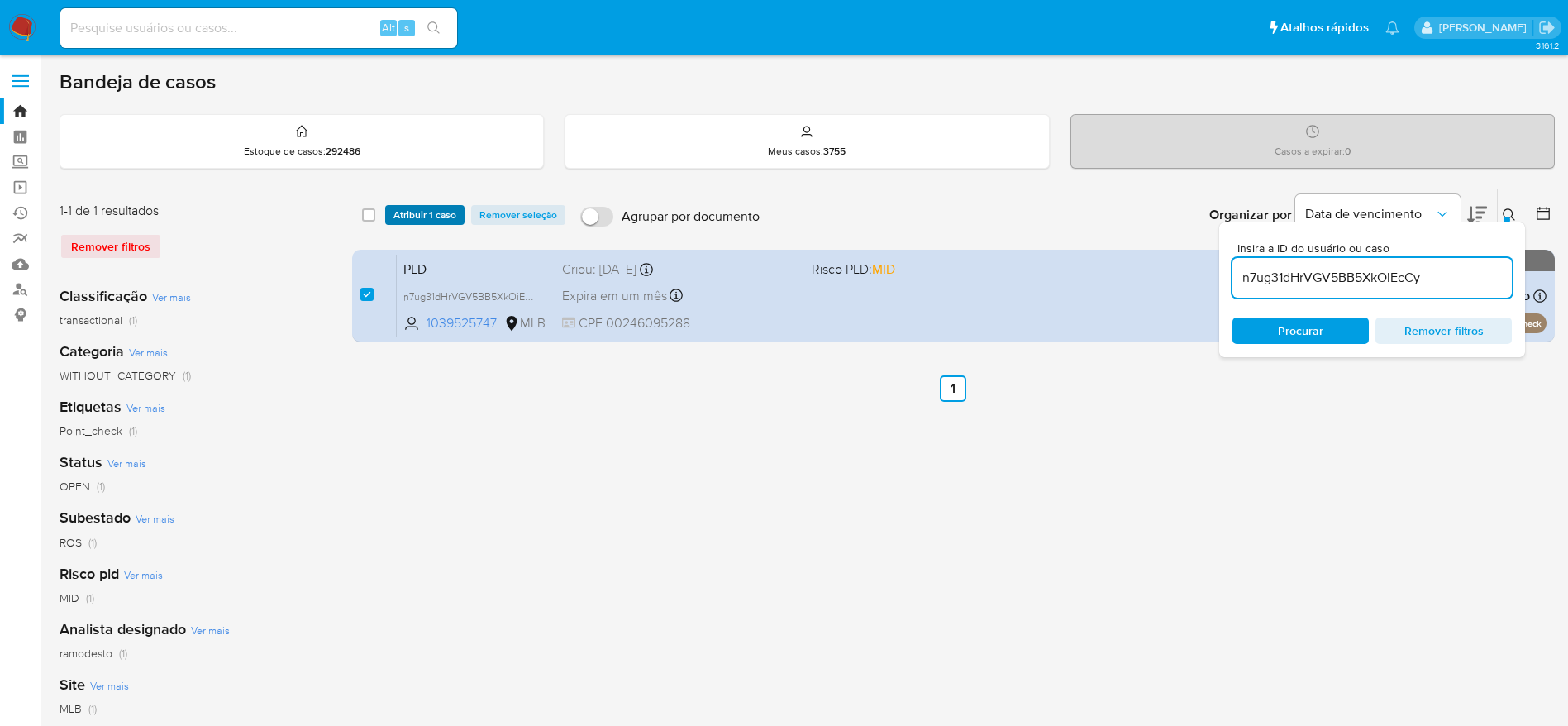
click at [427, 207] on span "Atribuir 1 caso" at bounding box center [425, 214] width 63 height 16
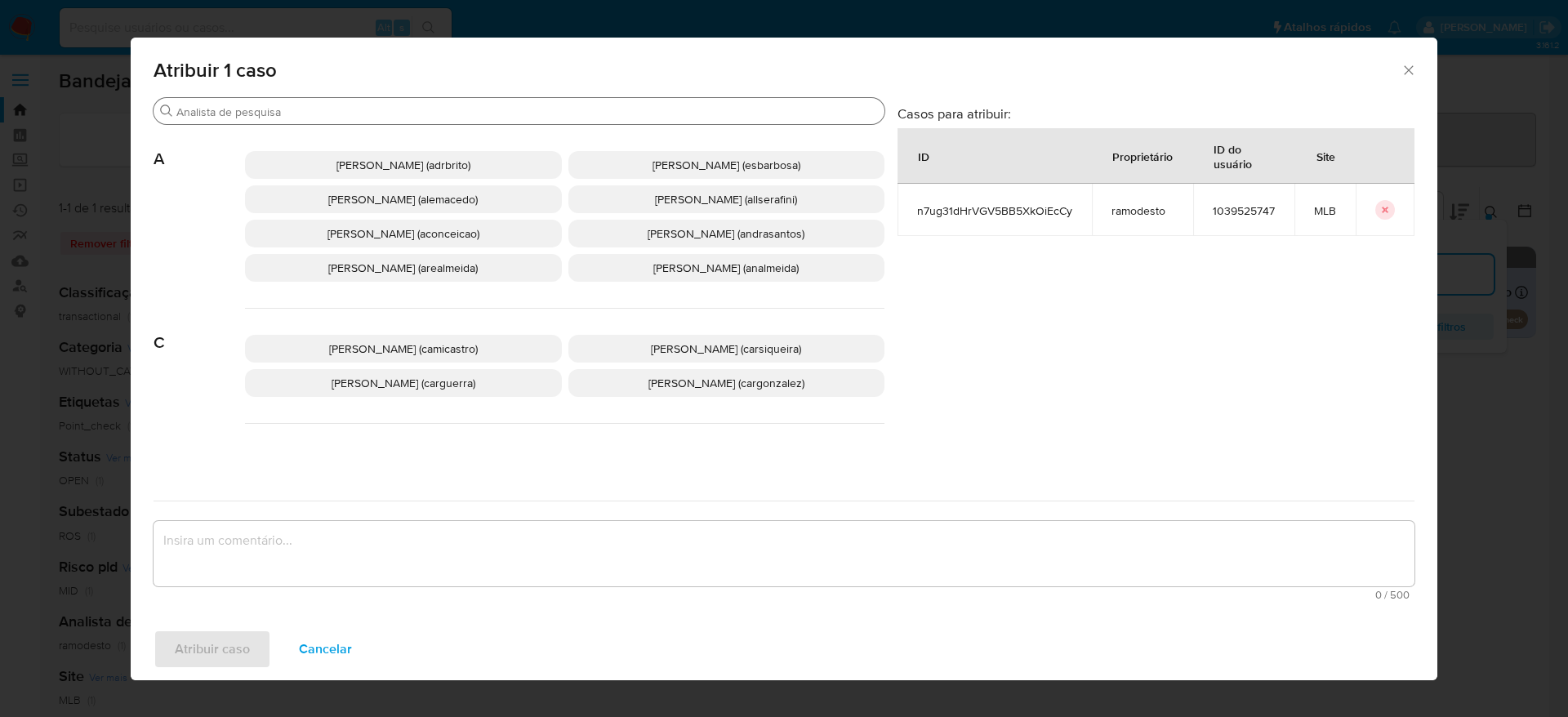
click at [348, 112] on input "Buscar" at bounding box center [527, 112] width 702 height 15
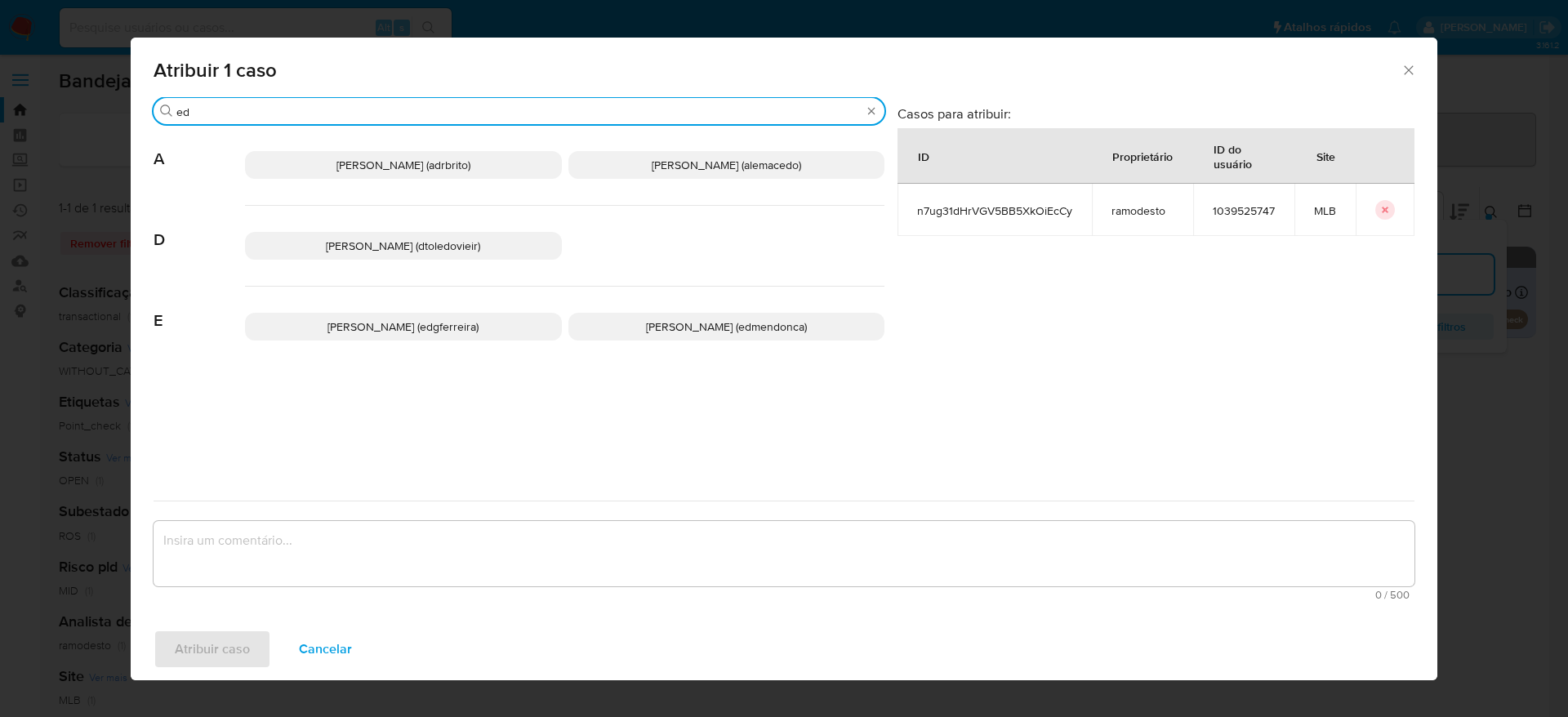
type input "ed"
click at [607, 327] on p "Eduardo Mendonca Dutra (edmendonca)" at bounding box center [727, 327] width 317 height 28
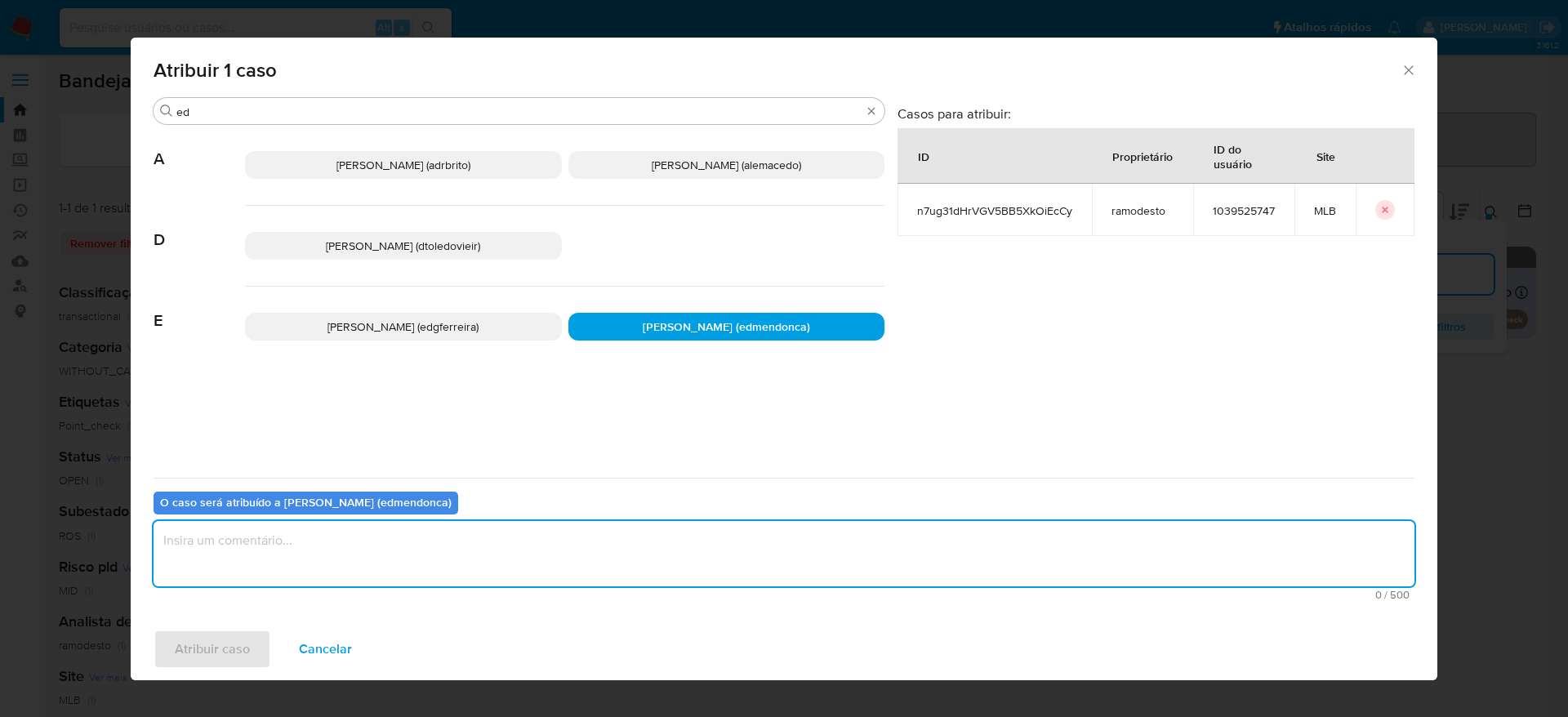
click at [566, 543] on textarea "assign-modal" at bounding box center [784, 554] width 1261 height 66
type textarea "."
click at [234, 644] on span "Atribuir caso" at bounding box center [212, 650] width 75 height 36
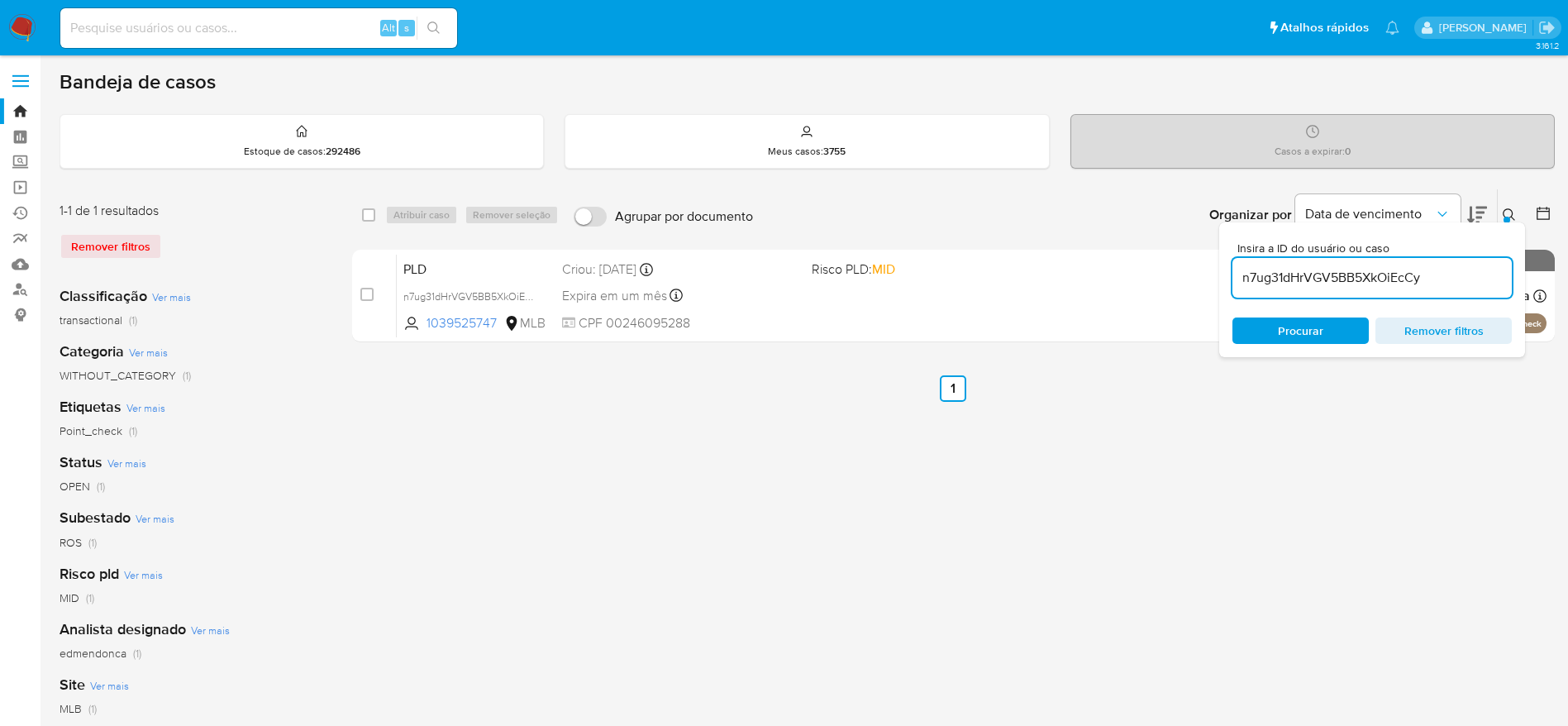
click at [1288, 271] on input "n7ug31dHrVGV5BB5XkOiEcCy" at bounding box center [1372, 277] width 280 height 22
paste input "jVKS2xSquGa4Nh9WCnv3Ebkp"
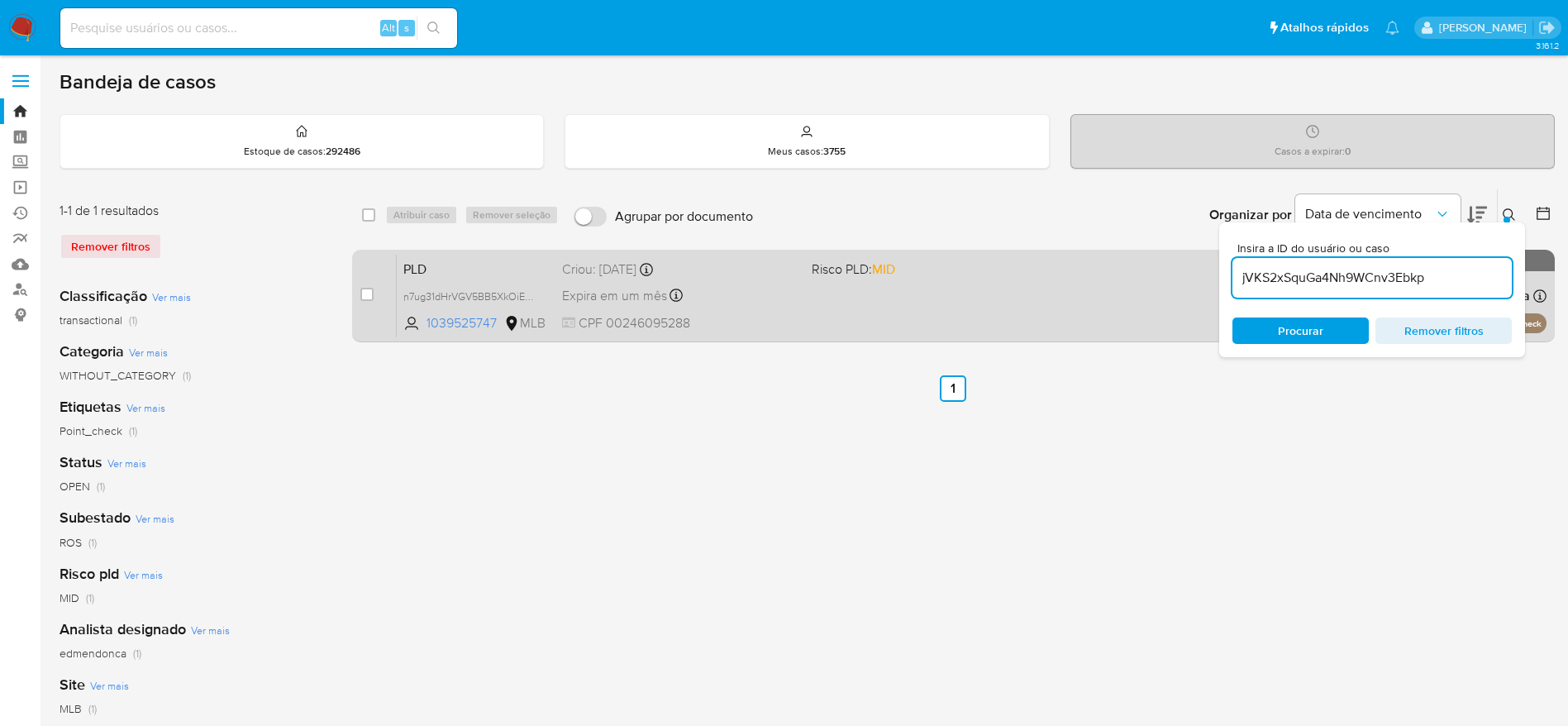
type input "jVKS2xSquGa4Nh9WCnv3Ebkp"
click at [363, 295] on input "checkbox" at bounding box center [367, 294] width 13 height 13
checkbox input "true"
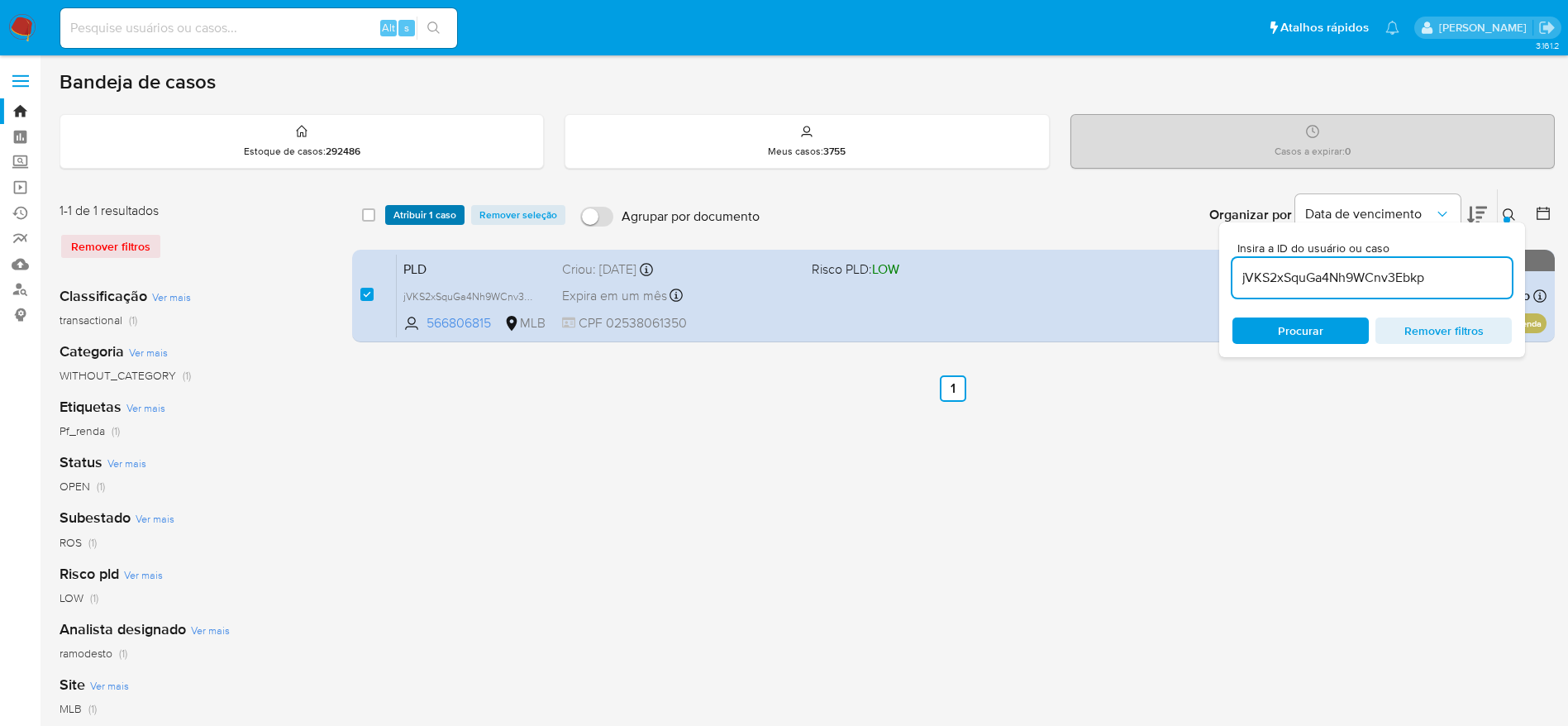
click at [394, 207] on span "Atribuir 1 caso" at bounding box center [425, 214] width 63 height 16
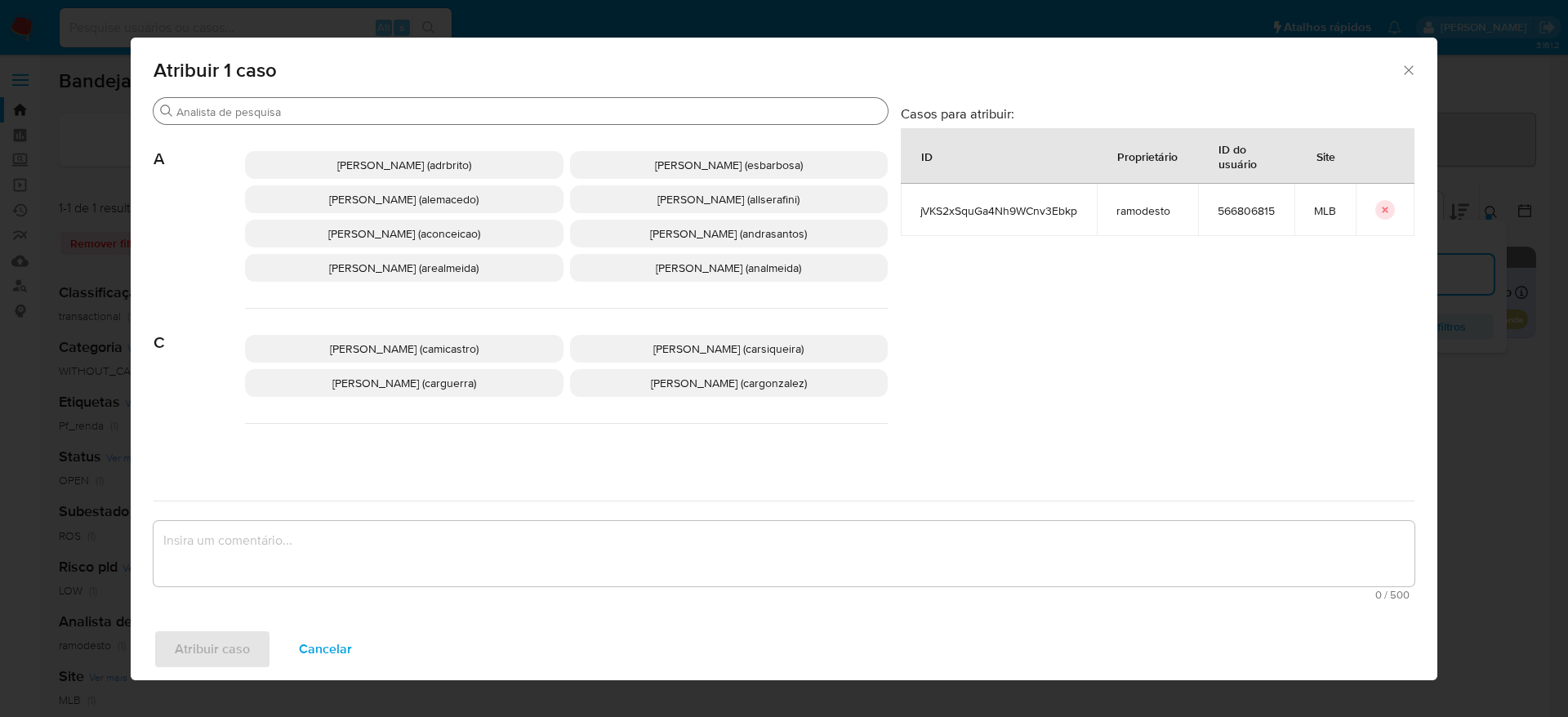
click at [423, 117] on input "Buscar" at bounding box center [529, 112] width 705 height 15
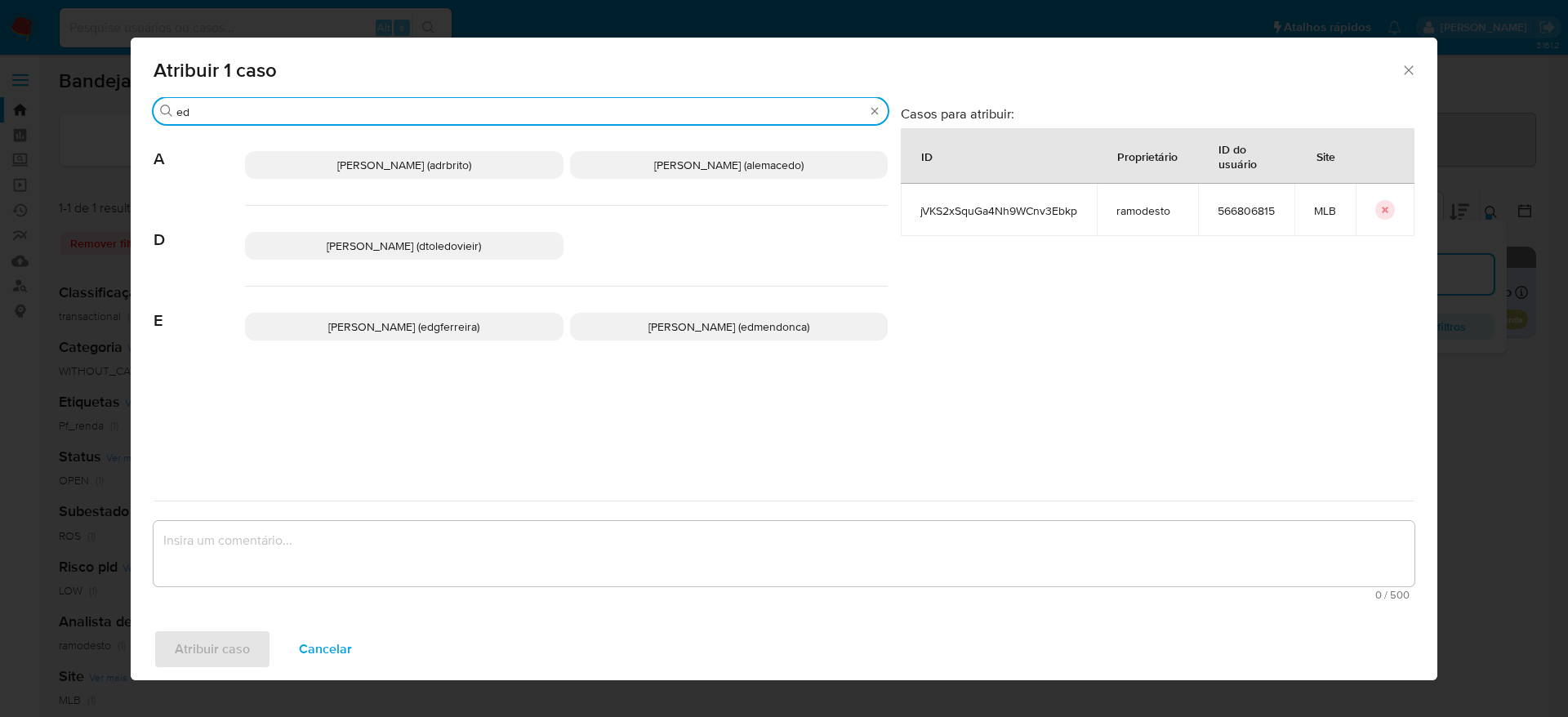
type input "ed"
click at [649, 330] on span "Eduardo Mendonca Dutra (edmendonca)" at bounding box center [729, 326] width 161 height 16
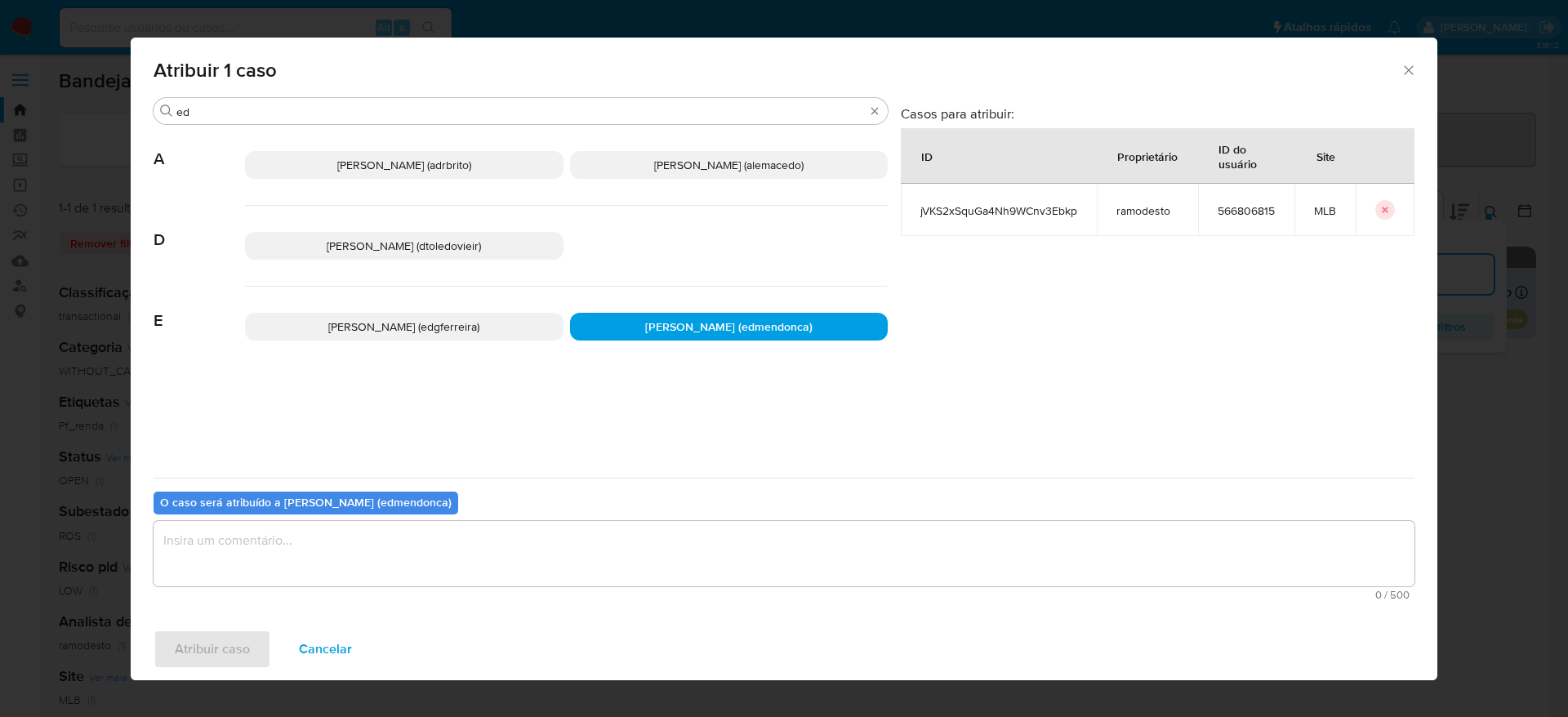
click at [578, 540] on textarea "assign-modal" at bounding box center [784, 554] width 1261 height 66
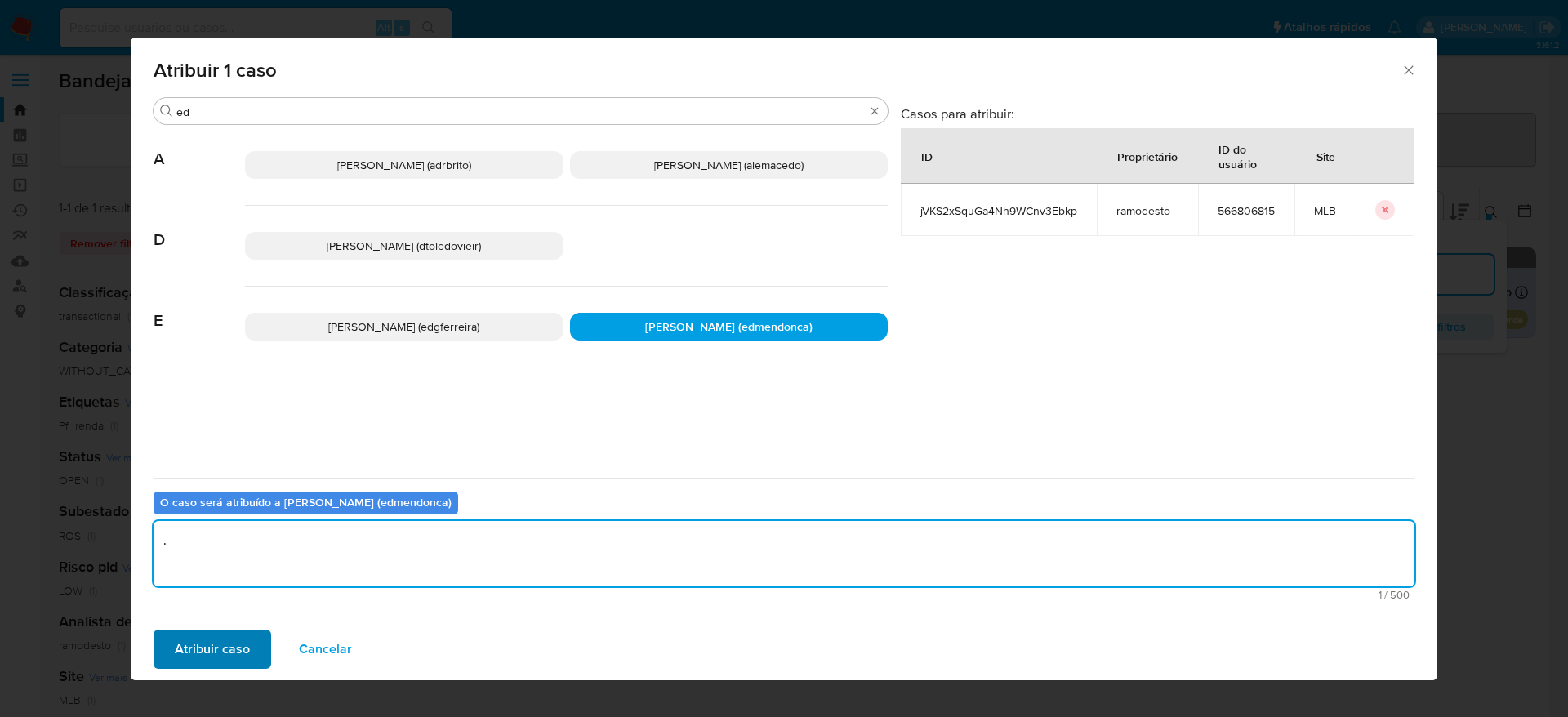
type textarea "."
click at [182, 645] on span "Atribuir caso" at bounding box center [212, 650] width 75 height 36
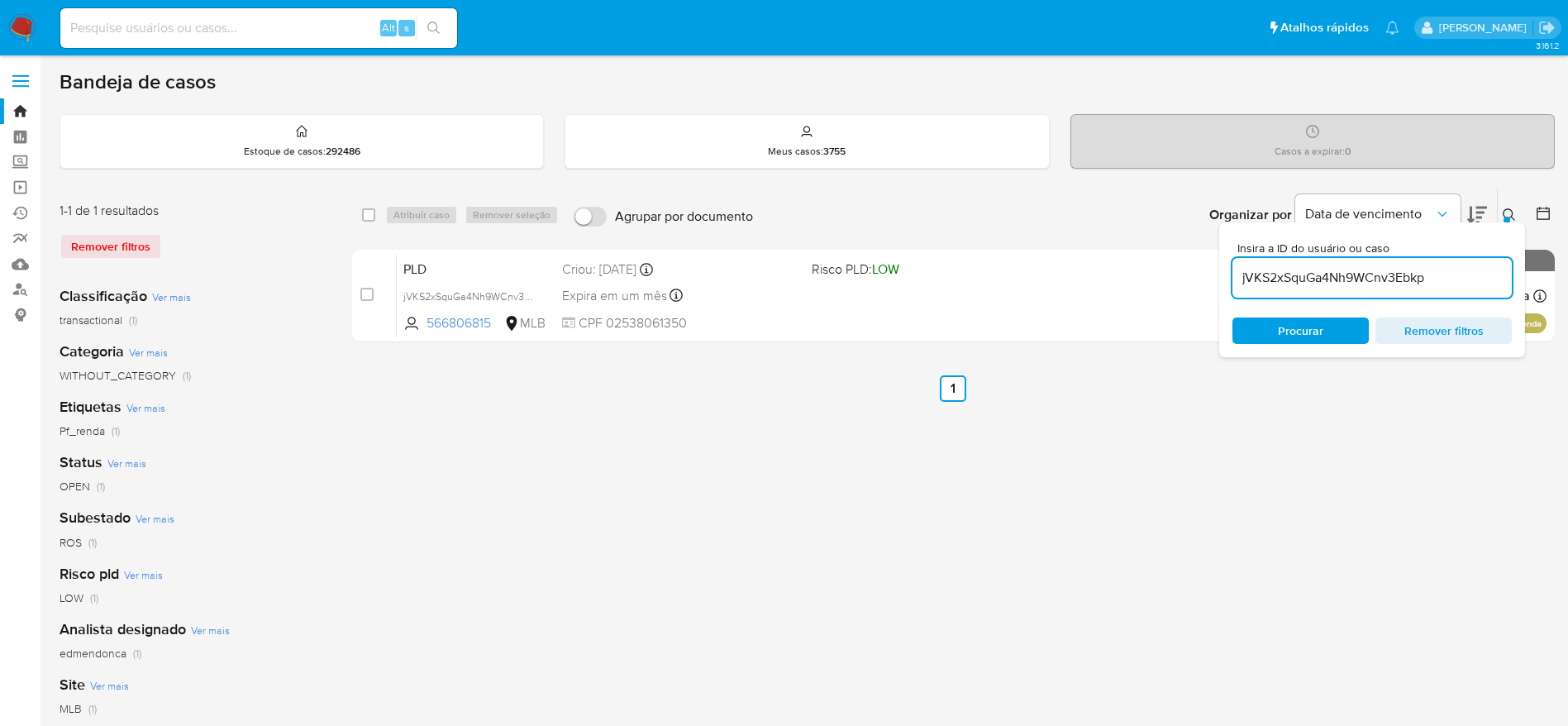
click at [980, 465] on div "select-all-cases-checkbox Atribuir caso Remover seleção Agrupar por documento O…" at bounding box center [953, 551] width 1203 height 726
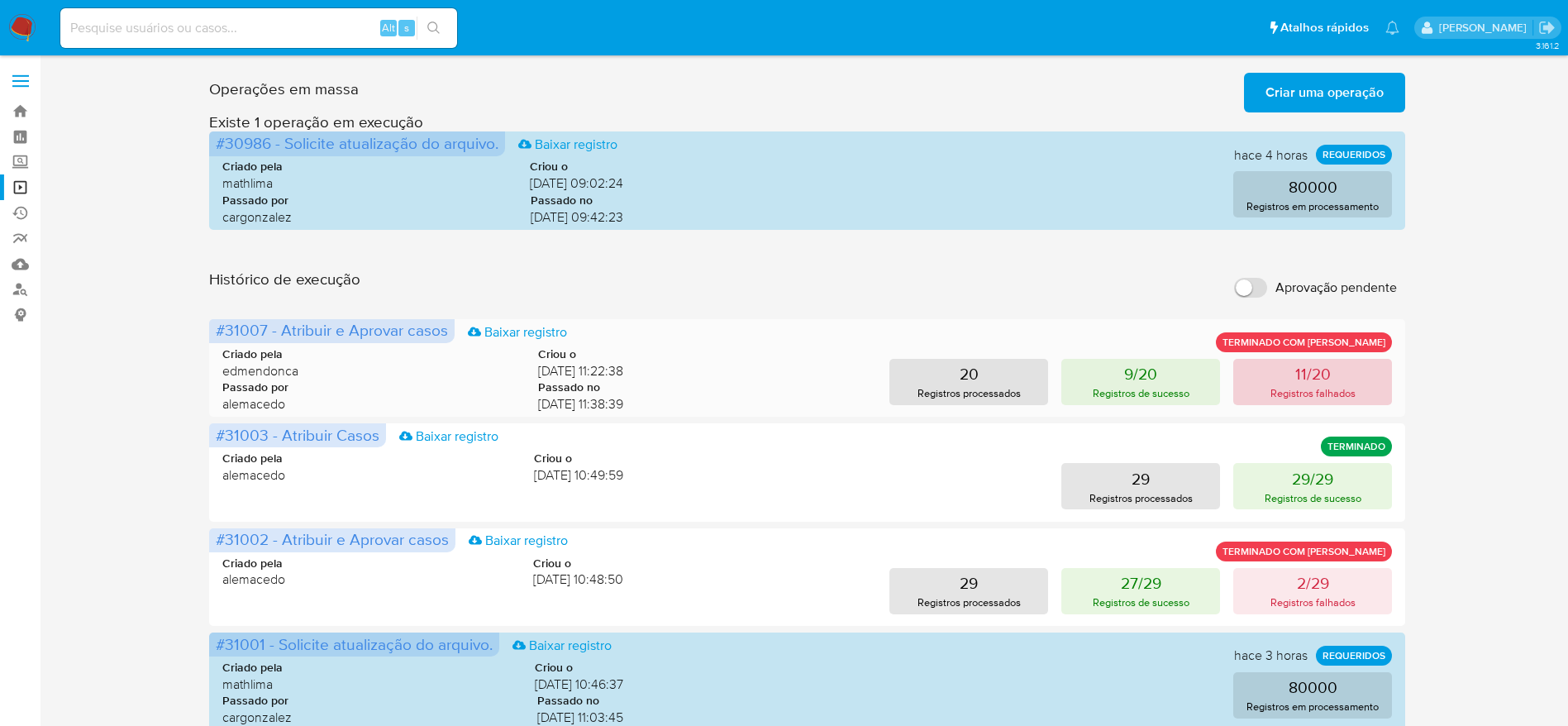
click at [1300, 380] on p "11/20" at bounding box center [1313, 374] width 35 height 23
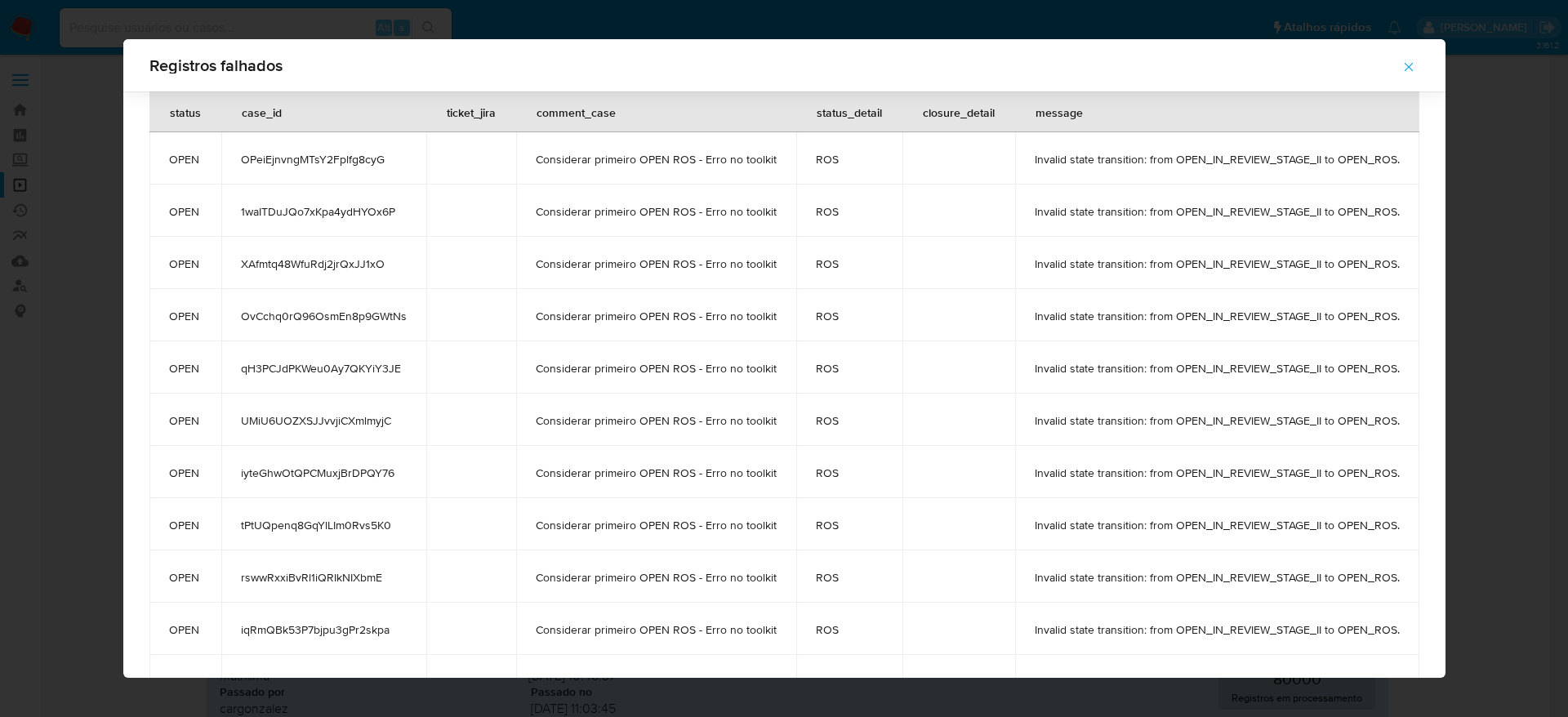
scroll to position [55, 0]
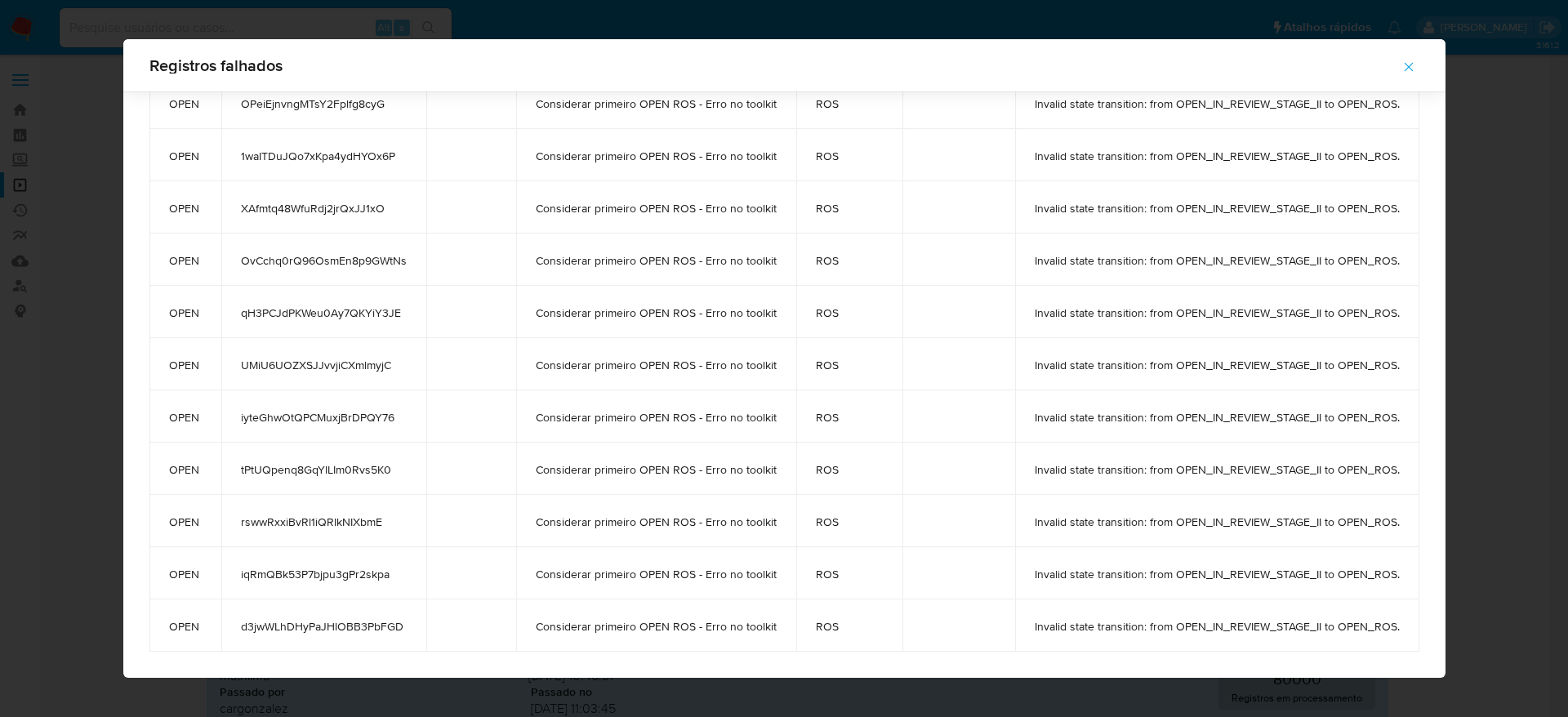
drag, startPoint x: 234, startPoint y: 174, endPoint x: 405, endPoint y: 622, distance: 479.5
click at [405, 622] on tbody "OPEN OPeiEjnvngMTsY2Fplfg8cyG Considerar primeiro OPEN ROS - Erro no toolkit RO…" at bounding box center [784, 364] width 1270 height 575
click at [655, 306] on span "Considerar primeiro OPEN ROS - Erro no toolkit" at bounding box center [656, 313] width 241 height 15
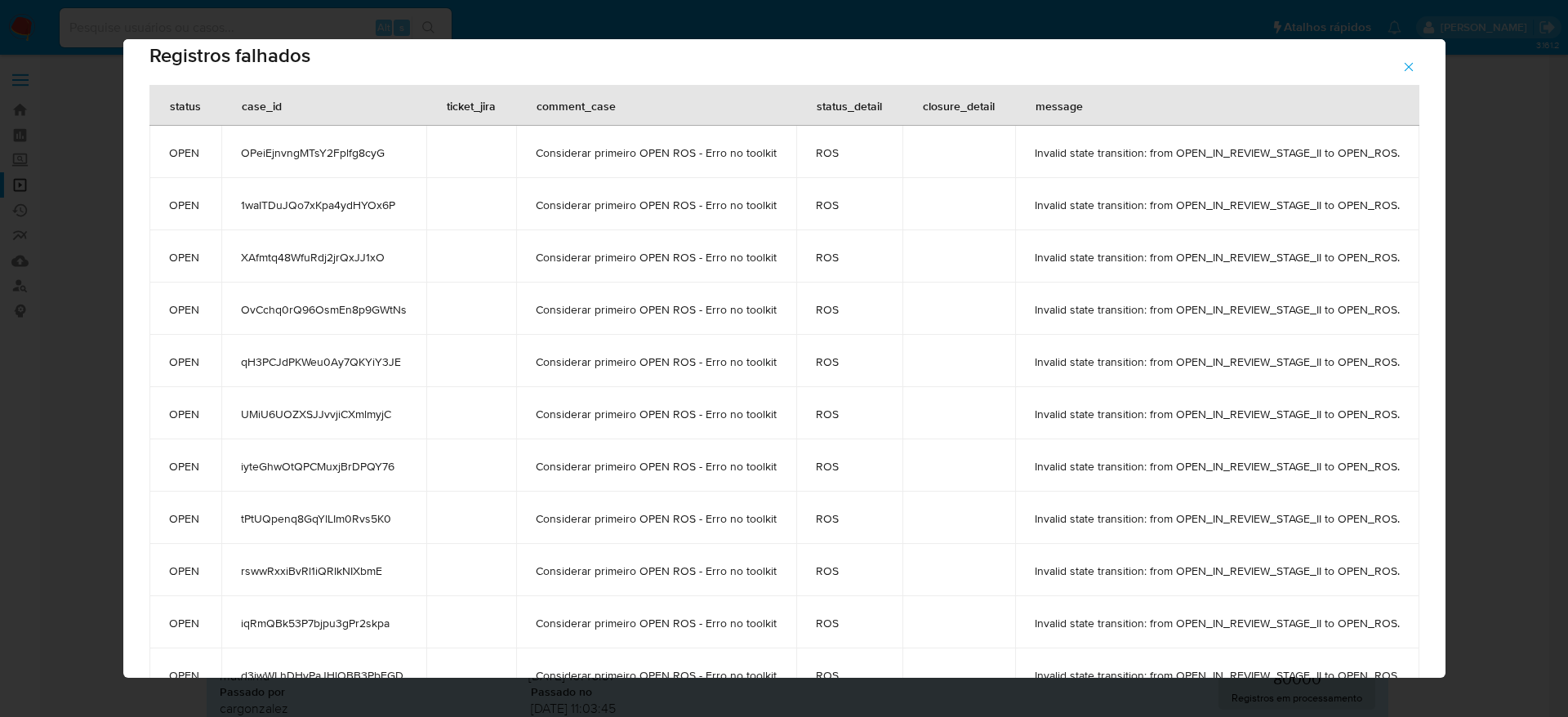
scroll to position [0, 0]
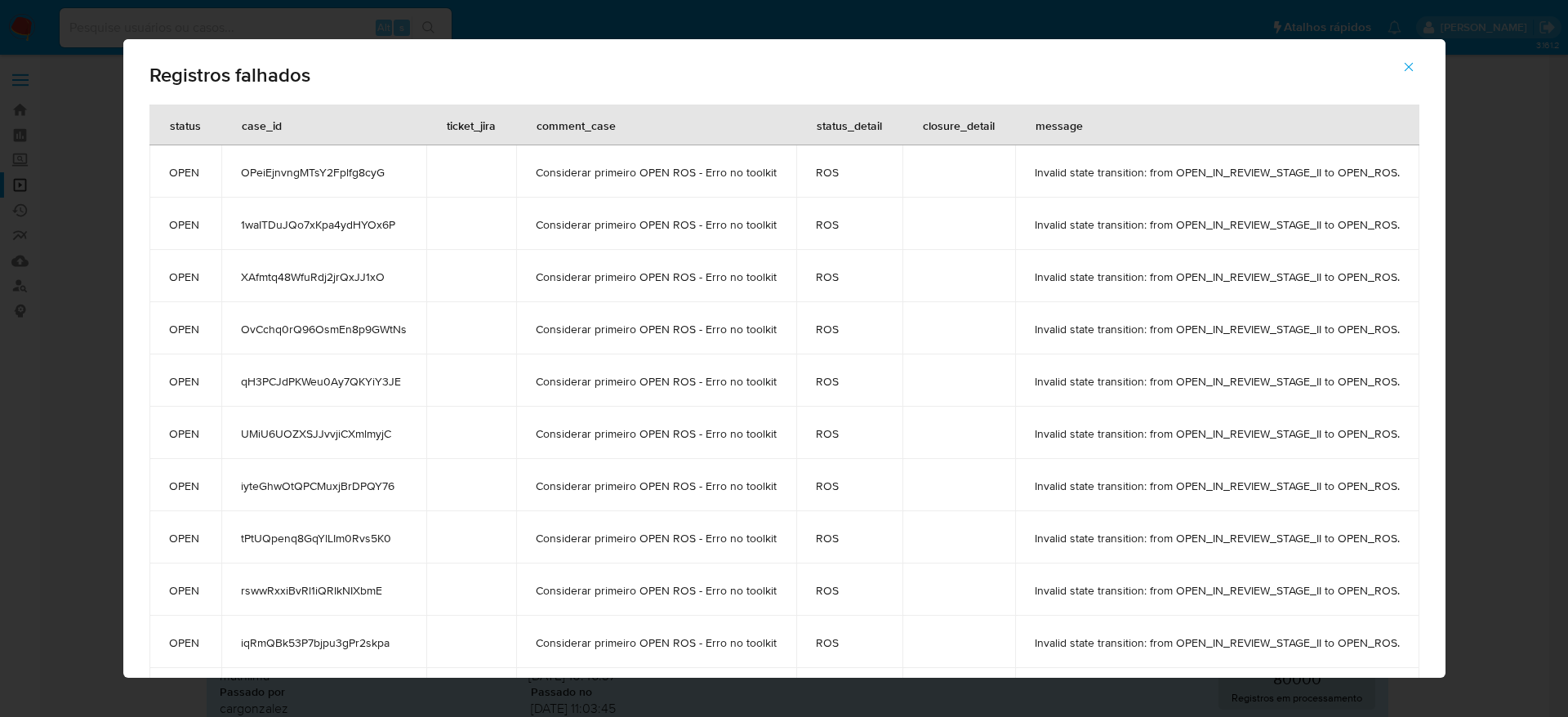
drag, startPoint x: 273, startPoint y: 534, endPoint x: 331, endPoint y: 537, distance: 58.1
click at [331, 537] on span "tPtUQpenq8GqYlLIm0Rvs5K0" at bounding box center [323, 538] width 166 height 15
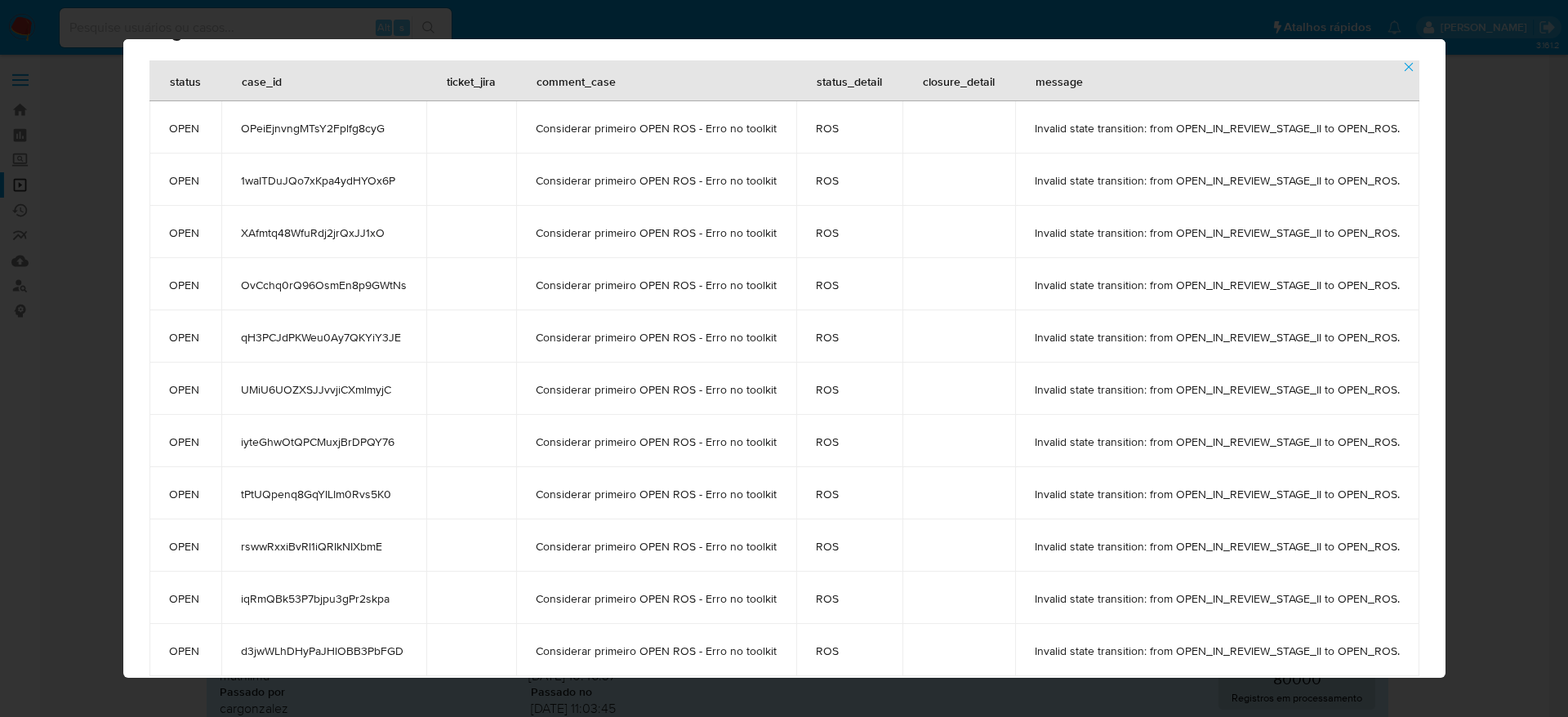
scroll to position [55, 0]
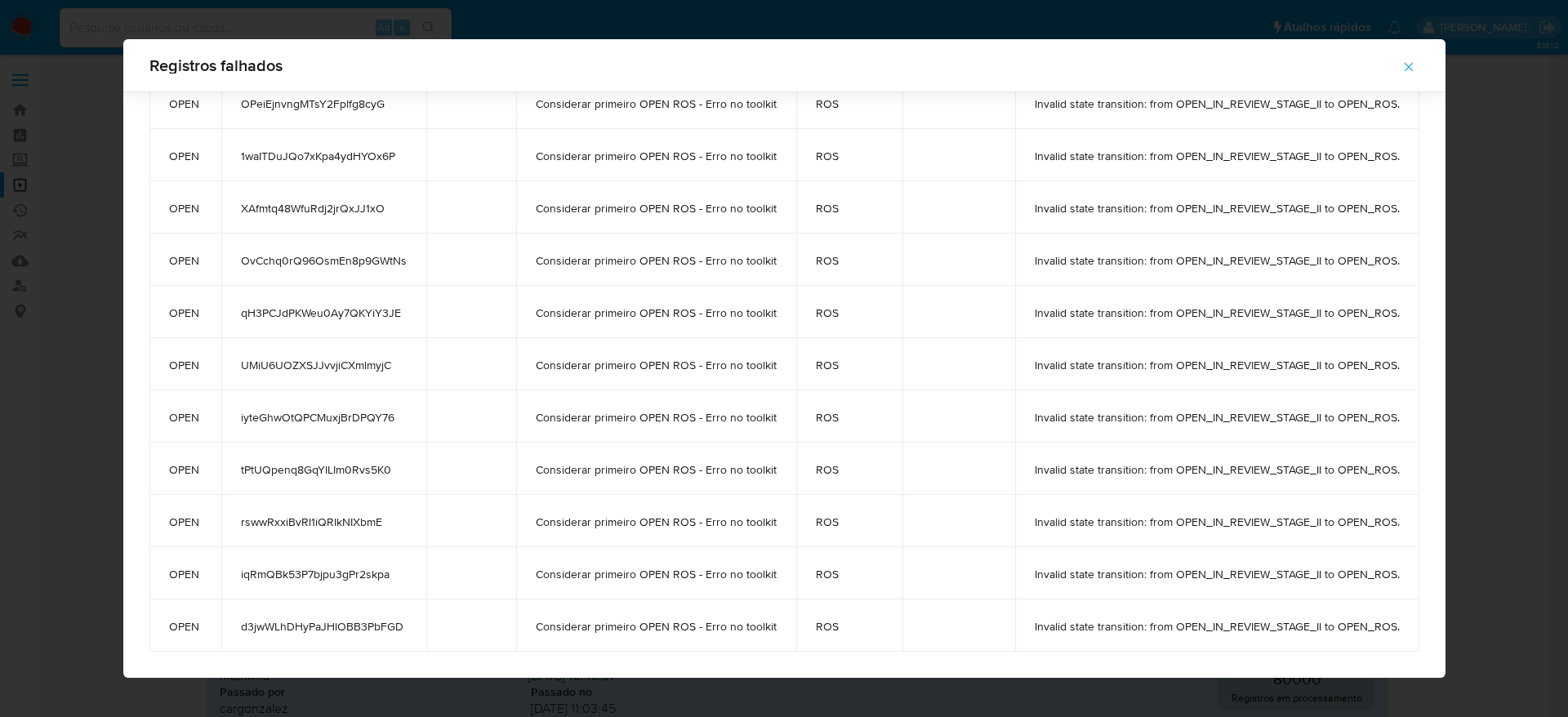
click at [306, 519] on span "rswwRxxiBvRl1iQRIkNIXbmE" at bounding box center [323, 522] width 166 height 15
click at [306, 563] on td "iqRmQBk53P7bjpu3gPr2skpa" at bounding box center [323, 574] width 205 height 52
click at [300, 620] on span "d3jwWLhDHyPaJHlOBB3PbFGD" at bounding box center [323, 627] width 166 height 15
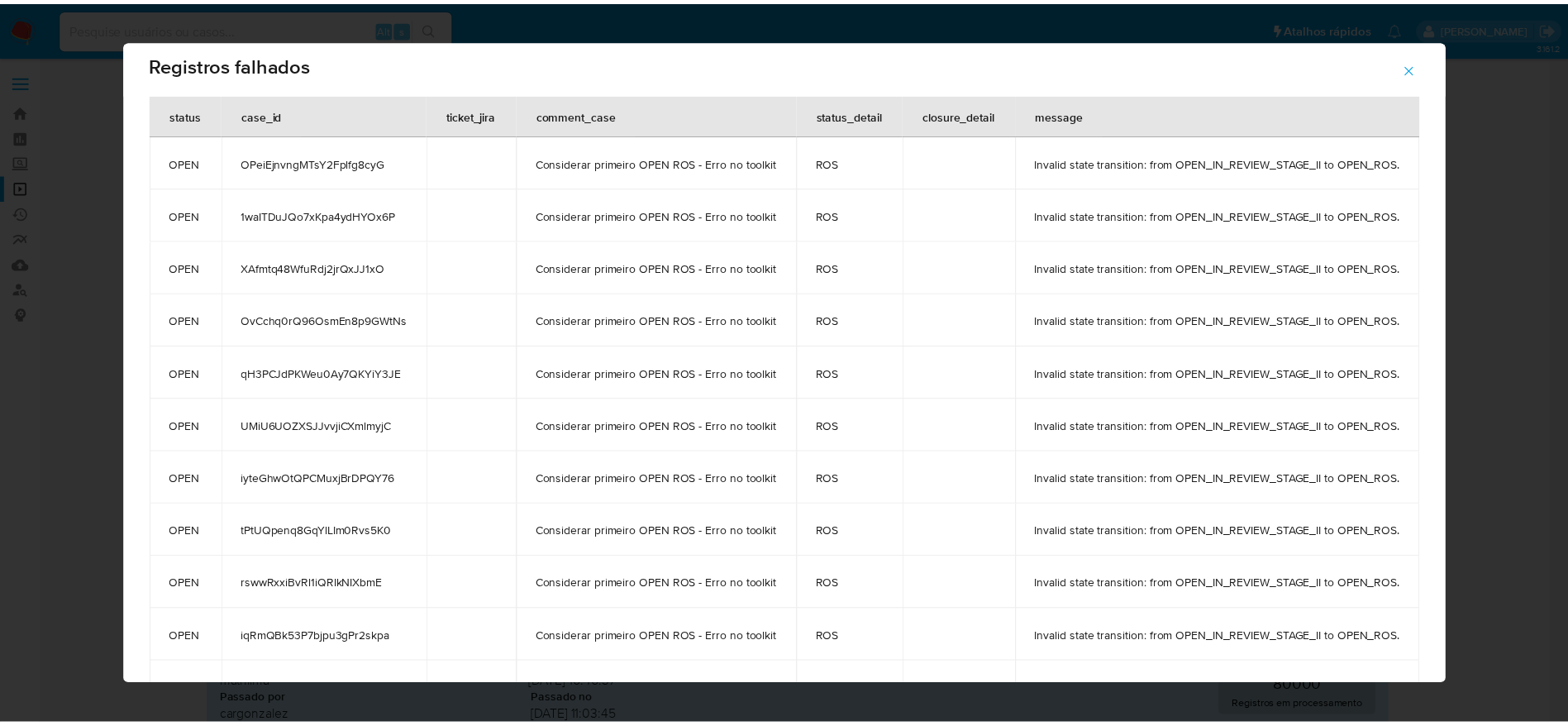
scroll to position [0, 0]
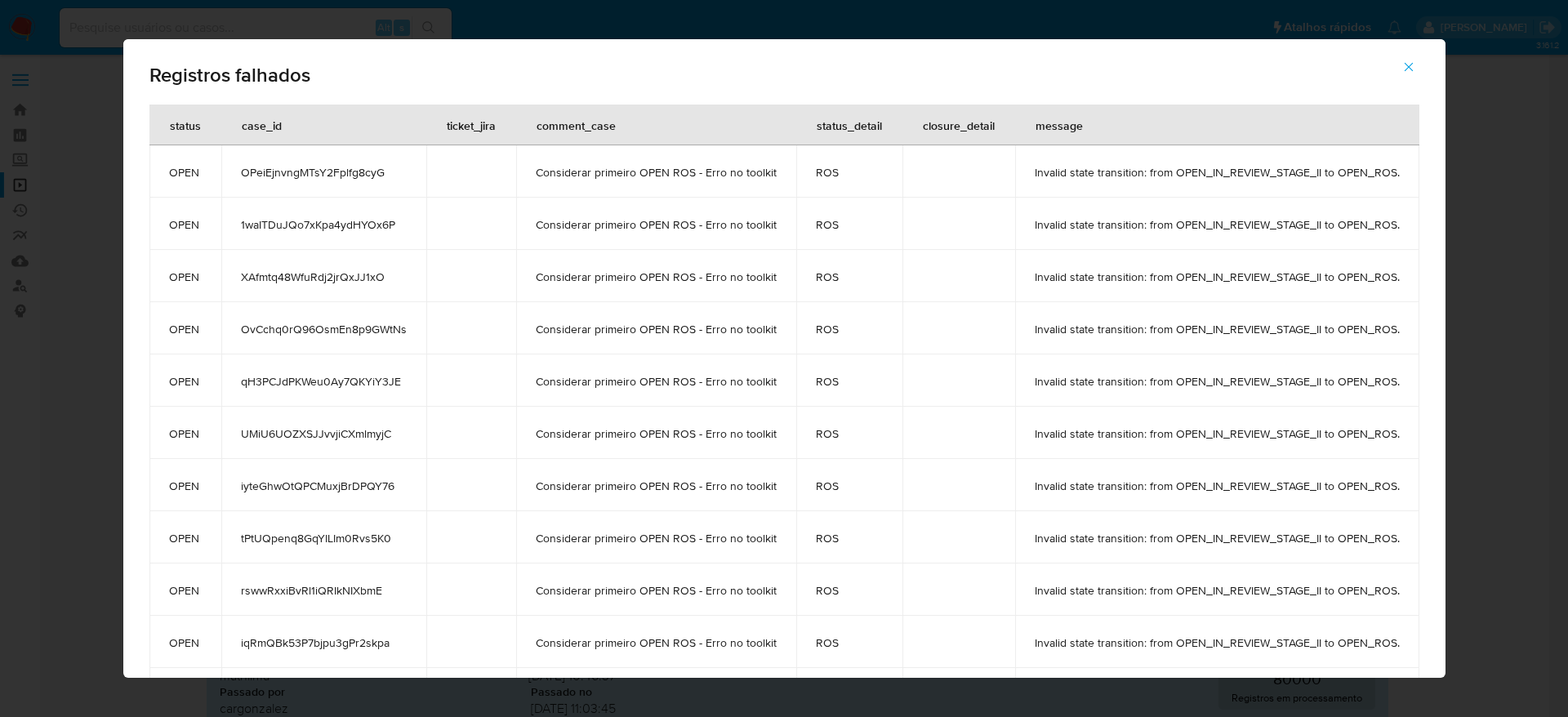
click at [1409, 67] on icon "button" at bounding box center [1409, 67] width 15 height 15
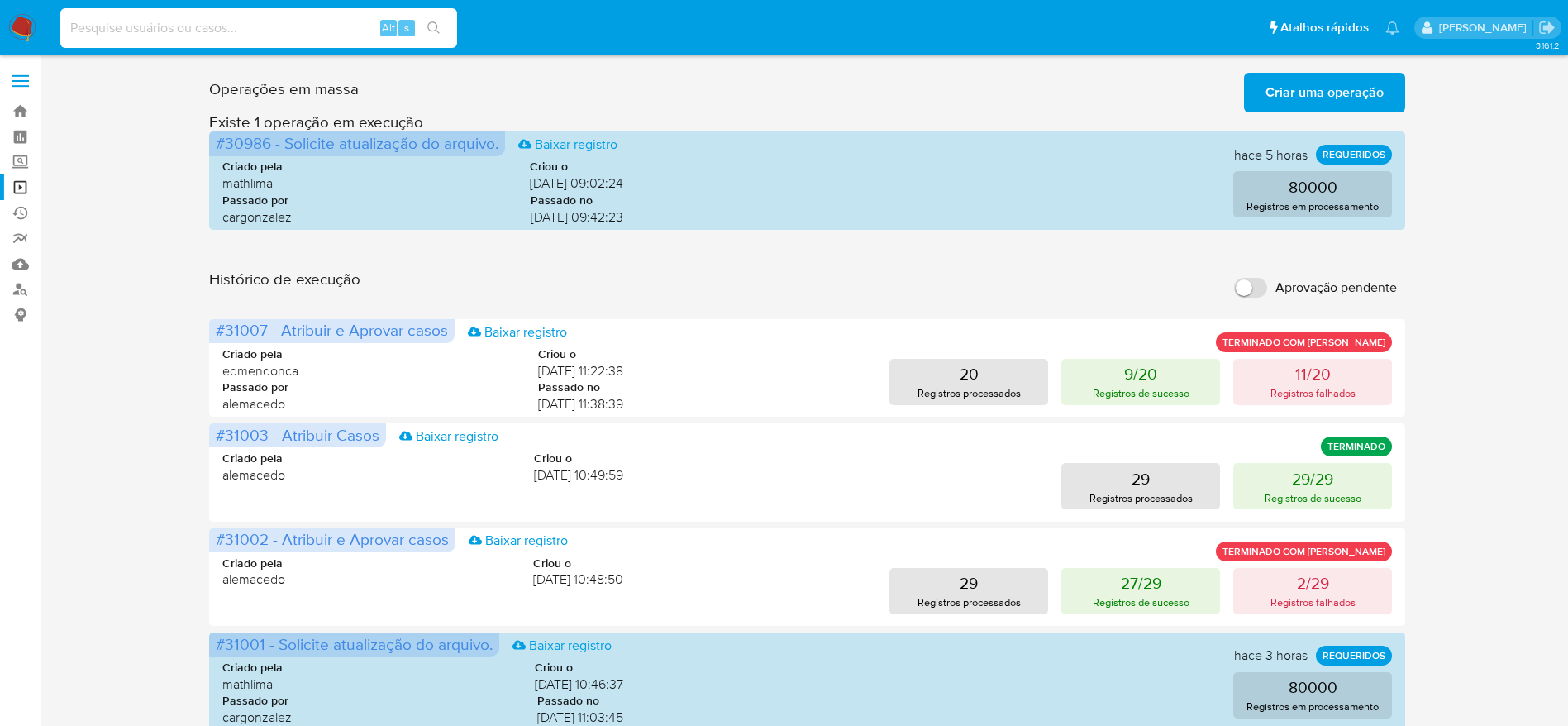
click at [237, 17] on input at bounding box center [259, 28] width 397 height 22
paste input "aMLxNiTSs494X5YTKwiZAgun"
type input "aMLxNiTSs494X5YTKwiZAgun"
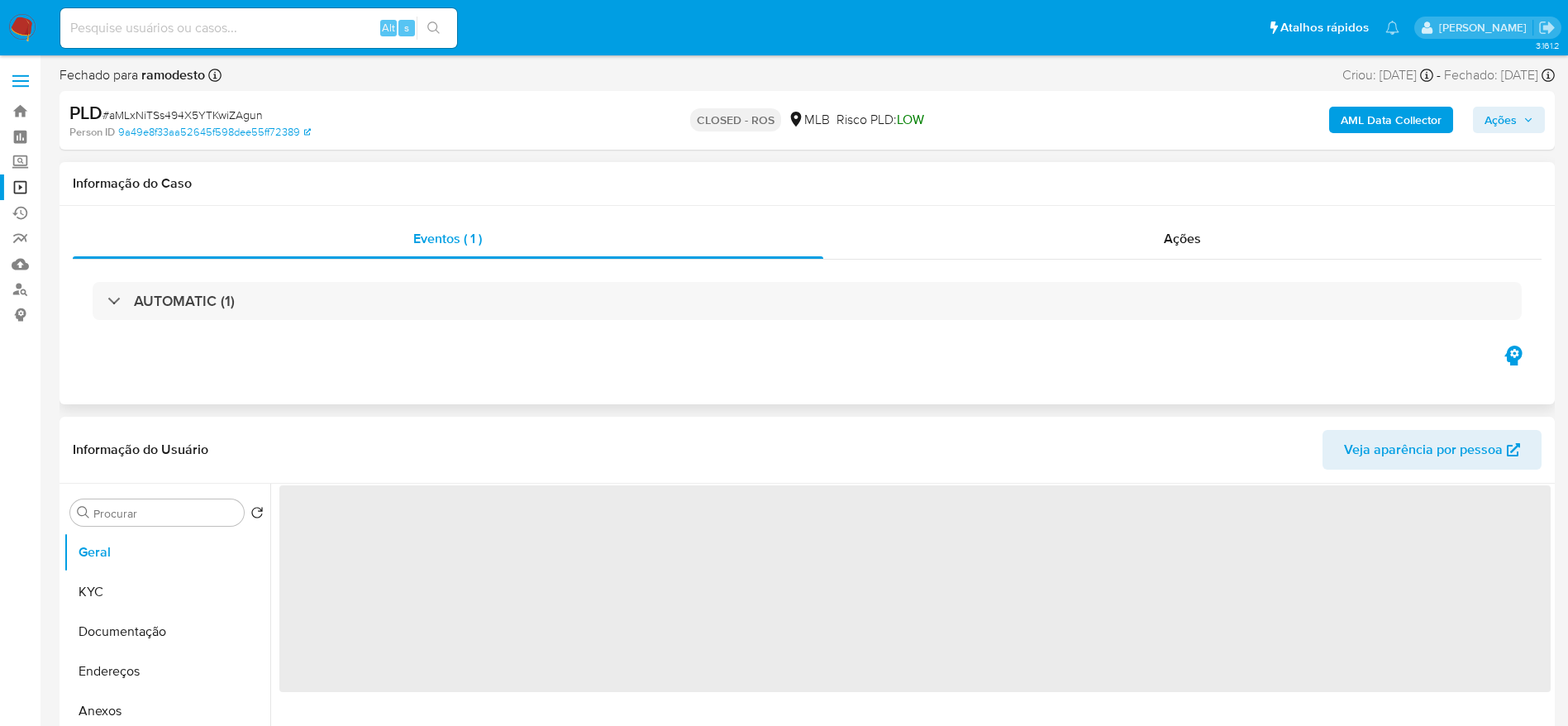
select select "10"
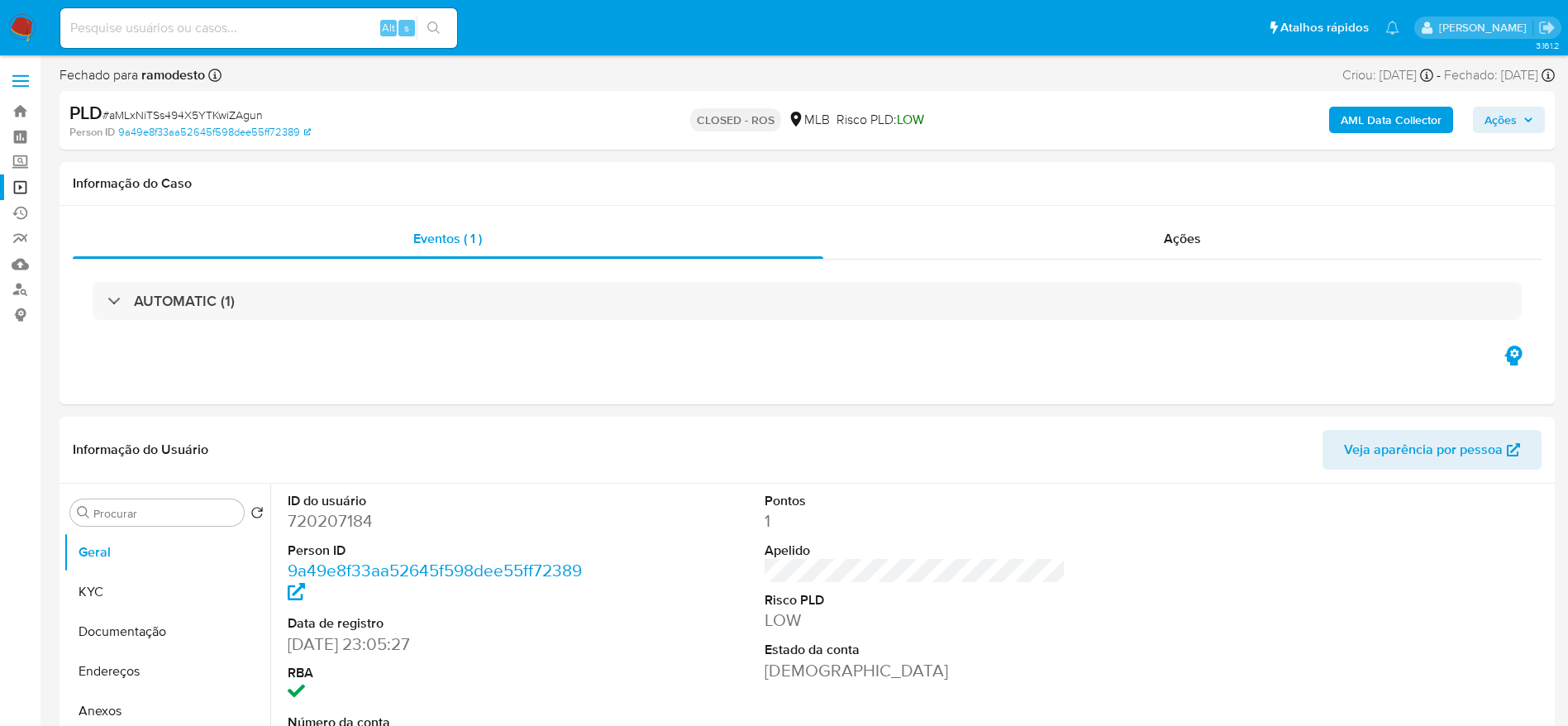
click at [235, 32] on input at bounding box center [259, 28] width 397 height 22
paste input "OPeiEjnvngMTsY2Fplfg8cyG"
type input "OPeiEjnvngMTsY2Fplfg8cyG"
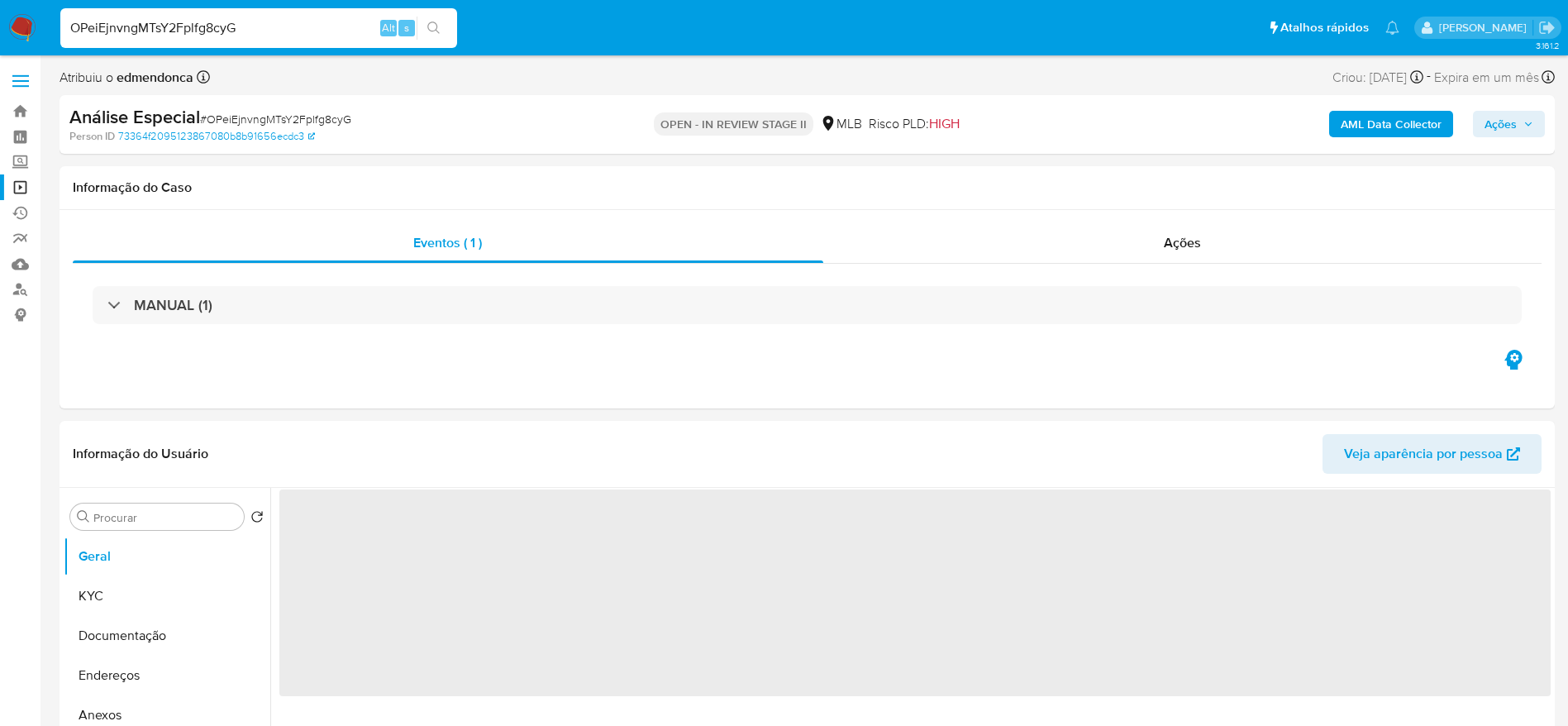
select select "10"
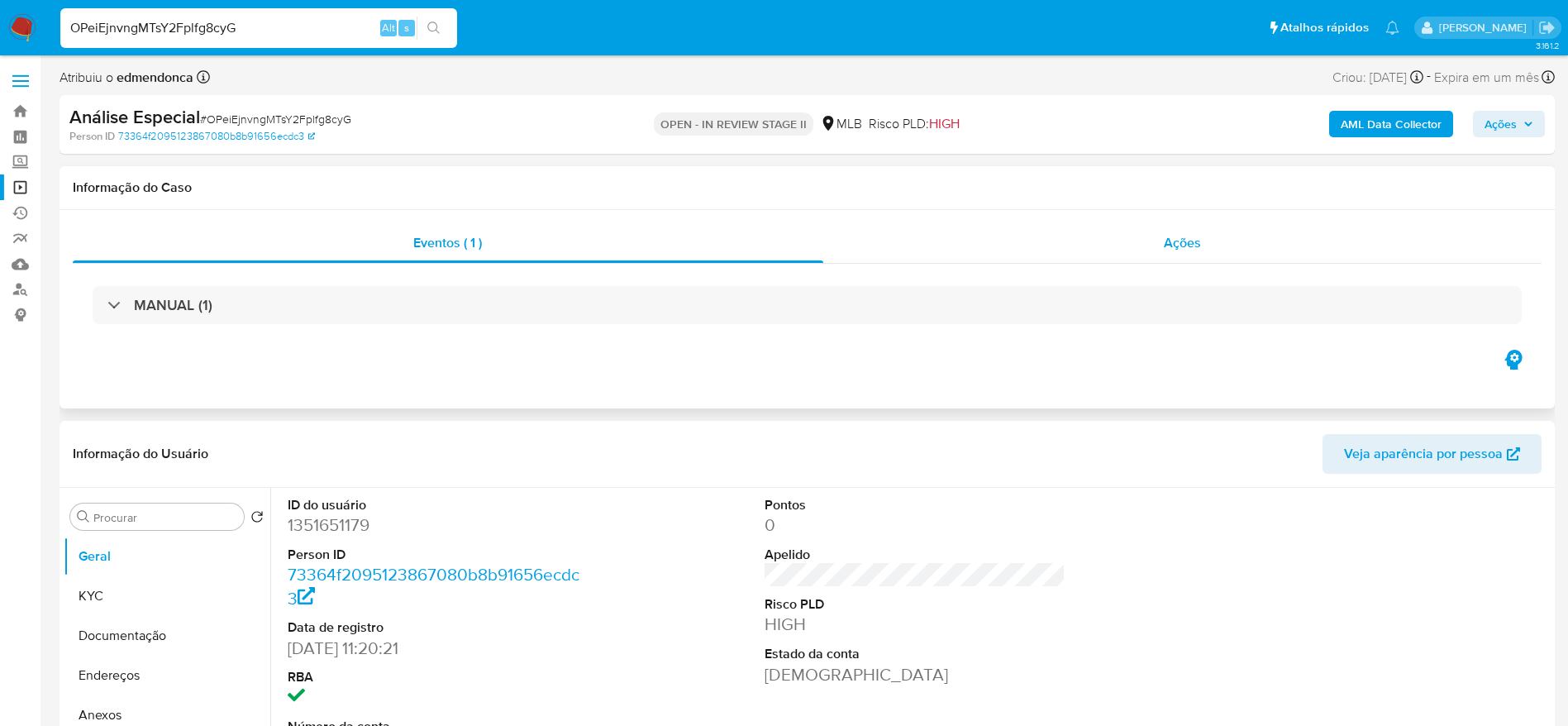
click at [1116, 234] on div "Ações" at bounding box center [1183, 243] width 719 height 40
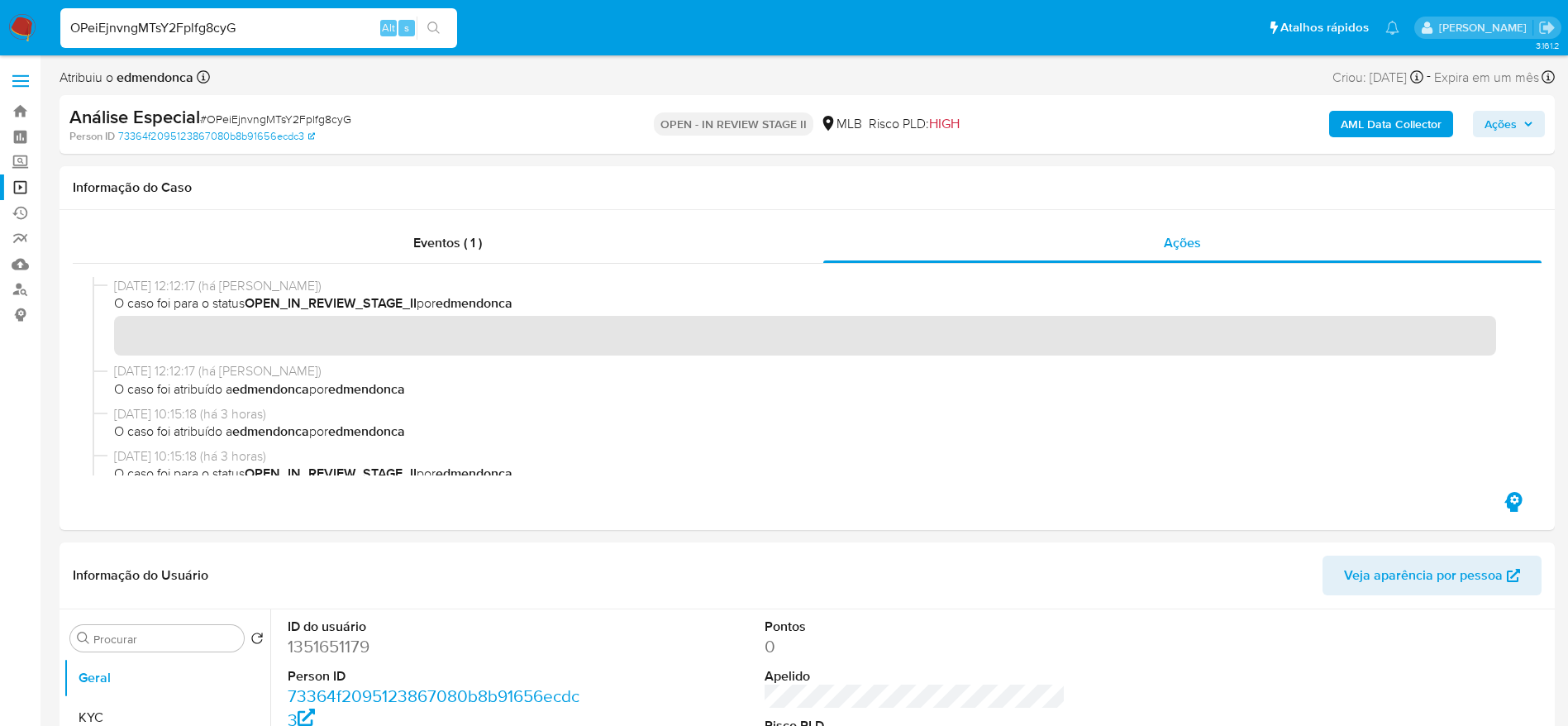
click at [267, 28] on input "OPeiEjnvngMTsY2Fplfg8cyG" at bounding box center [259, 28] width 397 height 22
paste input "N9oLheSOTUFlHag03xSc37nH"
type input "N9oLheSOTUFlHag03xSc37nH"
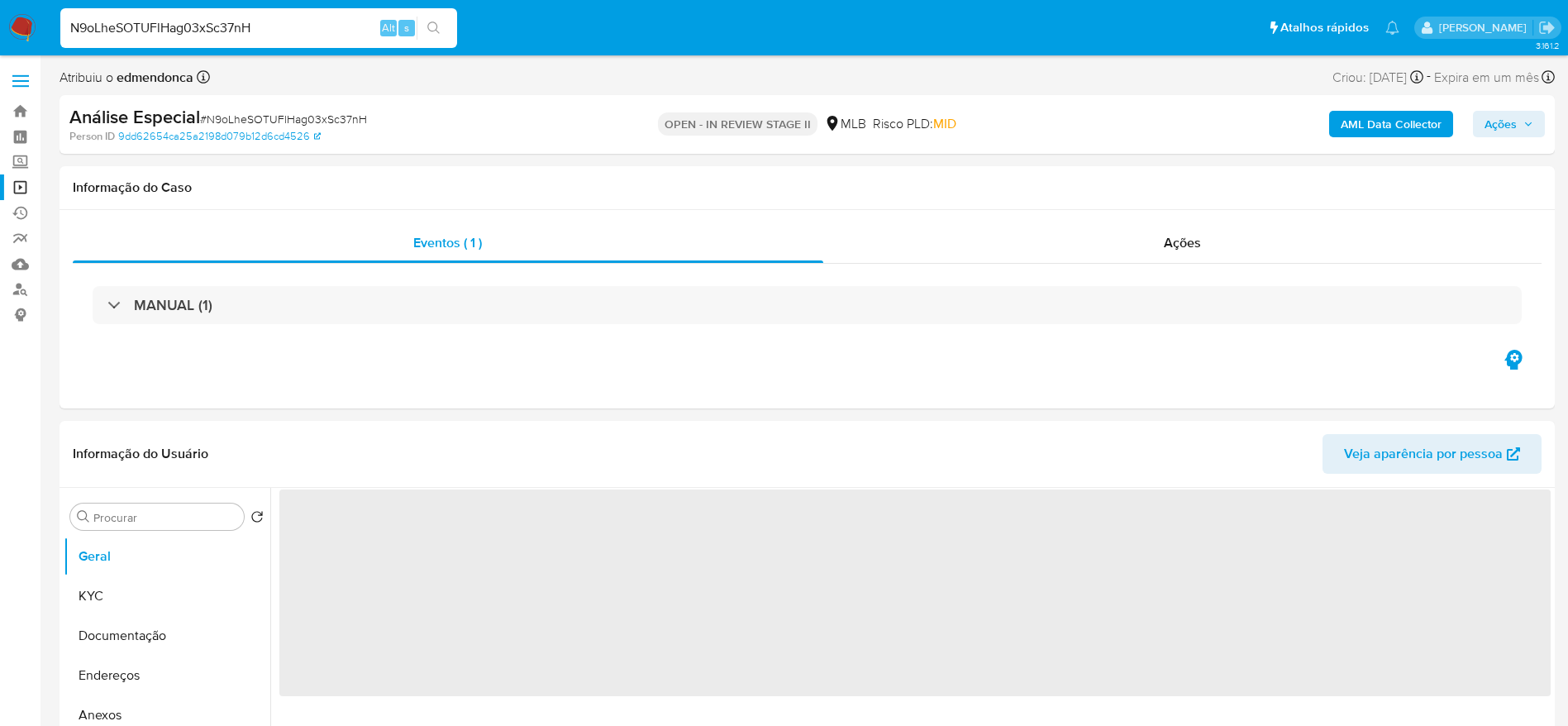
select select "10"
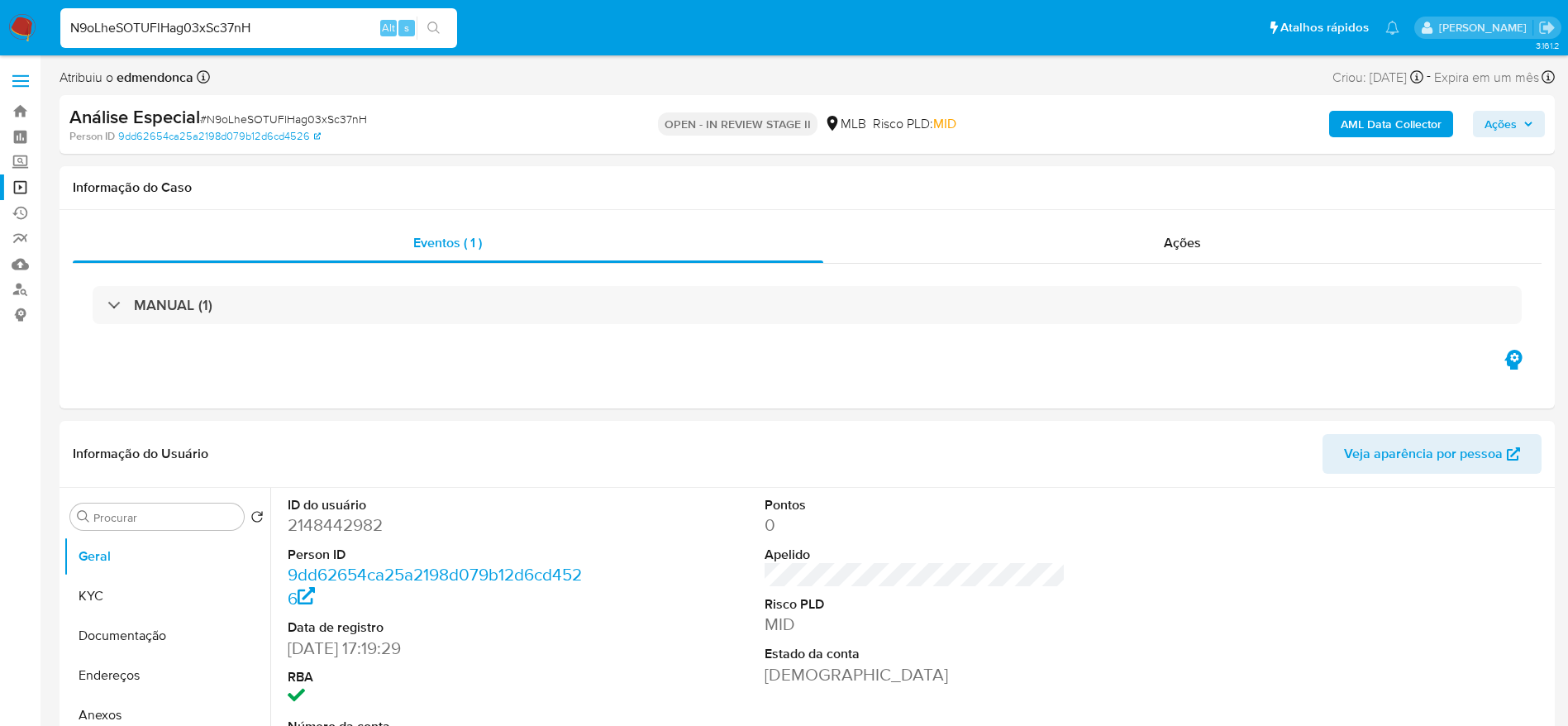
click at [222, 39] on div "N9oLheSOTUFlHag03xSc37nH Alt s" at bounding box center [259, 28] width 397 height 40
click at [222, 30] on input "N9oLheSOTUFlHag03xSc37nH" at bounding box center [259, 28] width 397 height 22
paste input "B2FTYgpMMOgiBbp1lG2Org3g"
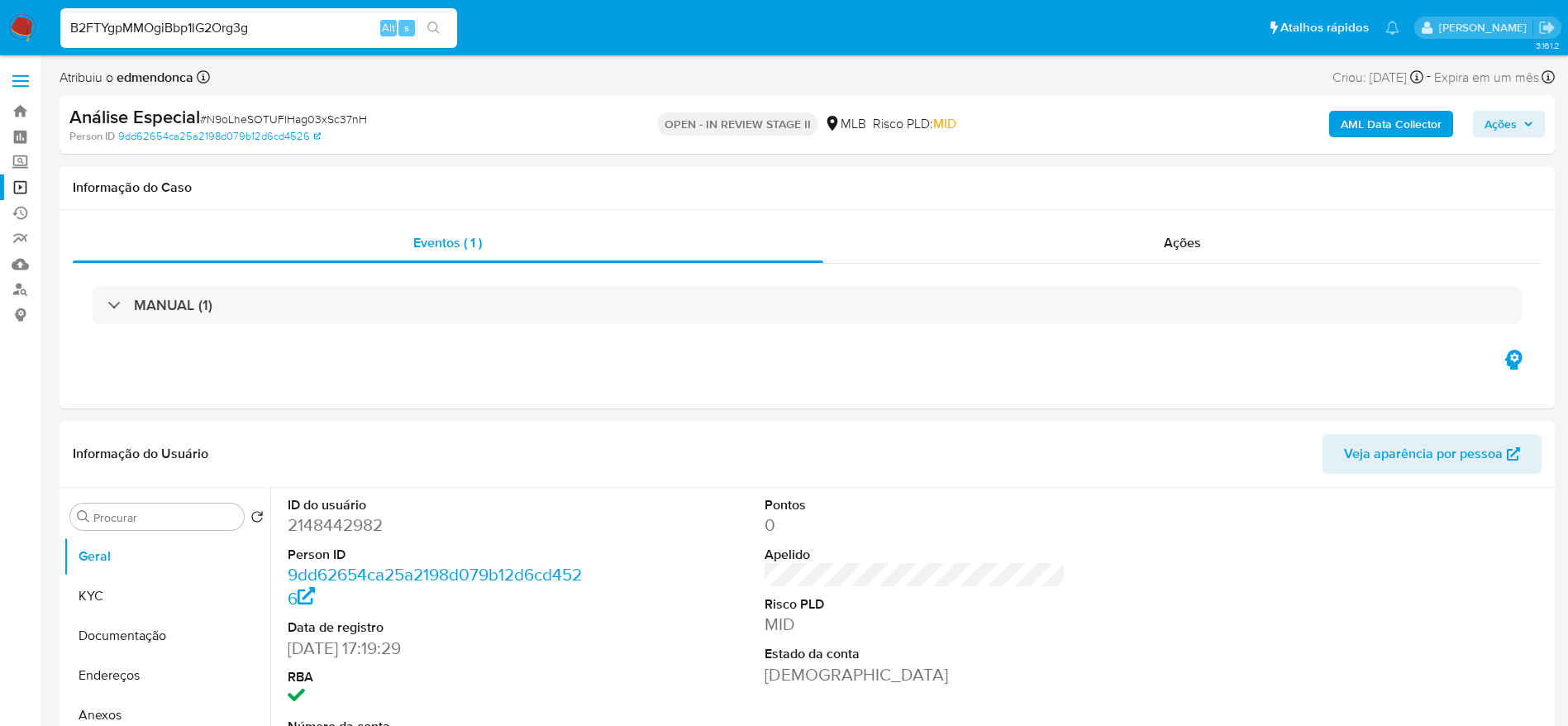
type input "B2FTYgpMMOgiBbp1lG2Org3g"
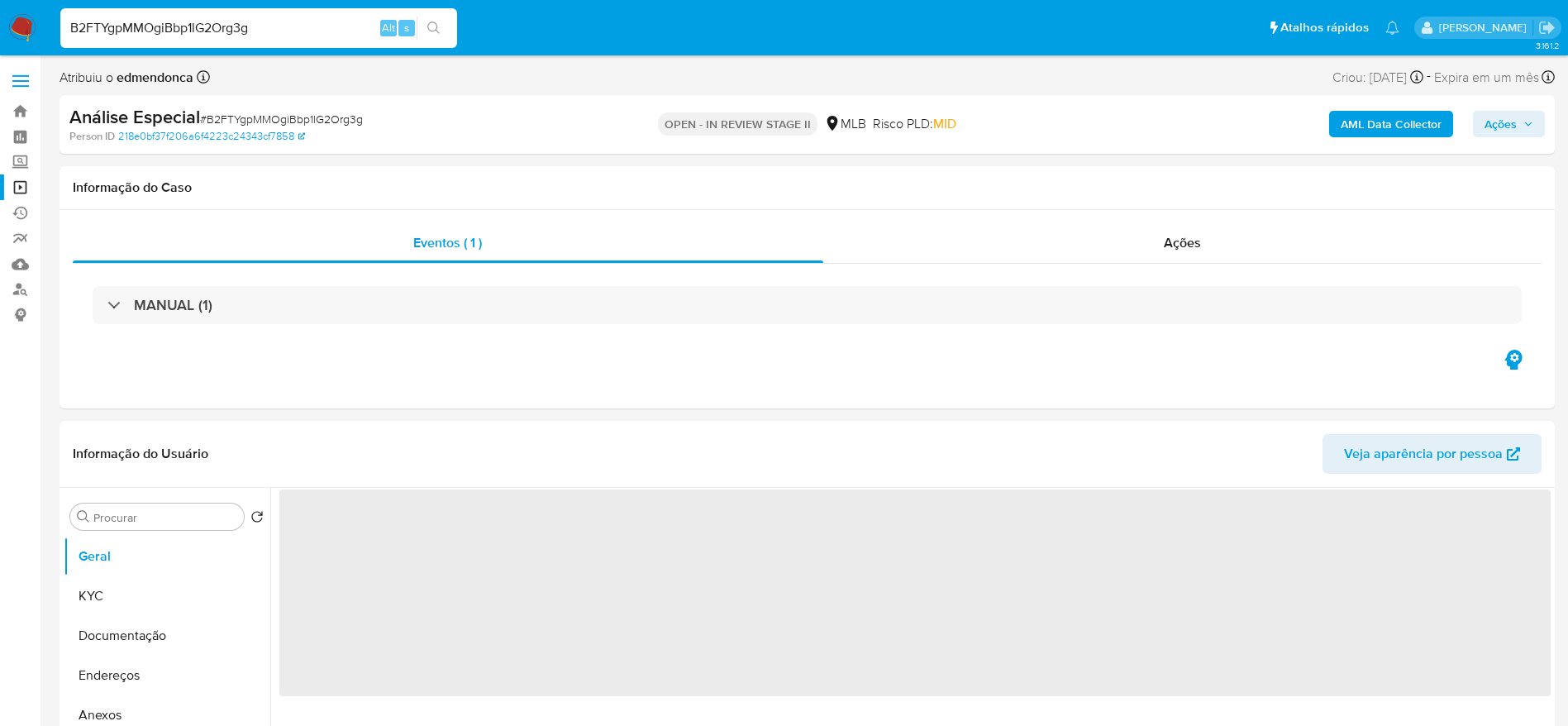
select select "10"
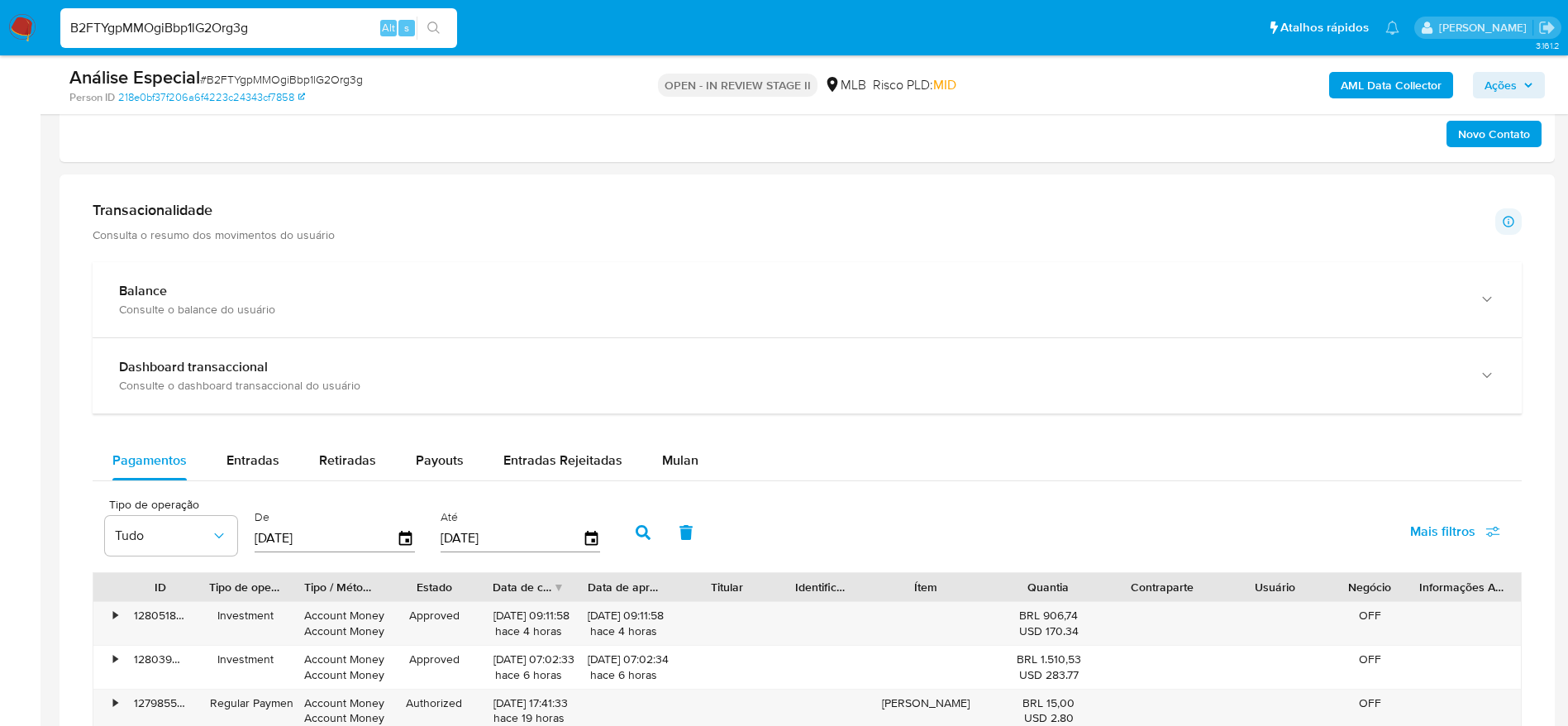
scroll to position [868, 0]
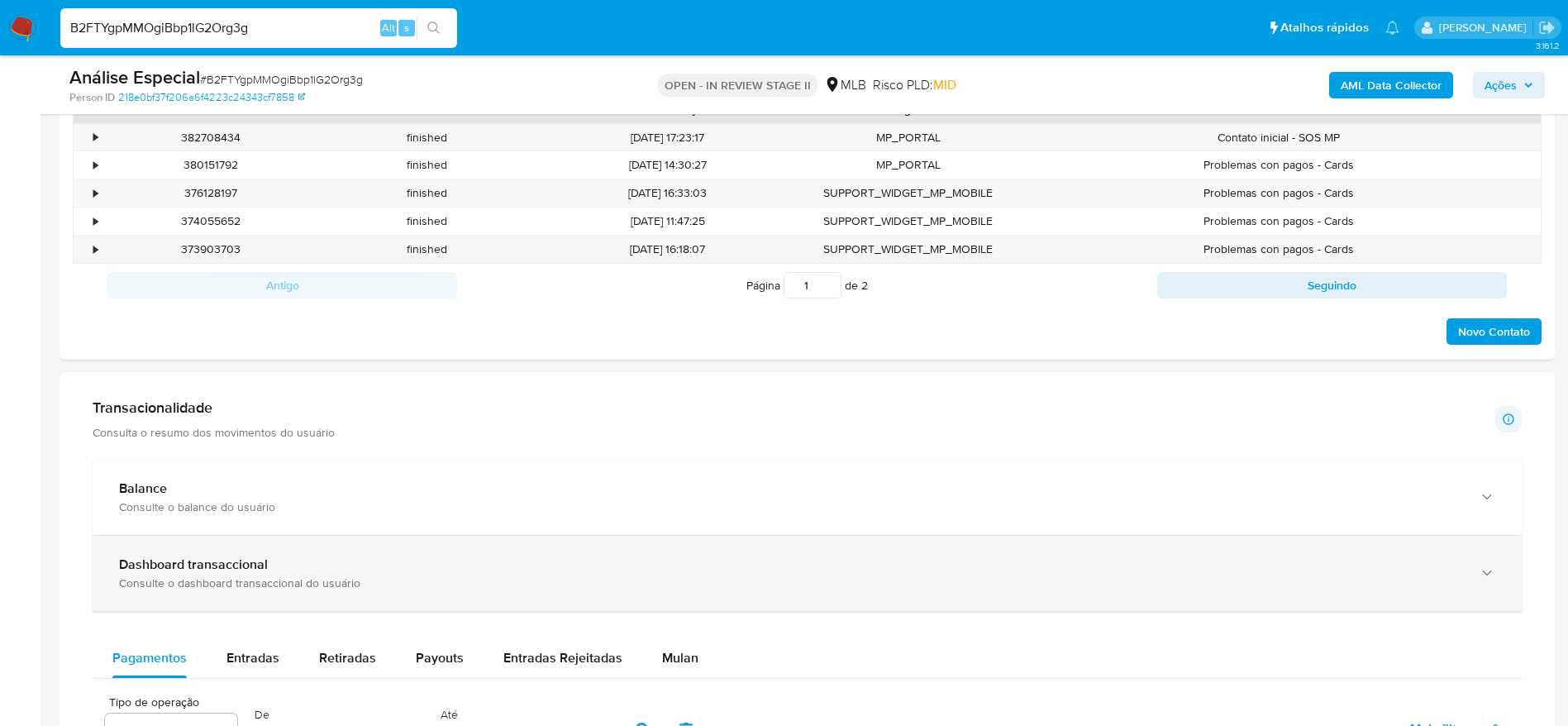
click at [1500, 577] on div "Dashboard transaccional Consulte o dashboard transaccional do usuário" at bounding box center [807, 573] width 1430 height 75
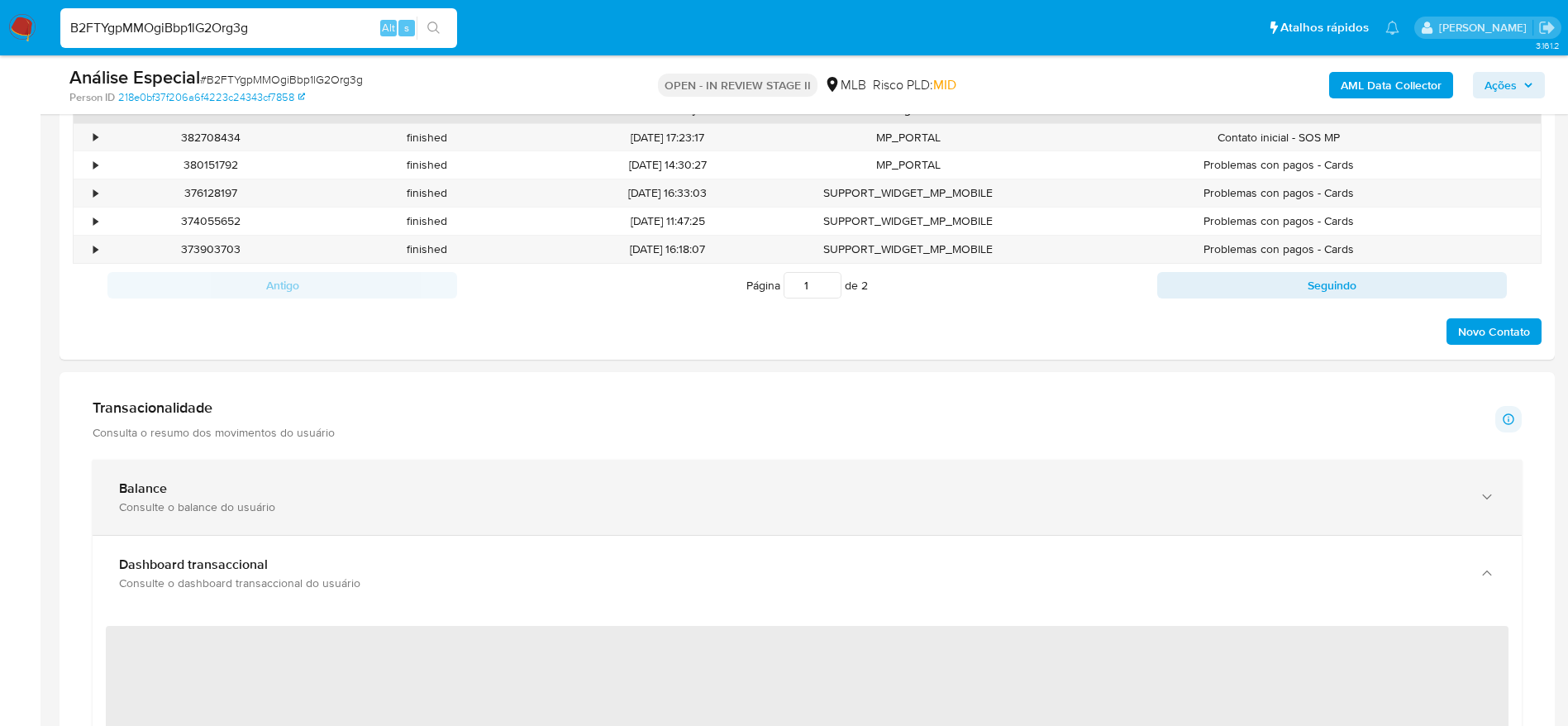
click at [1488, 501] on icon "button" at bounding box center [1486, 496] width 16 height 16
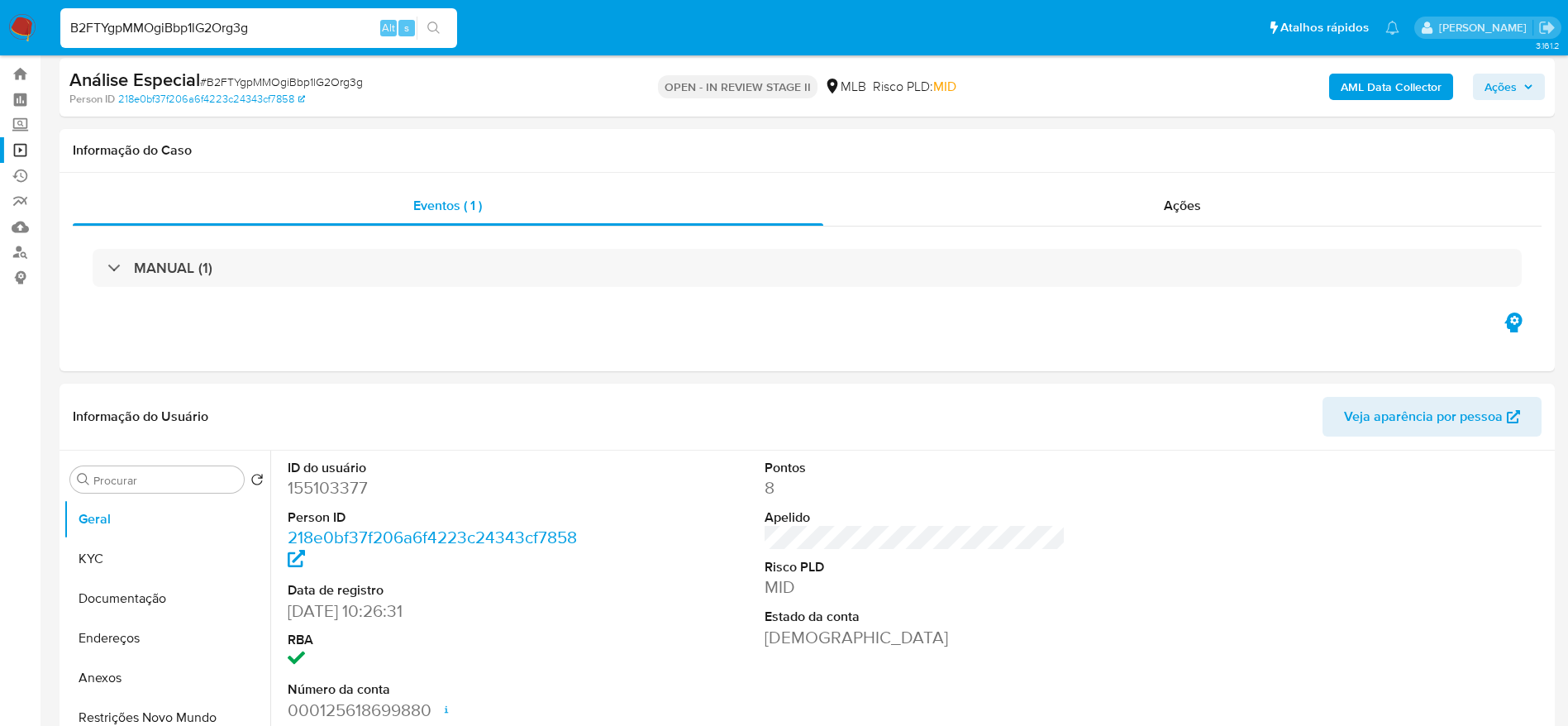
scroll to position [0, 0]
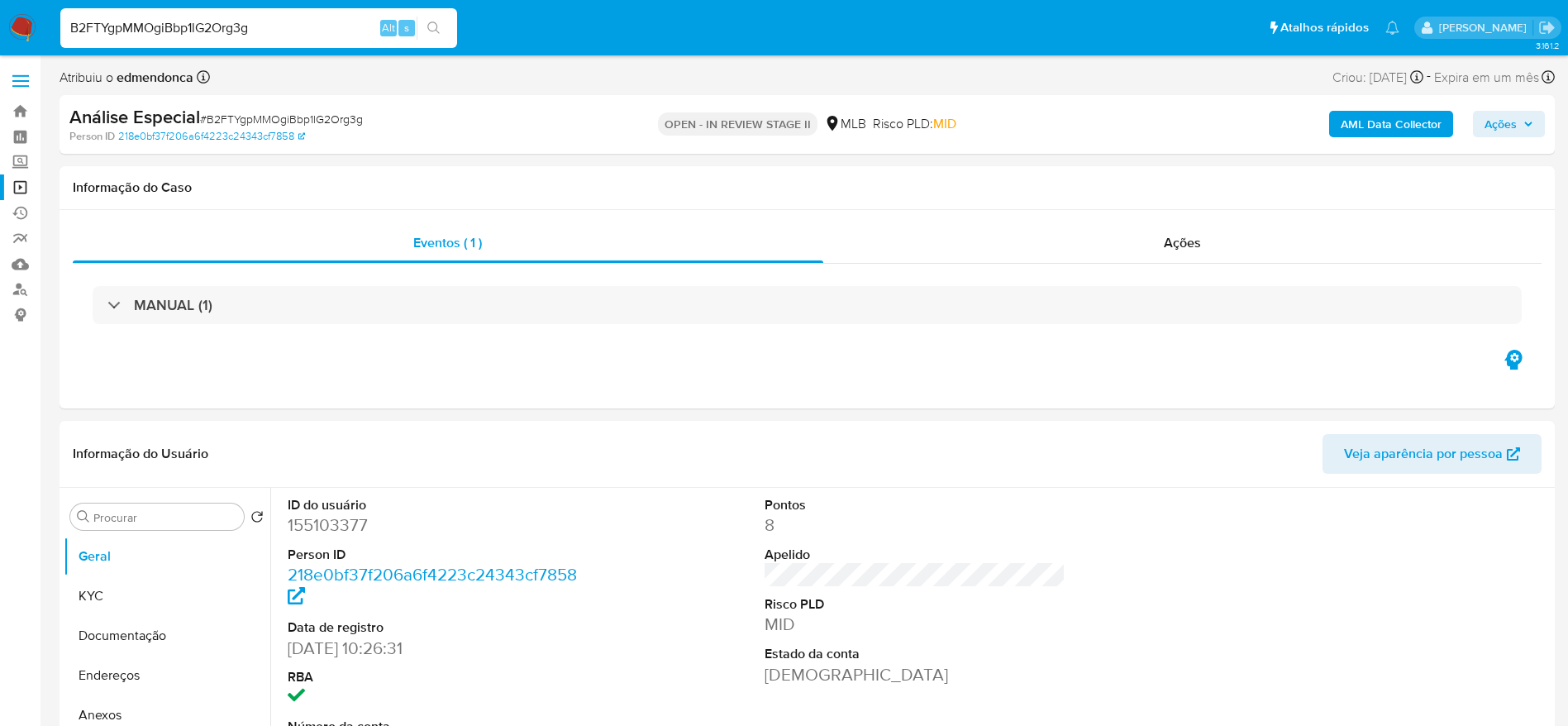
click at [236, 31] on input "B2FTYgpMMOgiBbp1lG2Org3g" at bounding box center [259, 28] width 397 height 22
paste input "K7s6k5S8hNrEHBfvPJ6Y73Xq"
type input "K7s6k5S8hNrEHBfvPJ6Y73Xq"
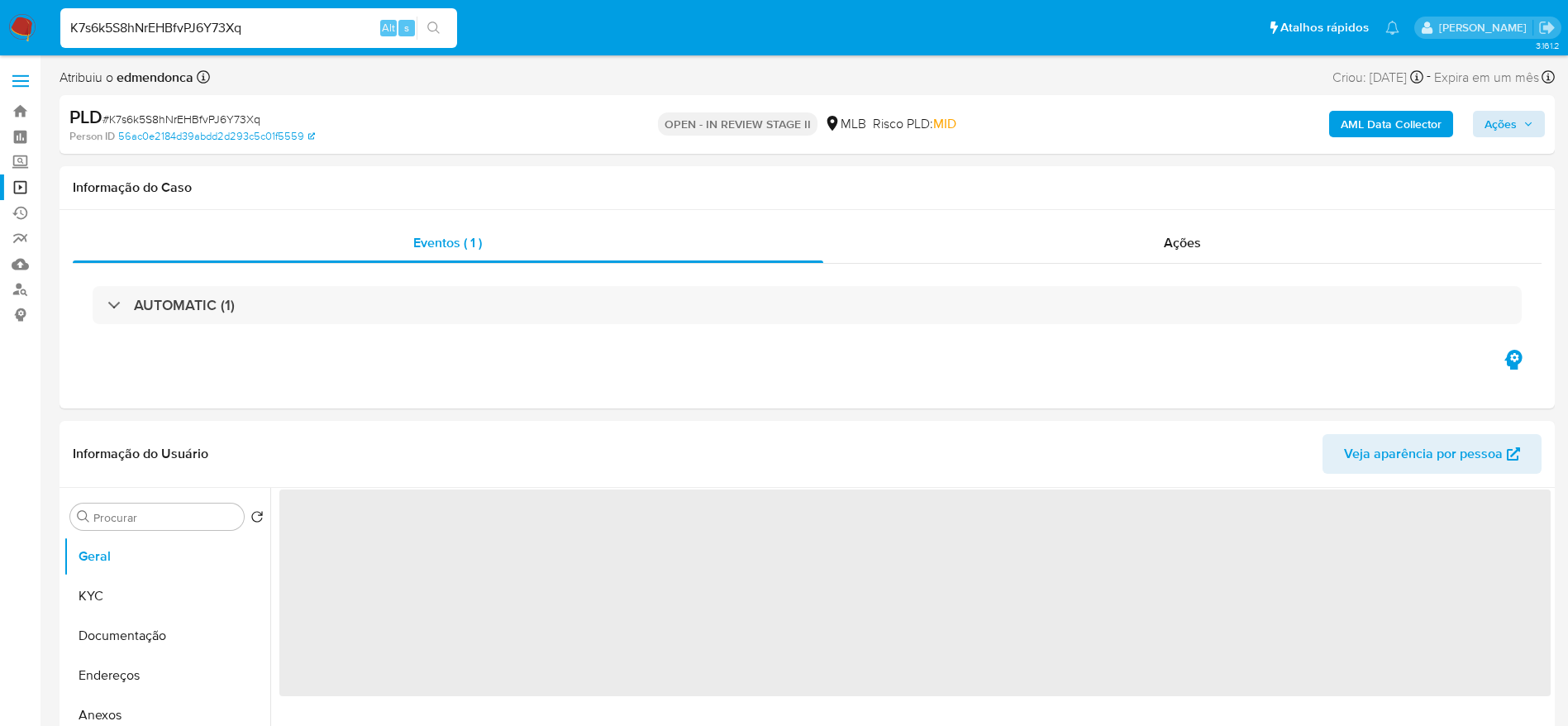
select select "10"
click at [1503, 129] on span "Ações" at bounding box center [1501, 124] width 32 height 27
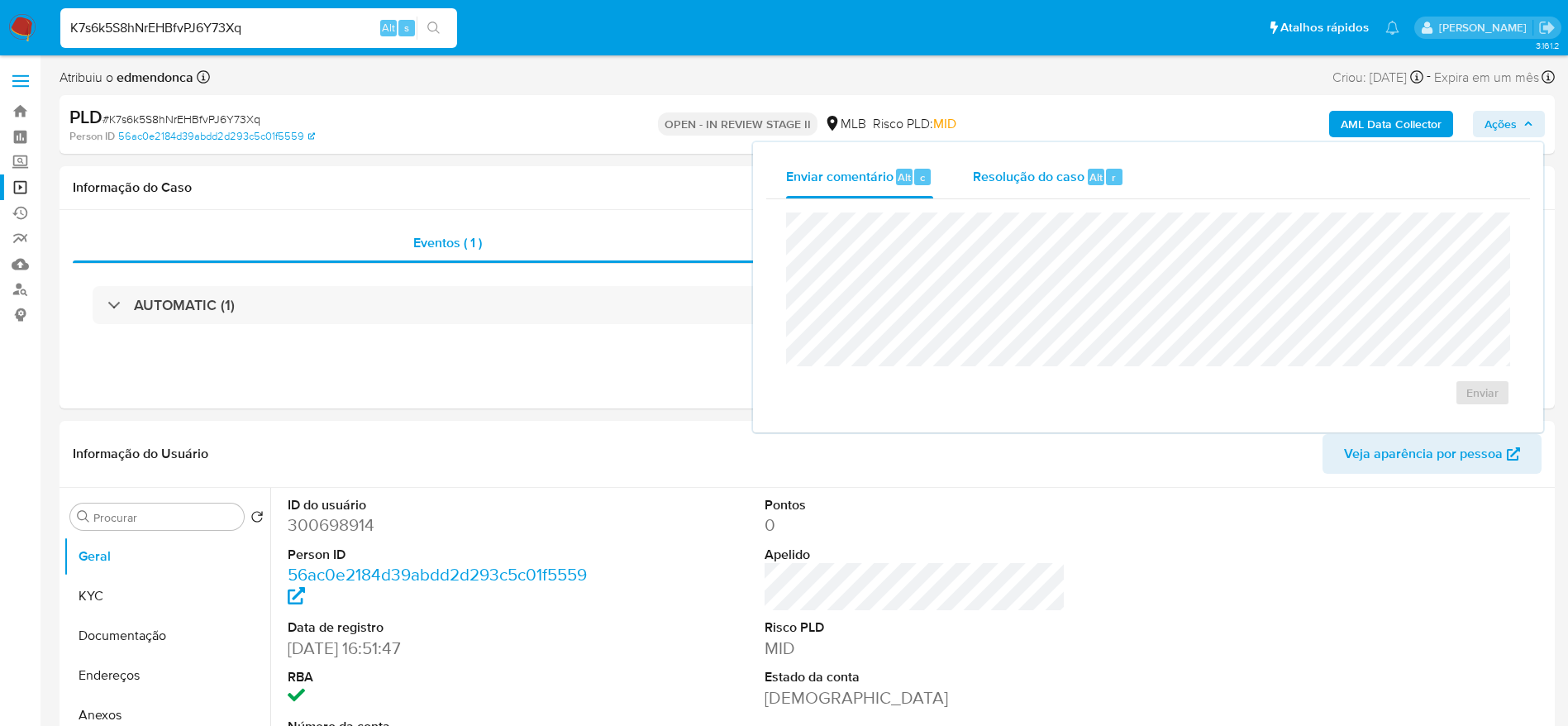
click at [1064, 174] on span "Resolução do caso" at bounding box center [1029, 177] width 112 height 19
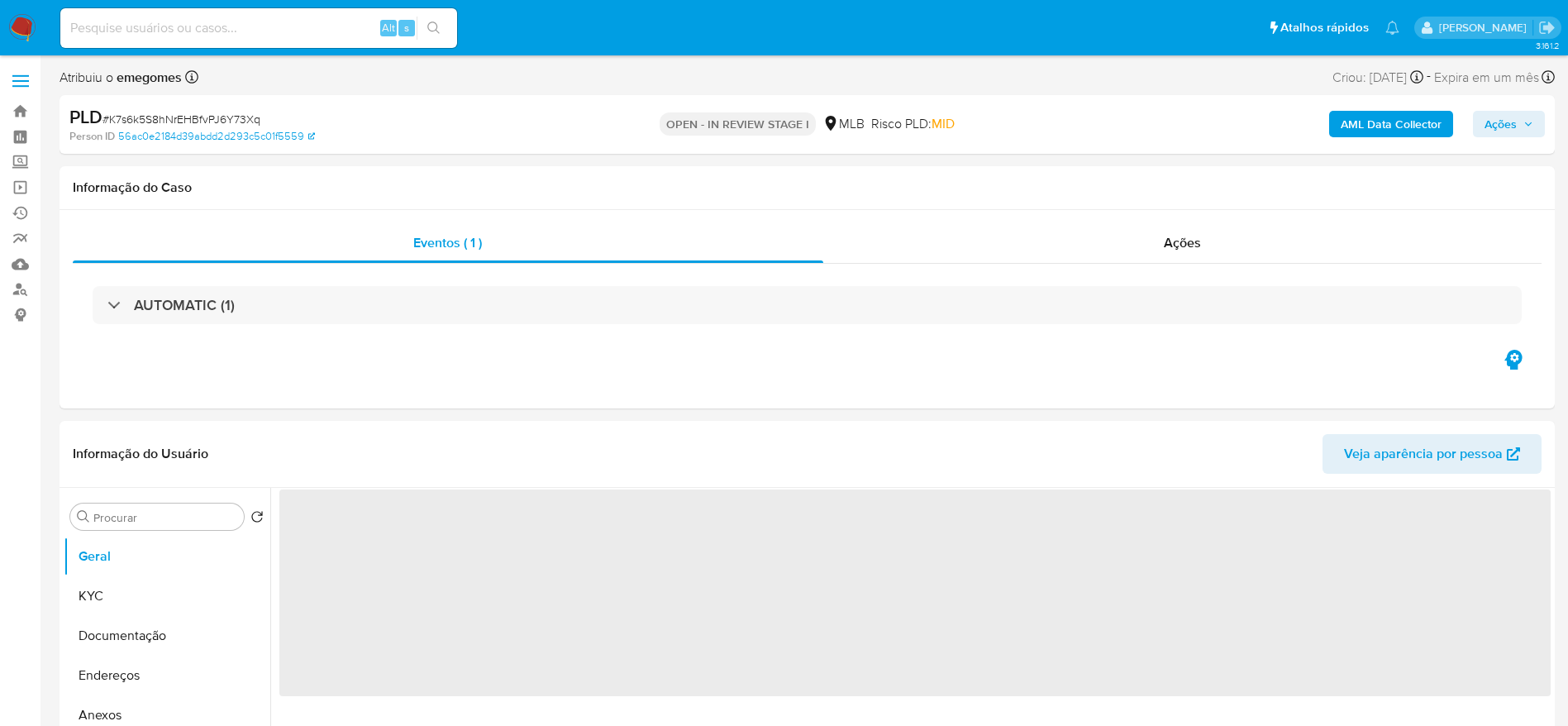
select select "10"
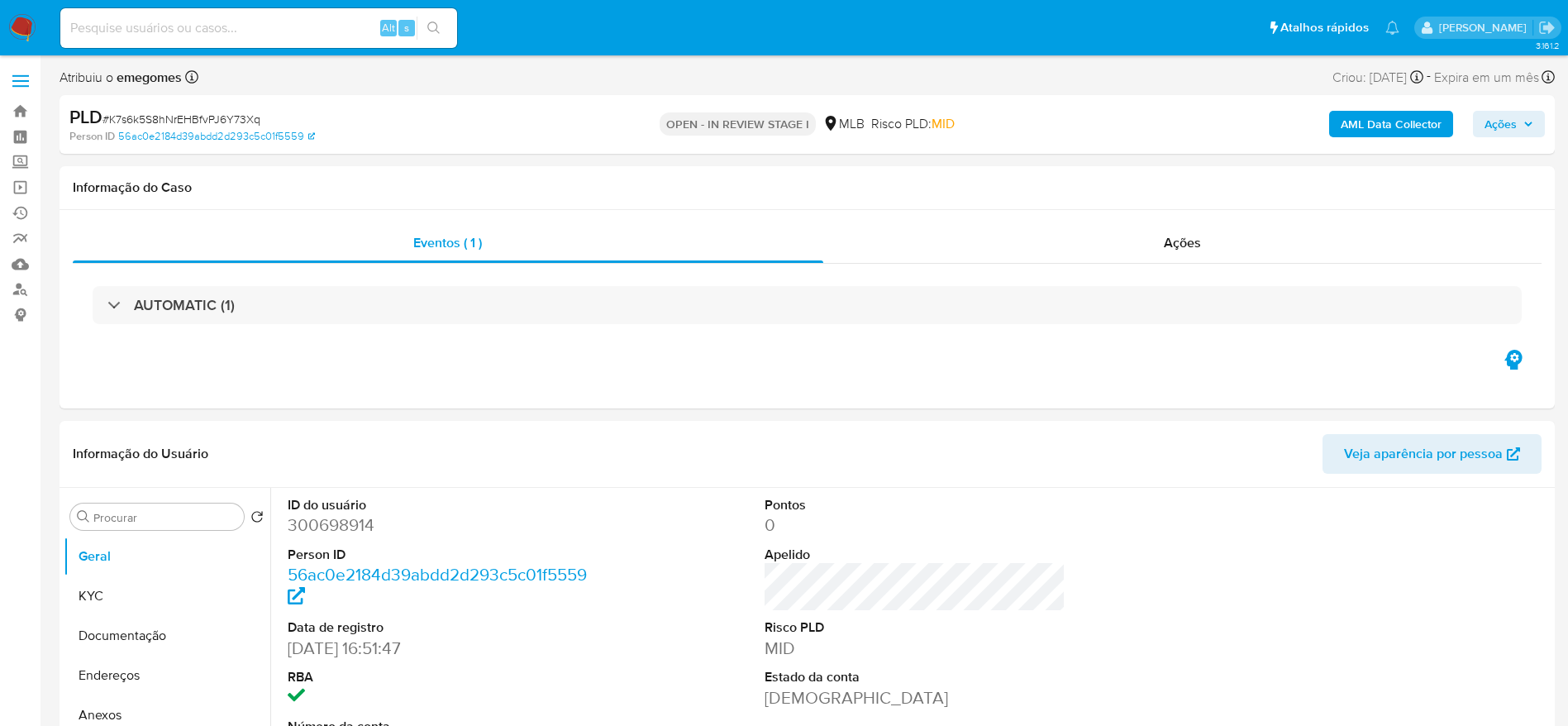
click at [222, 122] on span "# K7s6k5S8hNrEHBfvPJ6Y73Xq" at bounding box center [181, 119] width 157 height 16
copy span "K7s6k5S8hNrEHBfvPJ6Y73Xq"
click at [452, 123] on div "PLD # K7s6k5S8hNrEHBfvPJ6Y73Xq" at bounding box center [312, 118] width 486 height 25
click at [227, 123] on span "# K7s6k5S8hNrEHBfvPJ6Y73Xq" at bounding box center [181, 119] width 157 height 16
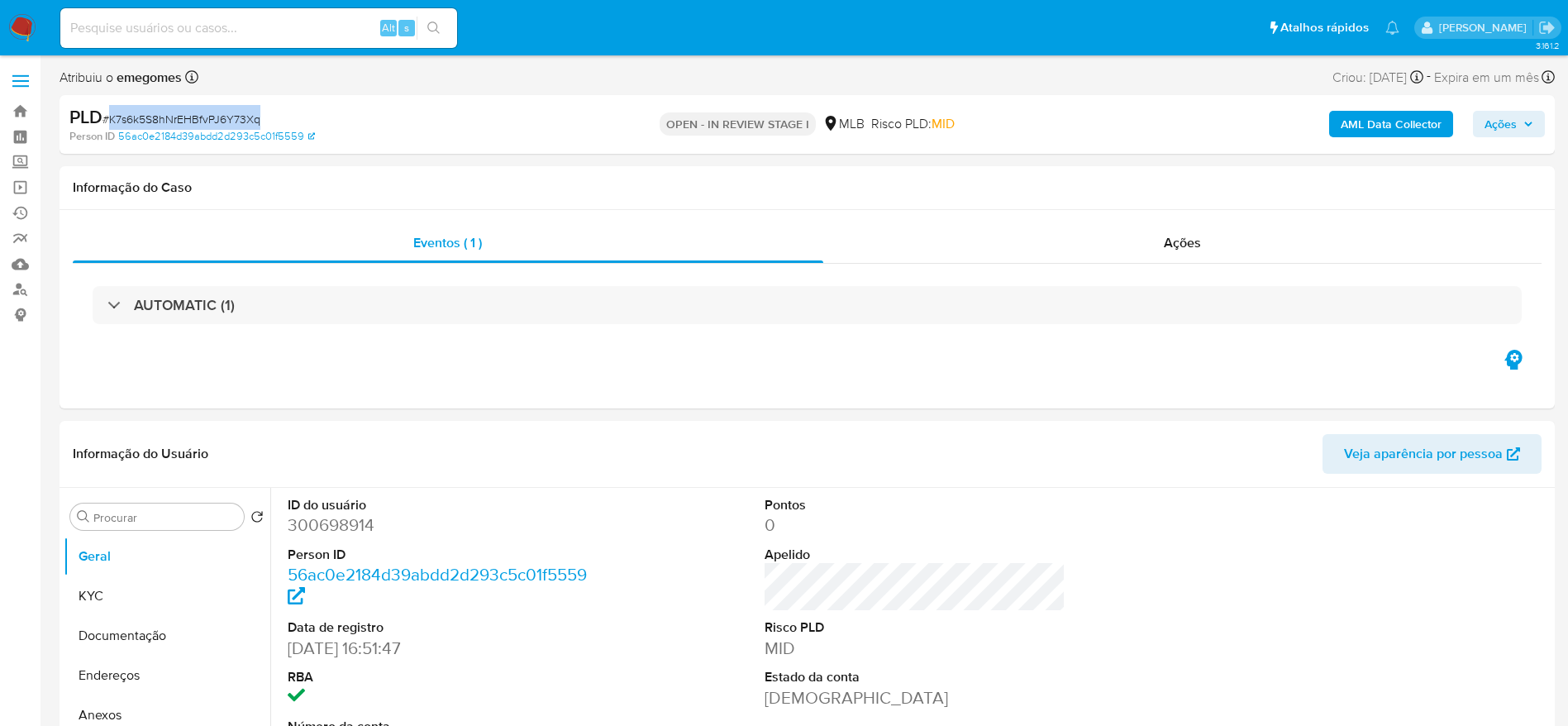
click at [227, 123] on span "# K7s6k5S8hNrEHBfvPJ6Y73Xq" at bounding box center [181, 119] width 157 height 16
click at [207, 113] on span "# K7s6k5S8hNrEHBfvPJ6Y73Xq" at bounding box center [181, 119] width 157 height 16
click at [156, 32] on input at bounding box center [259, 28] width 397 height 22
paste input "gdydNhganbPclKpaHkvBXl9N"
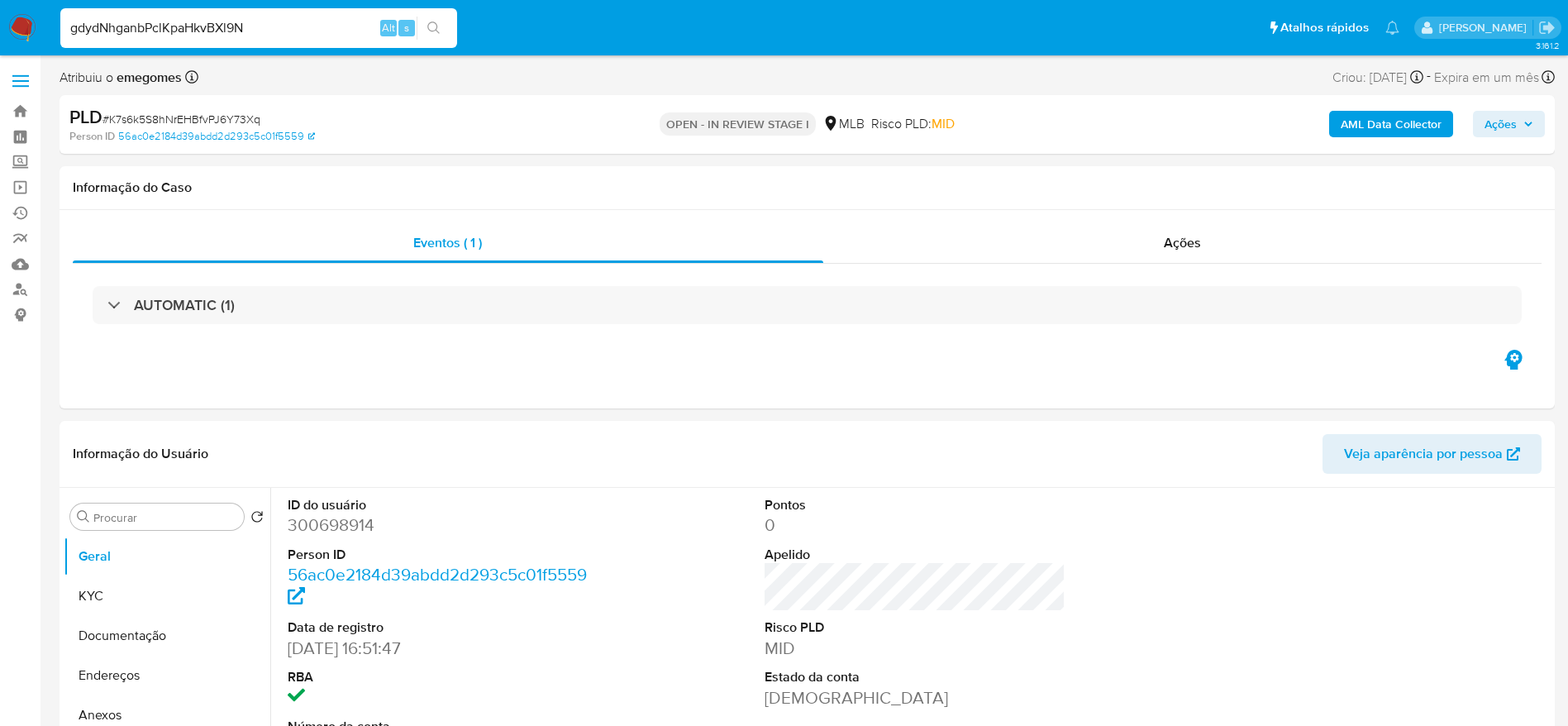
type input "gdydNhganbPclKpaHkvBXl9N"
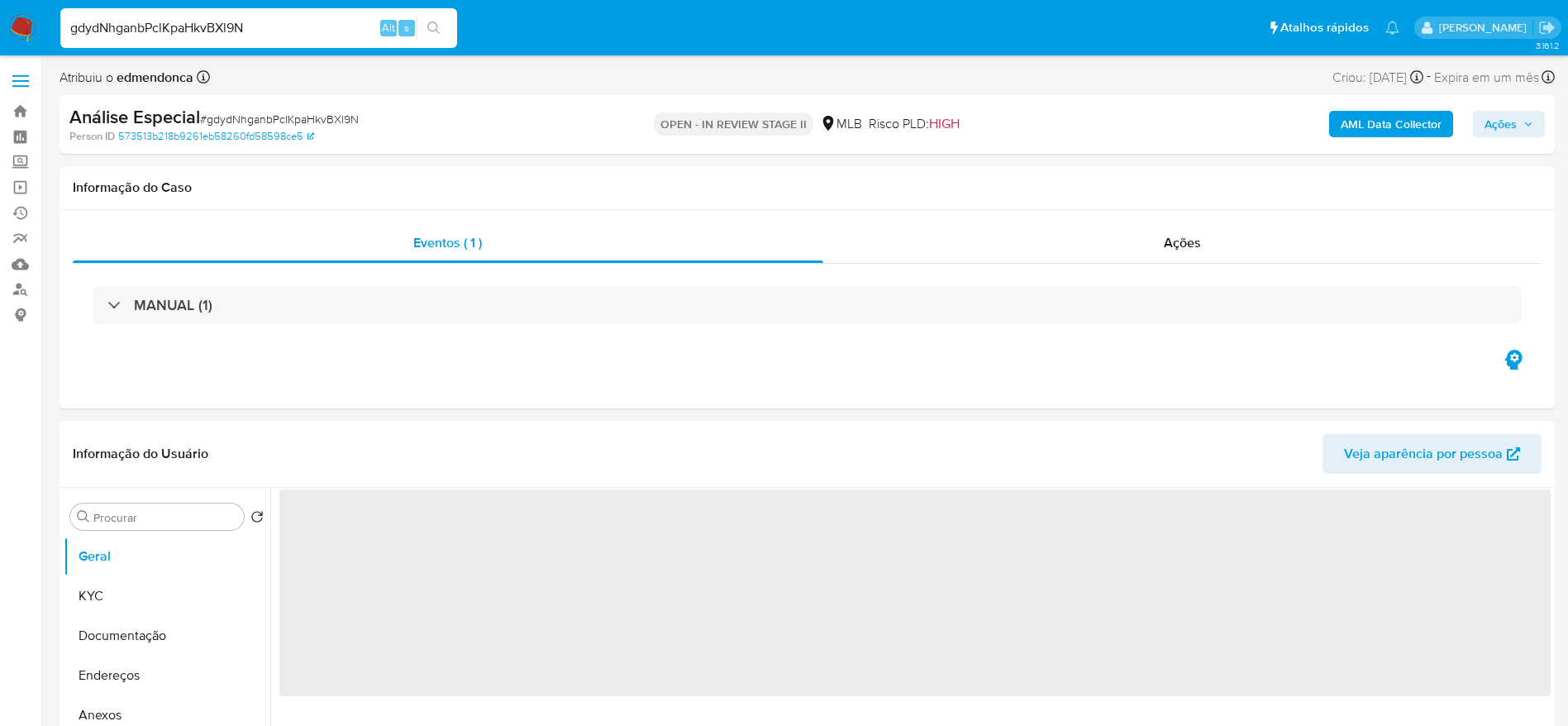
select select "10"
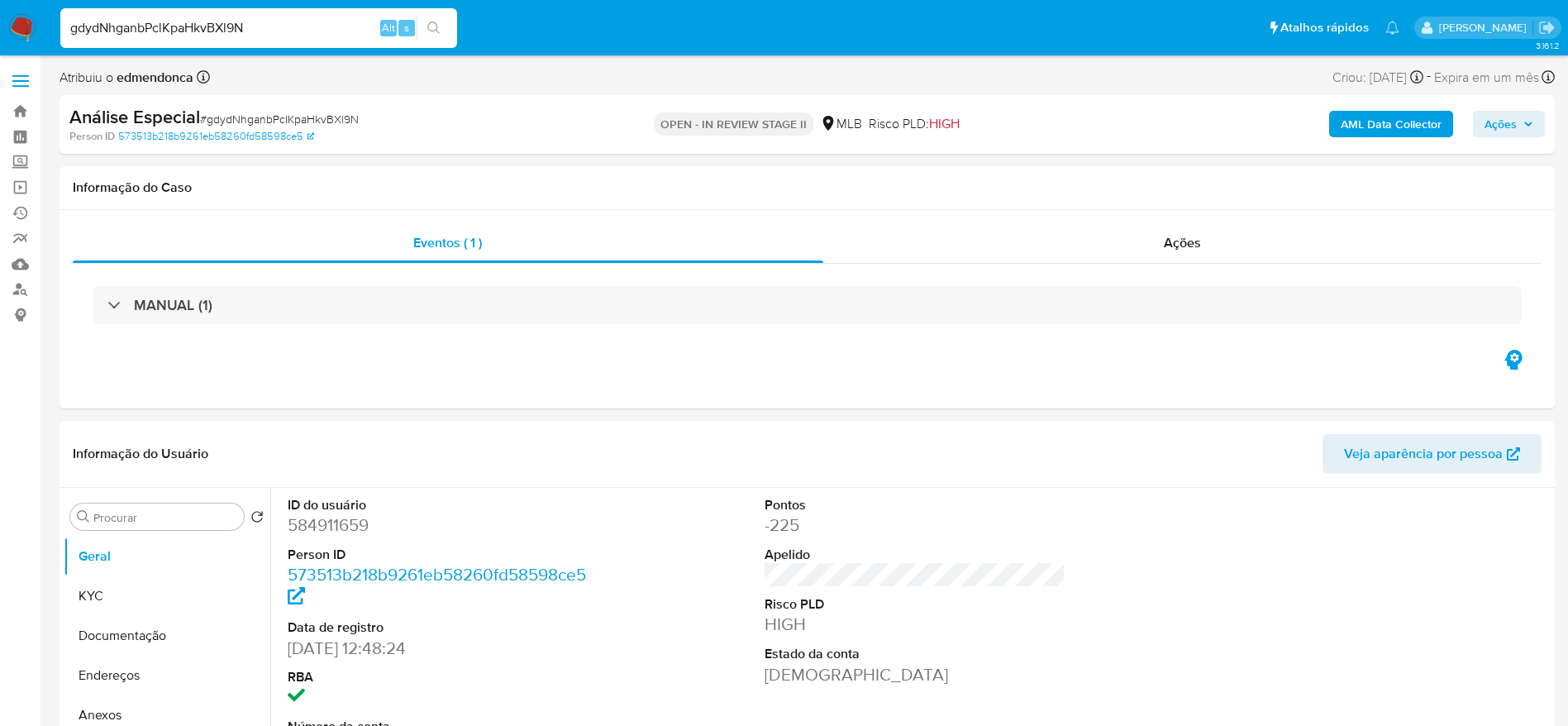
click at [31, 26] on img at bounding box center [23, 28] width 28 height 28
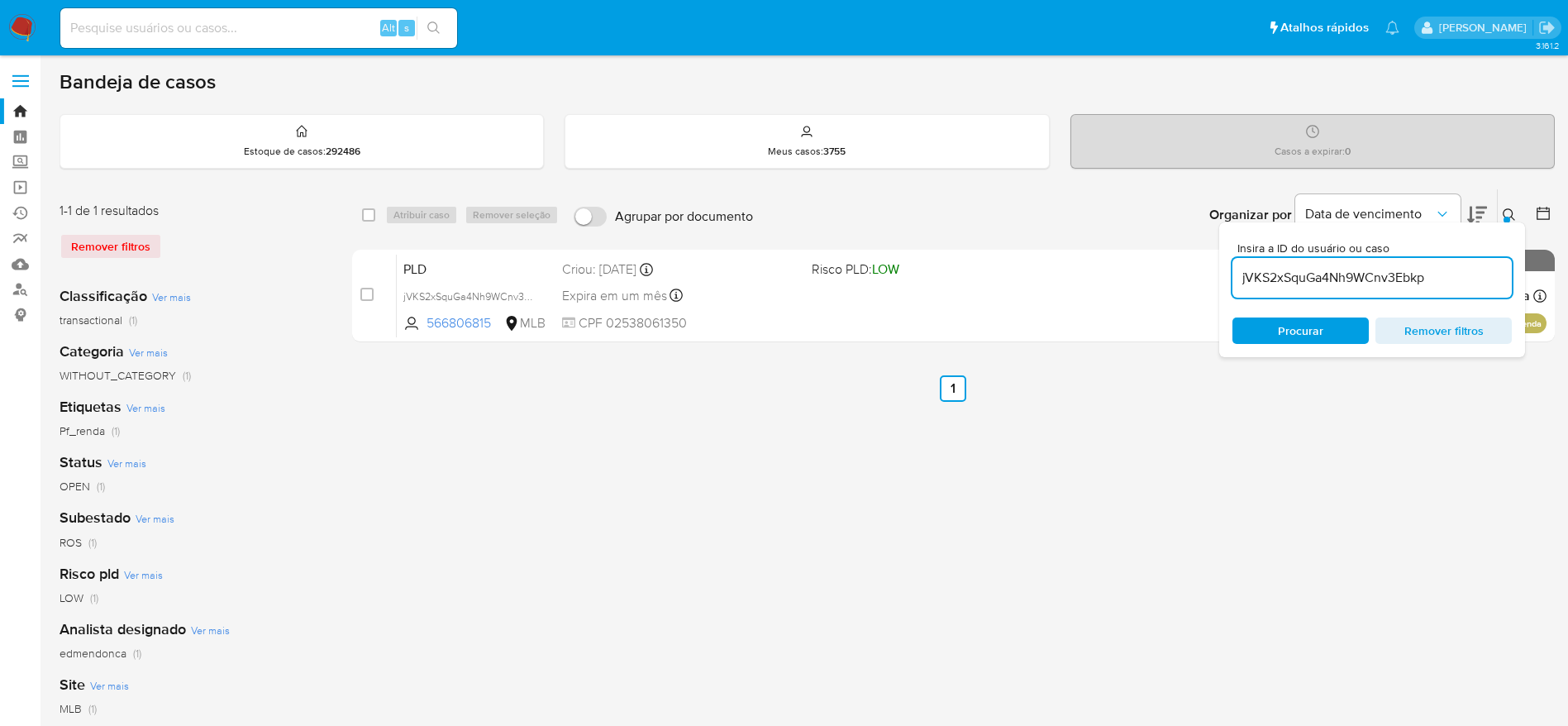
click at [1347, 282] on input "jVKS2xSquGa4Nh9WCnv3Ebkp" at bounding box center [1372, 277] width 280 height 22
paste input "K7s6k5S8hNrEHBfvPJ6Y73Xq"
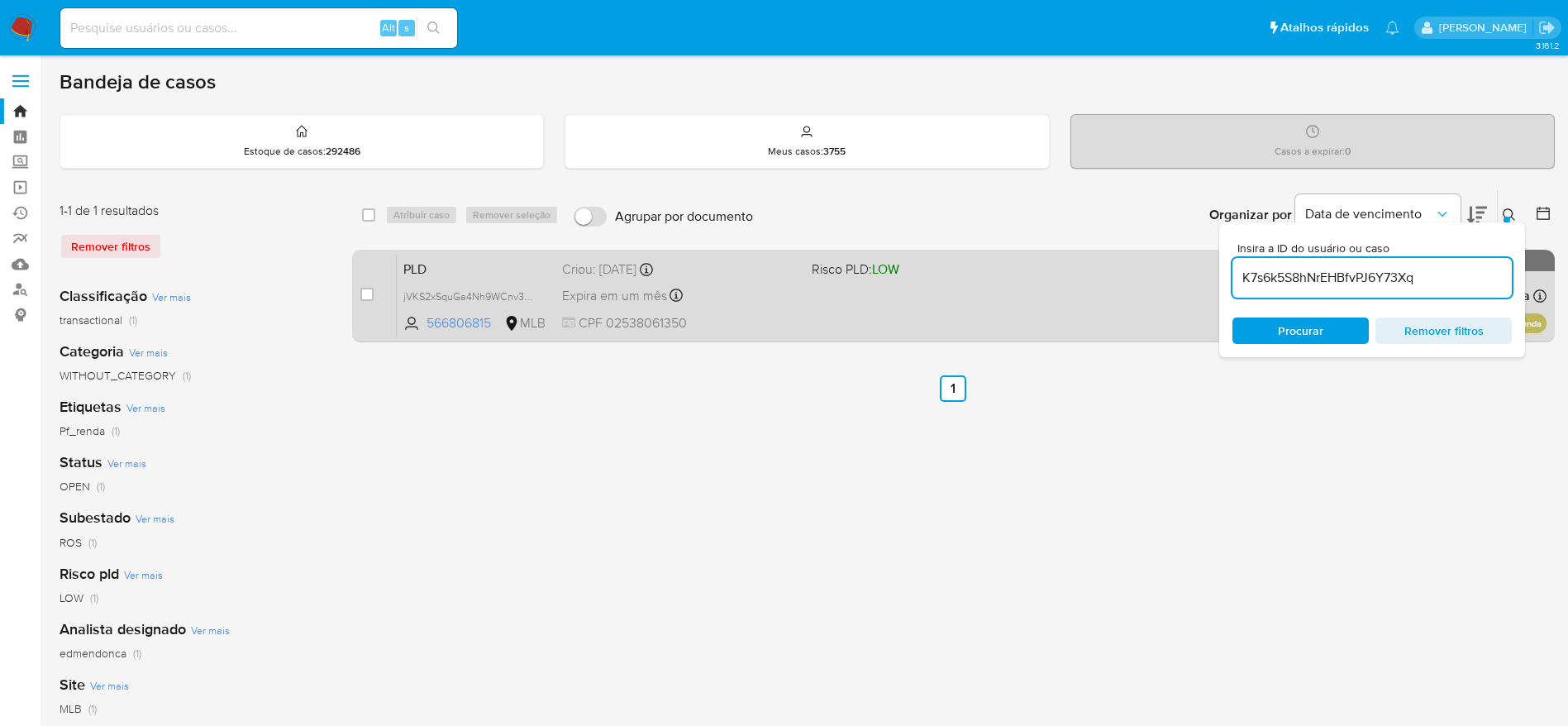
type input "K7s6k5S8hNrEHBfvPJ6Y73Xq"
click at [364, 293] on input "checkbox" at bounding box center [367, 294] width 13 height 13
checkbox input "true"
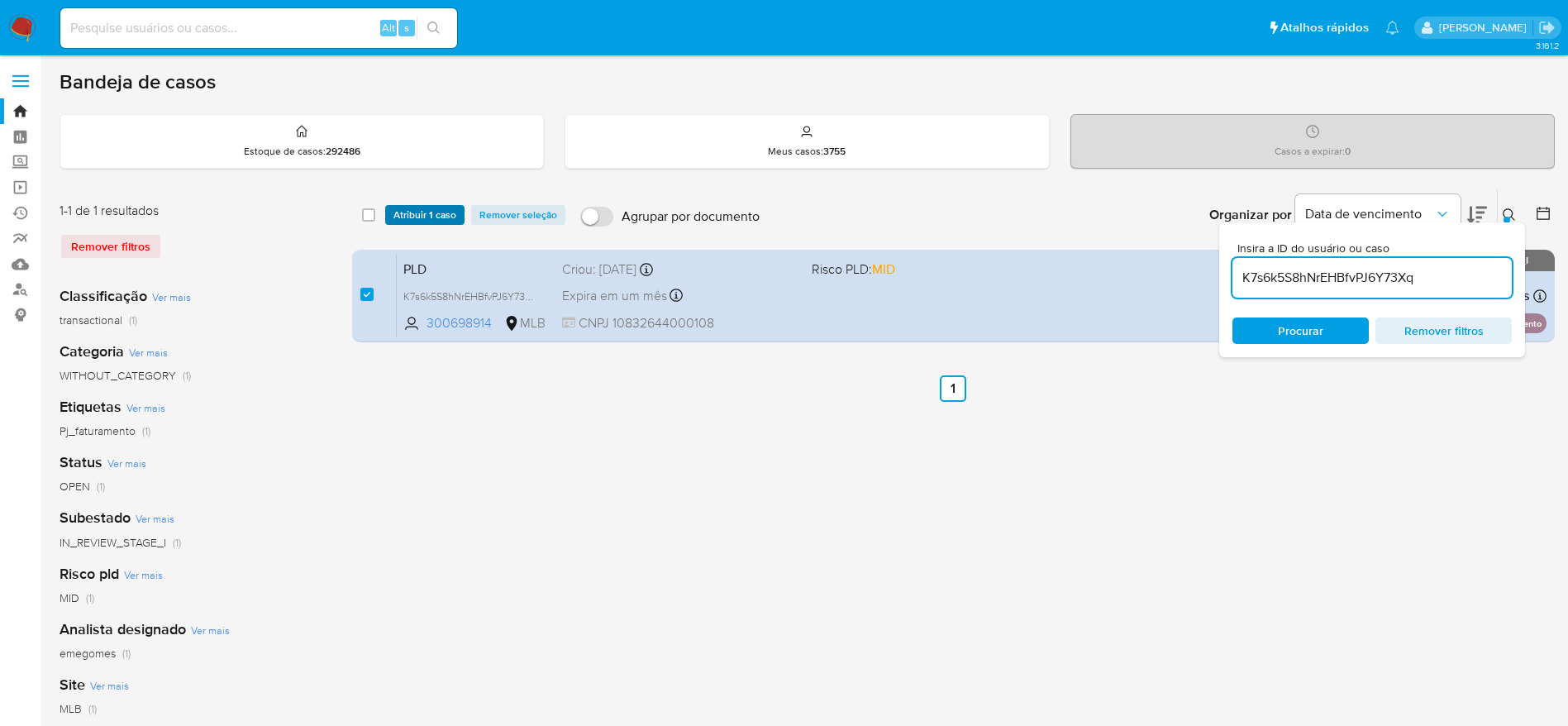
click at [428, 207] on span "Atribuir 1 caso" at bounding box center [425, 214] width 63 height 16
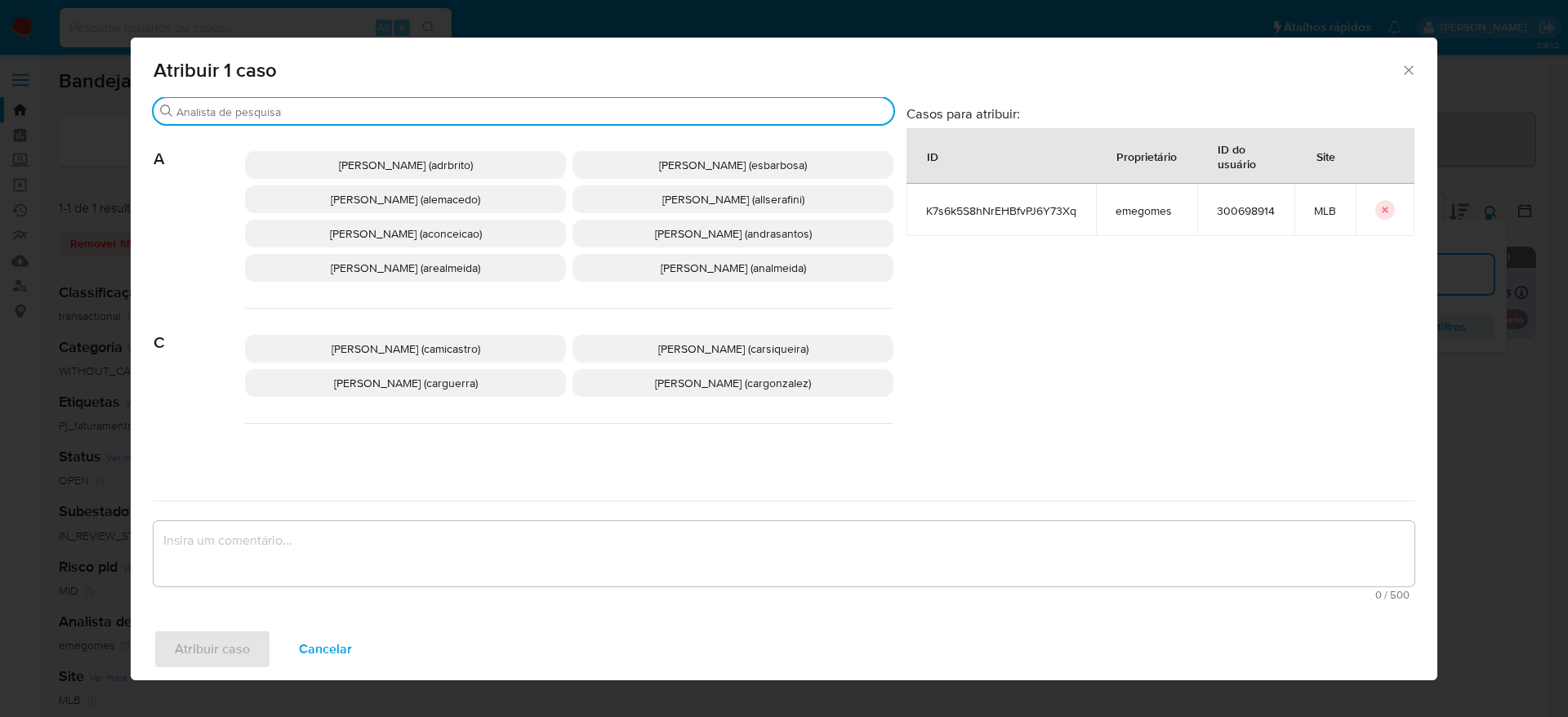
click at [408, 111] on input "Buscar" at bounding box center [531, 112] width 710 height 15
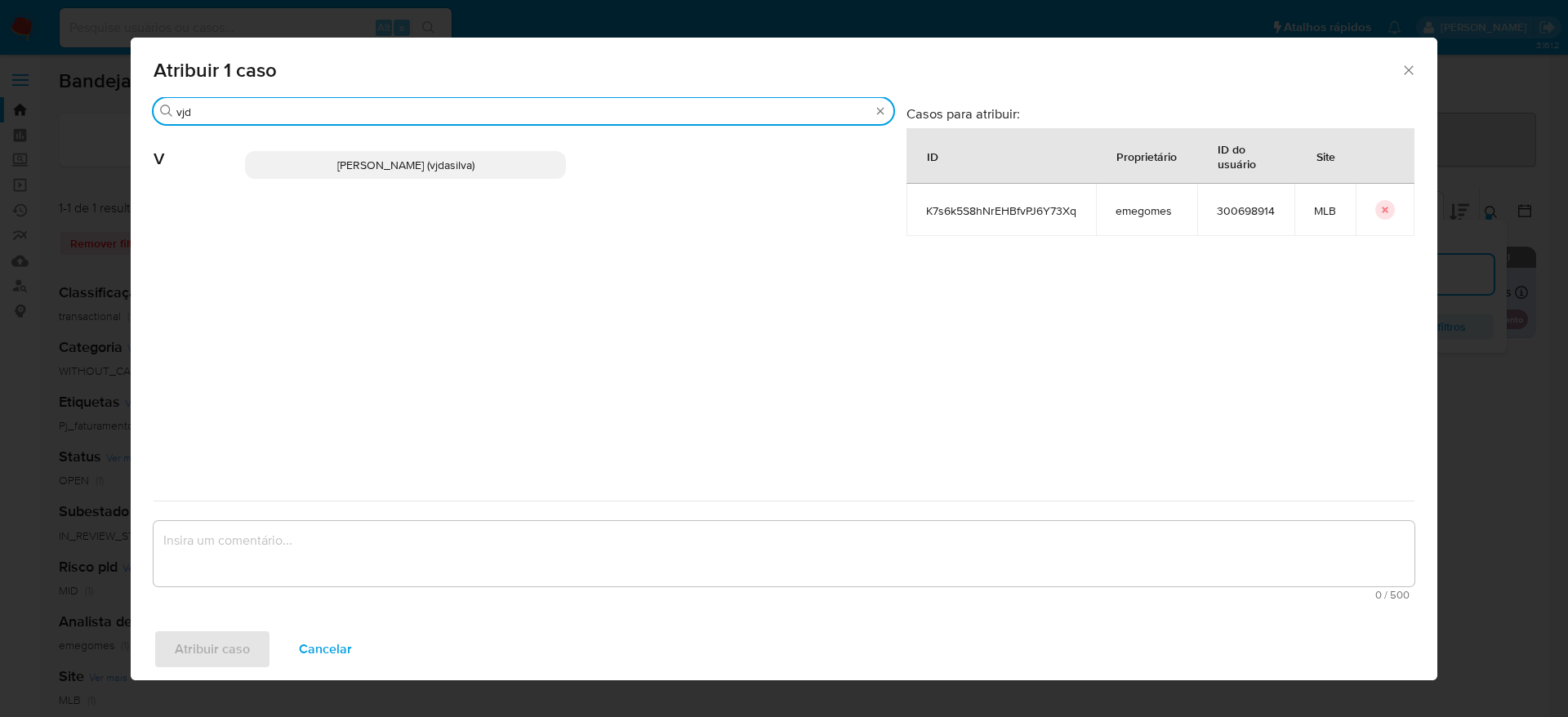
type input "vjd"
click at [443, 174] on p "[PERSON_NAME] (vjdasilva)" at bounding box center [405, 165] width 321 height 28
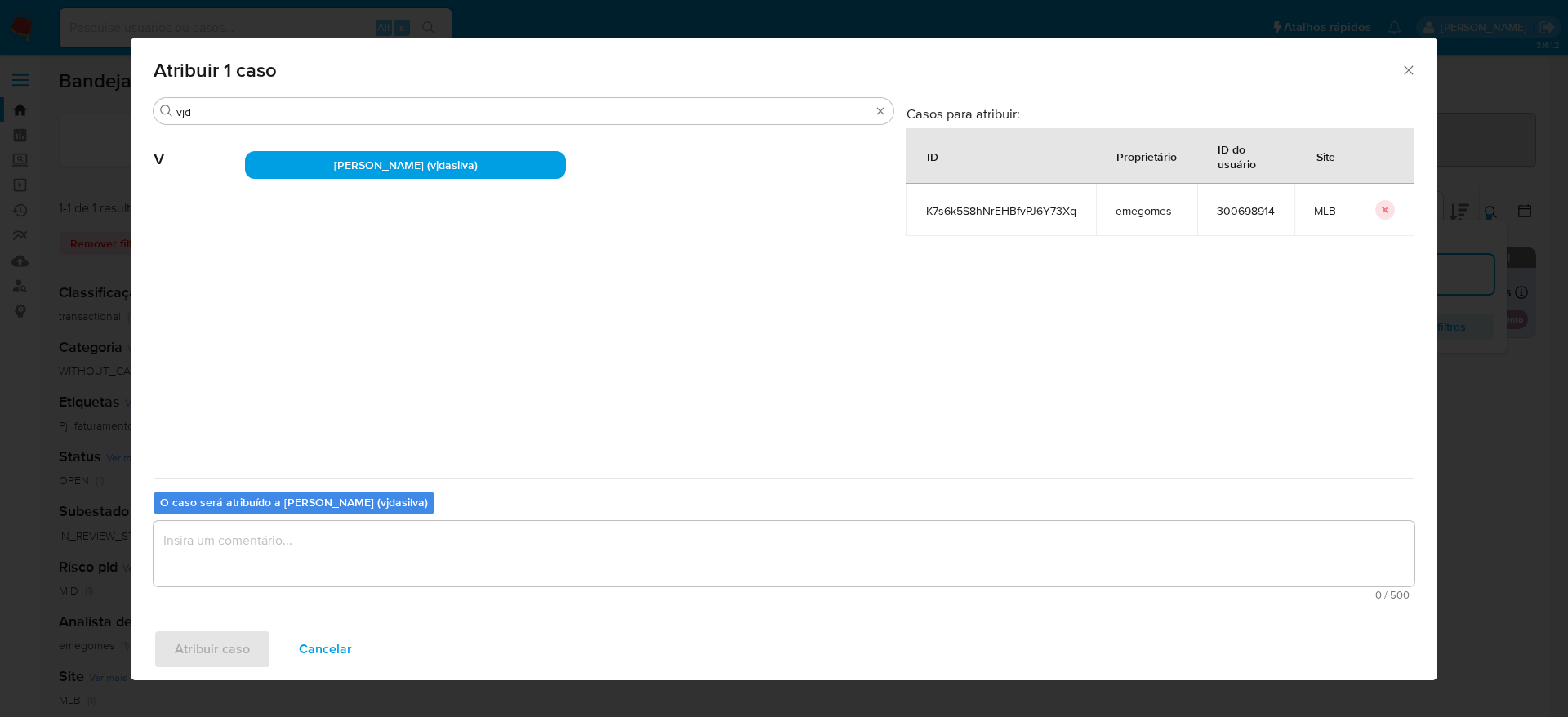
click at [387, 545] on textarea "assign-modal" at bounding box center [784, 554] width 1261 height 66
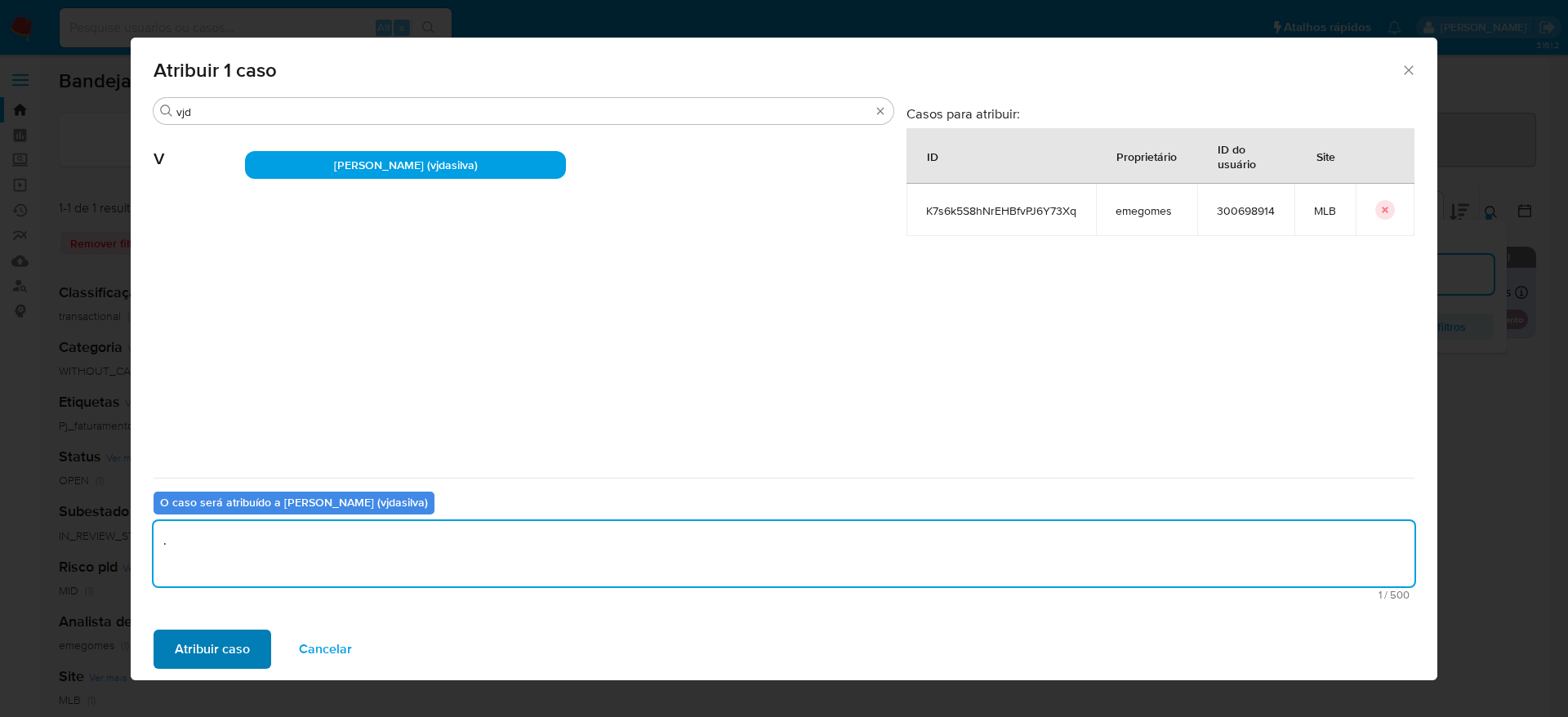
type textarea "."
click at [223, 642] on span "Atribuir caso" at bounding box center [212, 650] width 75 height 36
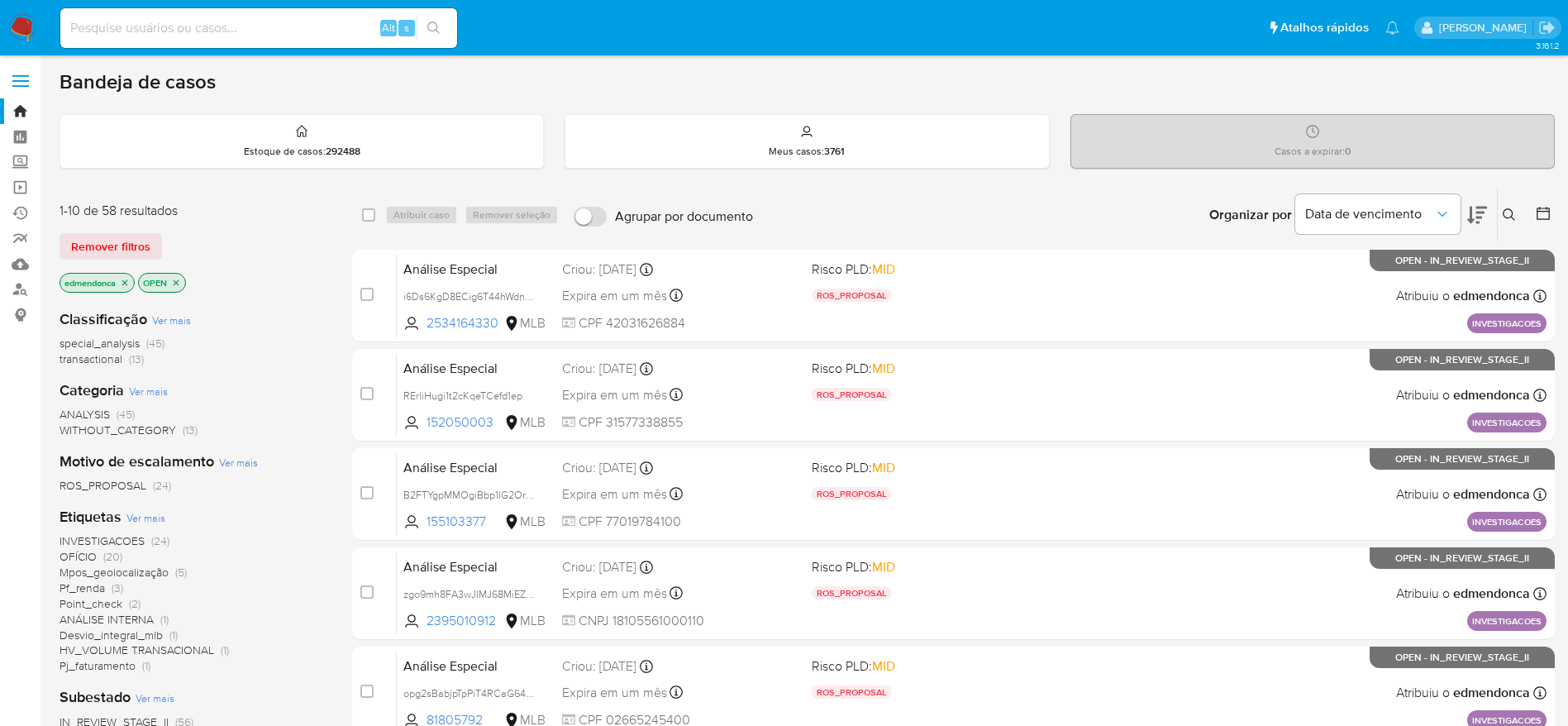
click at [128, 284] on icon "close-filter" at bounding box center [125, 283] width 6 height 6
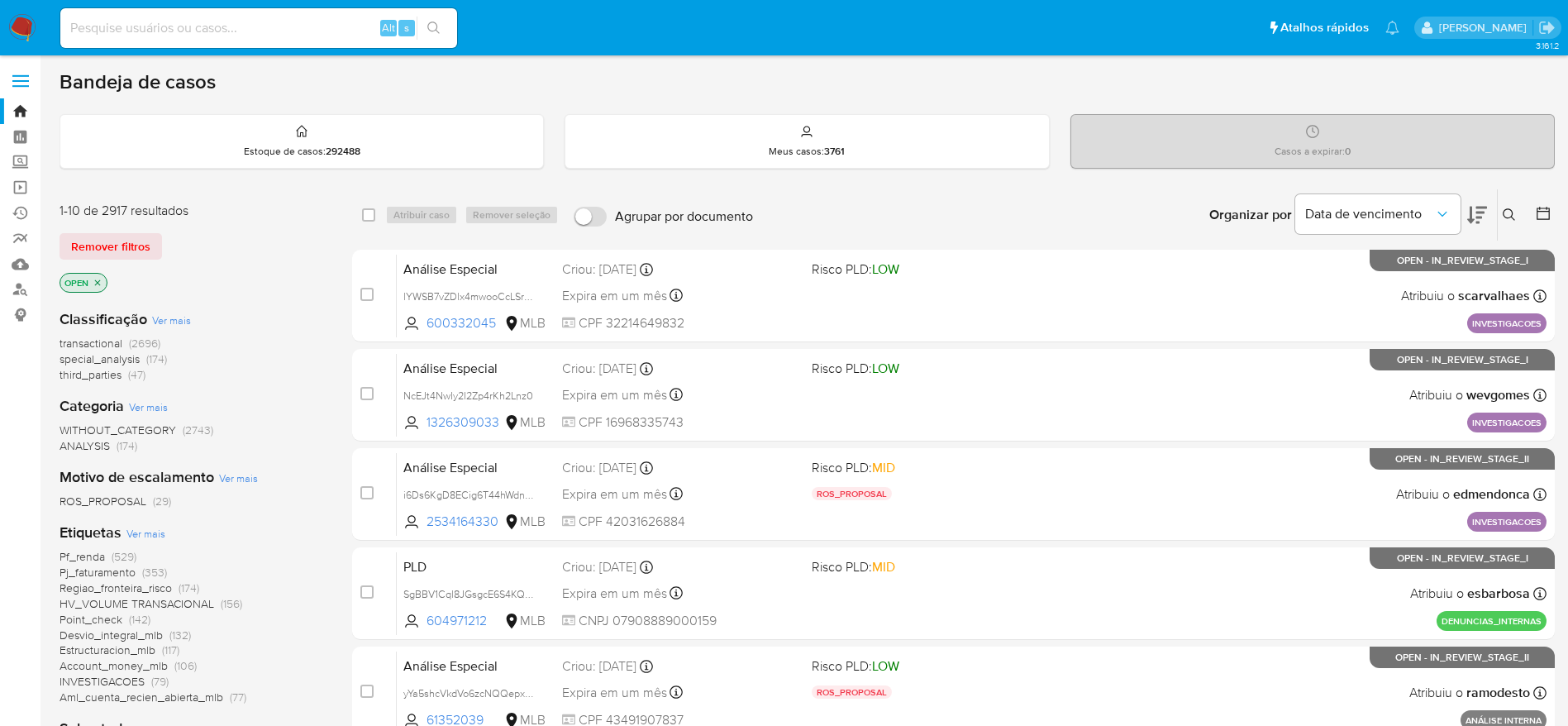
click at [21, 28] on img at bounding box center [23, 28] width 28 height 28
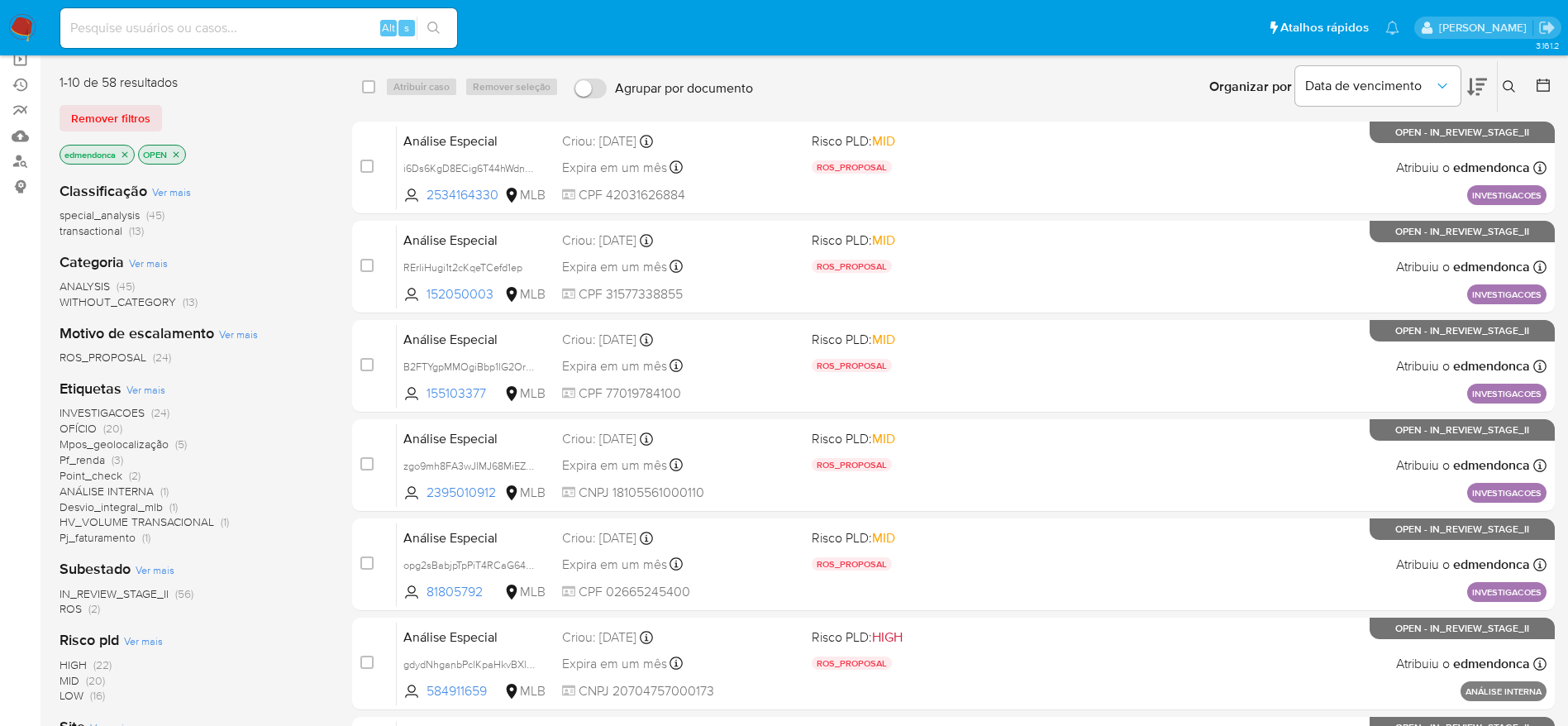
scroll to position [248, 0]
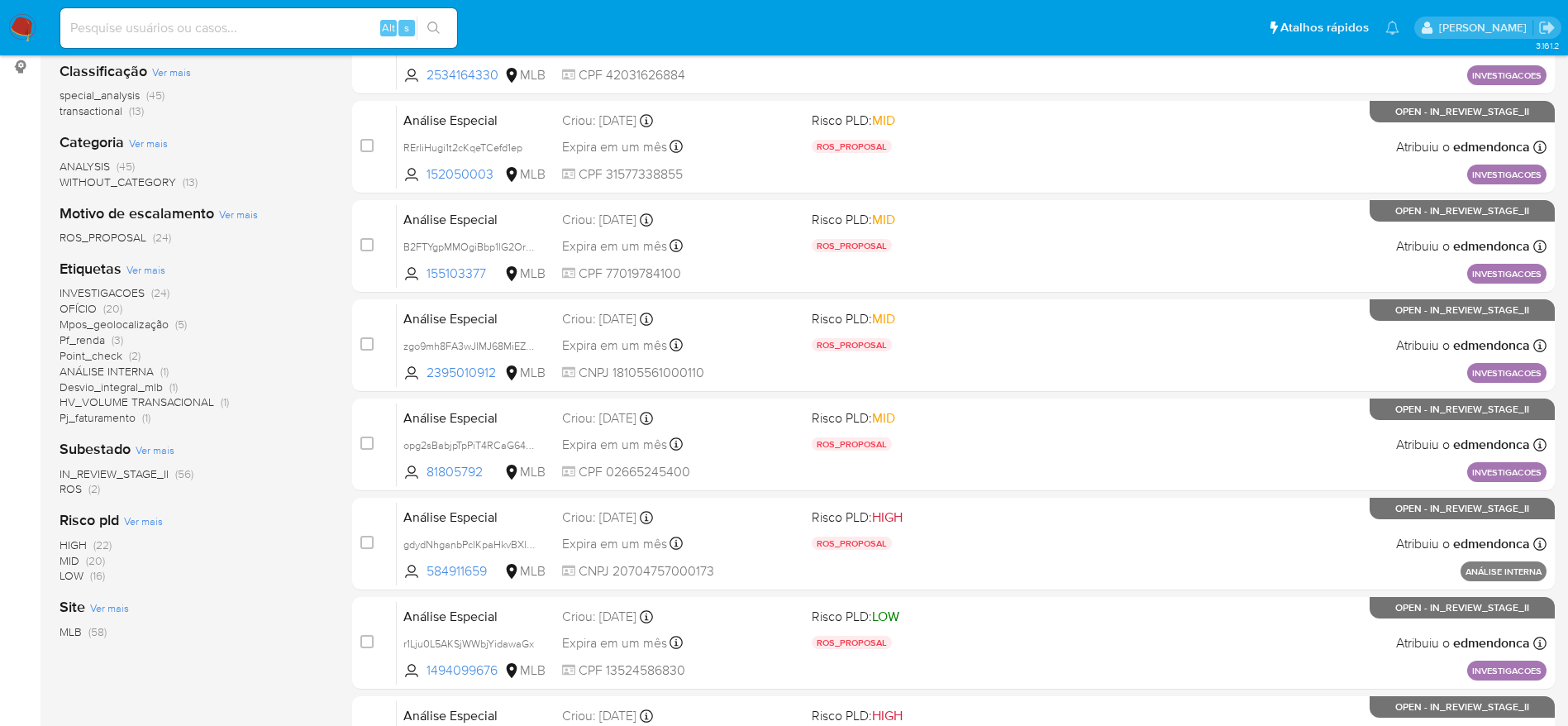
click at [79, 493] on span "ROS" at bounding box center [71, 488] width 23 height 16
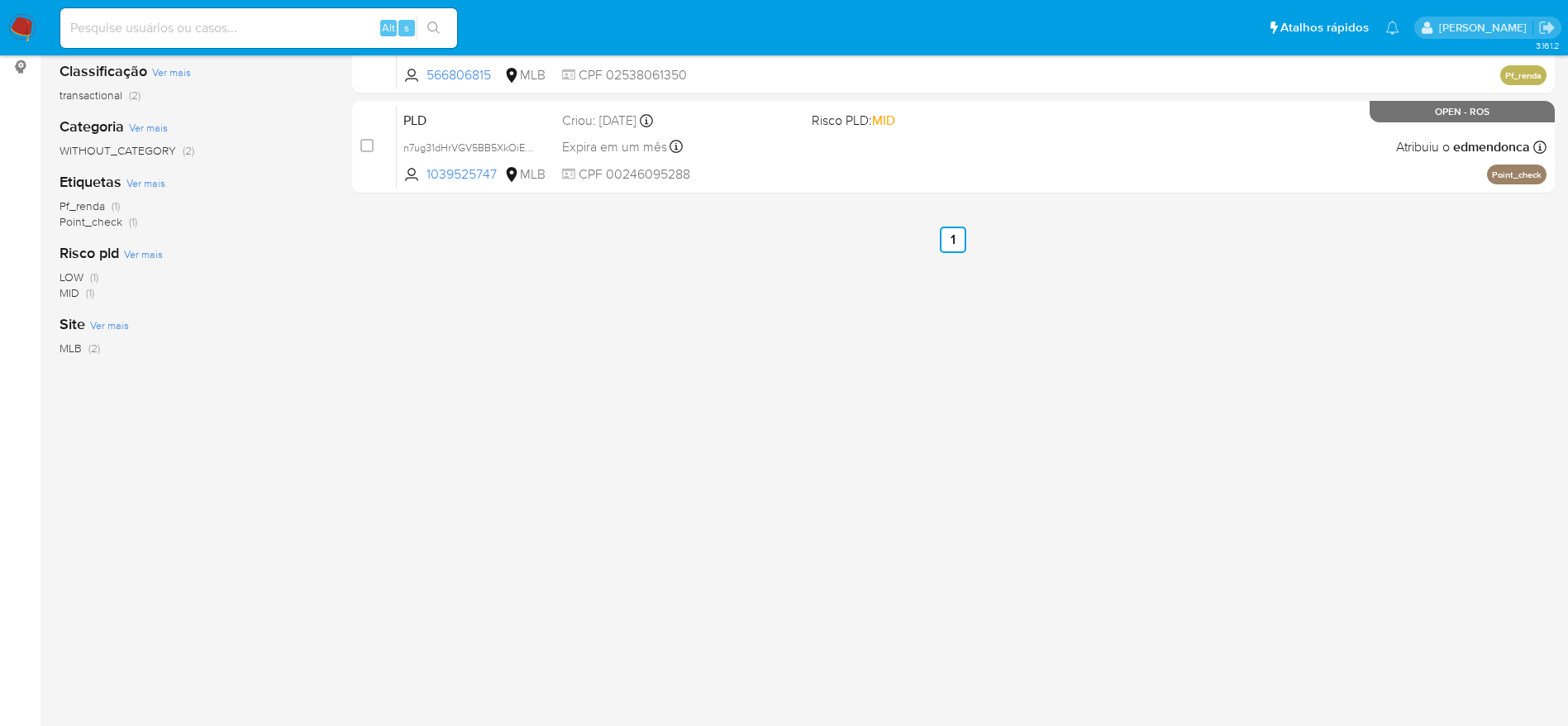
click at [693, 423] on div "select-all-cases-checkbox Atribuir caso Remover seleção Agrupar por documento O…" at bounding box center [953, 315] width 1203 height 750
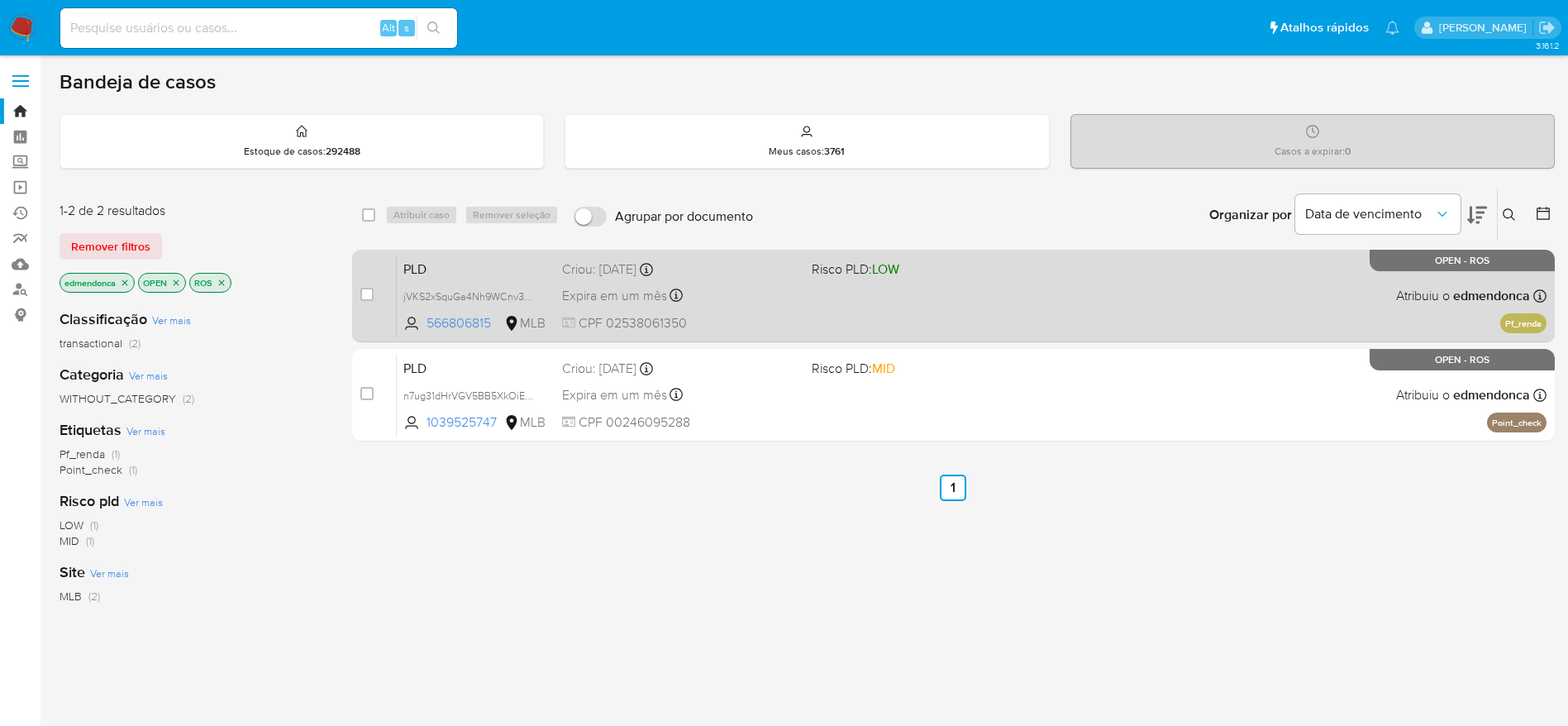
click at [842, 293] on span at bounding box center [930, 294] width 236 height 3
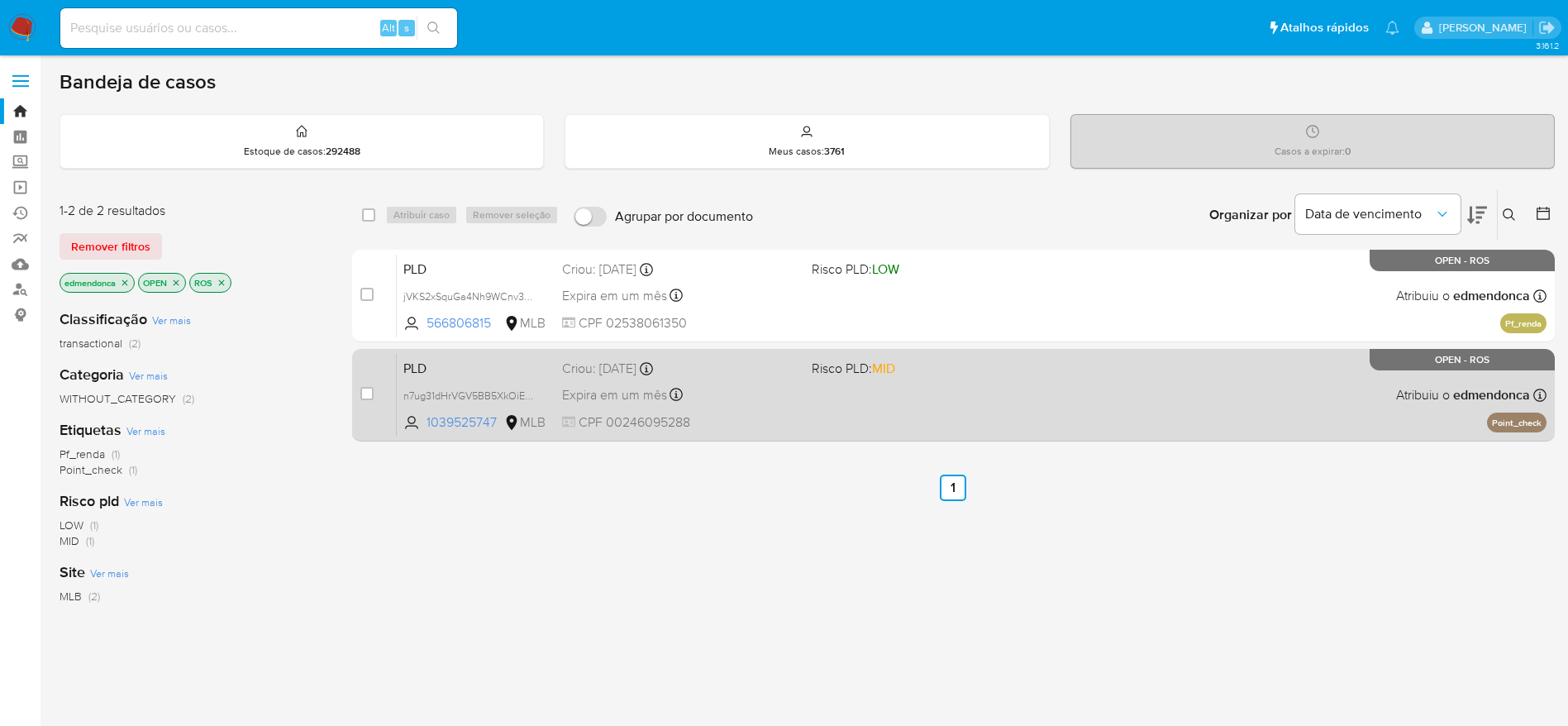
click at [774, 425] on span "CPF 00246095288" at bounding box center [680, 422] width 236 height 18
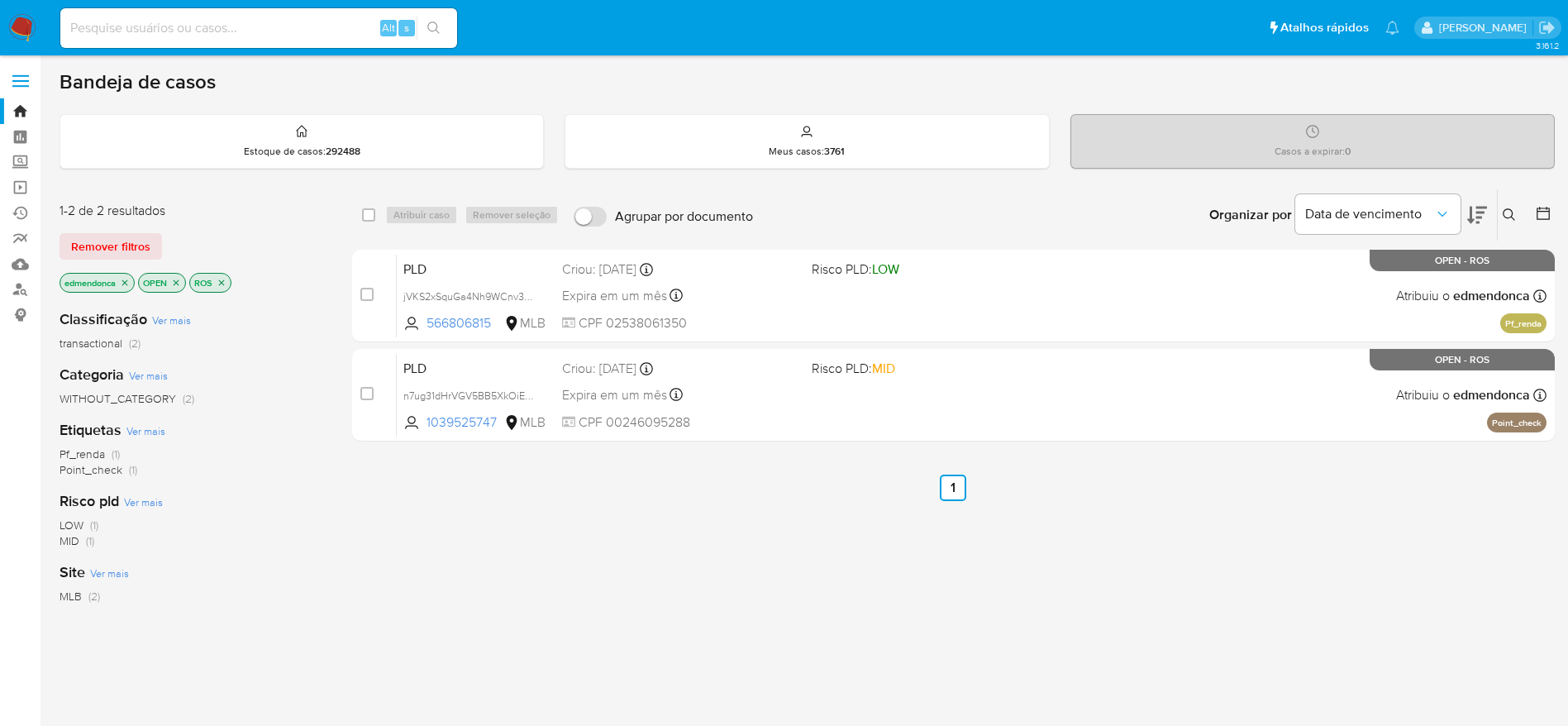
click at [461, 531] on div "select-all-cases-checkbox Atribuir caso Remover seleção Agrupar por documento O…" at bounding box center [953, 564] width 1203 height 750
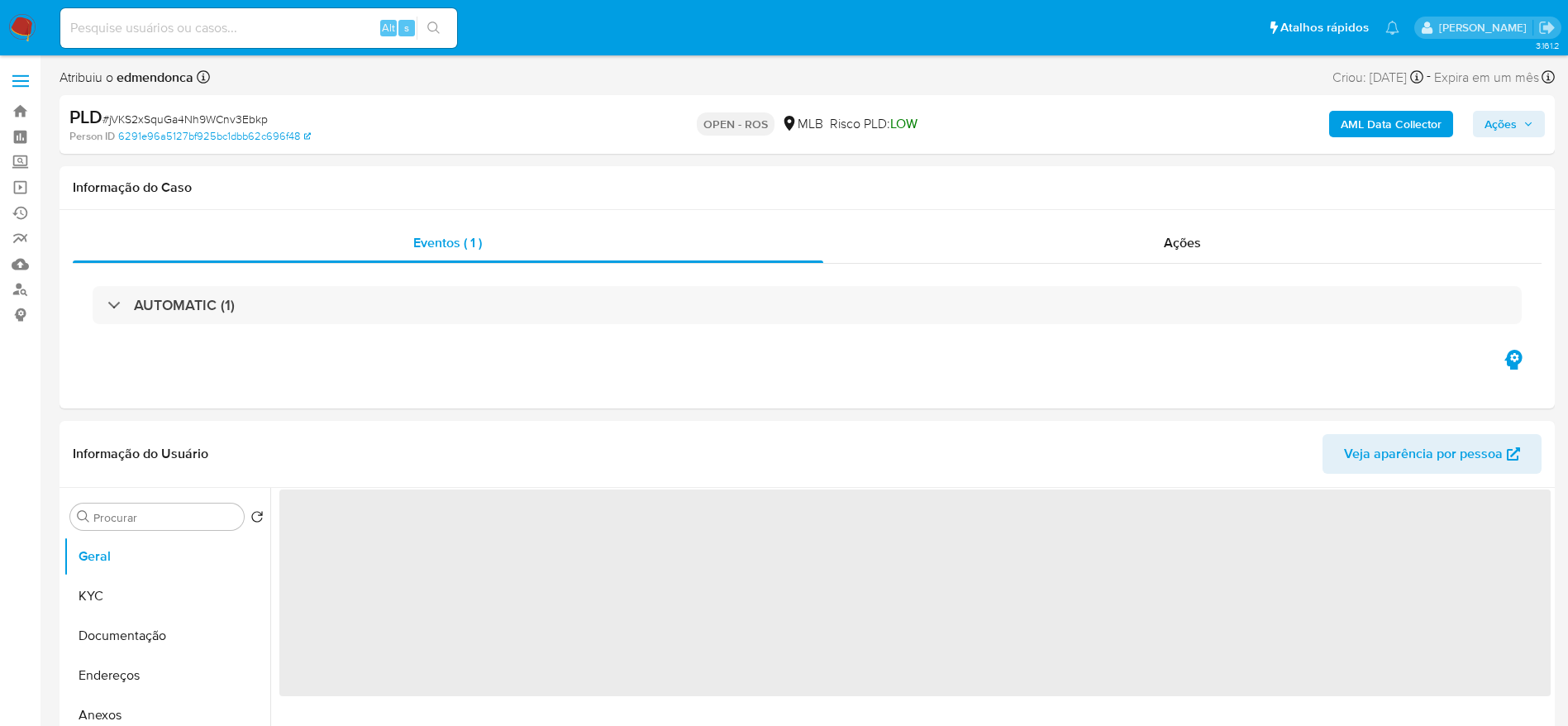
select select "10"
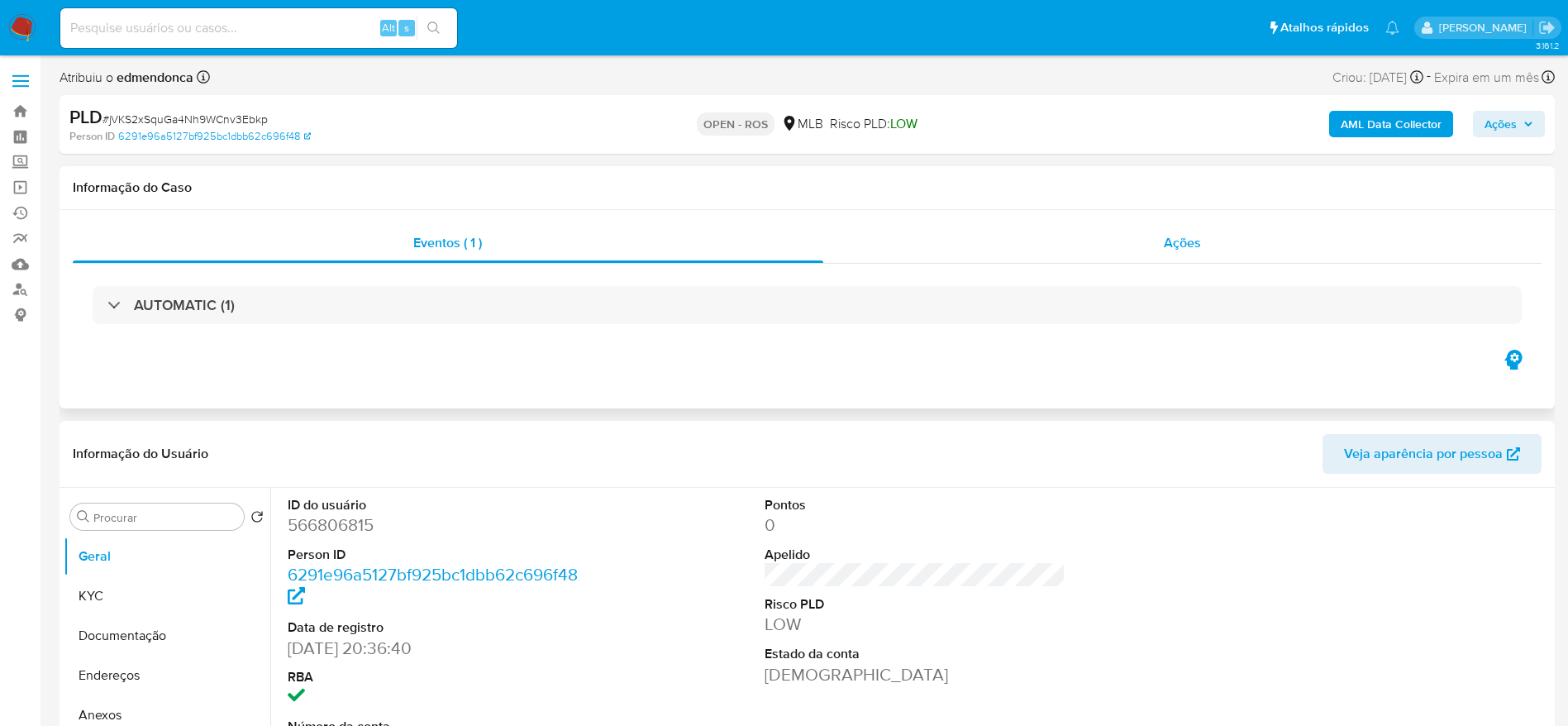
click at [1144, 240] on div "Ações" at bounding box center [1183, 243] width 719 height 40
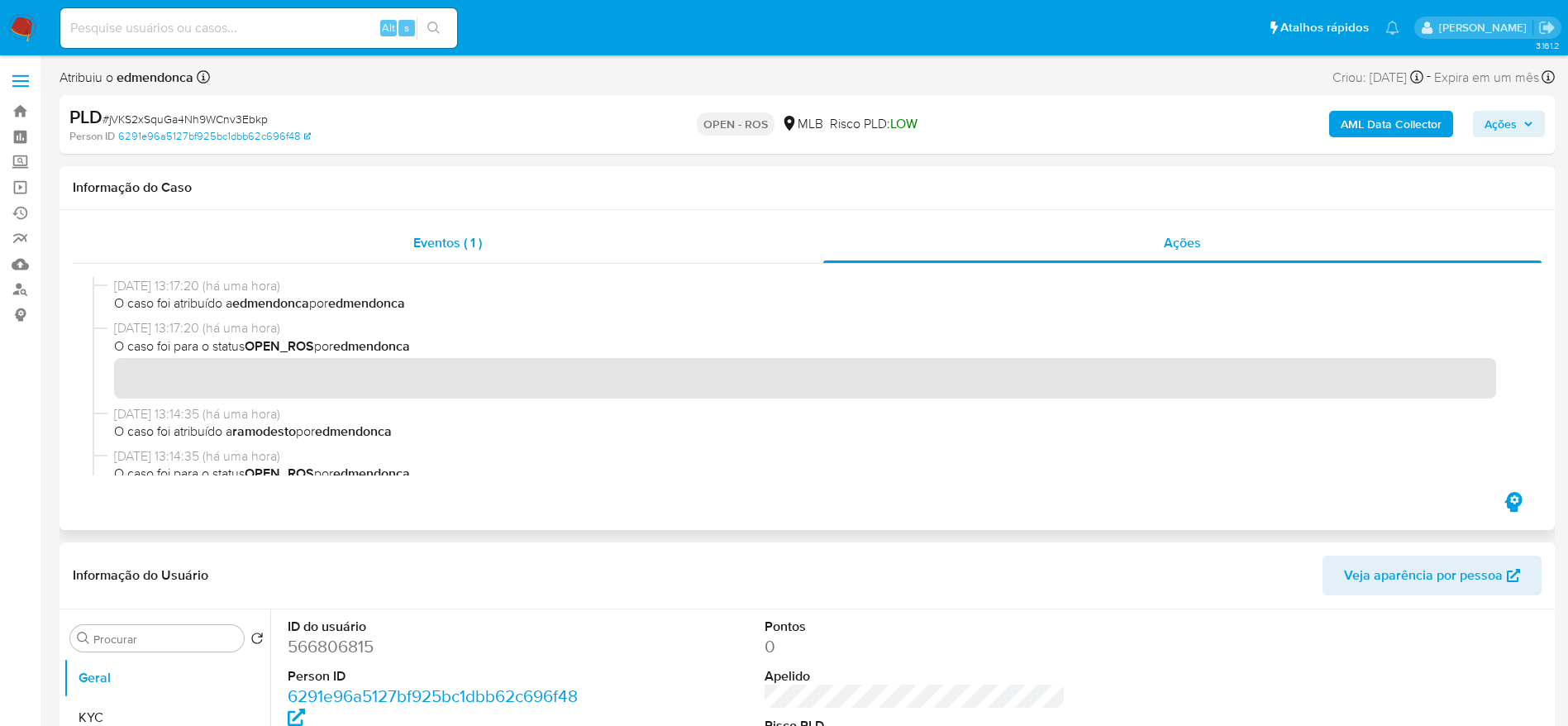
click at [466, 238] on span "Eventos ( 1 )" at bounding box center [448, 243] width 68 height 19
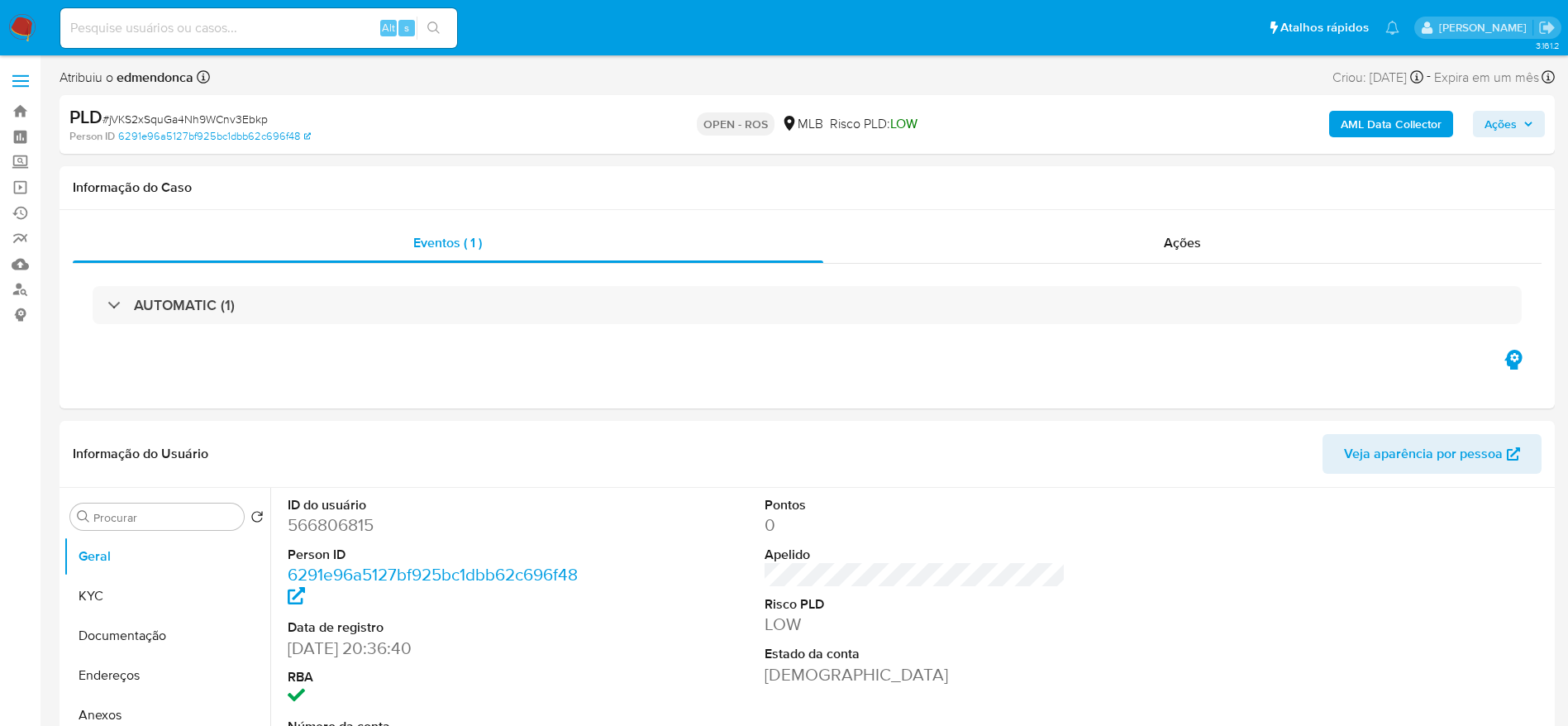
click at [258, 121] on span "# jVKS2xSquGa4Nh9WCnv3Ebkp" at bounding box center [185, 119] width 165 height 16
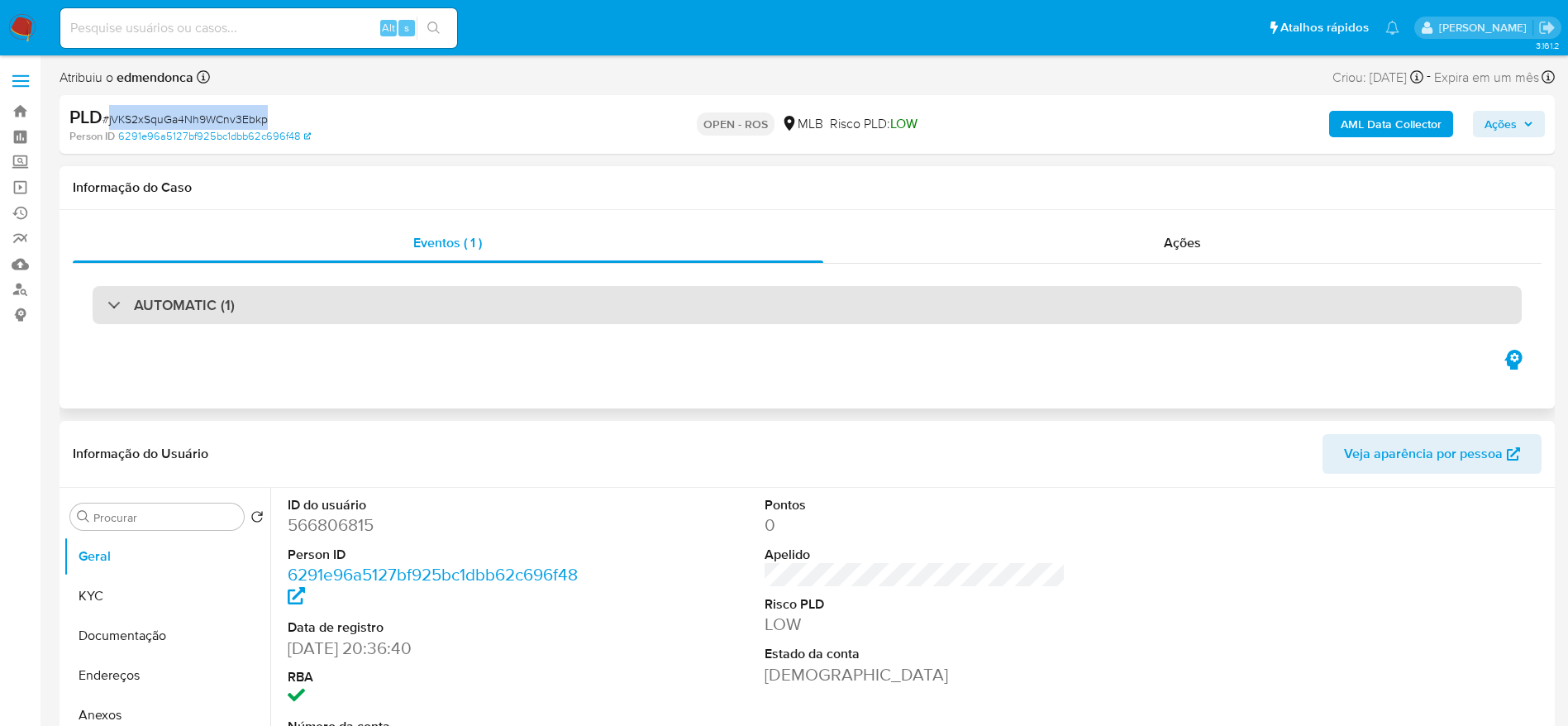
copy span "jVKS2xSquGa4Nh9WCnv3Ebkp"
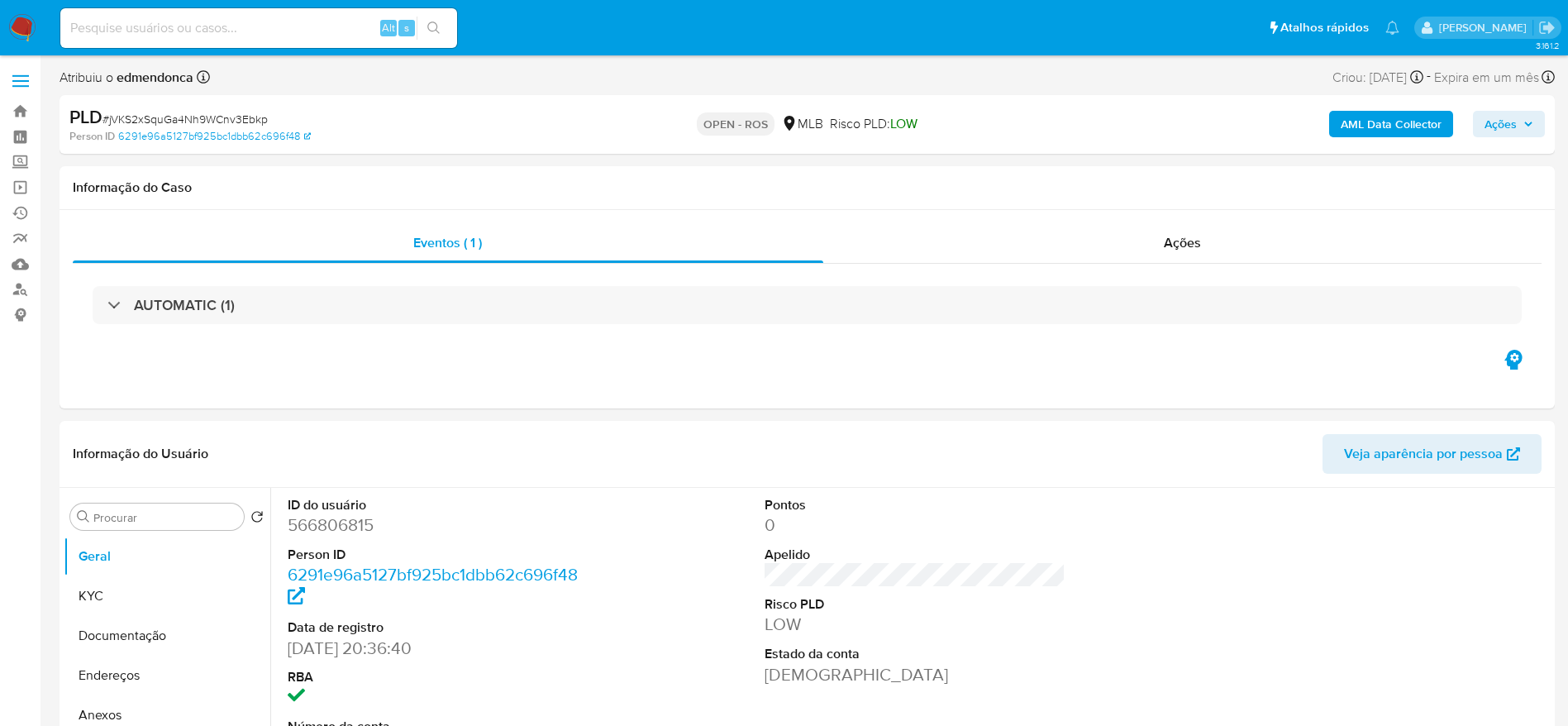
click at [587, 123] on div "OPEN - ROS MLB Risco PLD: LOW" at bounding box center [807, 124] width 488 height 39
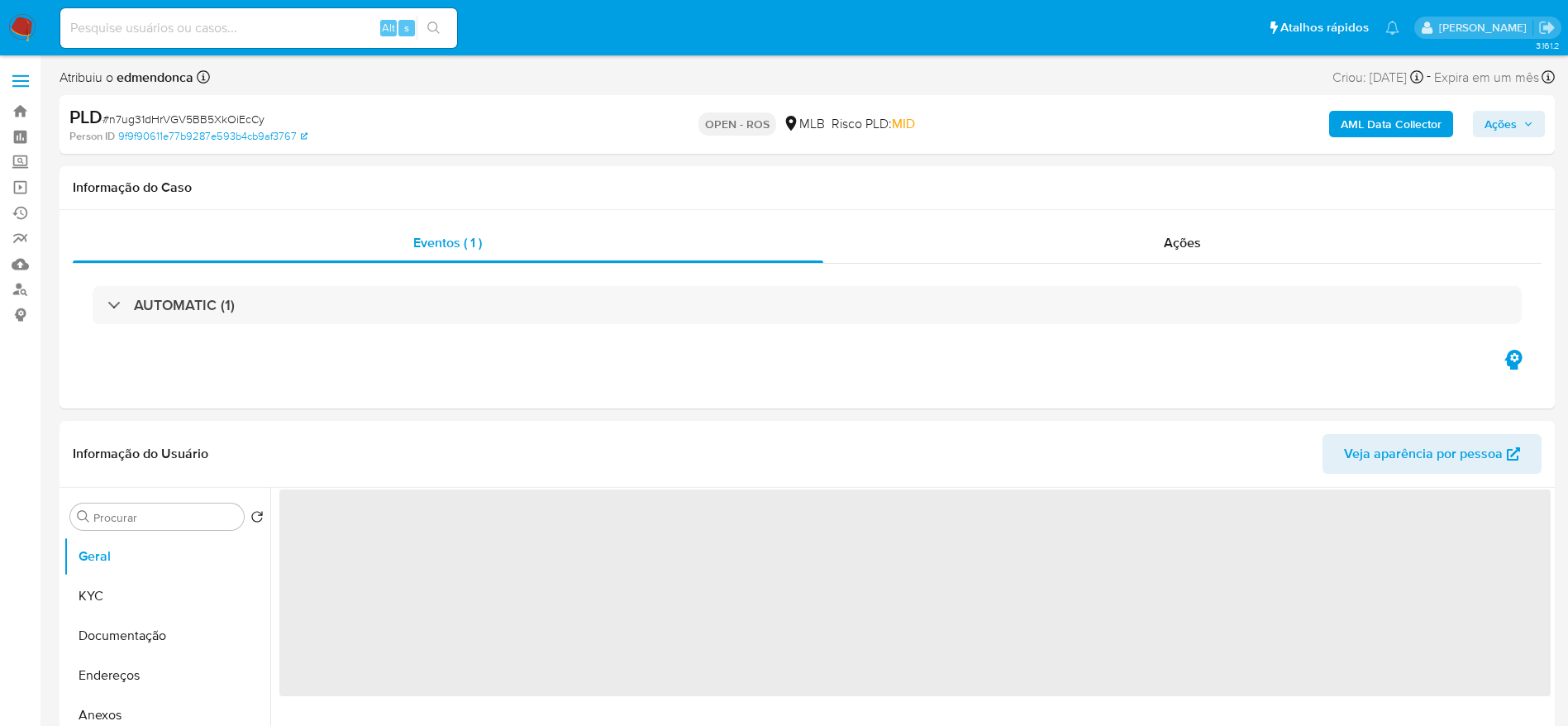
select select "10"
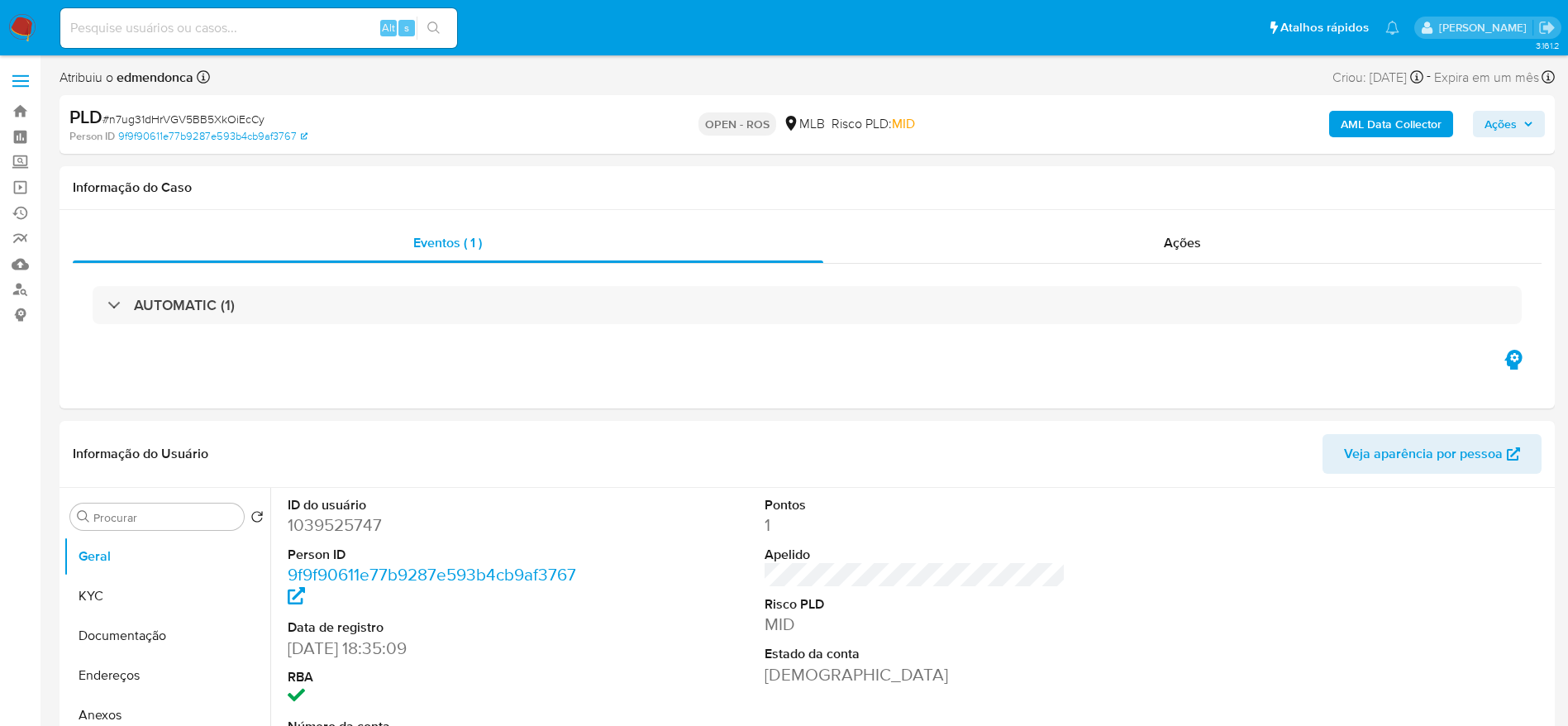
click at [218, 119] on span "# n7ug31dHrVGV5BB5XkOiEcCy" at bounding box center [183, 119] width 162 height 16
copy span "n7ug31dHrVGV5BB5XkOiEcCy"
click at [417, 143] on div "Person ID 9f9f90611e77b9287e593b4cb9af3767" at bounding box center [313, 137] width 488 height 15
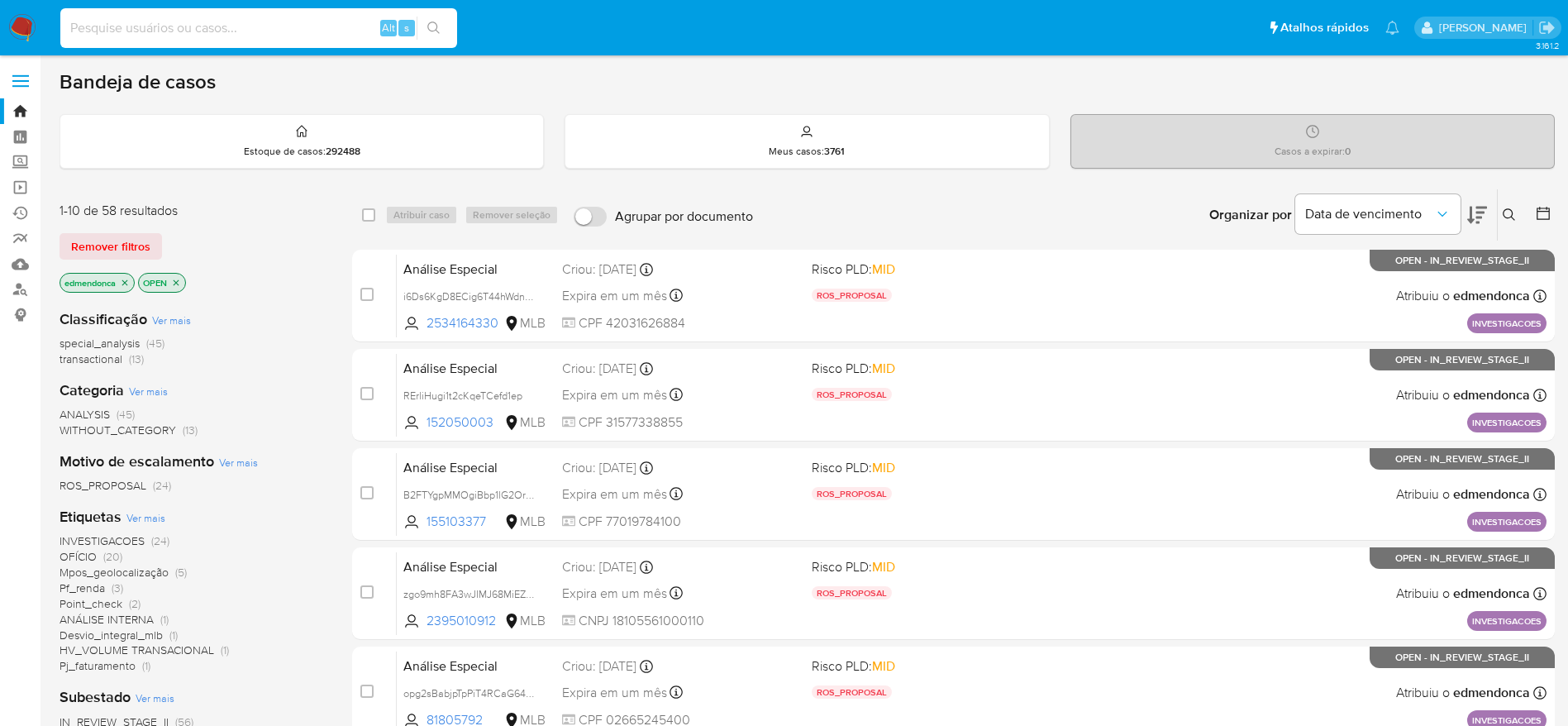
click at [249, 25] on input at bounding box center [259, 28] width 397 height 22
paste input "gdydNhganbPclKpaHkvBXl9N"
type input "gdydNhganbPclKpaHkvBXl9N"
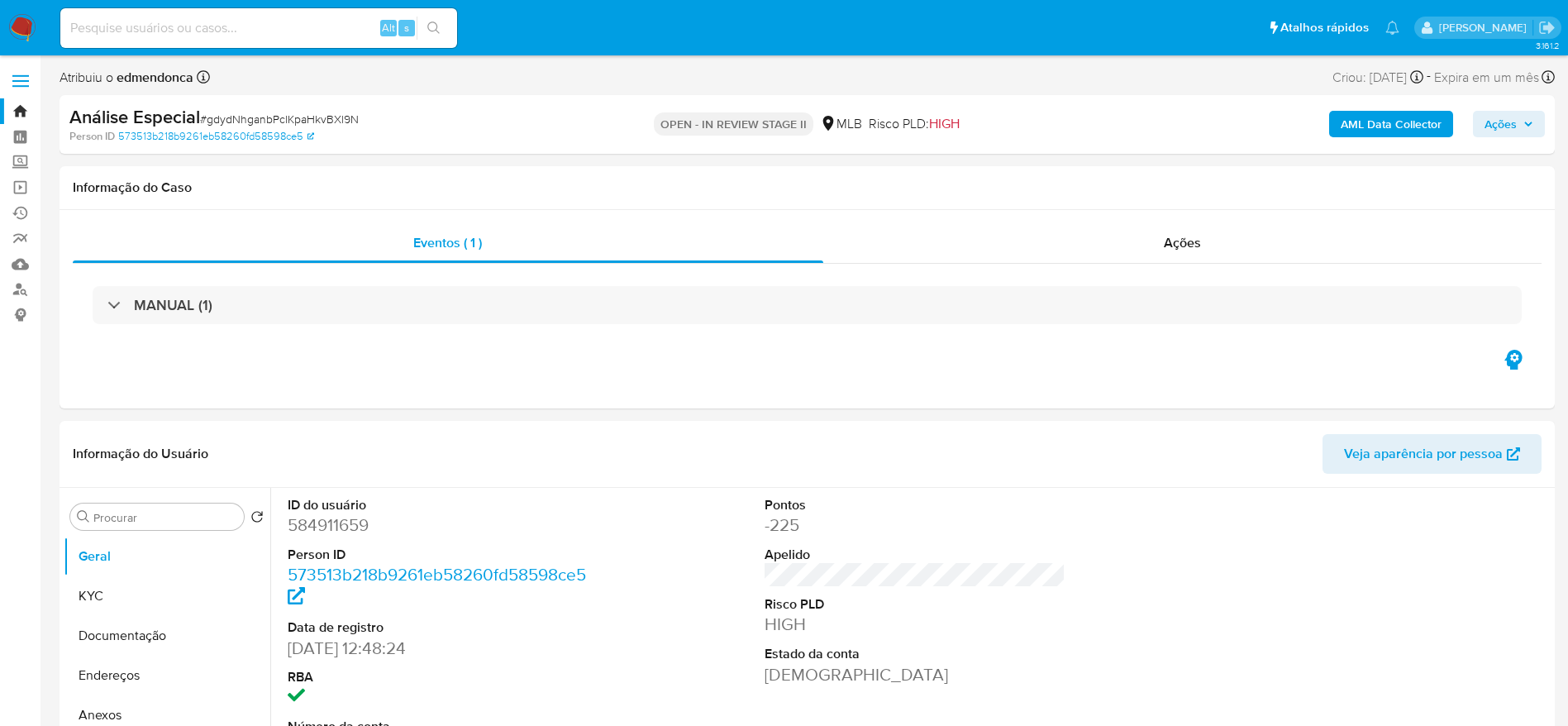
select select "10"
click at [1527, 113] on span "Ações" at bounding box center [1508, 124] width 48 height 23
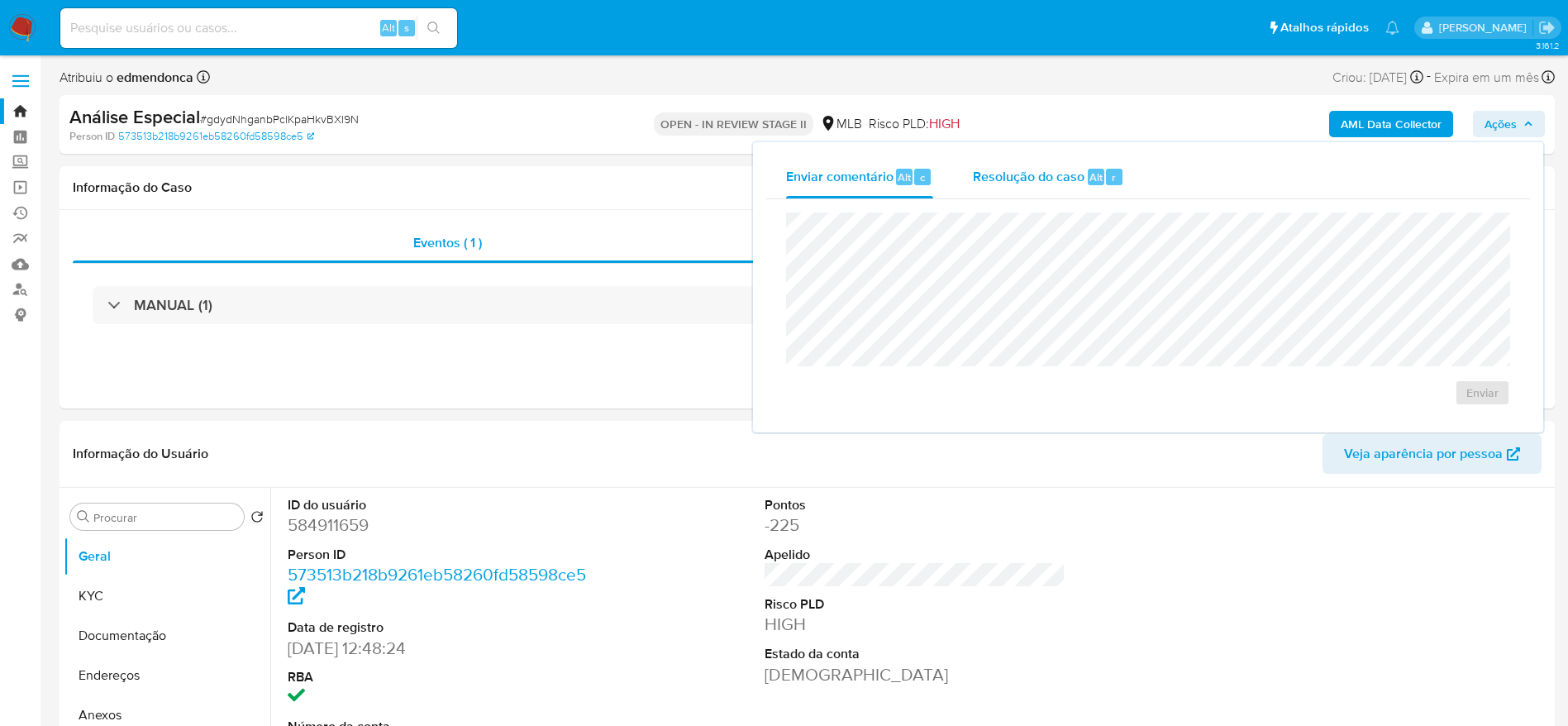
click at [1050, 167] on span "Resolução do caso" at bounding box center [1029, 177] width 112 height 19
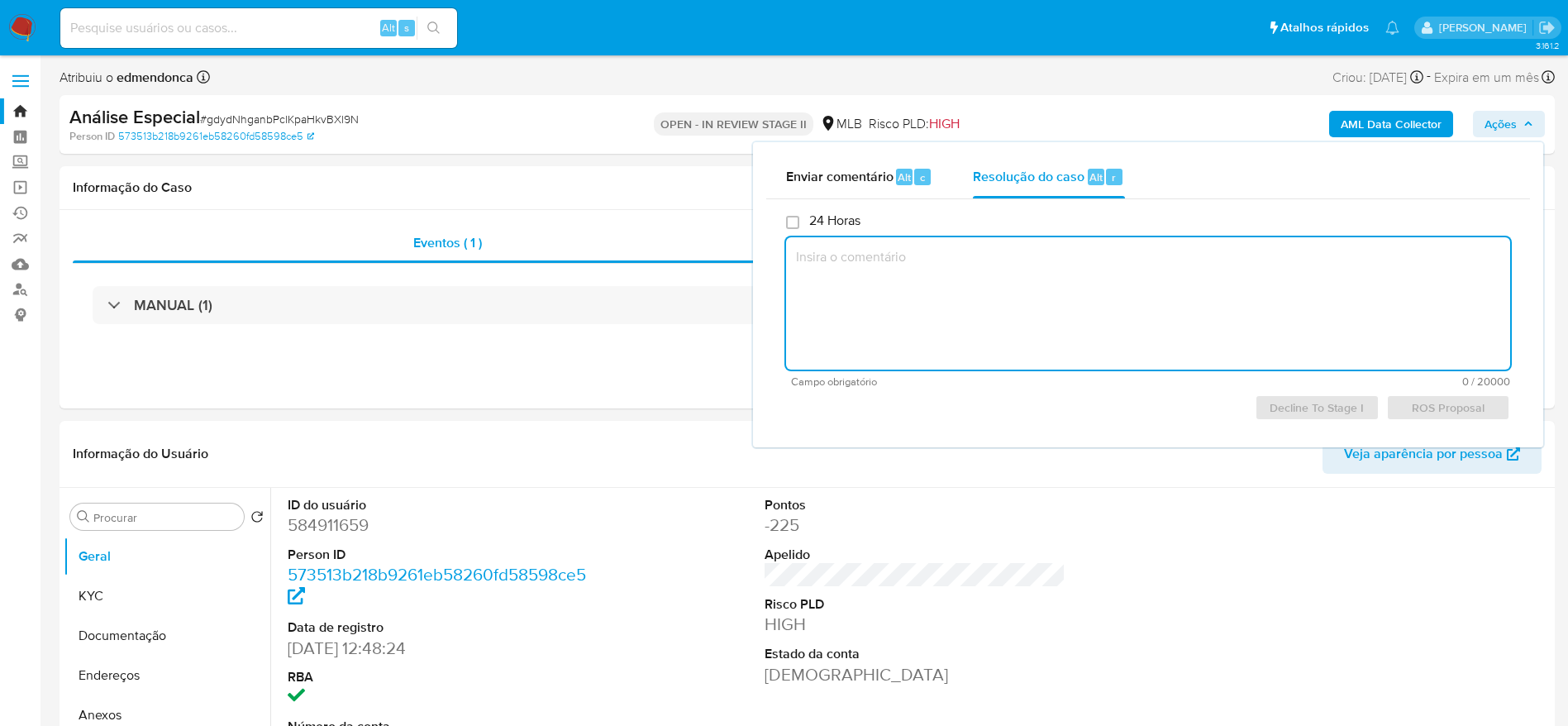
click at [964, 287] on textarea at bounding box center [1148, 303] width 724 height 132
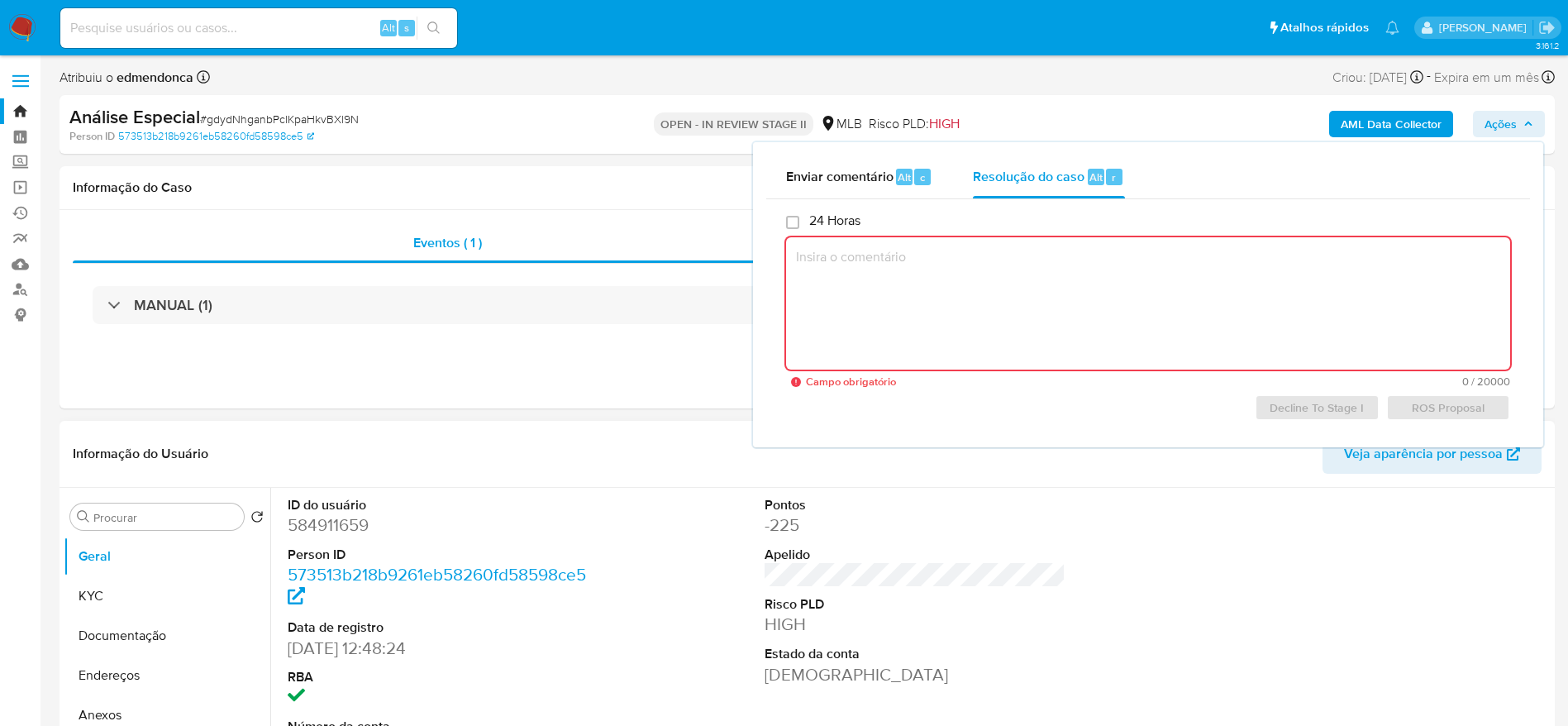
paste textarea "Favorável ao DECLÍNIO e à manutenção do relacionamento, confome informações ele…"
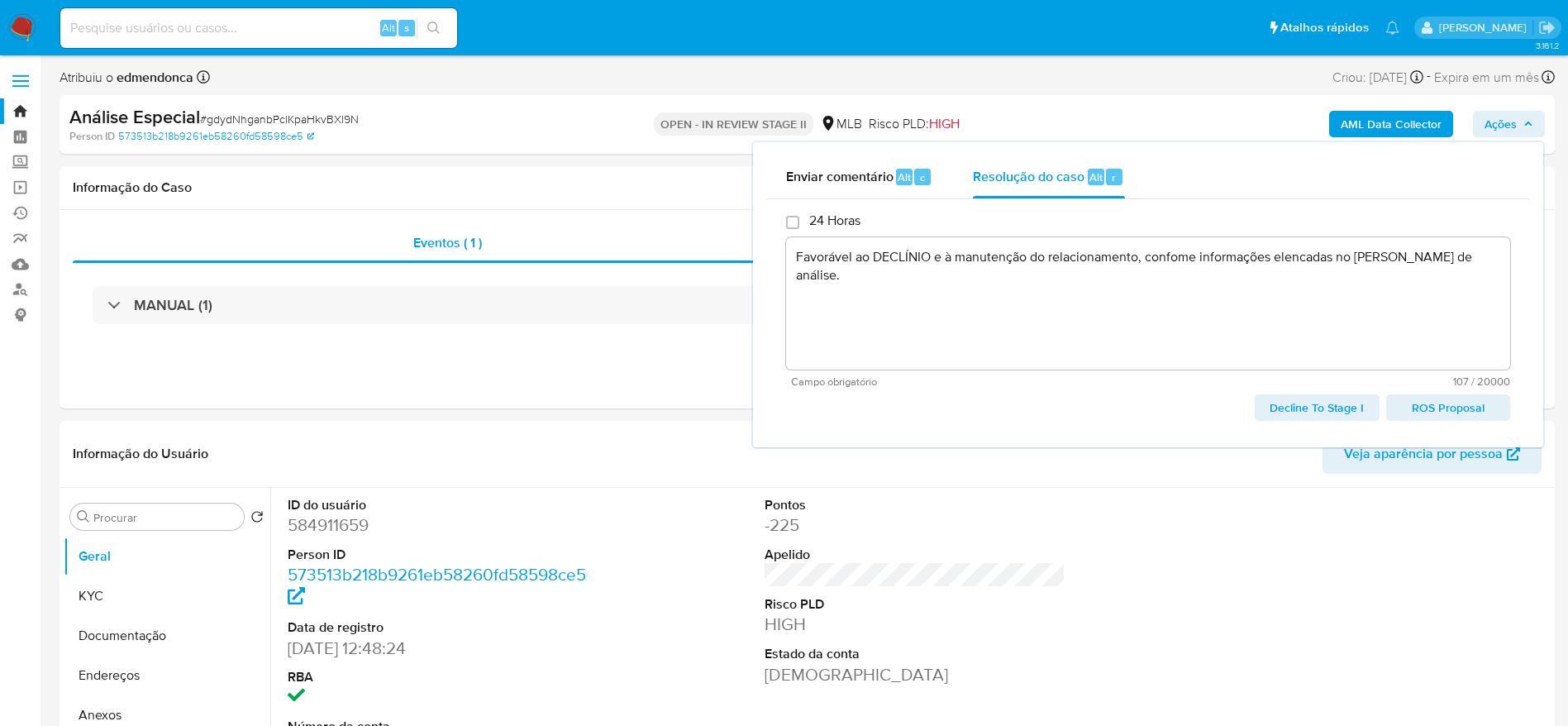
click at [1333, 400] on span "Decline To Stage I" at bounding box center [1317, 407] width 101 height 23
type textarea "Favorável ao DECLÍNIO e à manutenção do relacionamento, confome informações ele…"
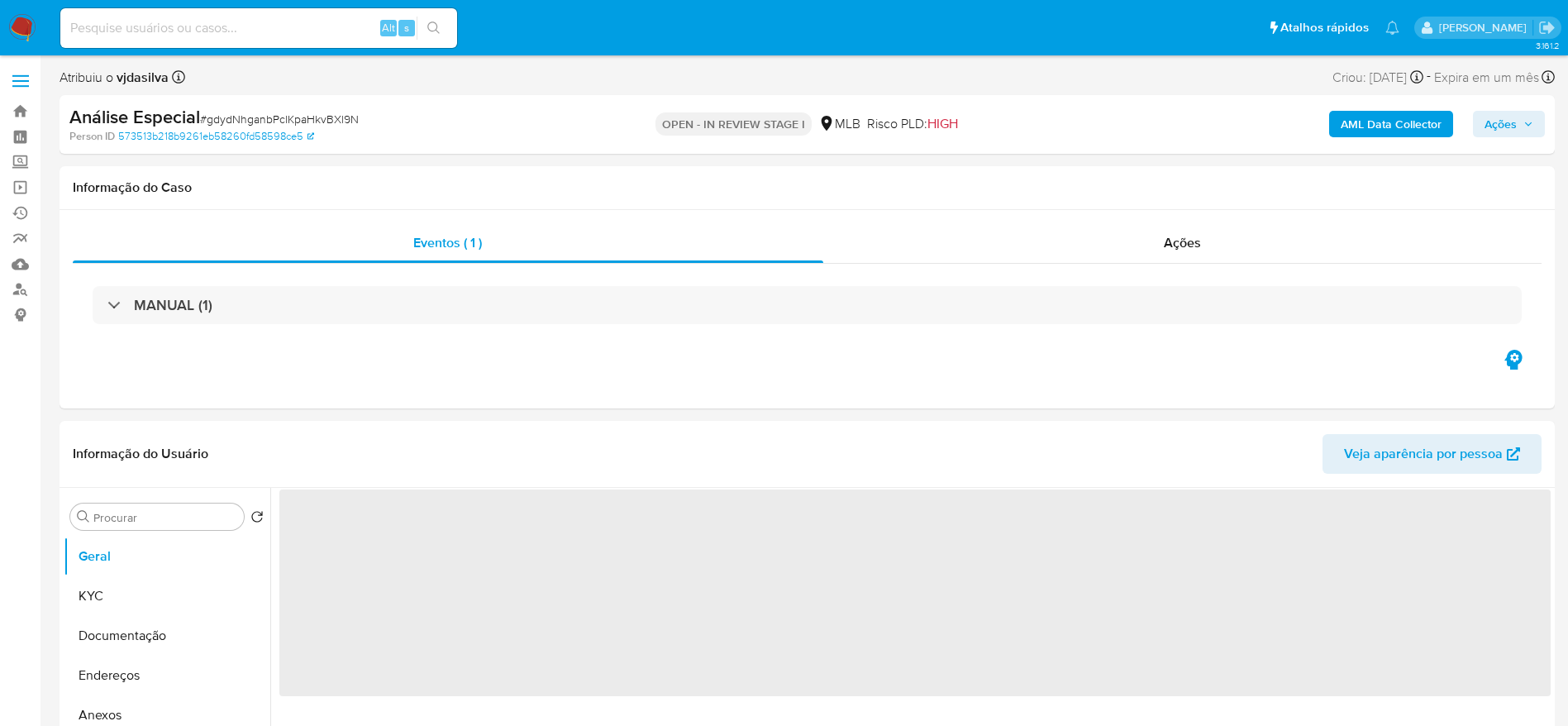
select select "10"
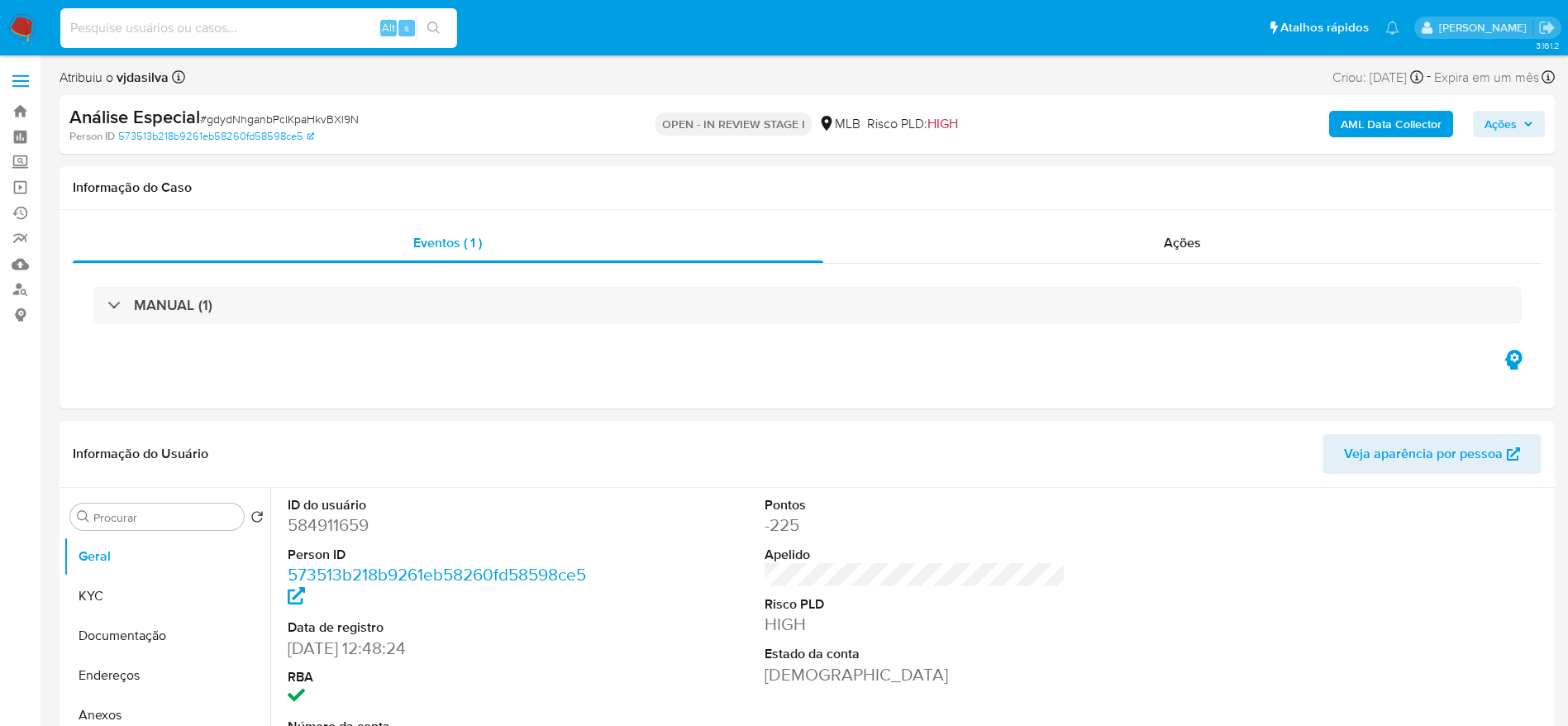
click at [242, 35] on input at bounding box center [259, 28] width 397 height 22
paste input "r1Lju0L5AKSjWWbjYidawaGx"
type input "r1Lju0L5AKSjWWbjYidawaGx"
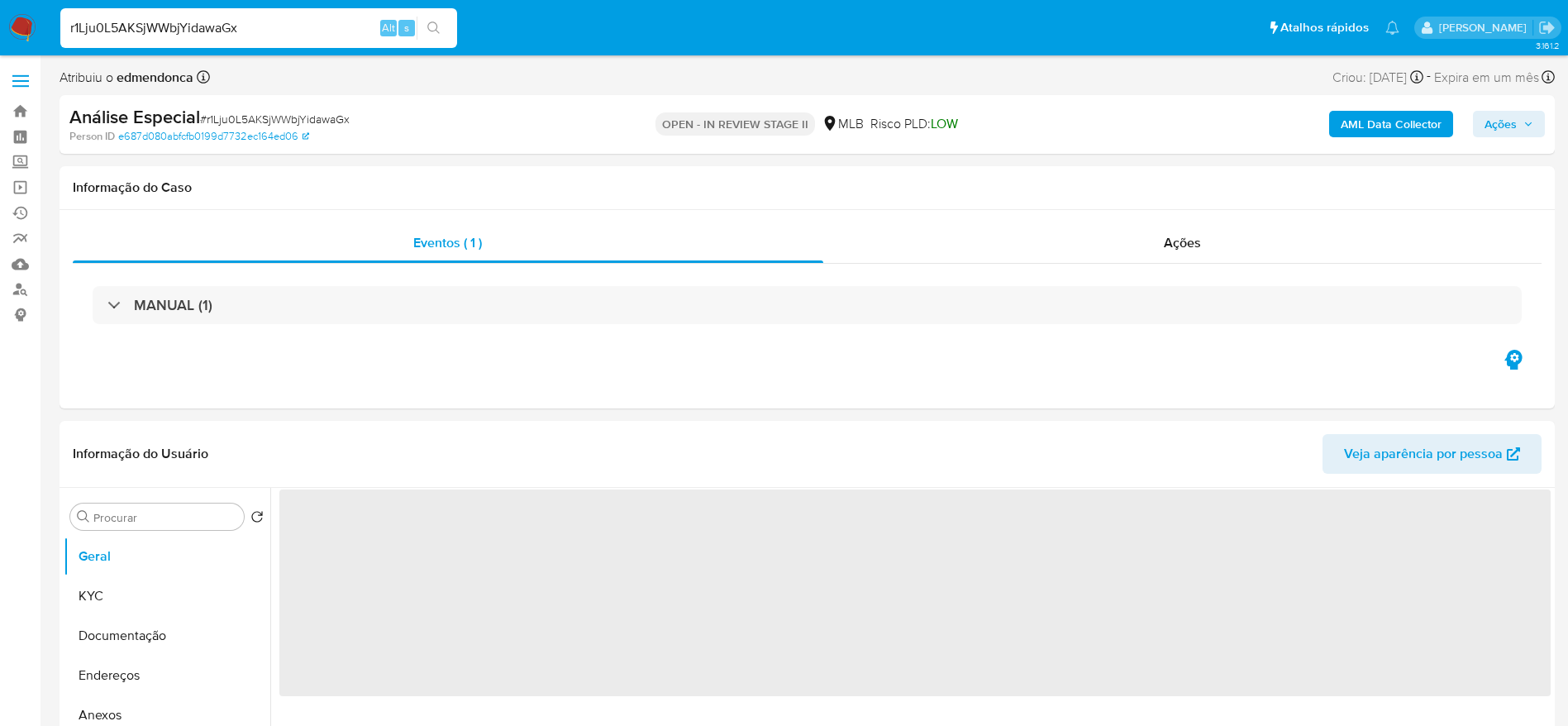
select select "10"
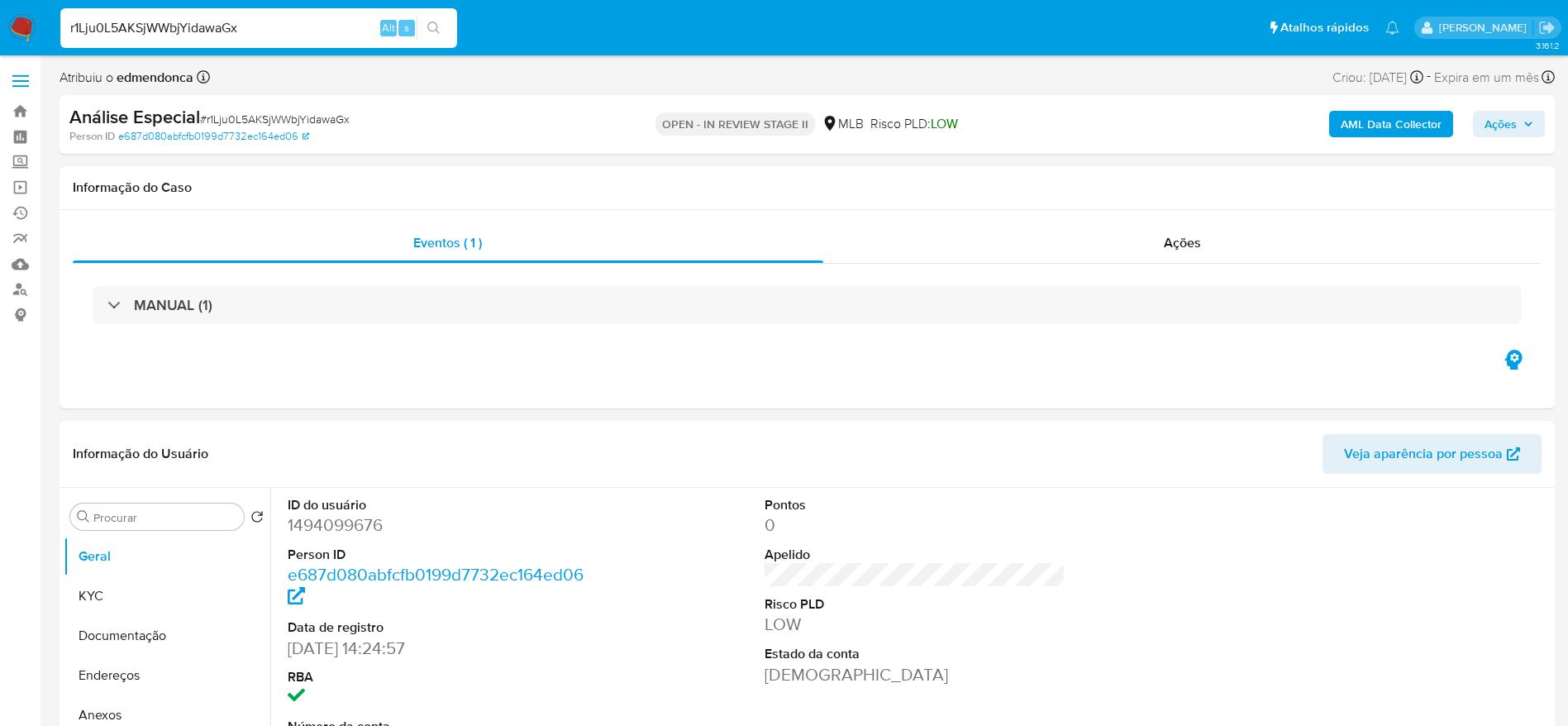
click at [1505, 136] on span "Ações" at bounding box center [1501, 124] width 32 height 27
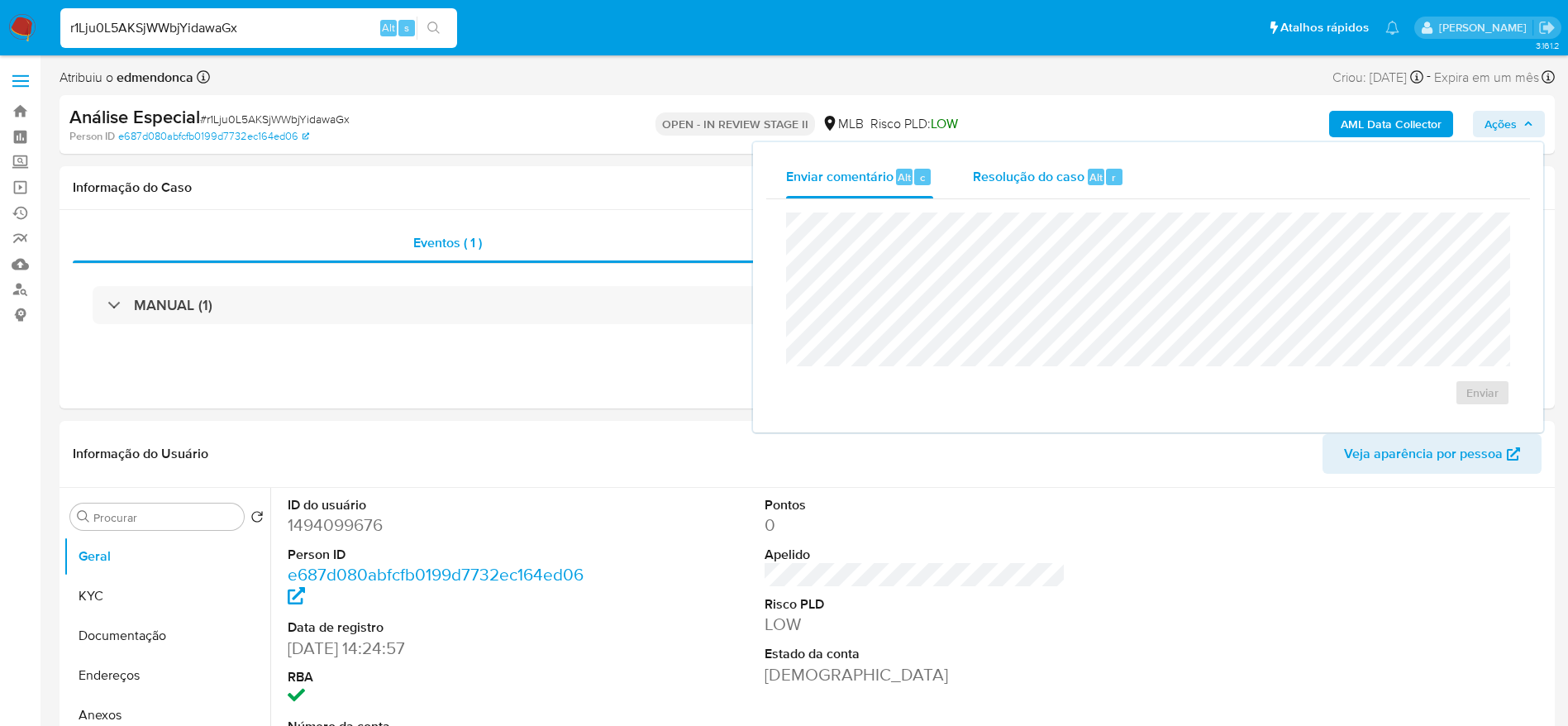
click at [1061, 184] on span "Resolução do caso" at bounding box center [1029, 177] width 112 height 19
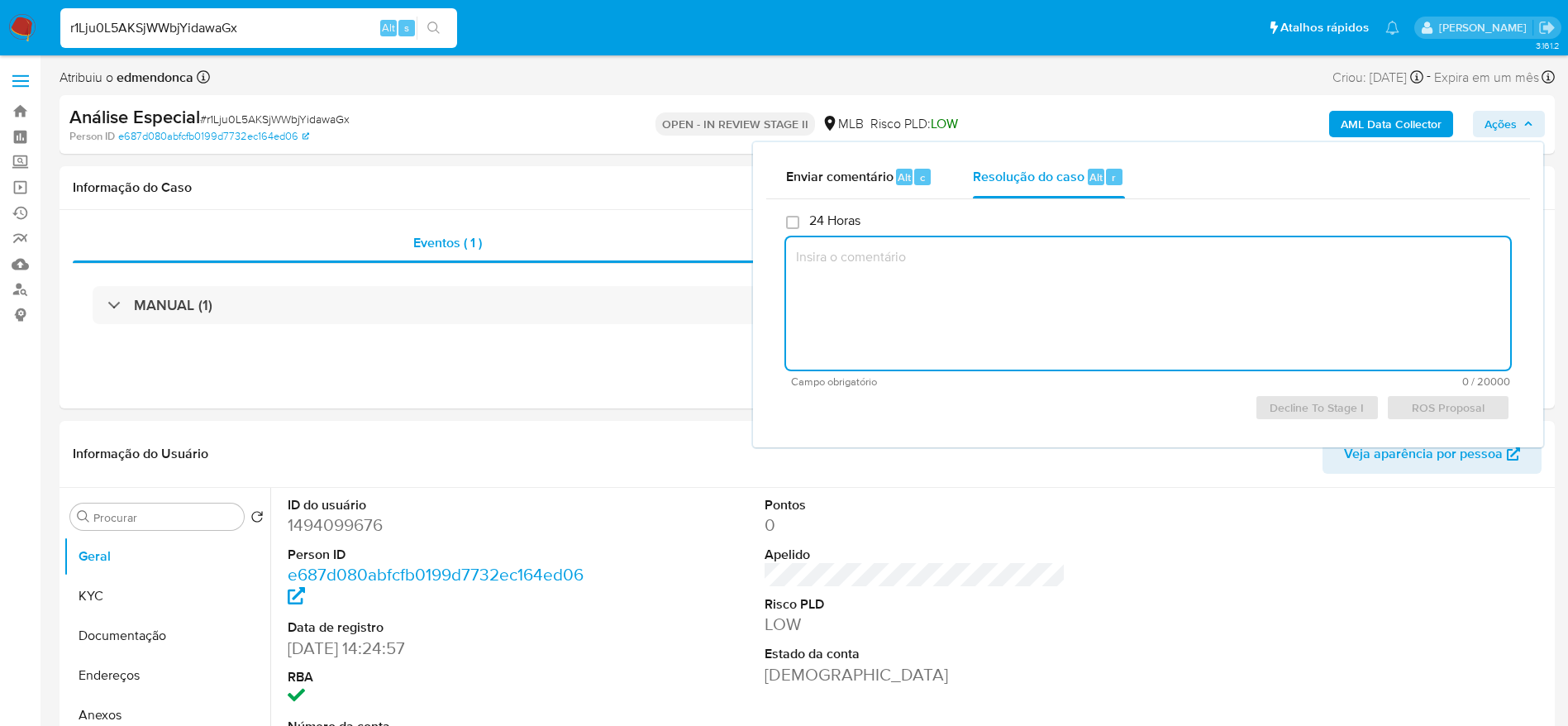
click at [987, 287] on textarea at bounding box center [1148, 303] width 724 height 132
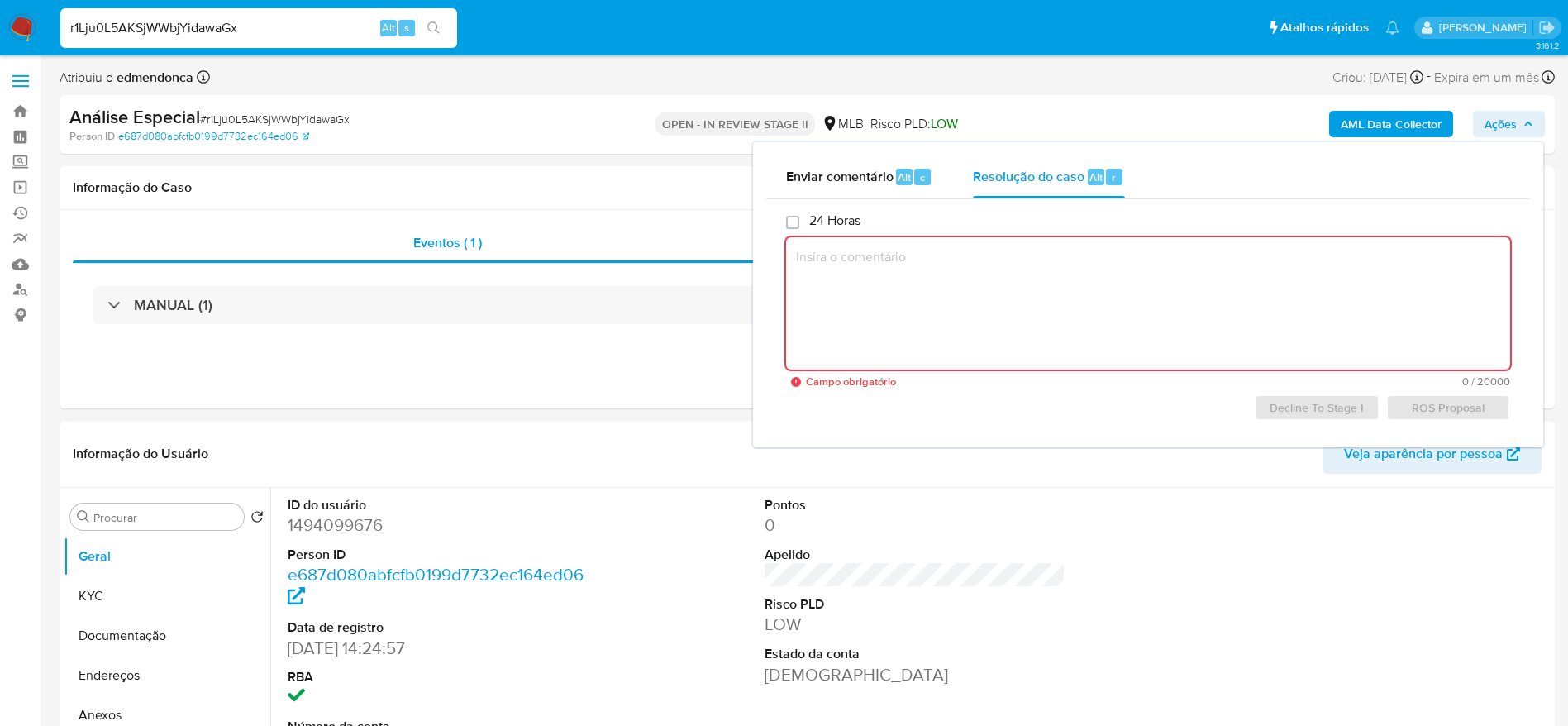
paste textarea "Favorável ao DECLÍNIO com o encerramento do relacionamento, confome informações…"
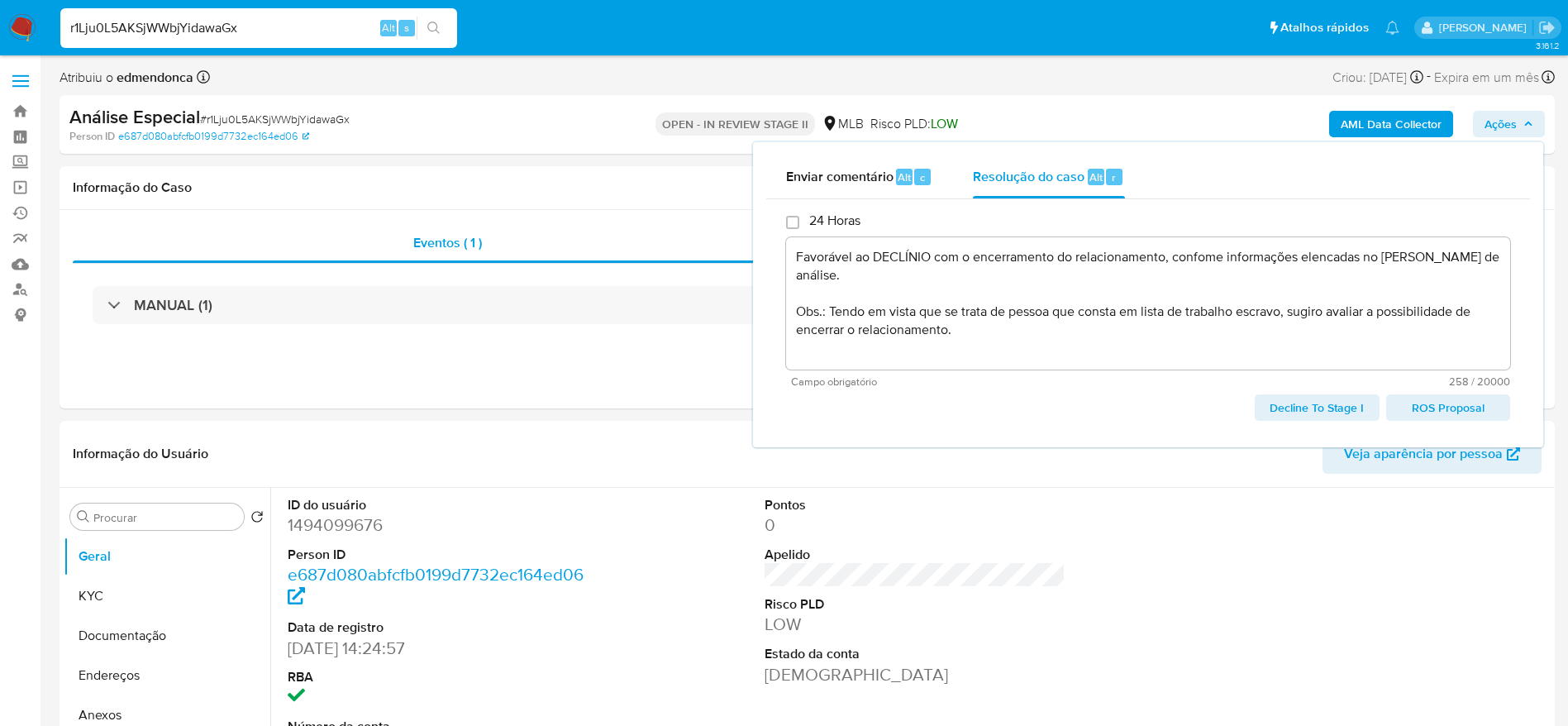
click at [1442, 401] on span "ROS Proposal" at bounding box center [1448, 407] width 101 height 23
type textarea "Favorável ao DECLÍNIO com o encerramento do relacionamento, confome informações…"
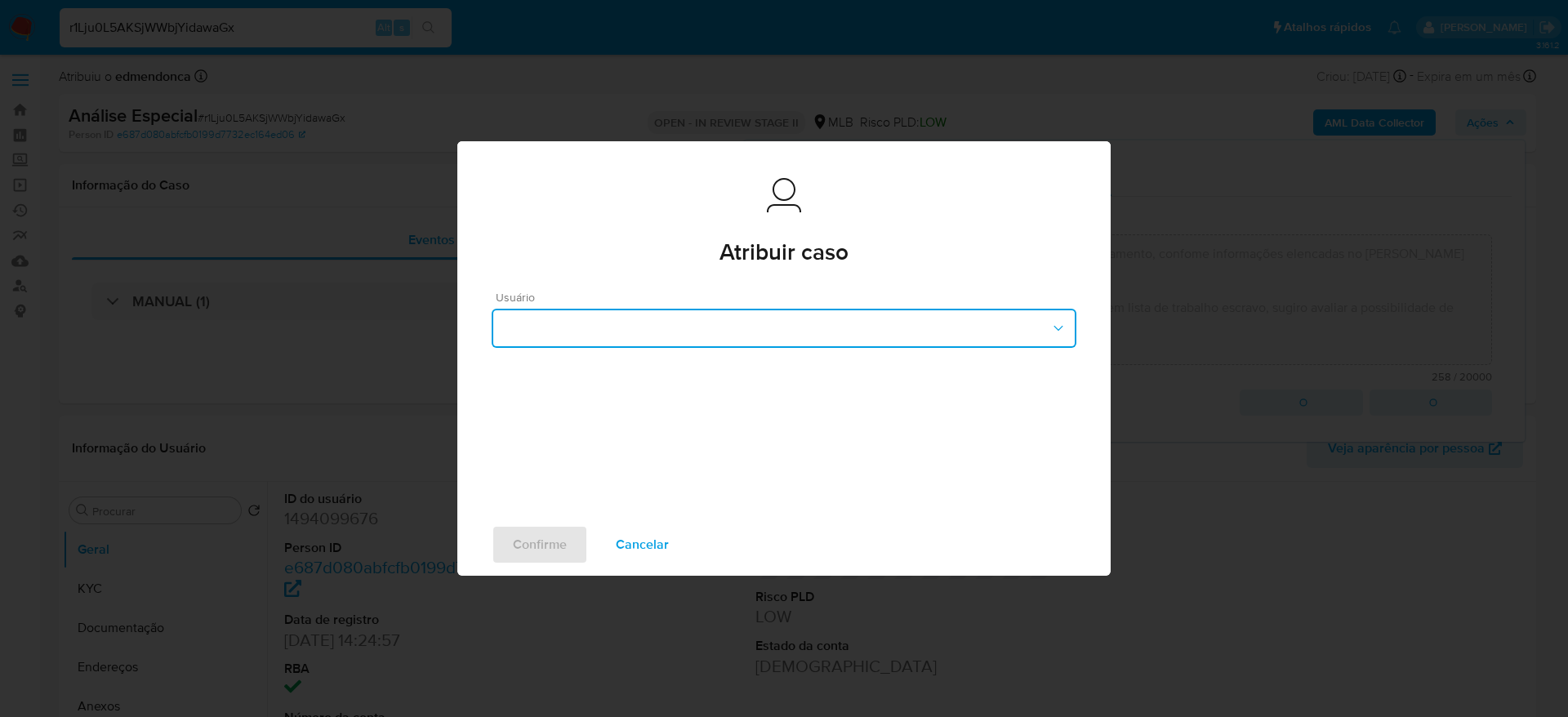
click at [590, 325] on button "button" at bounding box center [784, 328] width 585 height 39
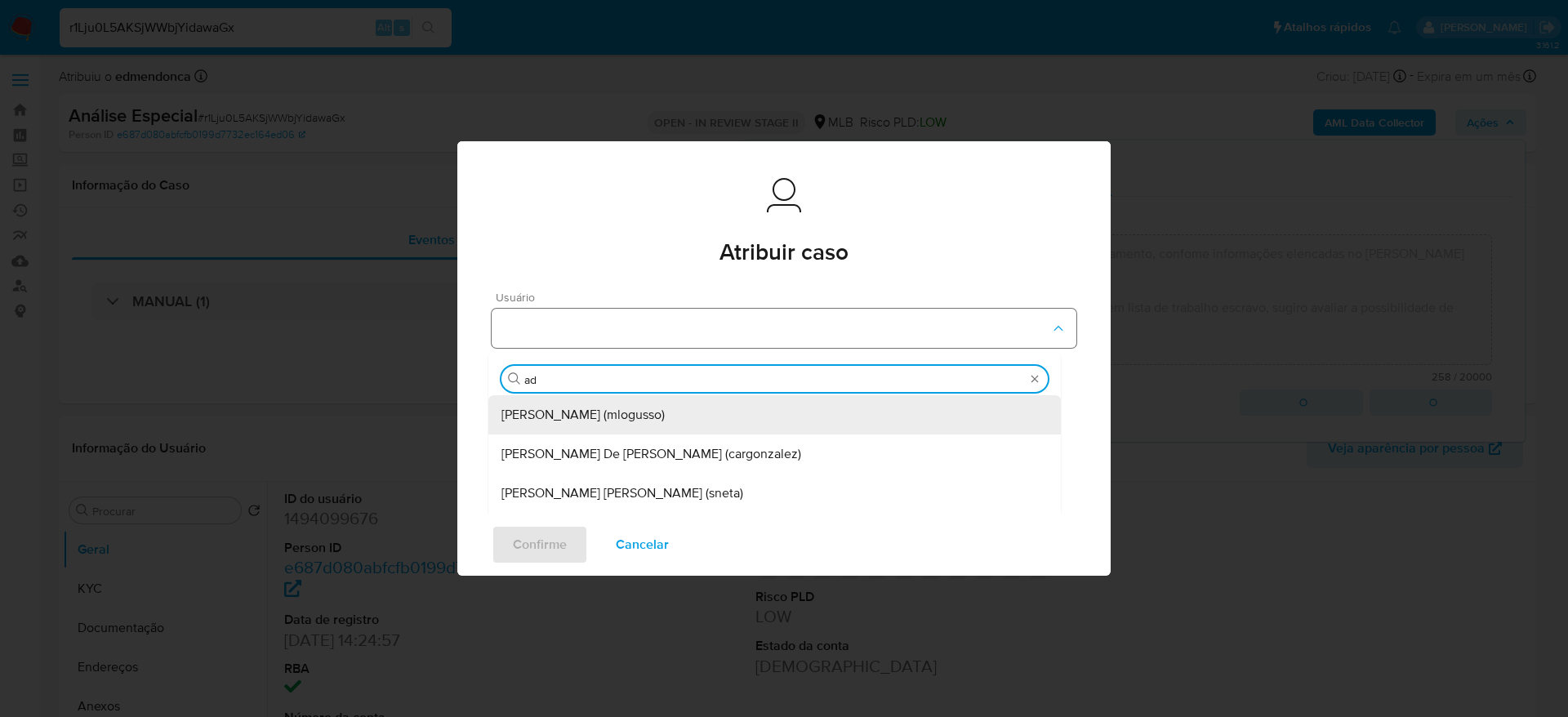
type input "adr"
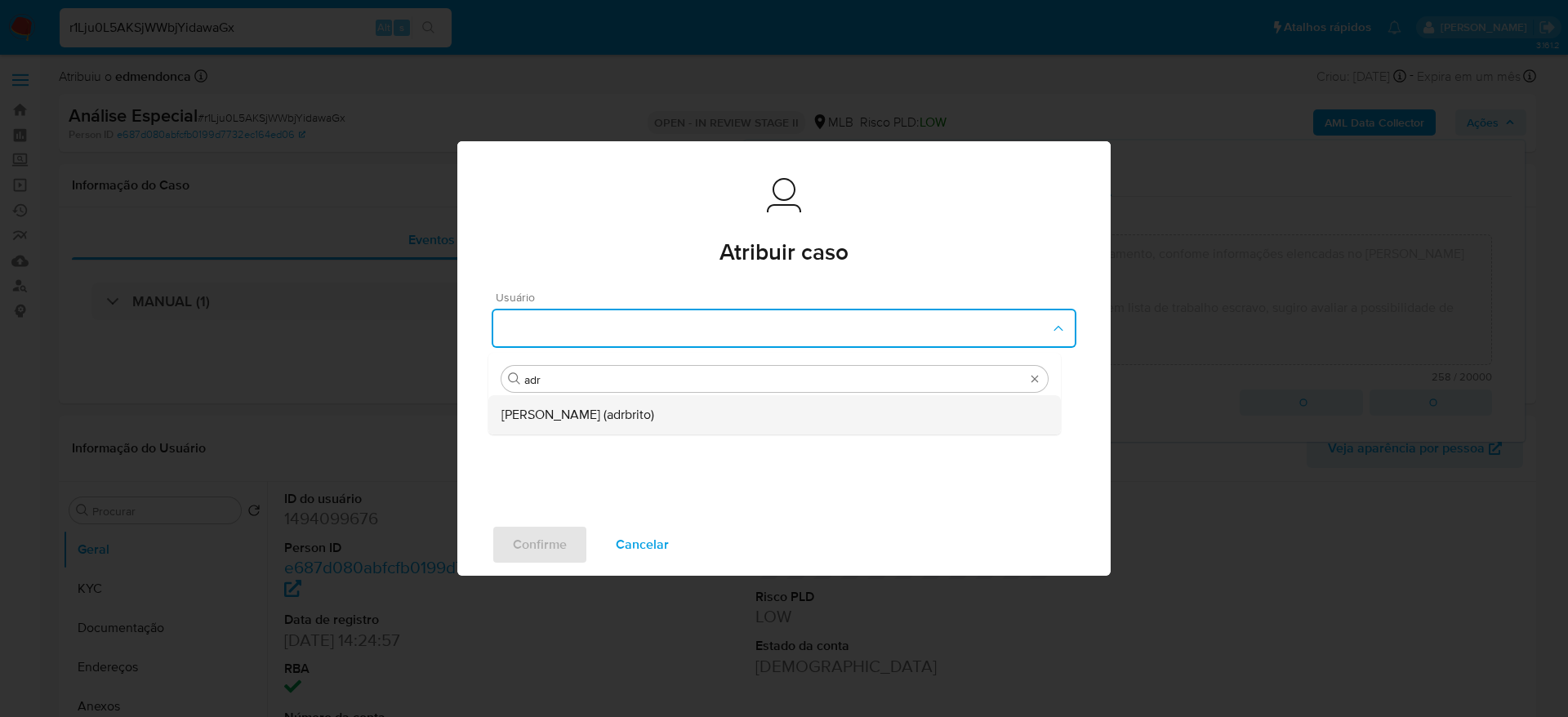
click at [559, 423] on span "Adriano Azeredo Brito (adrbrito)" at bounding box center [577, 414] width 153 height 16
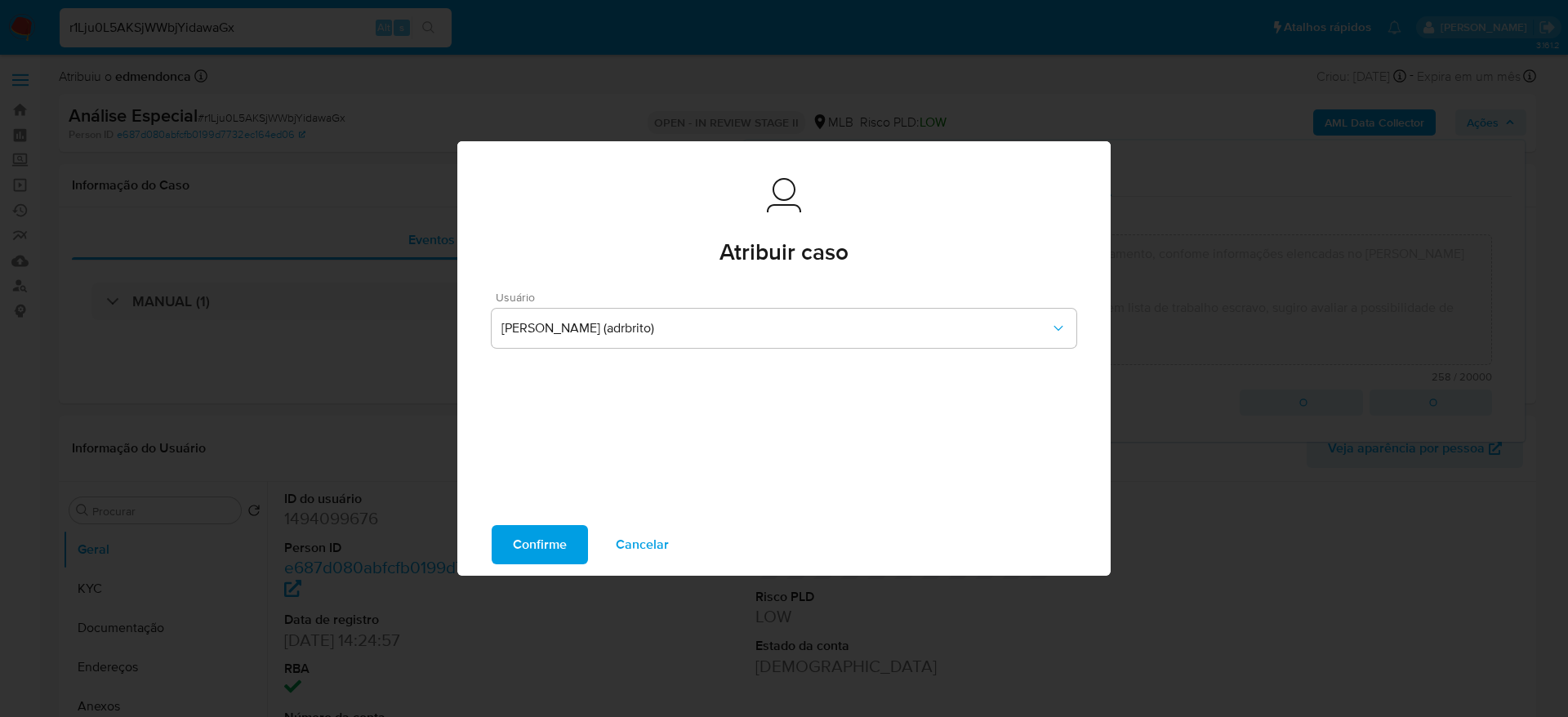
click at [529, 540] on span "Confirme" at bounding box center [540, 545] width 54 height 36
type textarea "Favorável ao DECLÍNIO com o encerramento do relacionamento, confome informações…"
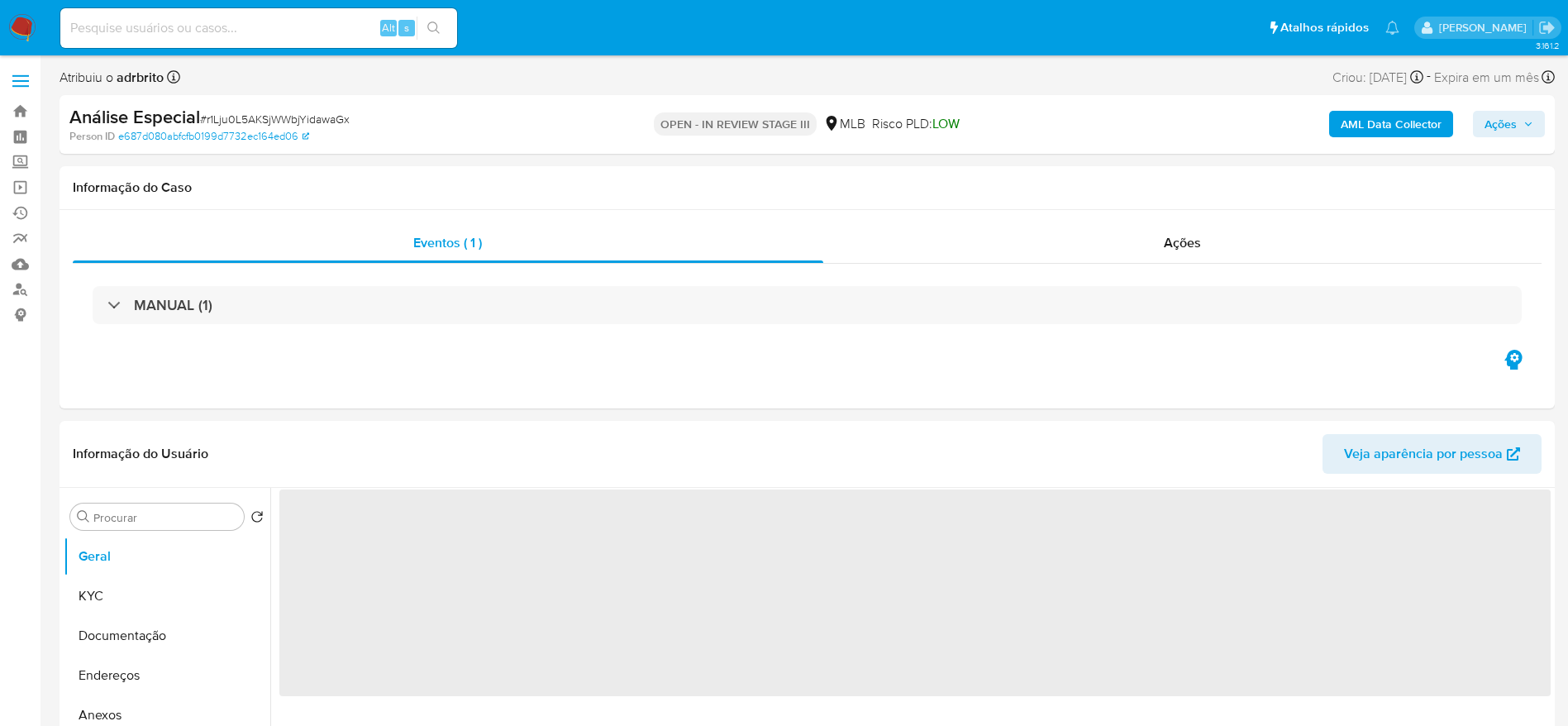
select select "10"
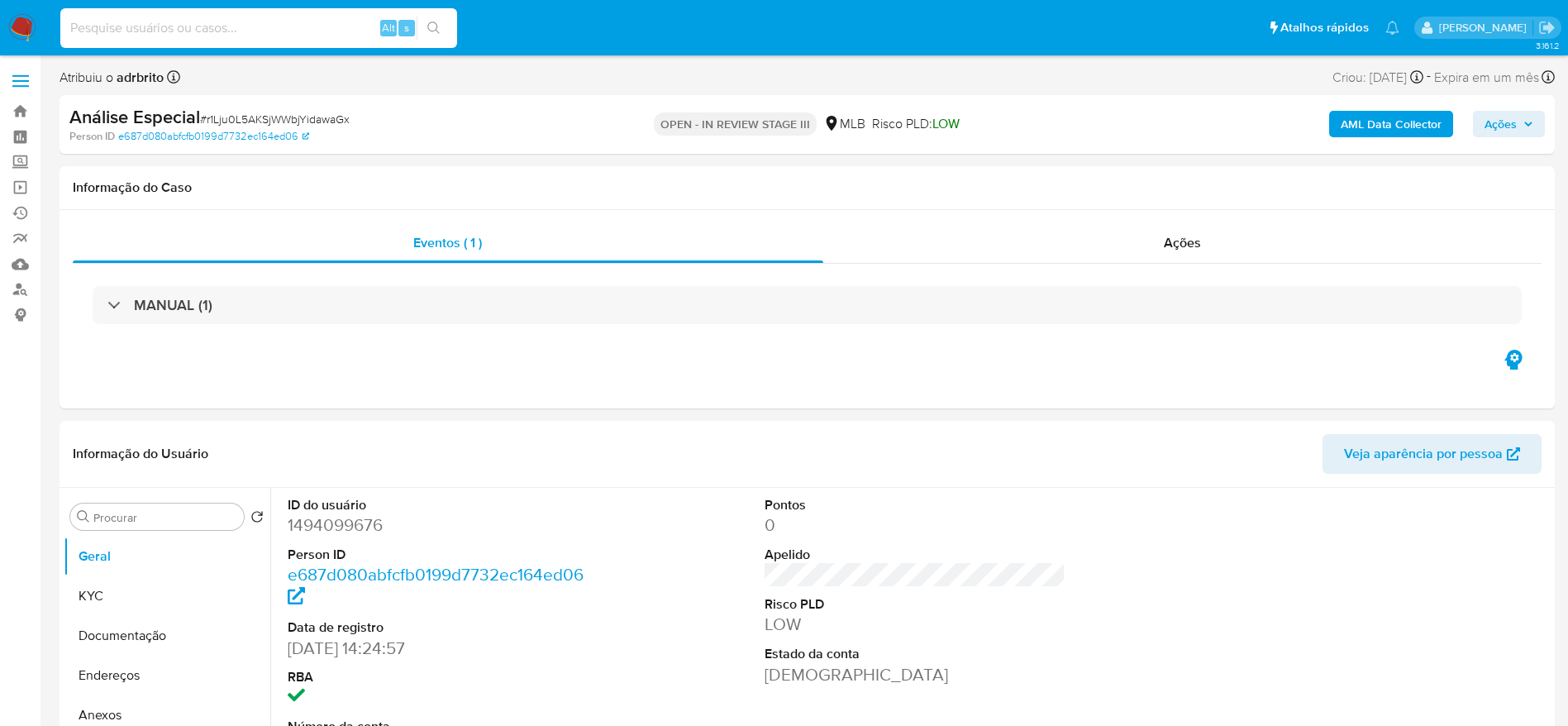
click at [259, 37] on input at bounding box center [259, 28] width 397 height 22
paste input "XkjUCY4PPhGoHULpAN2BAjyK"
type input "XkjUCY4PPhGoHULpAN2BAjyK"
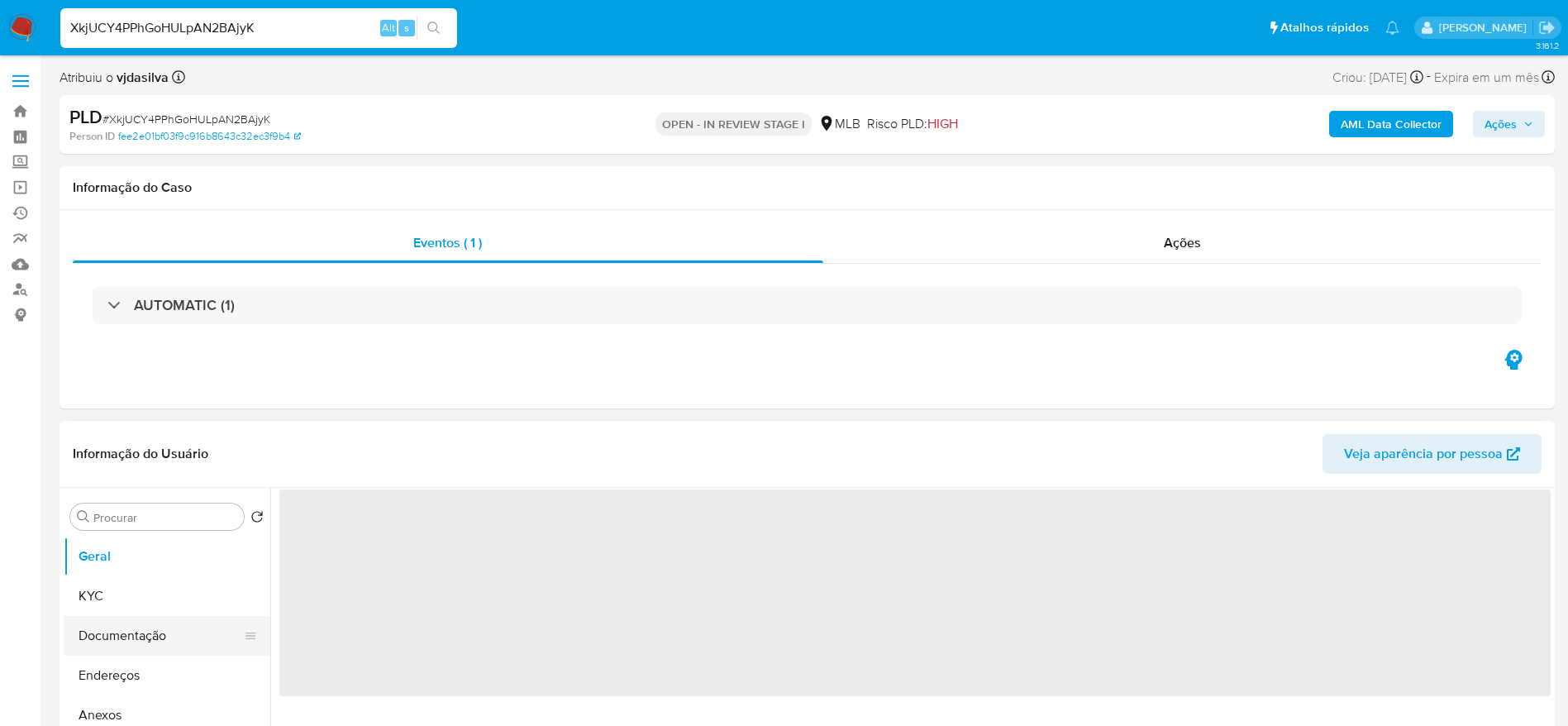
select select "10"
click at [138, 638] on button "Documentação" at bounding box center [160, 636] width 194 height 40
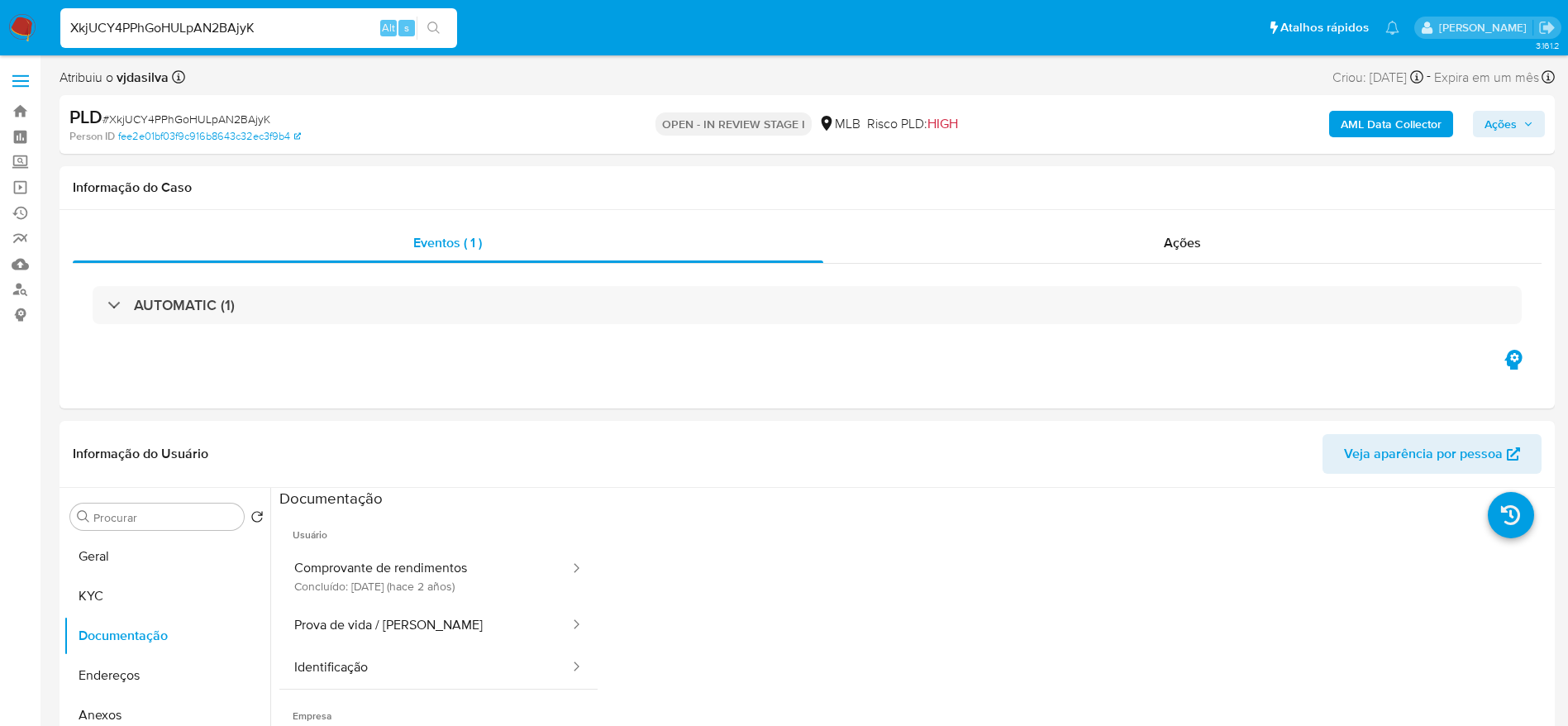
scroll to position [141, 0]
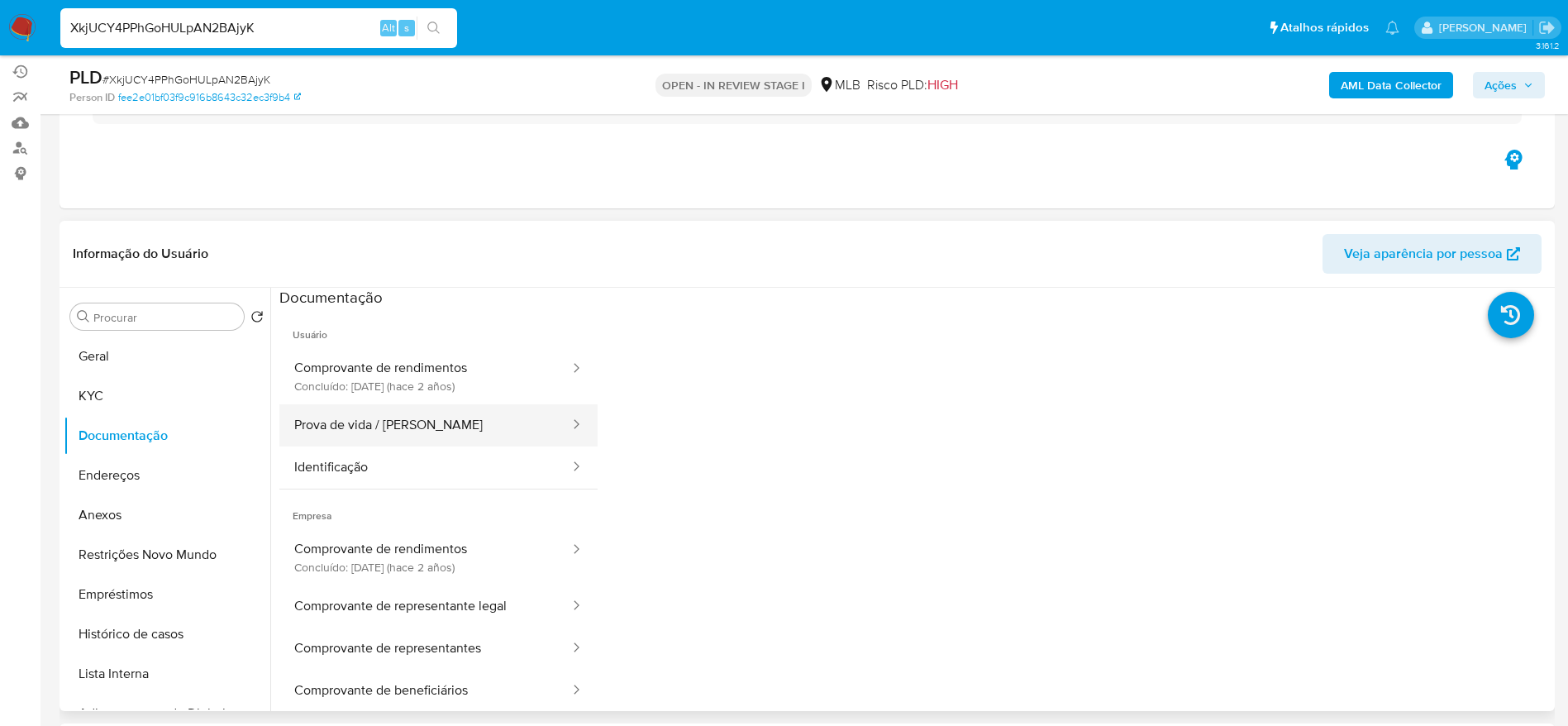
click at [376, 416] on button "Prova de vida / Selfie" at bounding box center [426, 425] width 292 height 42
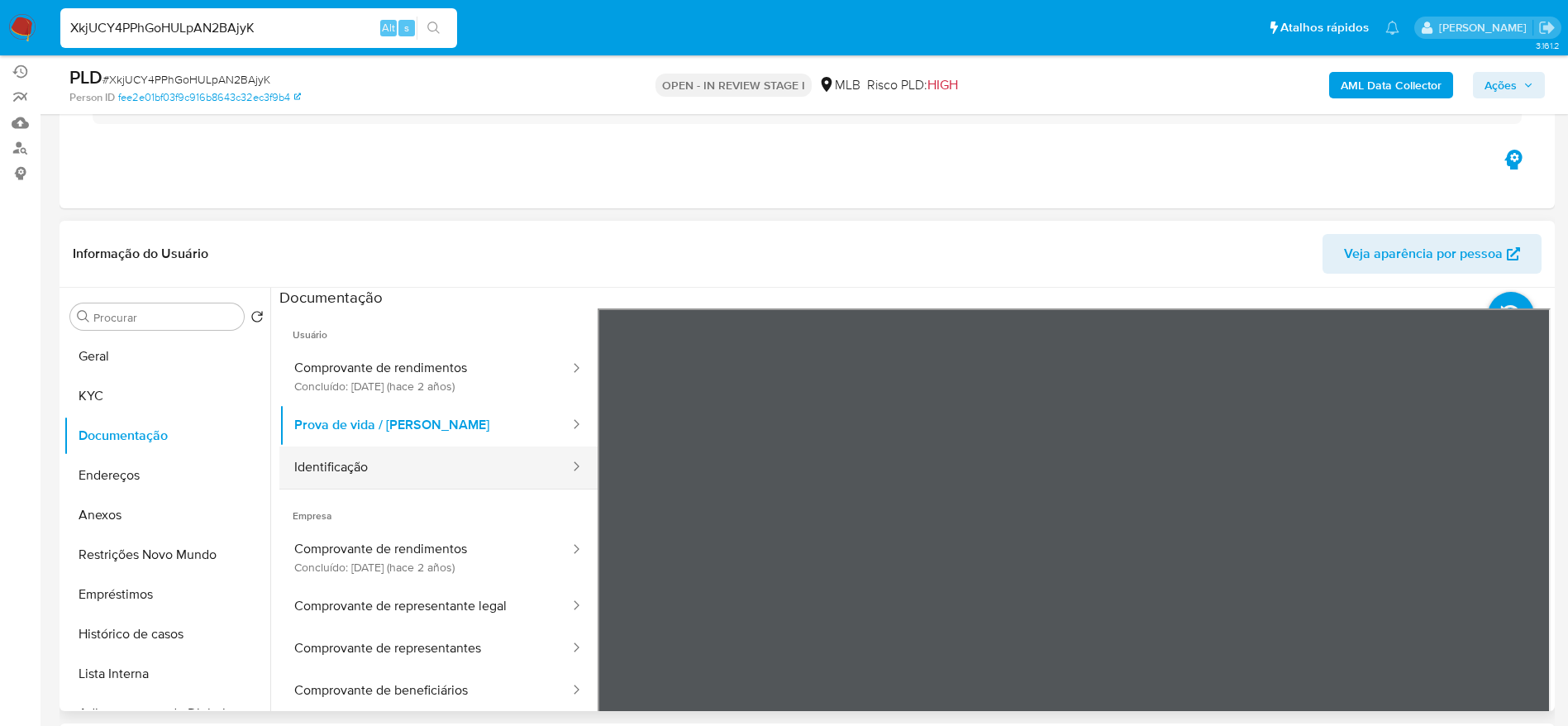
click at [428, 467] on button "Identificação" at bounding box center [426, 468] width 292 height 42
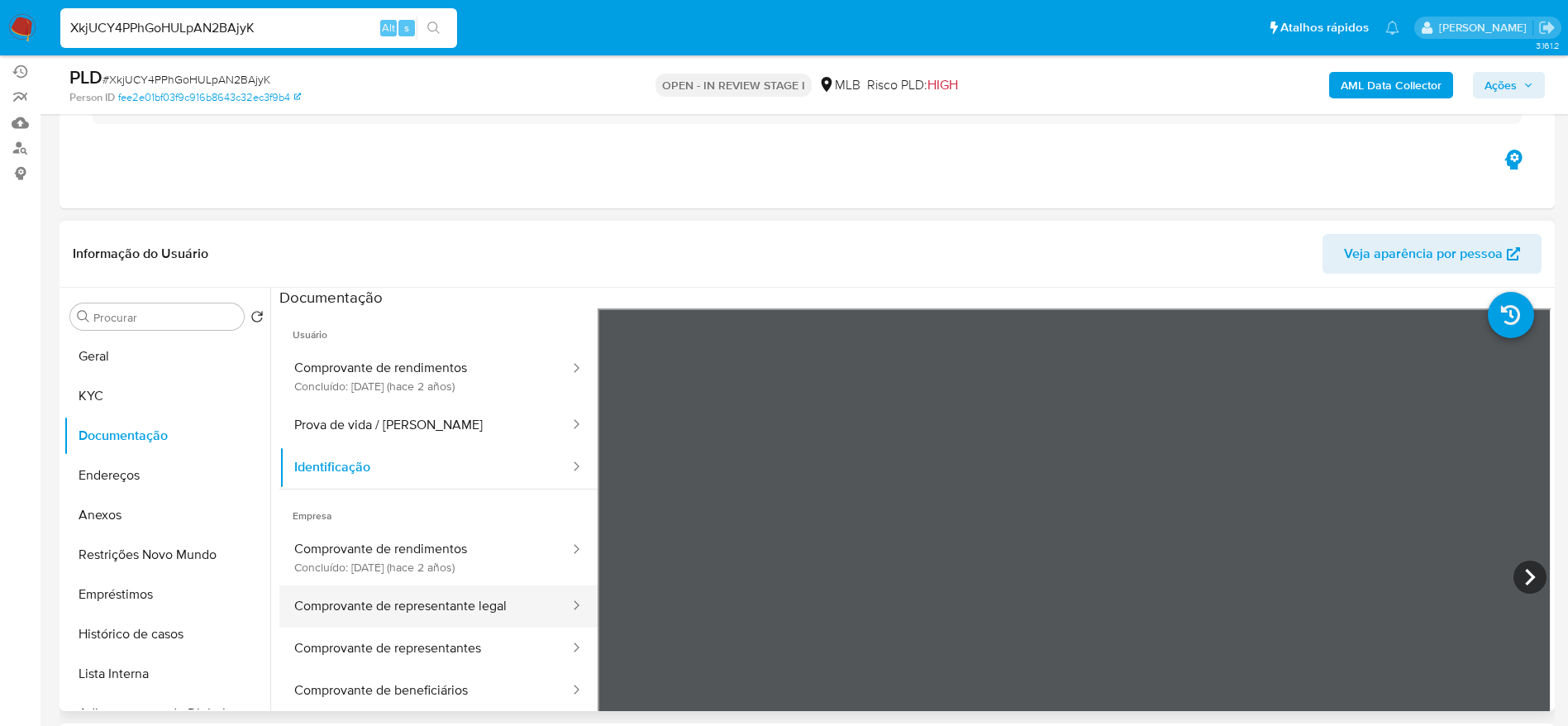
click at [470, 617] on button "Comprovante de representante legal" at bounding box center [426, 606] width 292 height 42
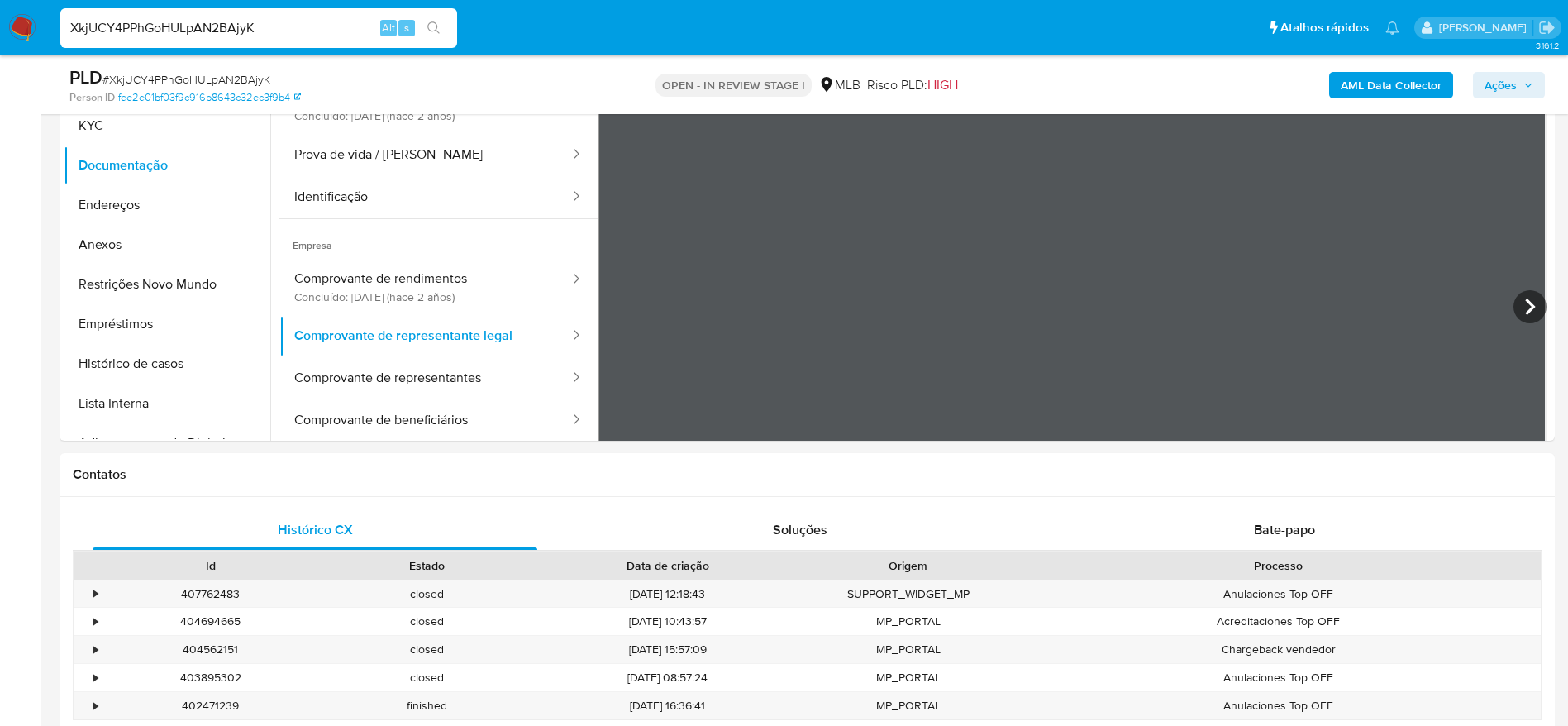
scroll to position [408, 0]
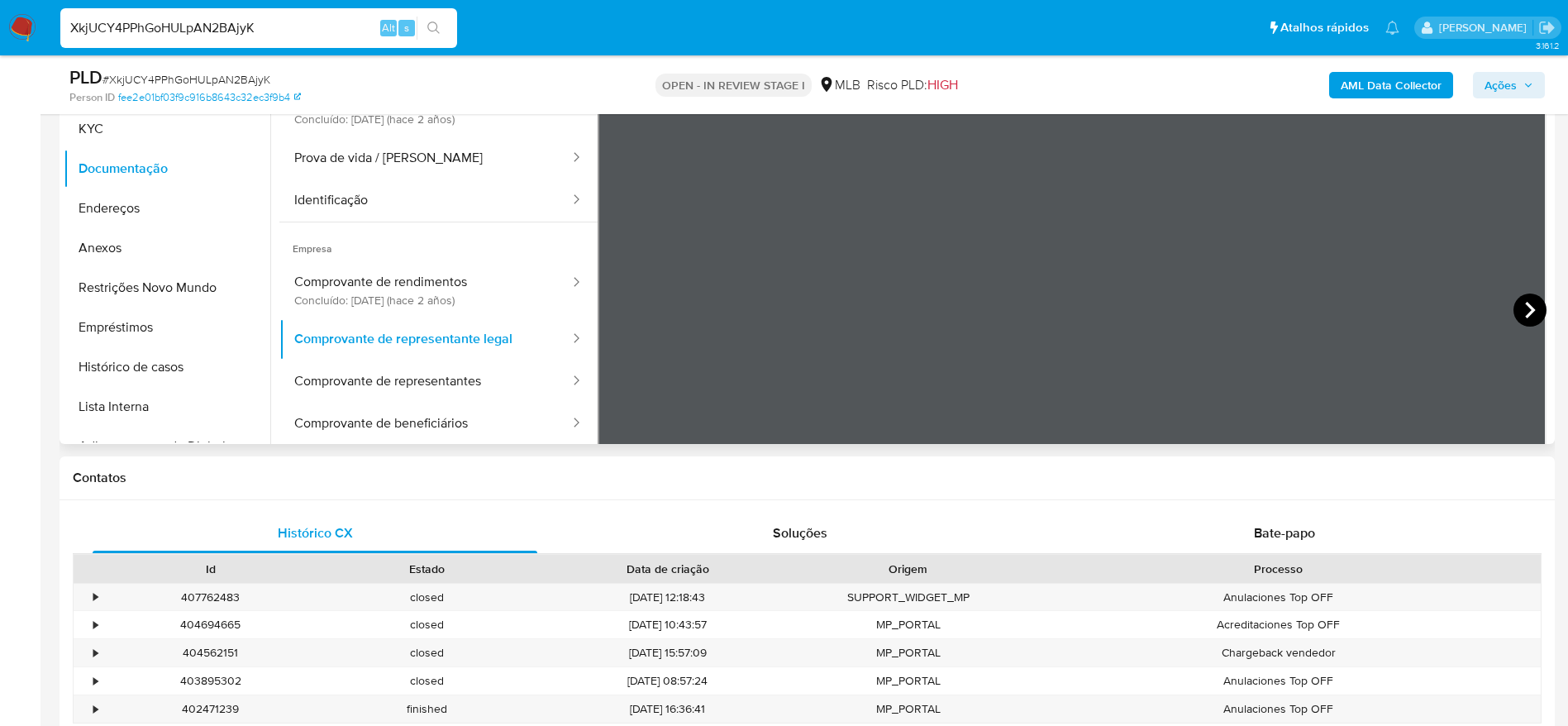
click at [1531, 307] on icon at bounding box center [1530, 309] width 33 height 33
click at [258, 17] on input "XkjUCY4PPhGoHULpAN2BAjyK" at bounding box center [259, 28] width 397 height 22
click at [145, 405] on button "Lista Interna" at bounding box center [160, 407] width 194 height 40
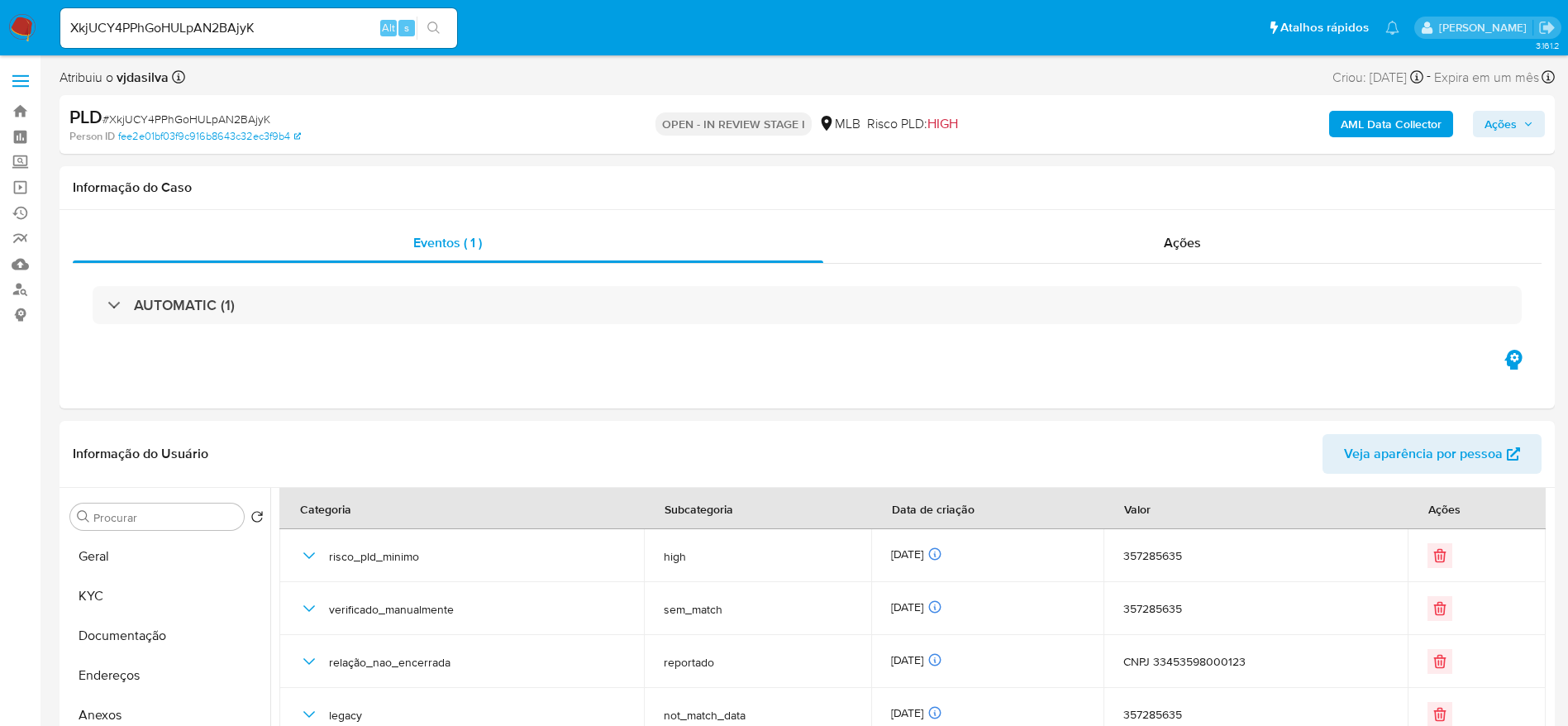
scroll to position [10, 0]
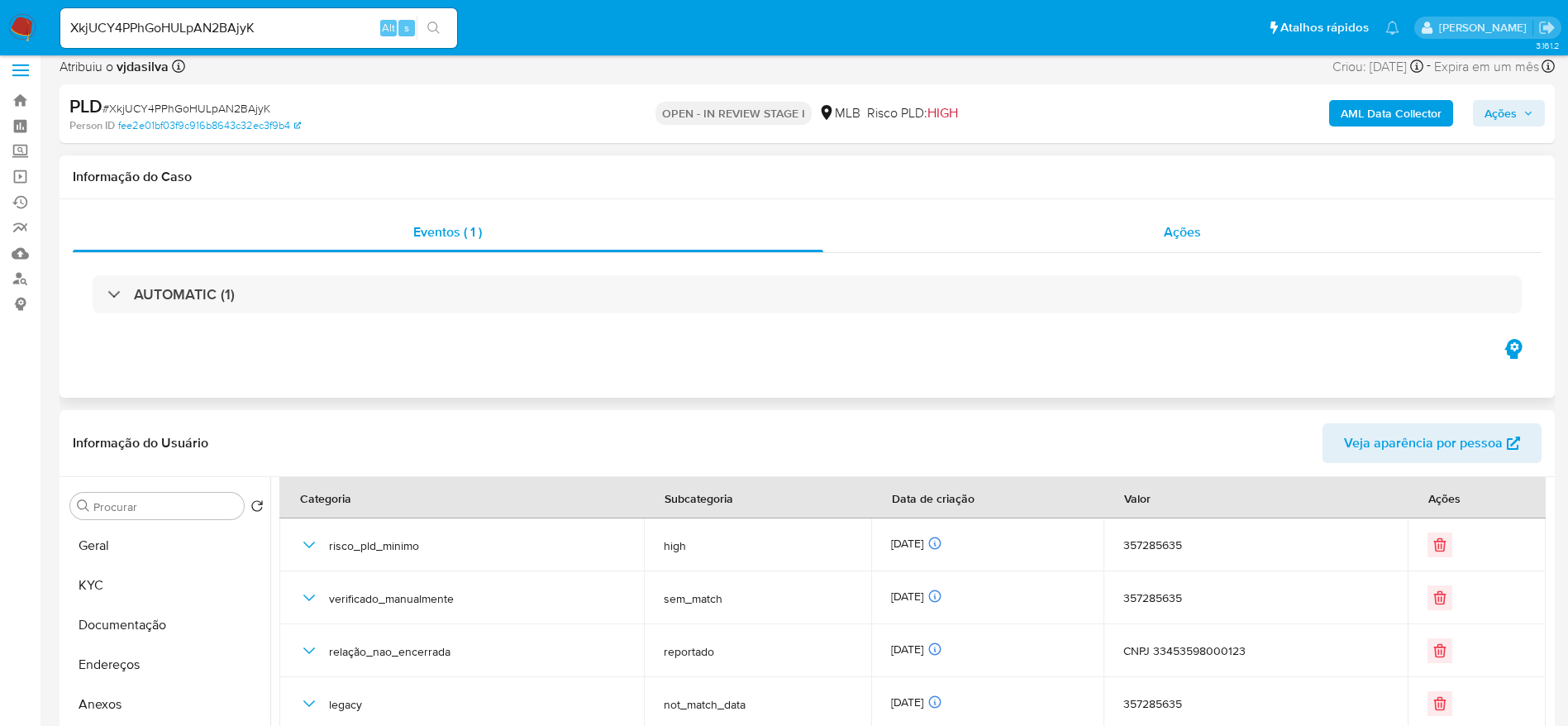
click at [1212, 228] on div "Ações" at bounding box center [1183, 233] width 719 height 40
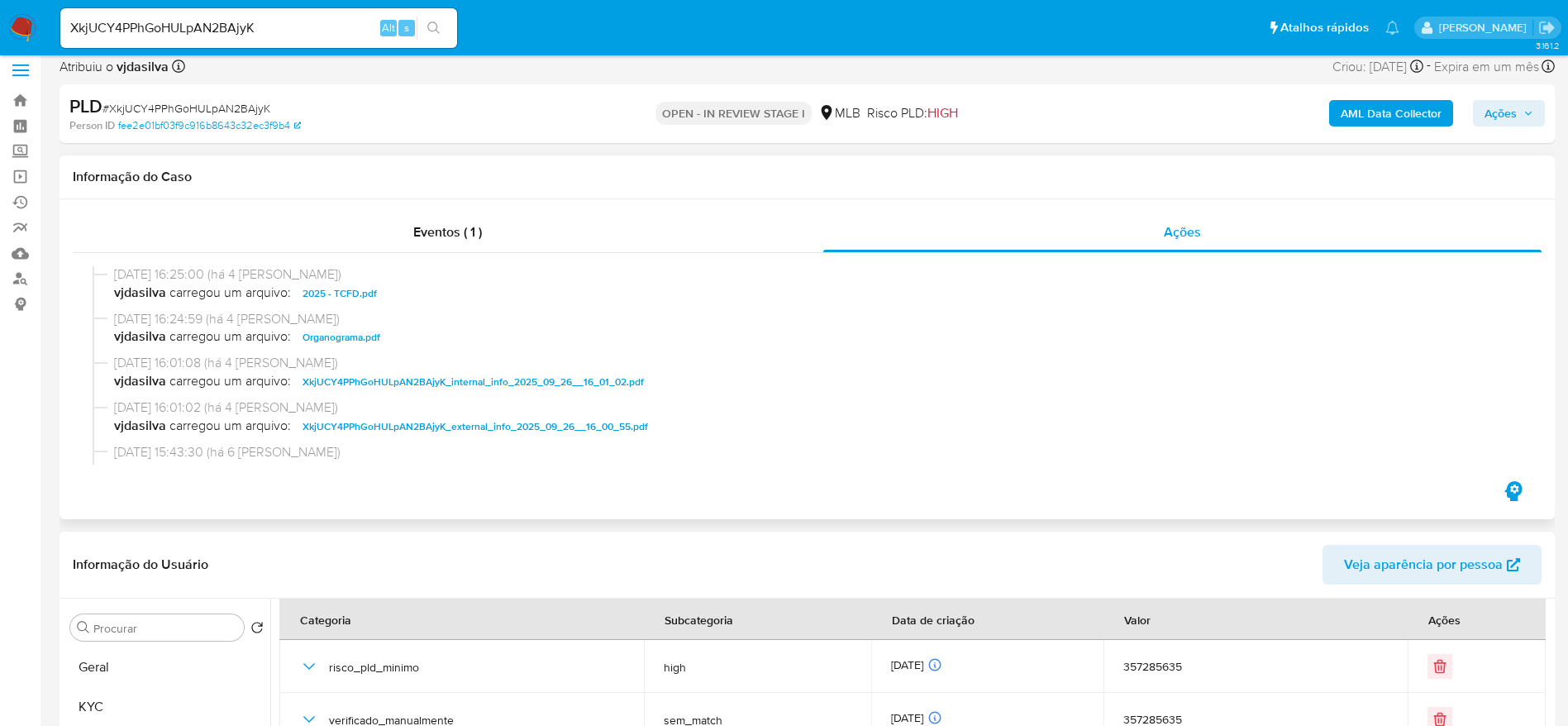
scroll to position [0, 0]
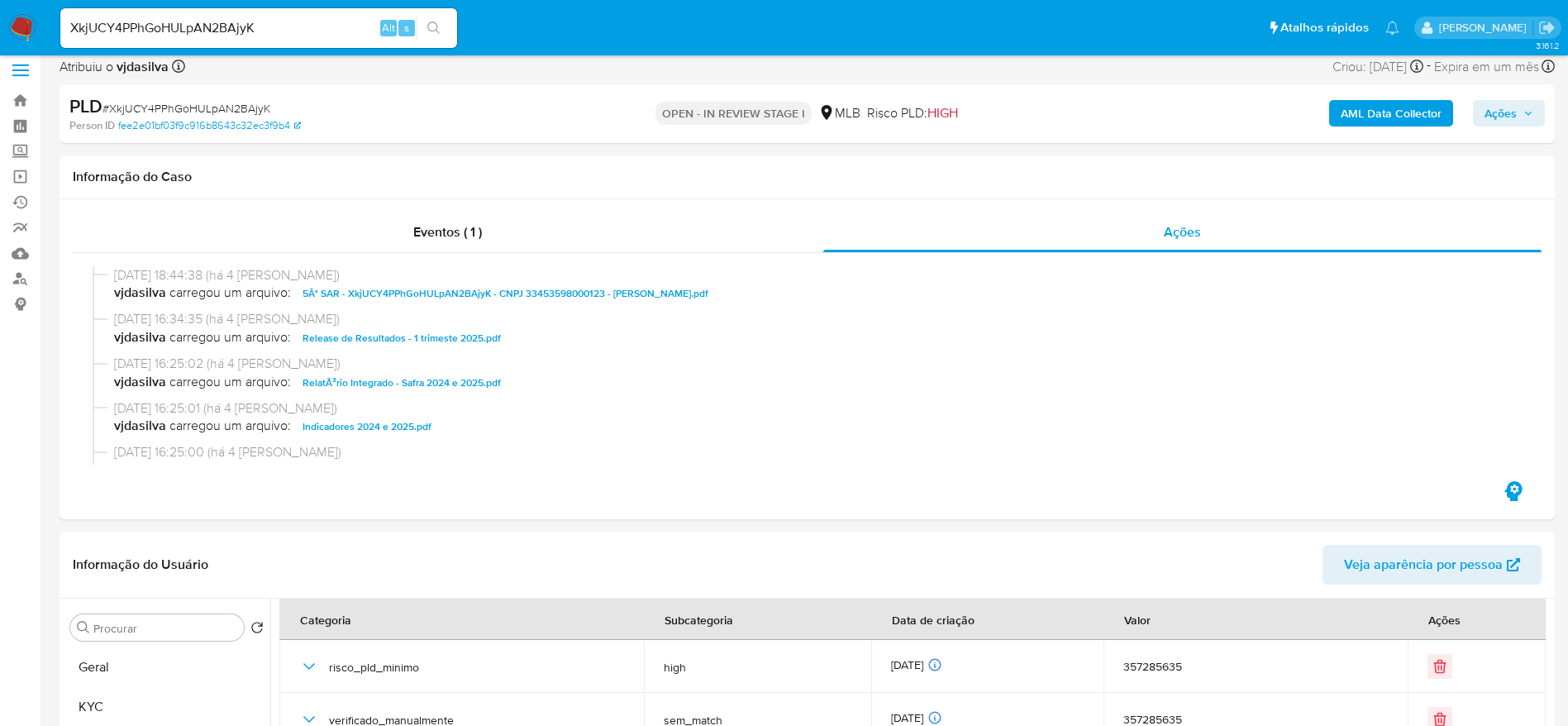
click at [225, 110] on span "# XkjUCY4PPhGoHULpAN2BAjyK" at bounding box center [186, 107] width 168 height 16
copy span "XkjUCY4PPhGoHULpAN2BAjyK"
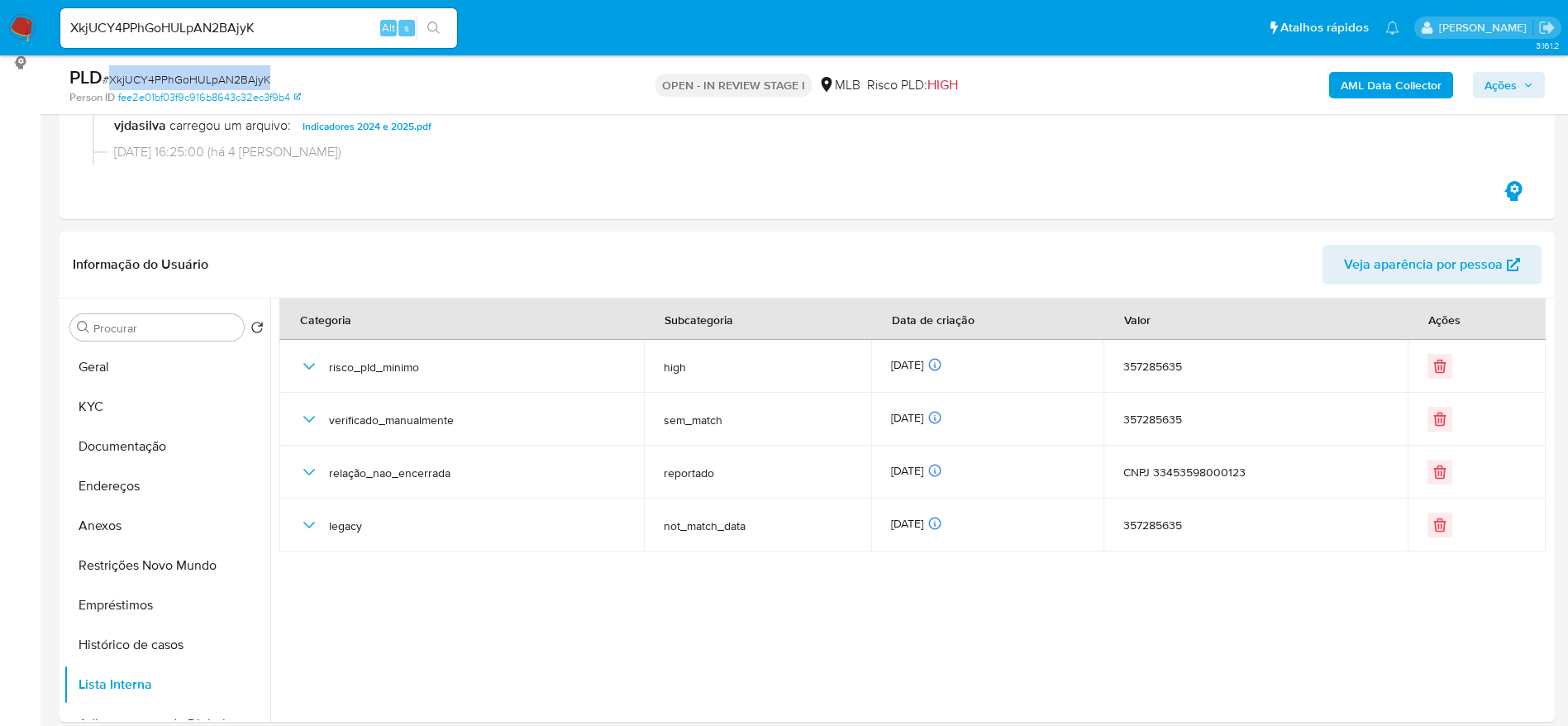
scroll to position [294, 0]
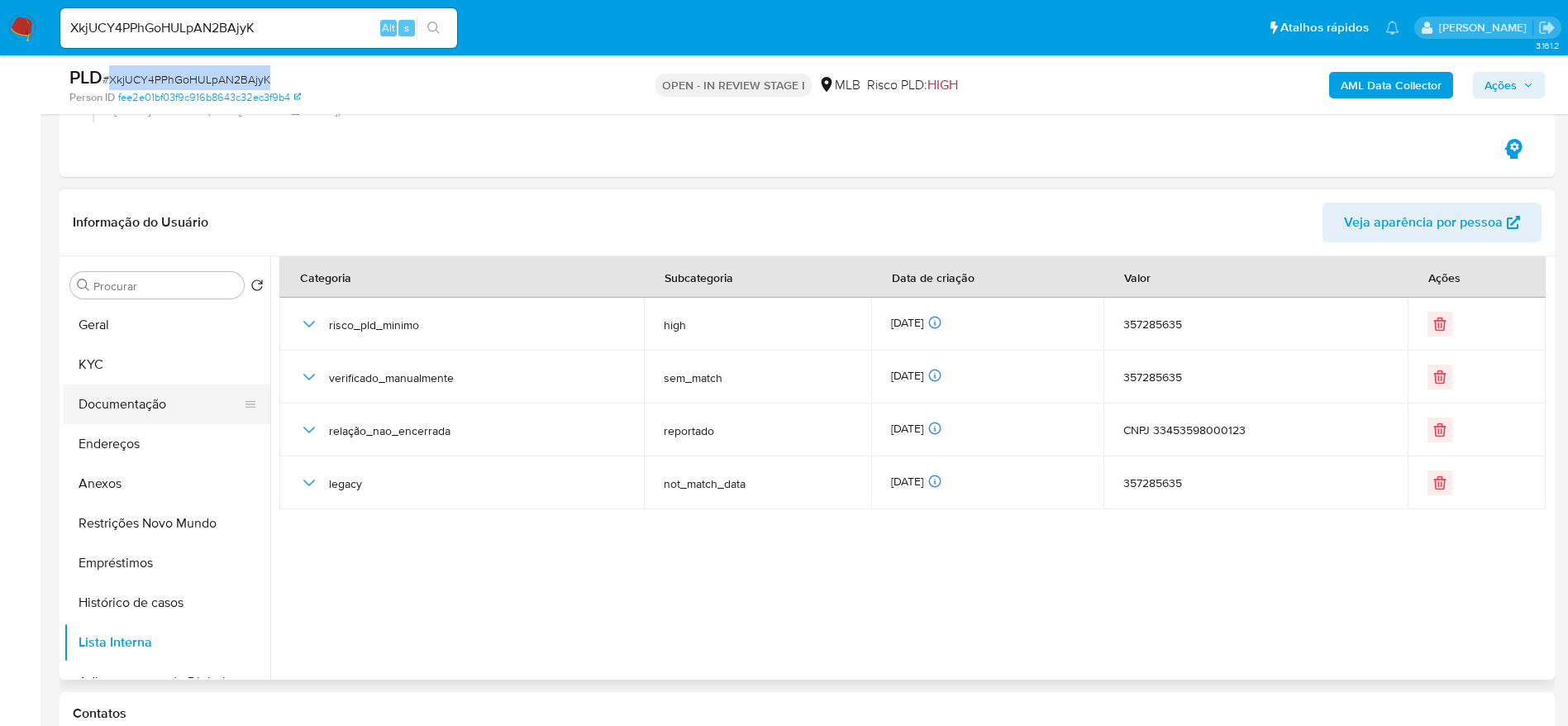
click at [113, 404] on button "Documentação" at bounding box center [160, 404] width 194 height 40
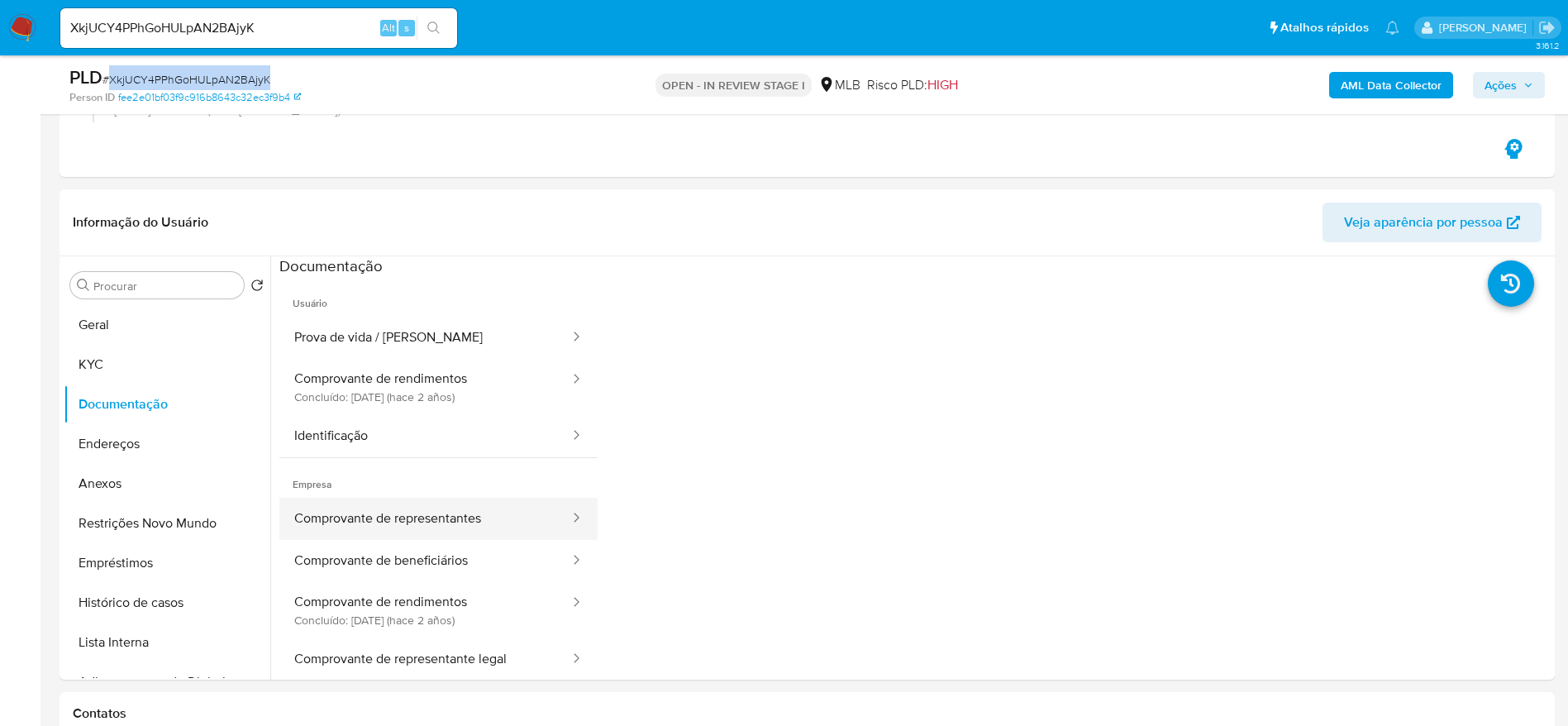
click at [428, 513] on button "Comprovante de representantes" at bounding box center [426, 519] width 292 height 42
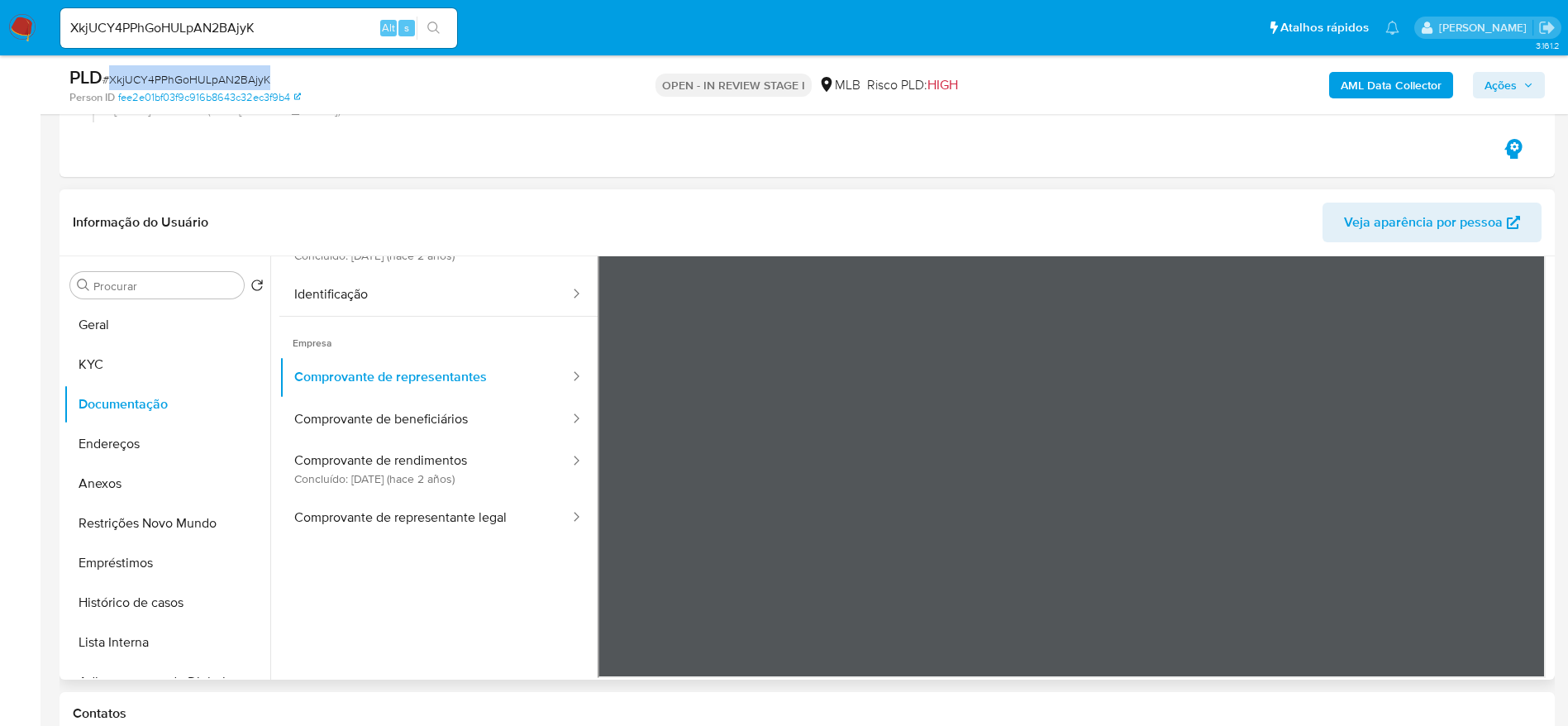
scroll to position [144, 0]
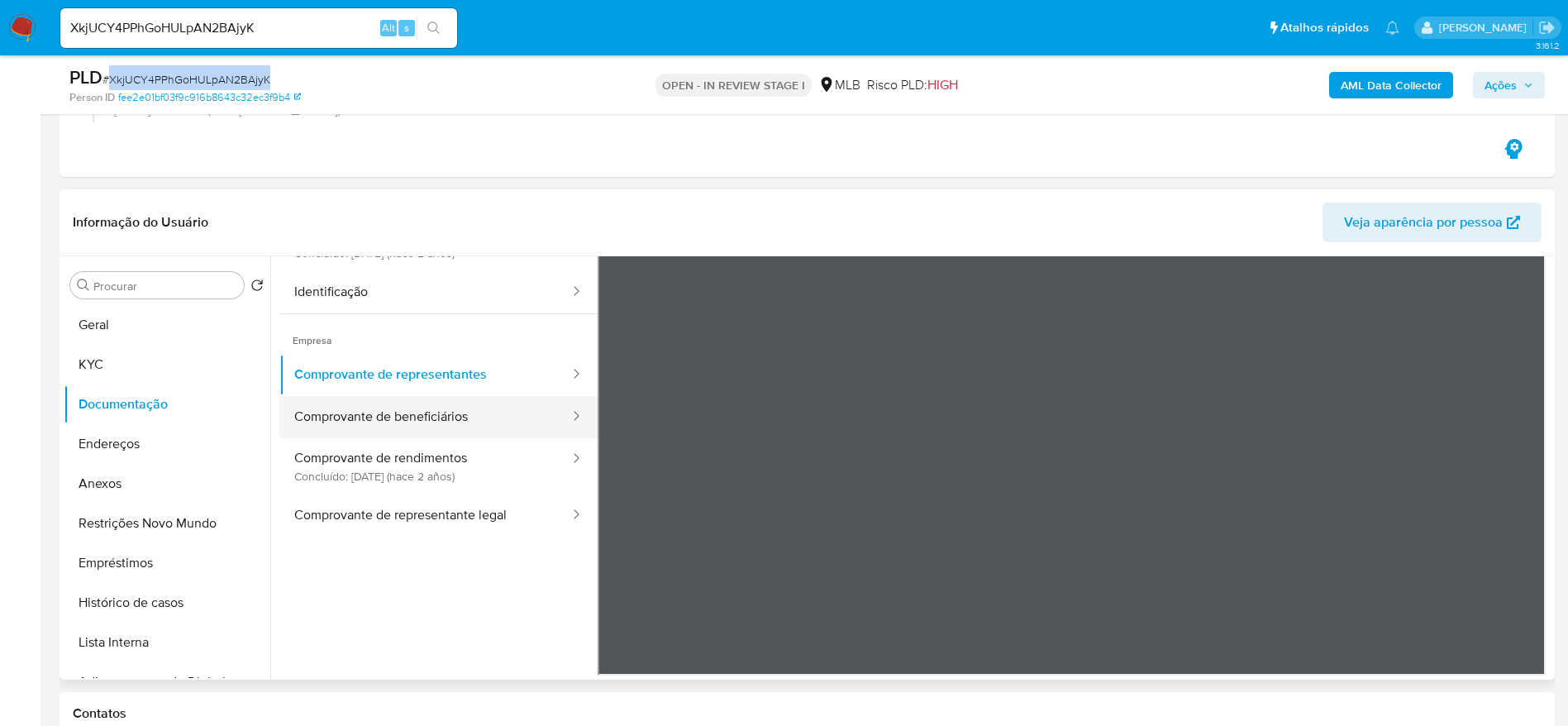
click at [469, 422] on button "Comprovante de beneficiários" at bounding box center [426, 417] width 292 height 42
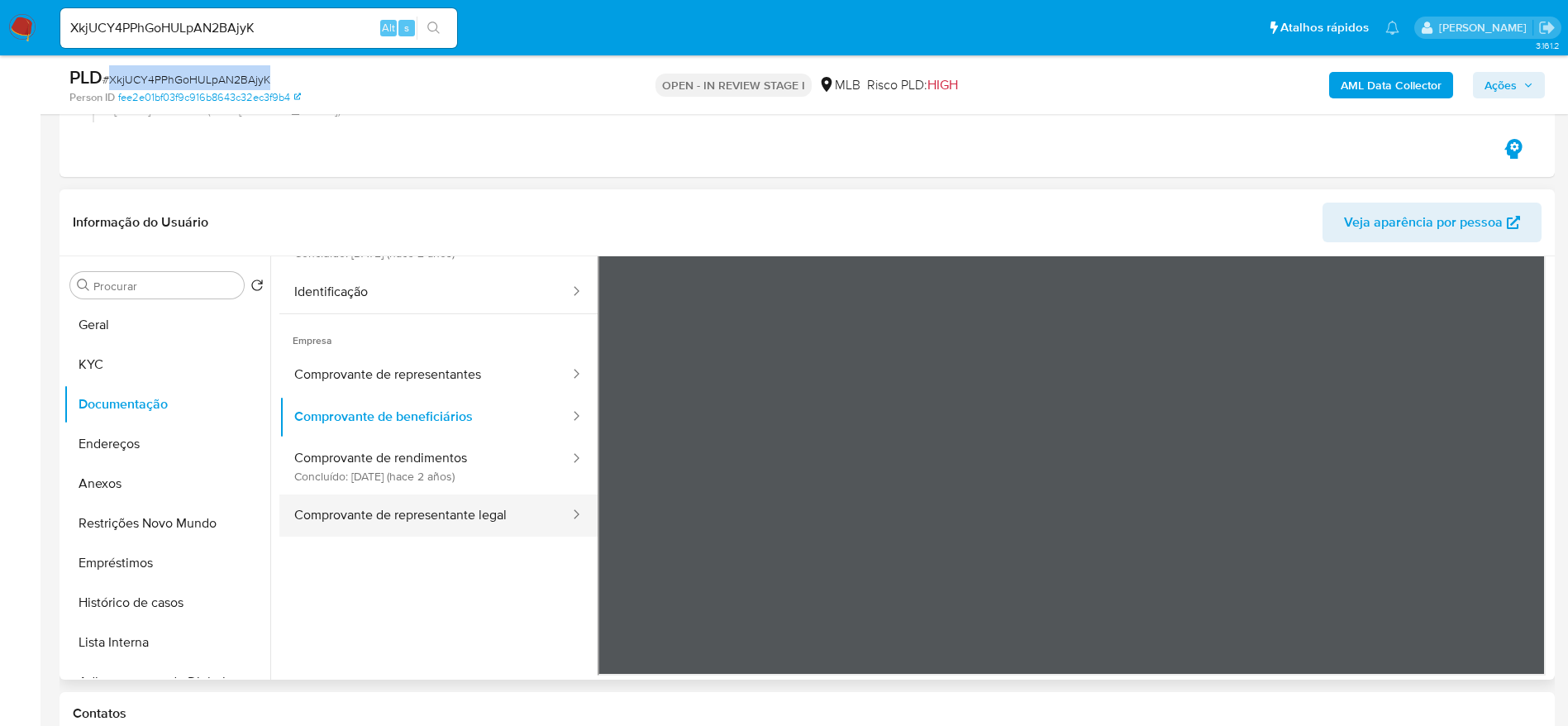
click at [507, 501] on button "Comprovante de representante legal" at bounding box center [426, 515] width 292 height 42
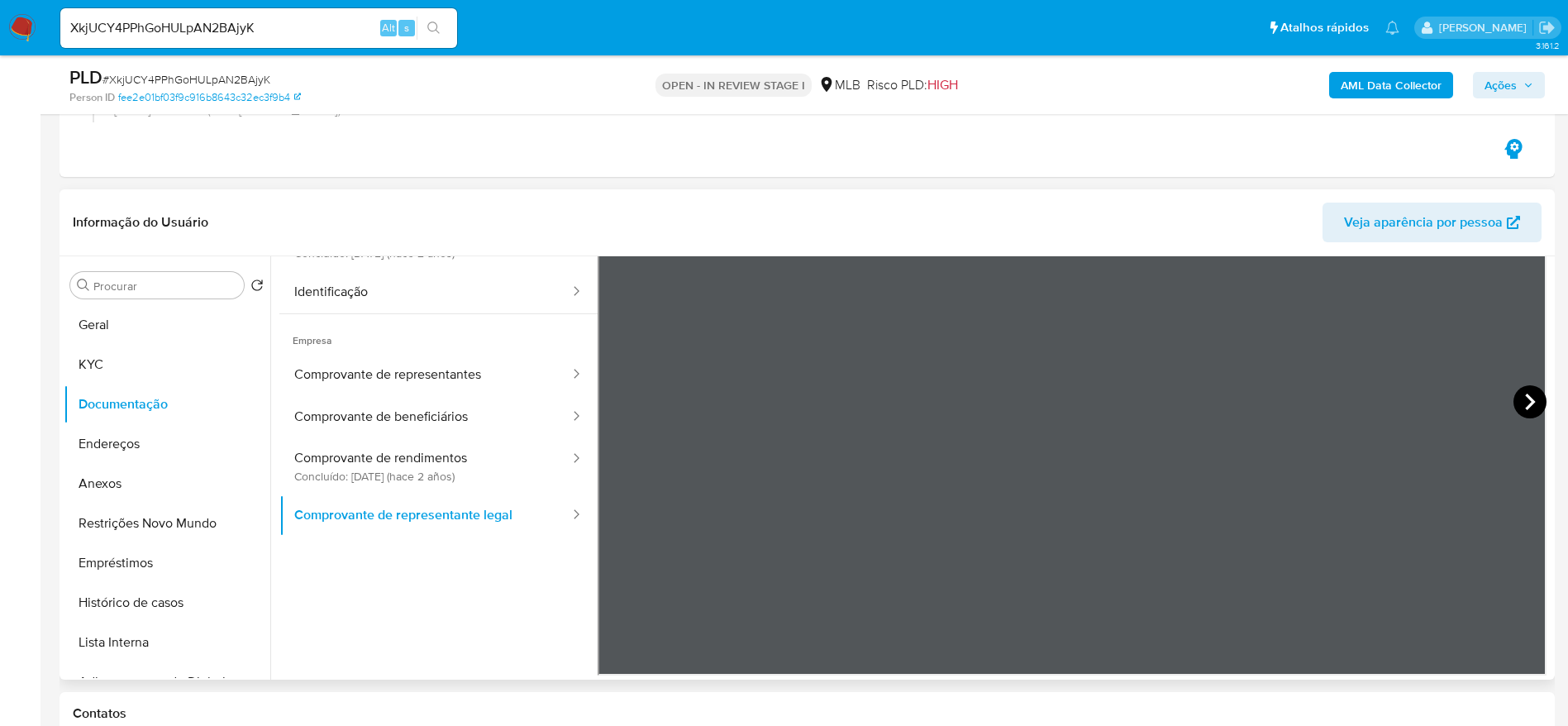
click at [1525, 397] on icon at bounding box center [1530, 401] width 9 height 16
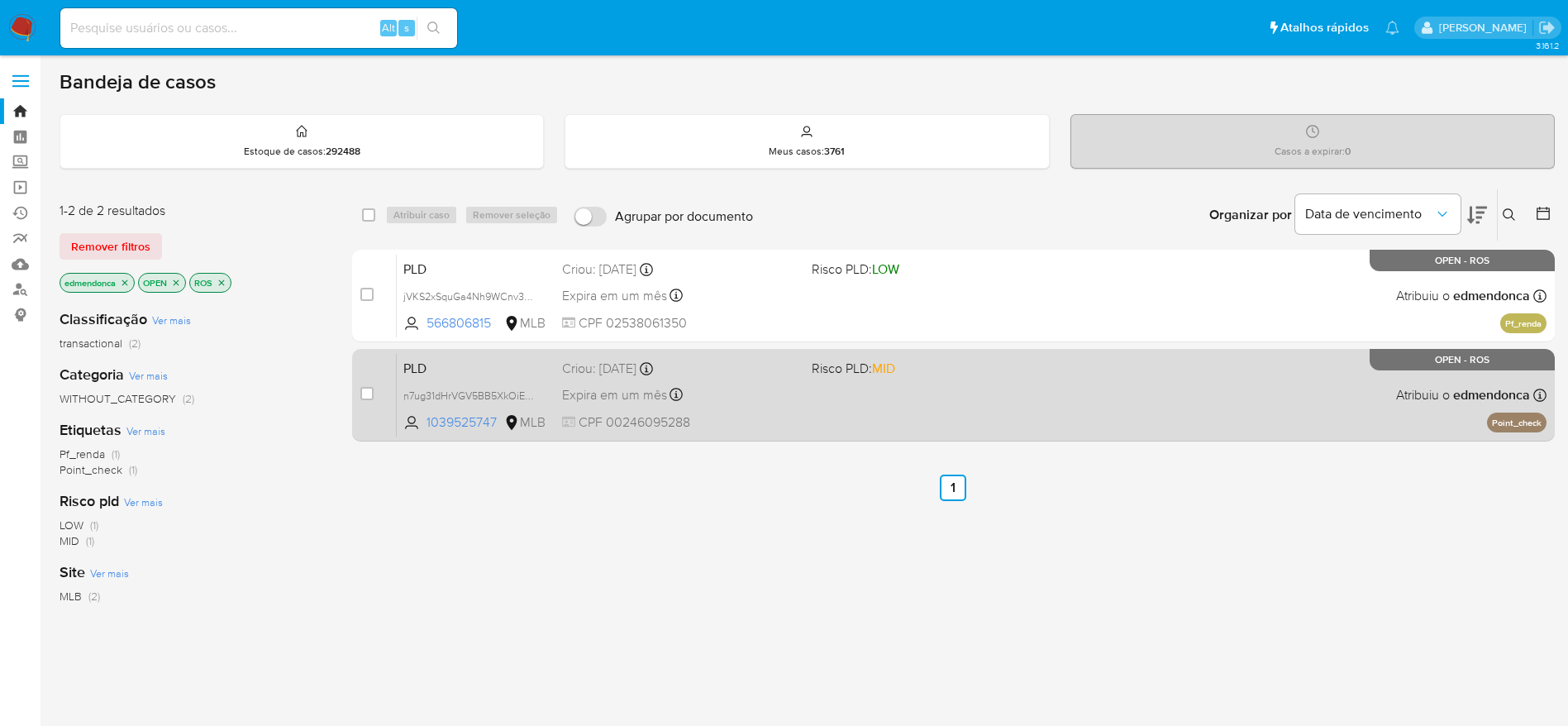
click at [927, 425] on div "PLD n7ug31dHrVGV5BB5XkOiEcCy 1039525747 MLB Risco PLD: MID Criou: [DATE] Criou:…" at bounding box center [971, 395] width 1150 height 84
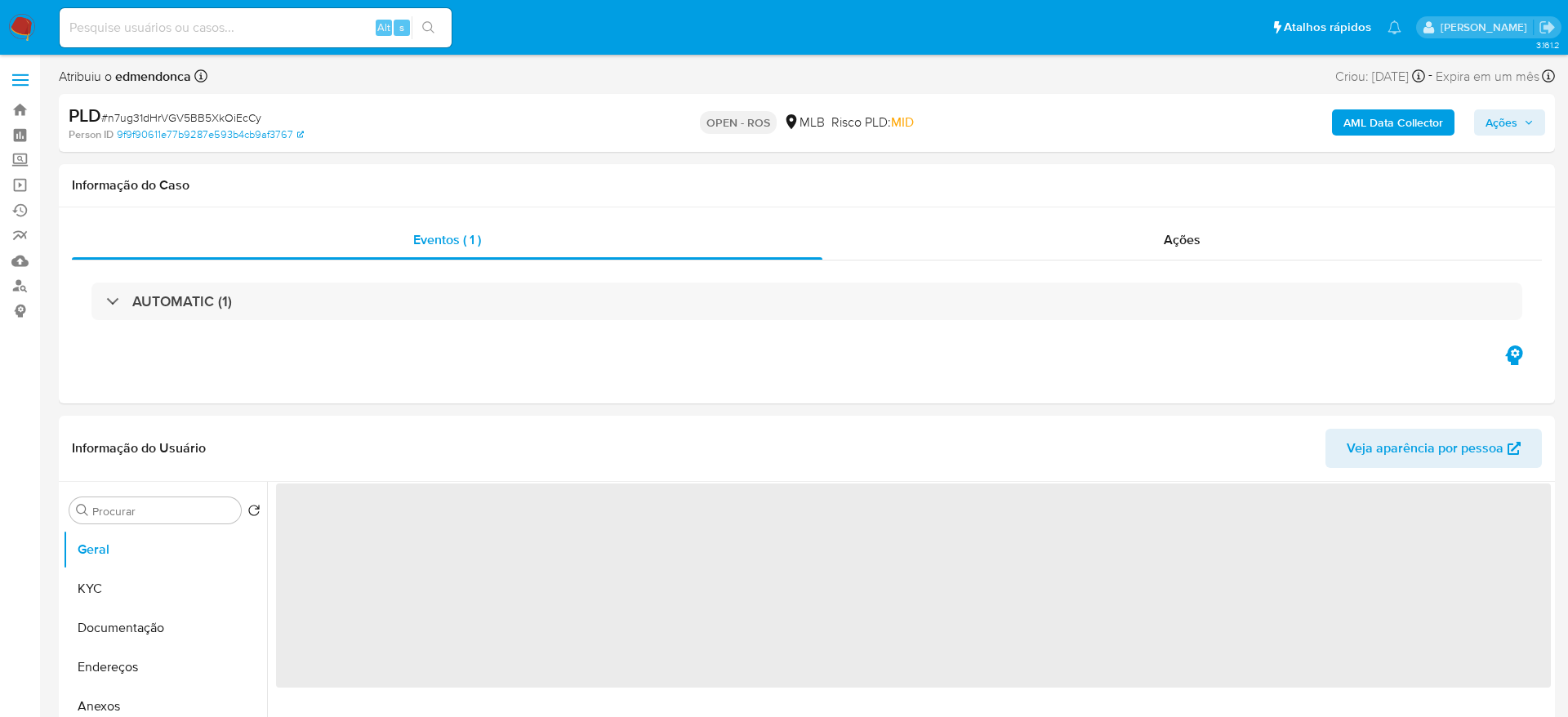
select select "10"
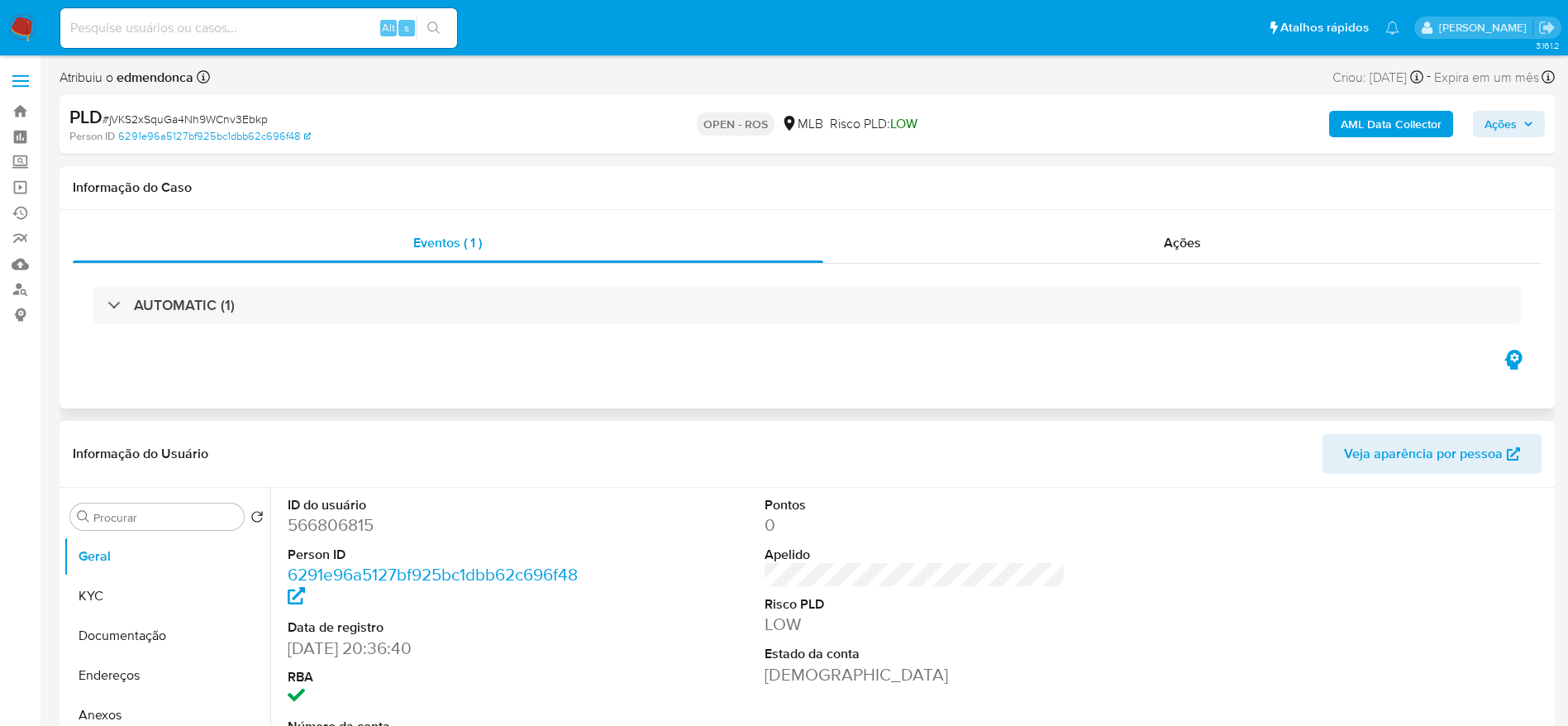
click at [853, 354] on div "Eventos ( 1 ) Ações AUTOMATIC (1)" at bounding box center [807, 308] width 1495 height 198
click at [396, 201] on div "Informação do Caso" at bounding box center [807, 188] width 1495 height 44
click at [595, 370] on div "Eventos ( 1 ) Ações AUTOMATIC (1)" at bounding box center [807, 308] width 1495 height 198
click at [638, 493] on div "ID do usuário 566806815 Person ID 6291e96a5127bf925bc1dbb62c696f48 Data de regi…" at bounding box center [915, 627] width 1271 height 280
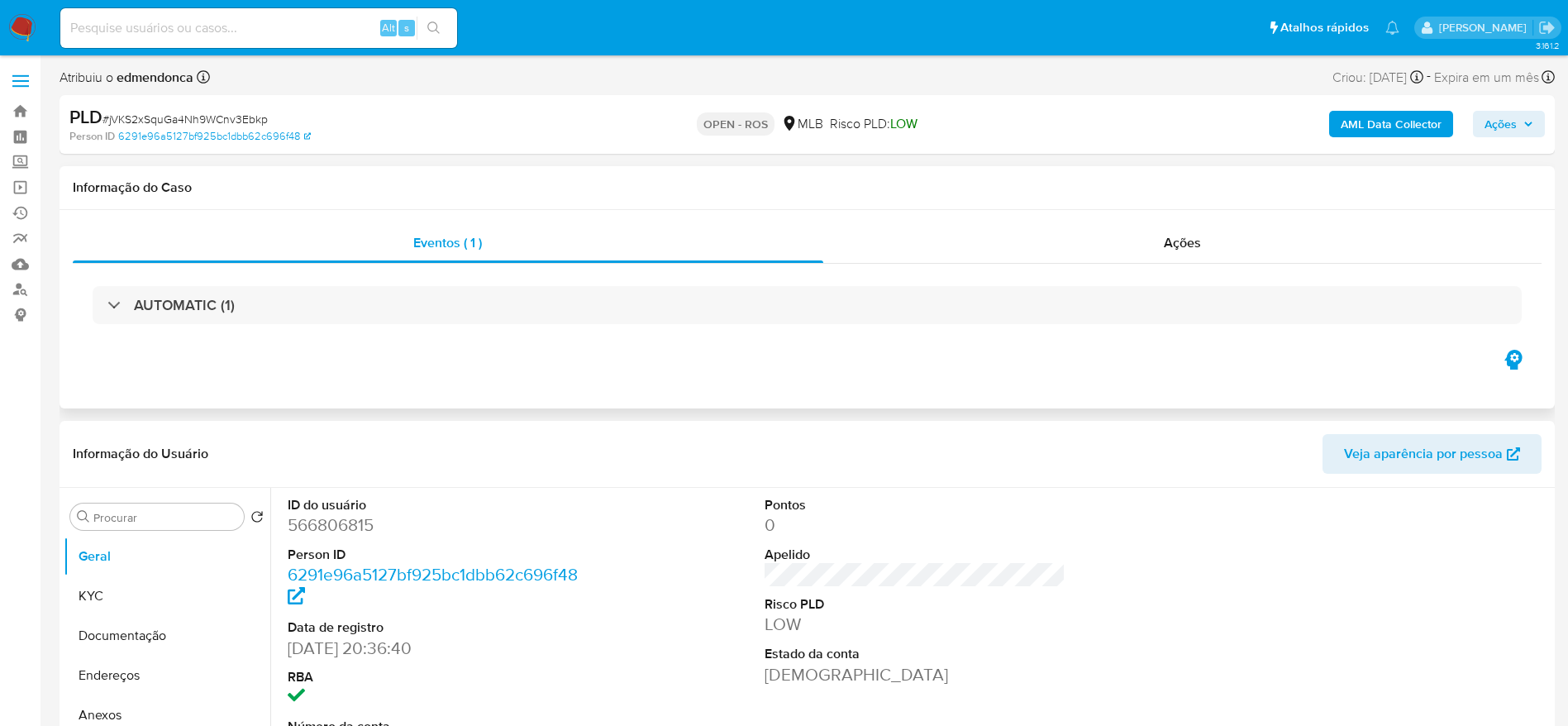
click at [1272, 199] on div "Informação do Caso" at bounding box center [807, 188] width 1495 height 44
select select "10"
click at [661, 555] on div "ID do usuário 1039525747 Person ID 9f9f90611e77b9287e593b4cb9af3767 Data de reg…" at bounding box center [915, 627] width 1271 height 280
click at [370, 270] on div "AUTOMATIC (1)" at bounding box center [807, 305] width 1469 height 83
